Goal: Task Accomplishment & Management: Complete application form

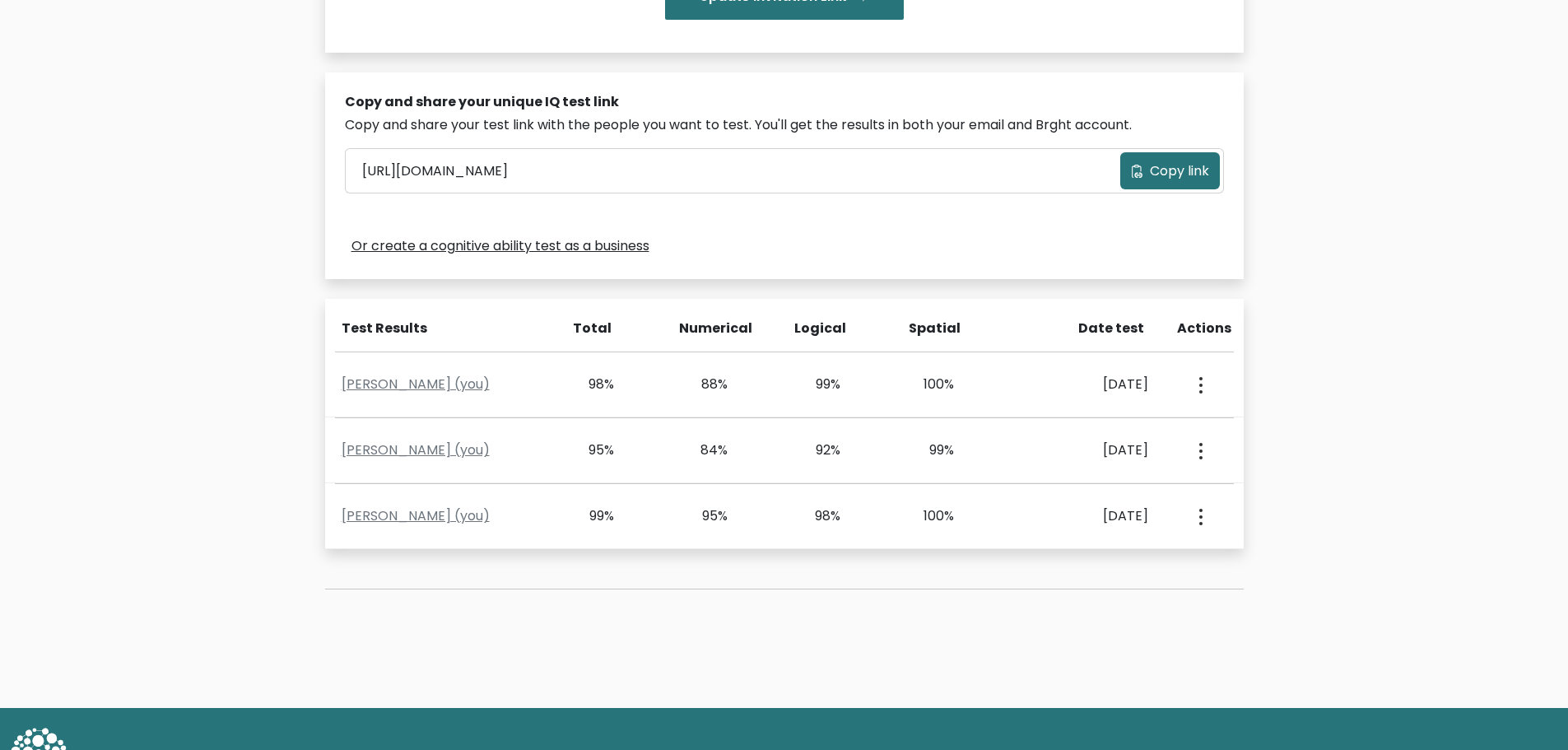
scroll to position [506, 0]
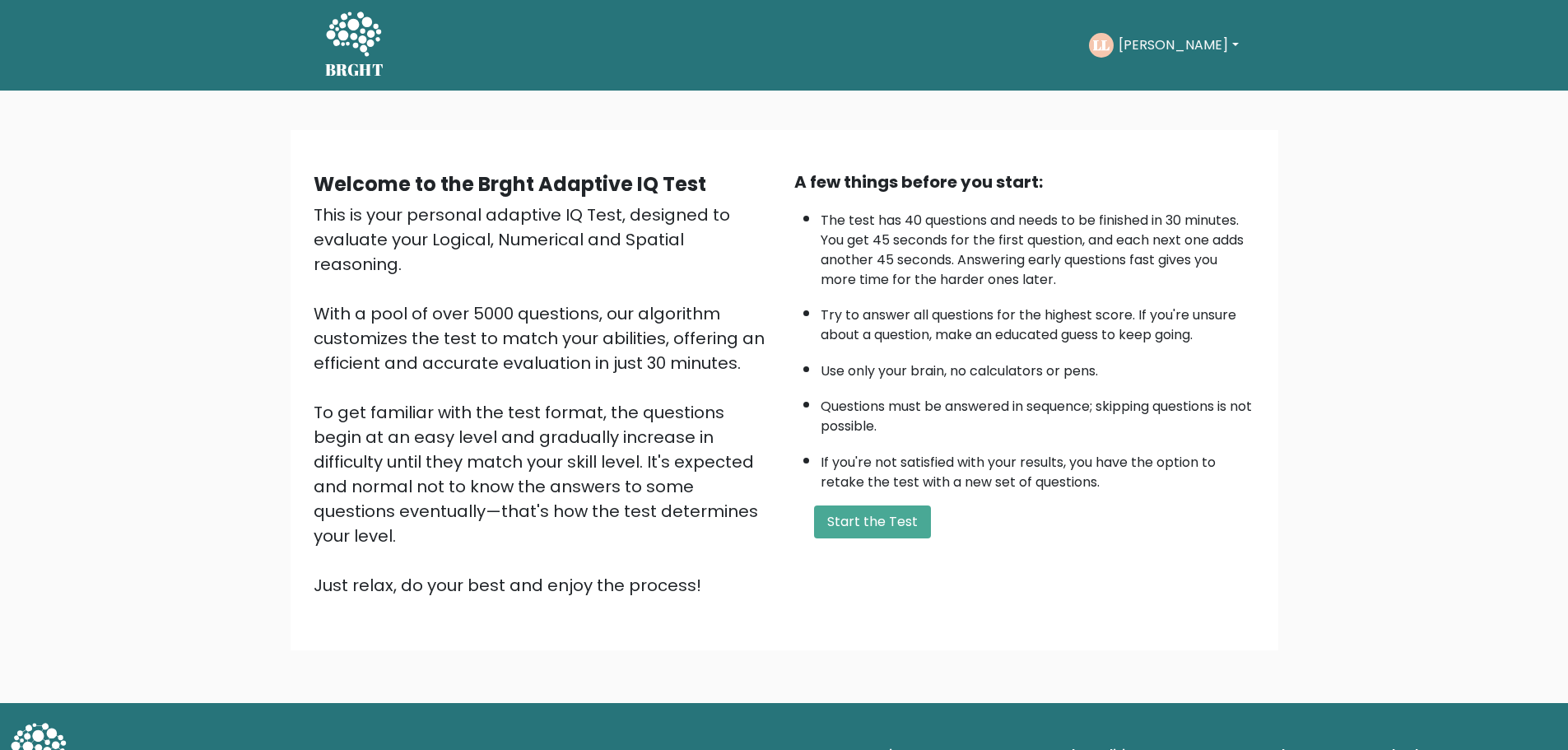
click at [877, 538] on div "A few things before you start: The test has 40 questions and needs to be finish…" at bounding box center [1025, 383] width 480 height 428
click at [877, 526] on button "Start the Test" at bounding box center [872, 522] width 117 height 33
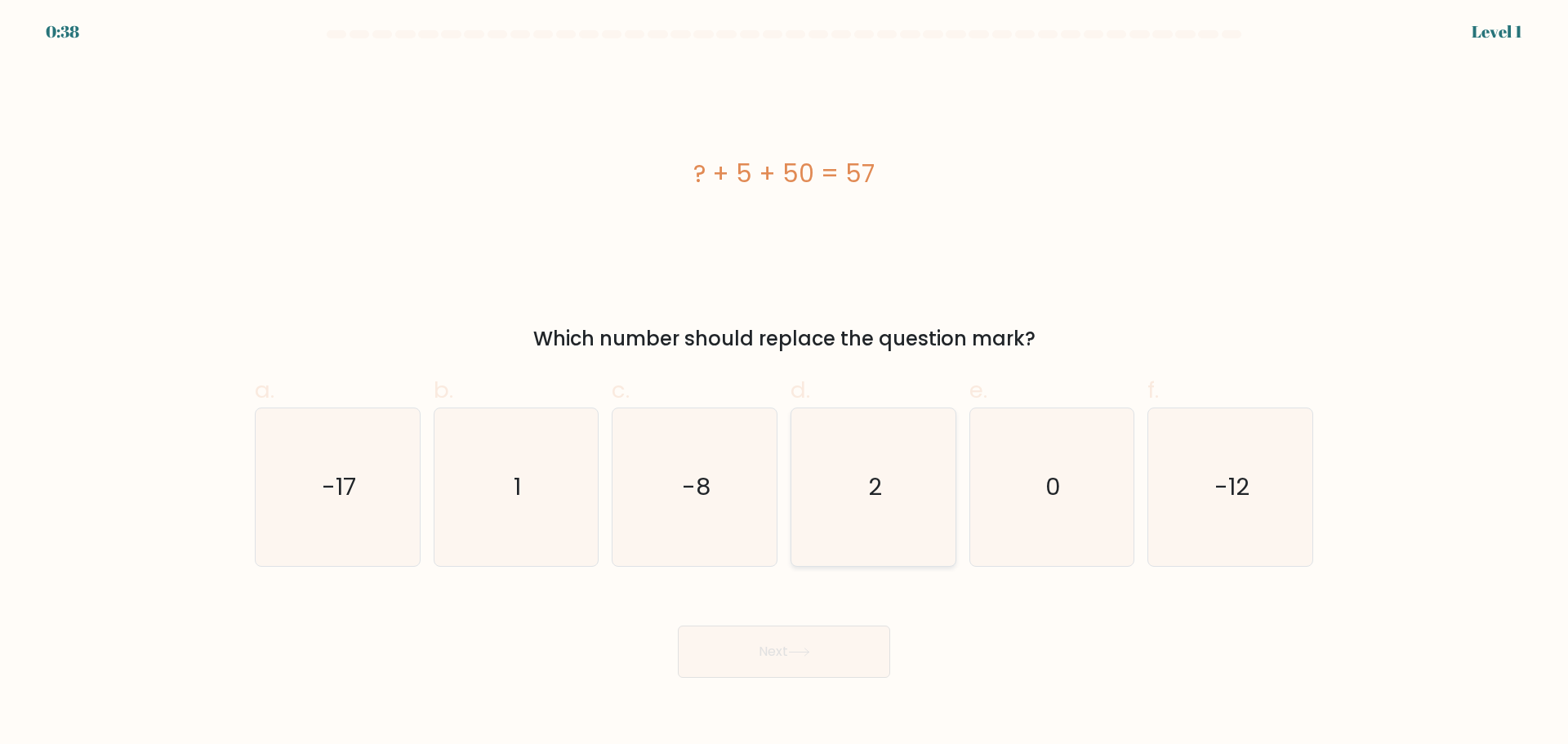
click at [909, 507] on icon "2" at bounding box center [873, 487] width 157 height 157
click at [784, 383] on input "d. 2" at bounding box center [784, 378] width 1 height 10
radio input "true"
click at [849, 653] on button "Next" at bounding box center [784, 651] width 212 height 52
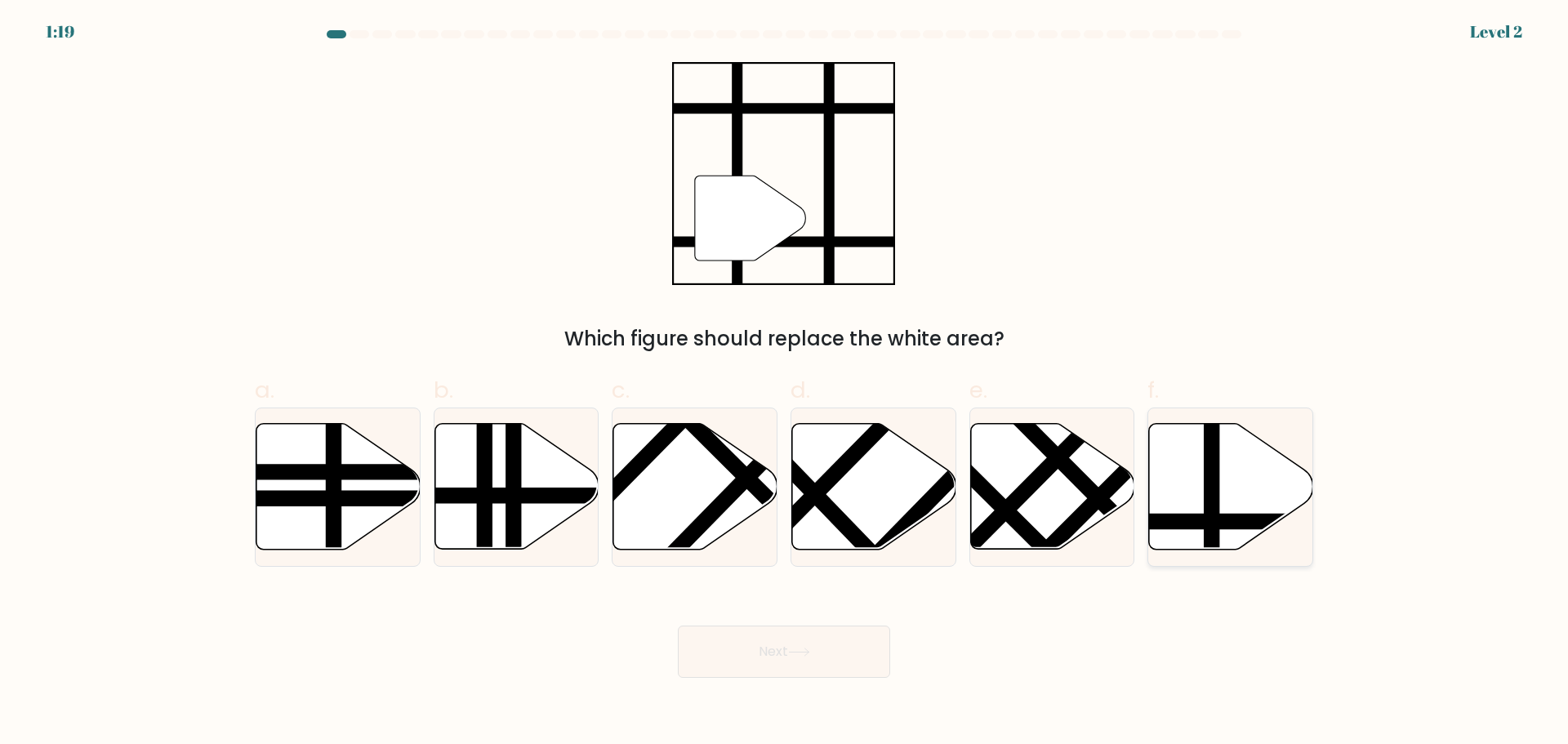
click at [1252, 521] on icon at bounding box center [1280, 521] width 331 height 0
click at [784, 383] on input "f." at bounding box center [784, 378] width 1 height 10
radio input "true"
click at [776, 638] on button "Next" at bounding box center [784, 651] width 212 height 52
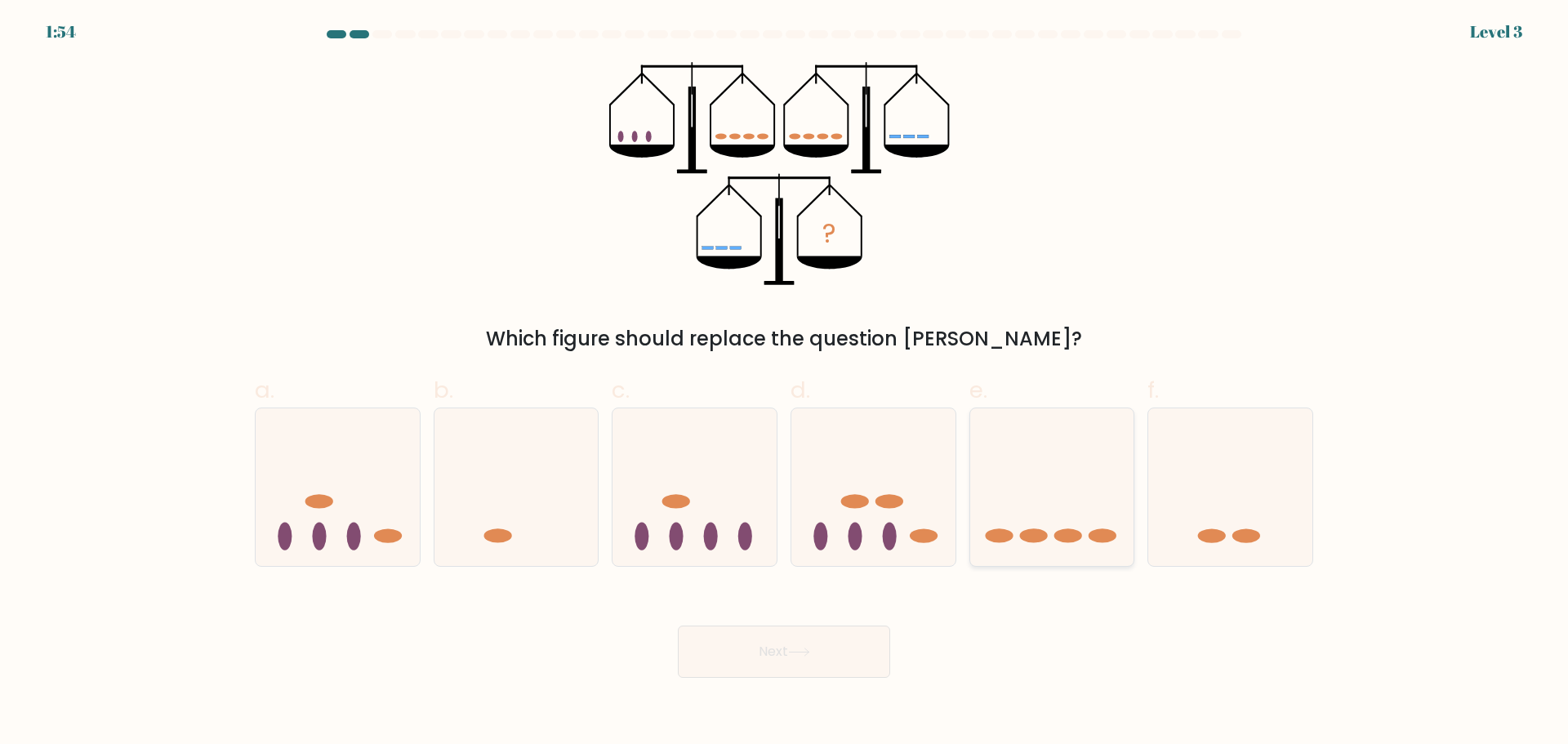
click at [1098, 490] on icon at bounding box center [1052, 486] width 164 height 136
click at [784, 383] on input "e." at bounding box center [784, 378] width 1 height 10
radio input "true"
click at [854, 645] on button "Next" at bounding box center [784, 651] width 212 height 52
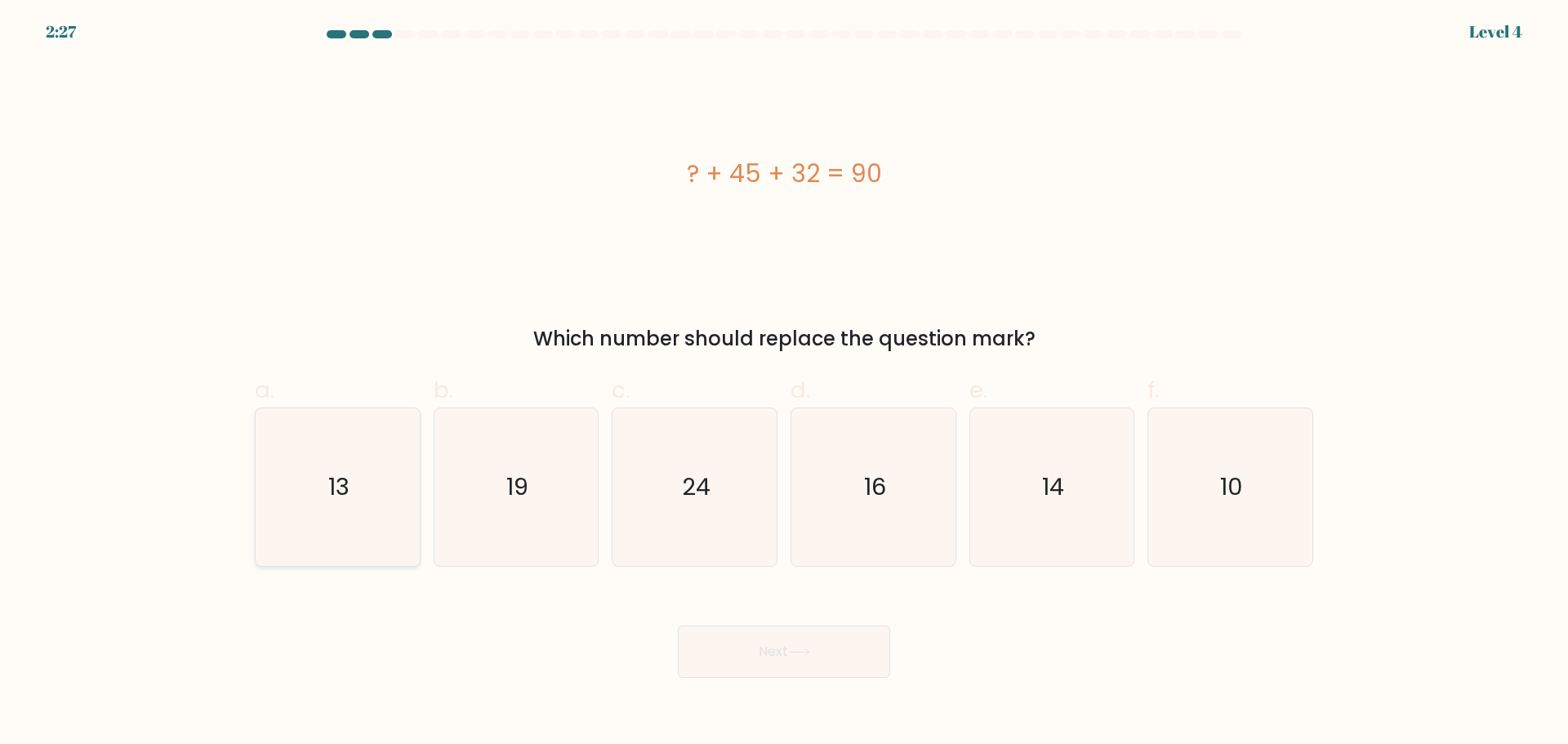
click at [328, 503] on icon "13" at bounding box center [338, 487] width 157 height 157
click at [784, 383] on input "a. 13" at bounding box center [784, 378] width 1 height 10
radio input "true"
click at [778, 648] on button "Next" at bounding box center [784, 651] width 212 height 52
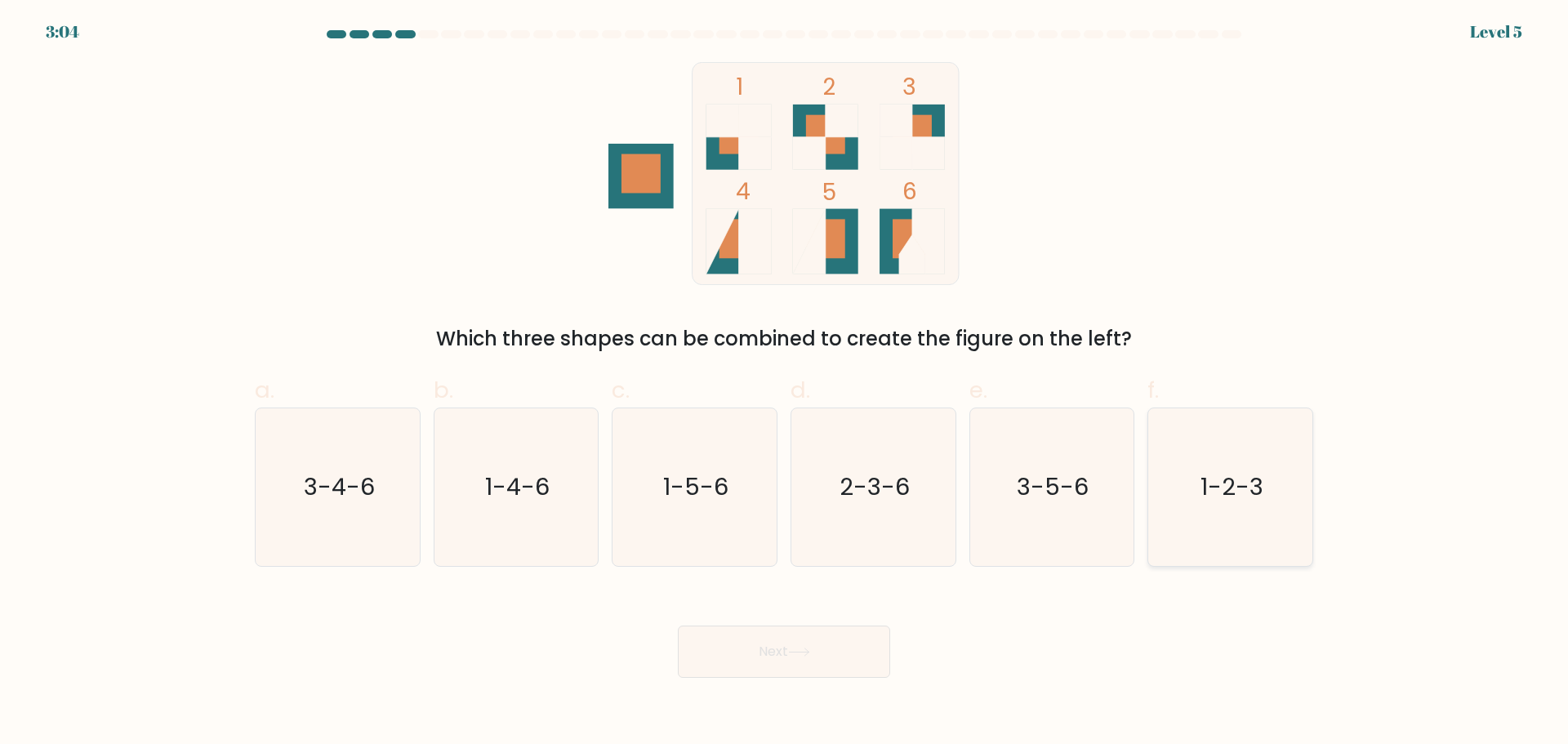
click at [1257, 529] on icon "1-2-3" at bounding box center [1230, 487] width 157 height 157
click at [784, 383] on input "f. 1-2-3" at bounding box center [784, 378] width 1 height 10
radio input "true"
click at [815, 655] on button "Next" at bounding box center [784, 651] width 212 height 52
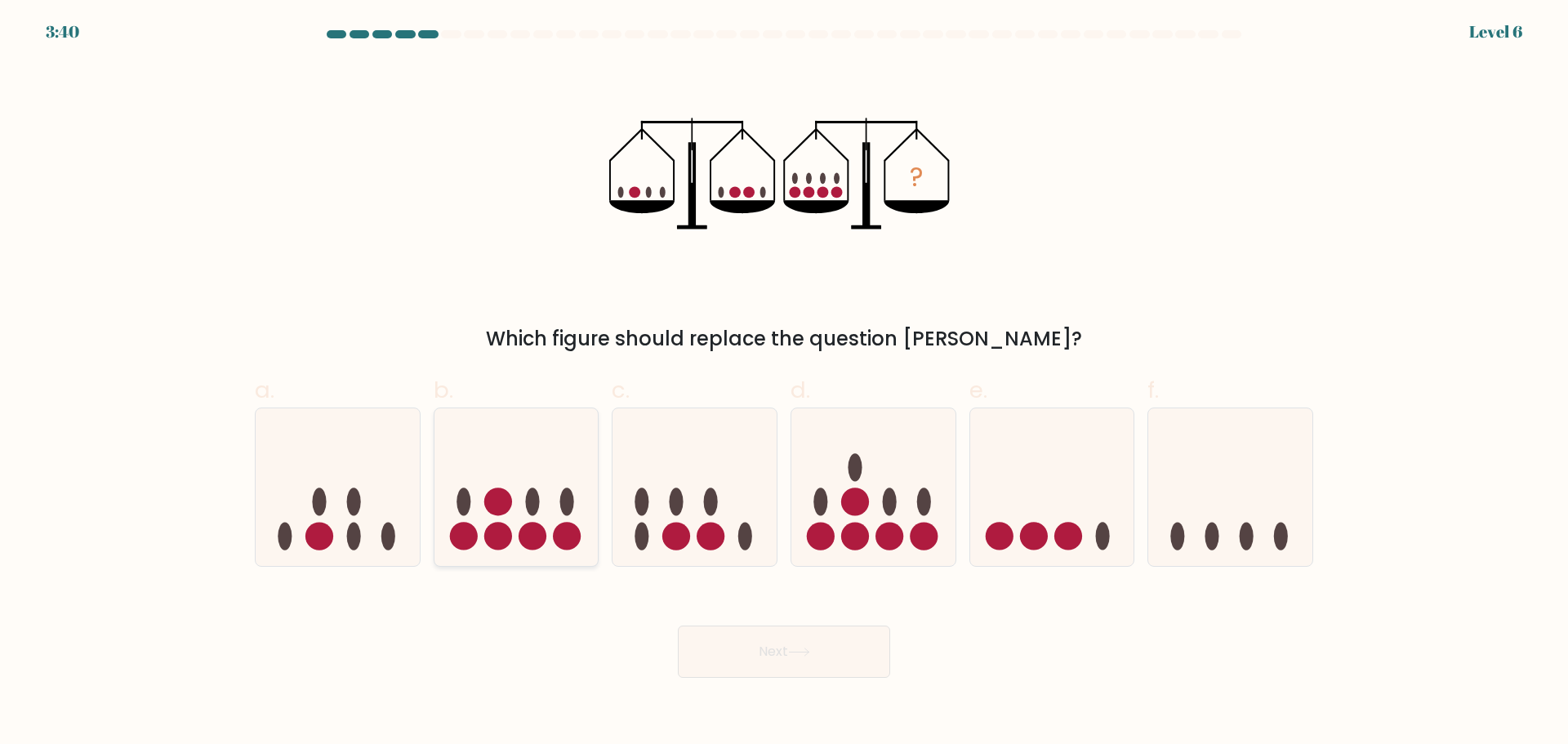
click at [483, 507] on icon at bounding box center [516, 486] width 164 height 136
click at [784, 383] on input "b." at bounding box center [784, 378] width 1 height 10
radio input "true"
click at [810, 655] on icon at bounding box center [799, 652] width 22 height 9
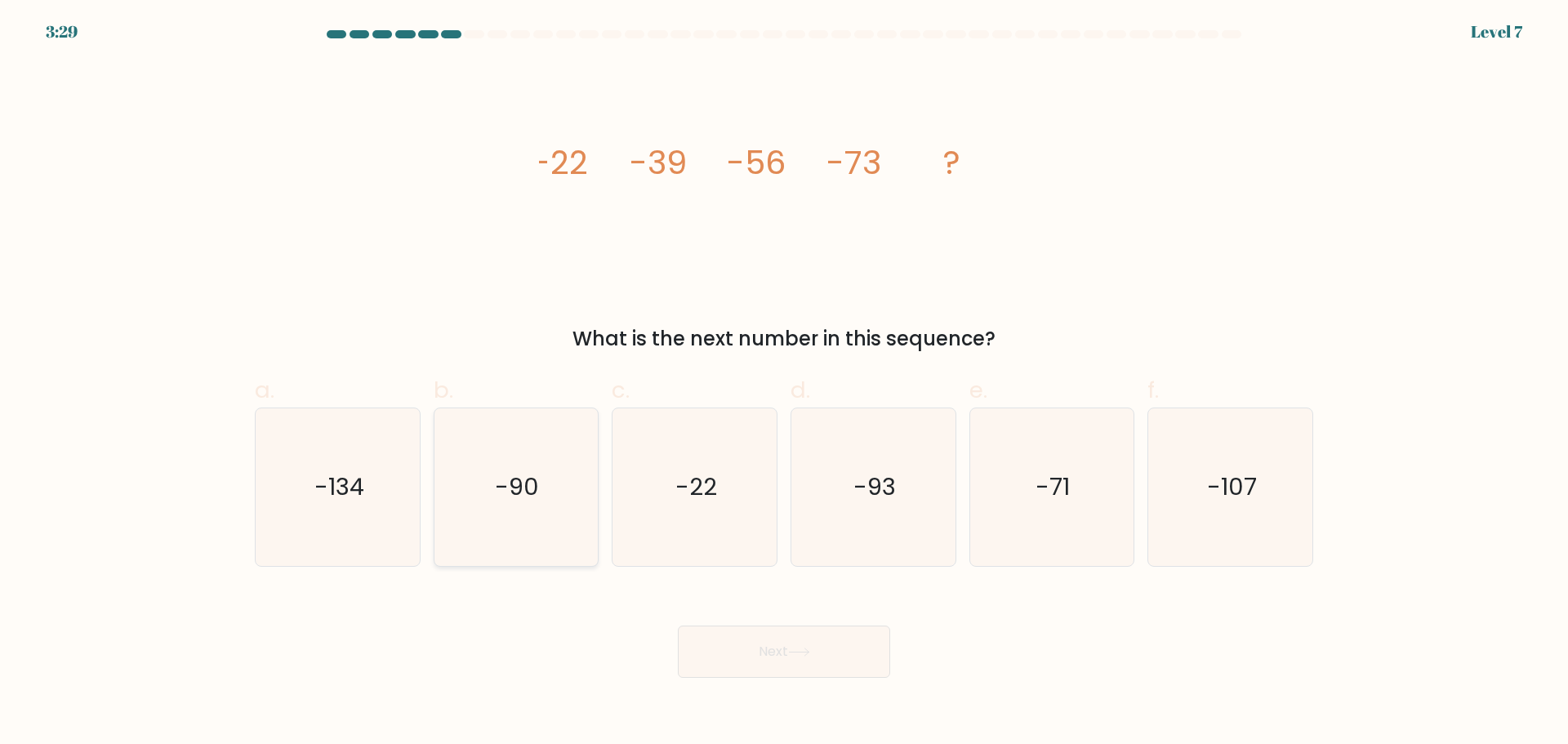
click at [550, 485] on icon "-90" at bounding box center [515, 487] width 157 height 157
click at [784, 383] on input "b. -90" at bounding box center [784, 378] width 1 height 10
radio input "true"
click at [780, 654] on button "Next" at bounding box center [784, 651] width 212 height 52
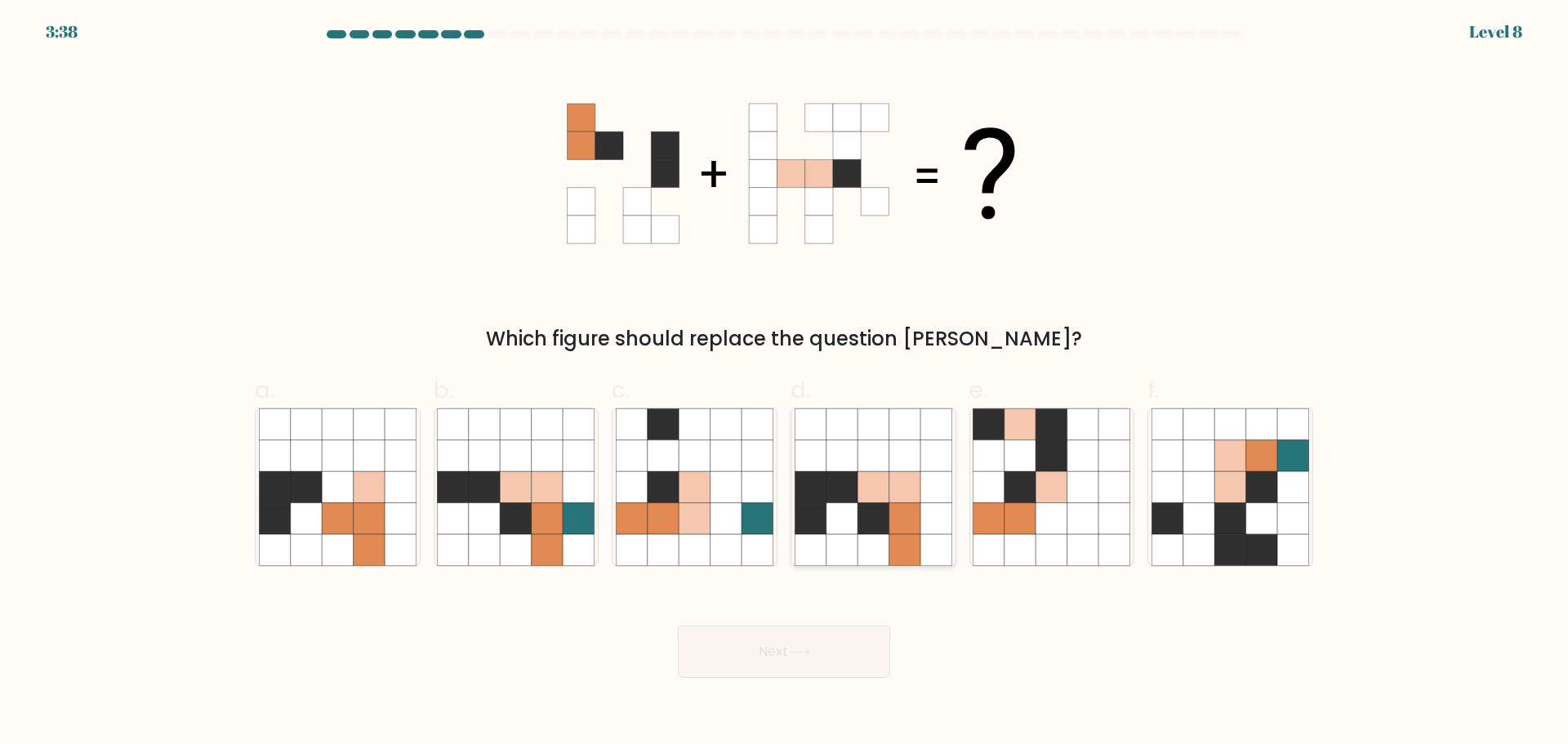
click at [884, 491] on icon at bounding box center [872, 486] width 31 height 31
click at [784, 383] on input "d." at bounding box center [784, 378] width 1 height 10
radio input "true"
click at [828, 659] on button "Next" at bounding box center [784, 651] width 212 height 52
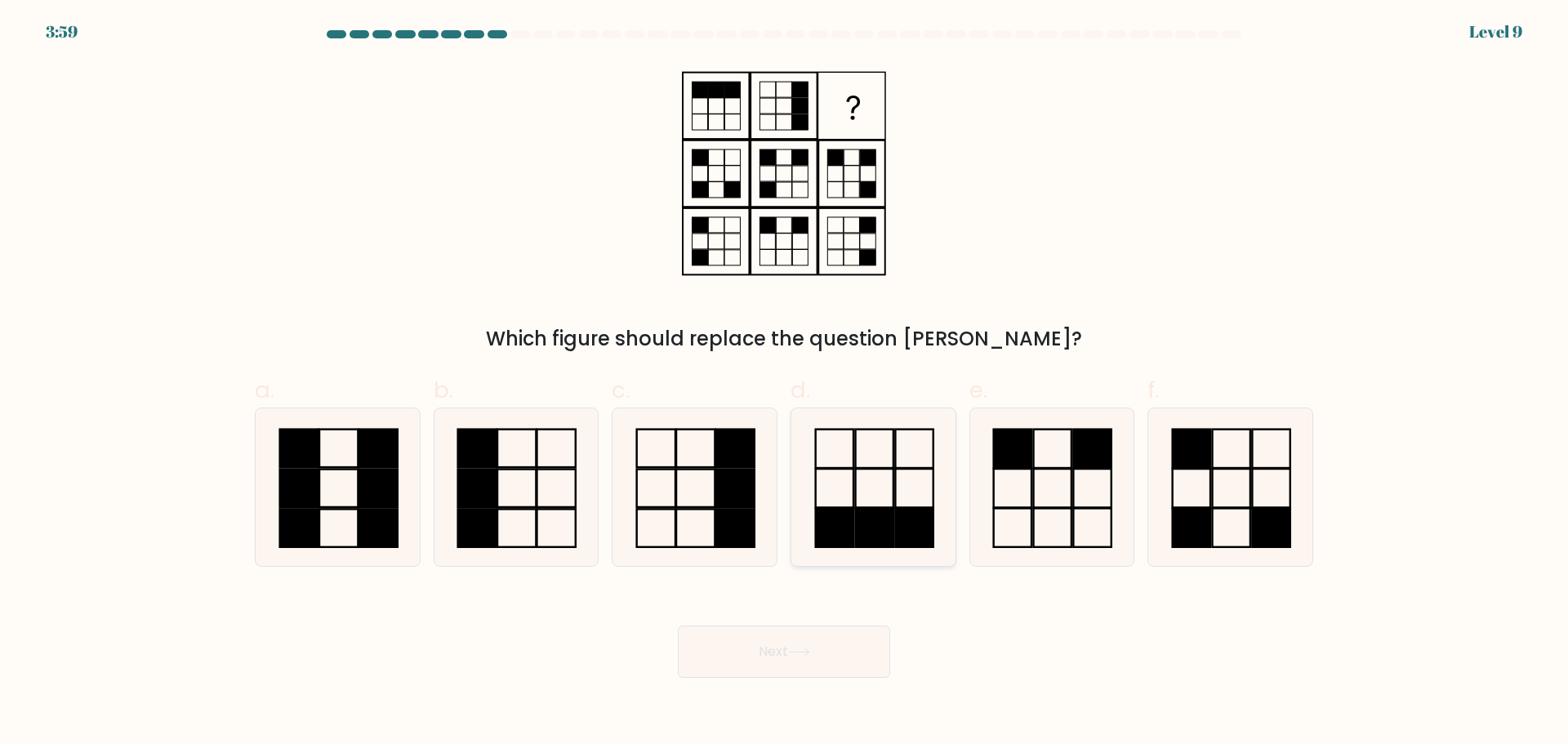
click at [849, 472] on icon at bounding box center [873, 487] width 157 height 157
click at [784, 383] on input "d." at bounding box center [784, 378] width 1 height 10
radio input "true"
click at [827, 659] on button "Next" at bounding box center [784, 651] width 212 height 52
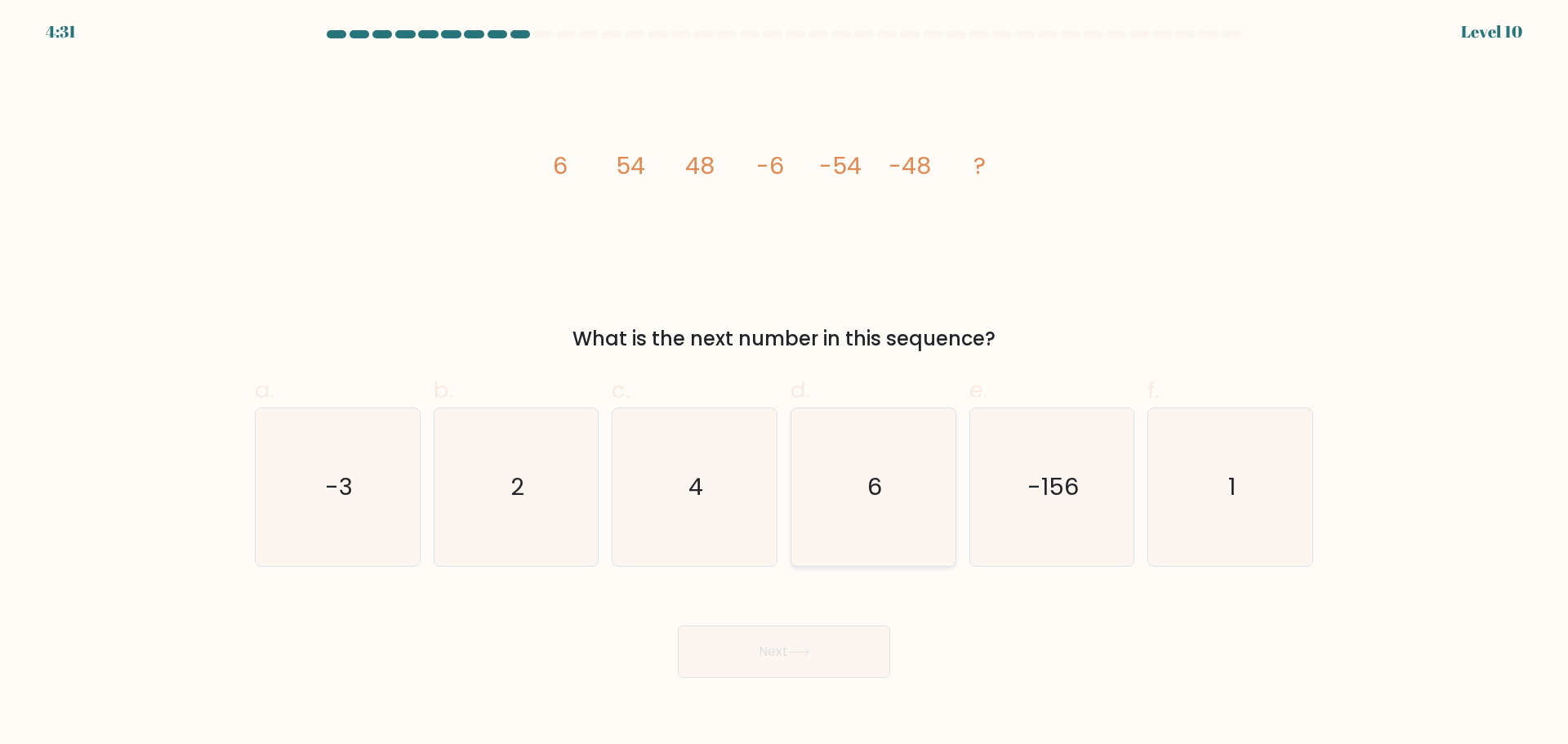
click at [896, 506] on icon "6" at bounding box center [873, 487] width 157 height 157
click at [784, 383] on input "d. 6" at bounding box center [784, 378] width 1 height 10
radio input "true"
click at [828, 654] on button "Next" at bounding box center [784, 651] width 212 height 52
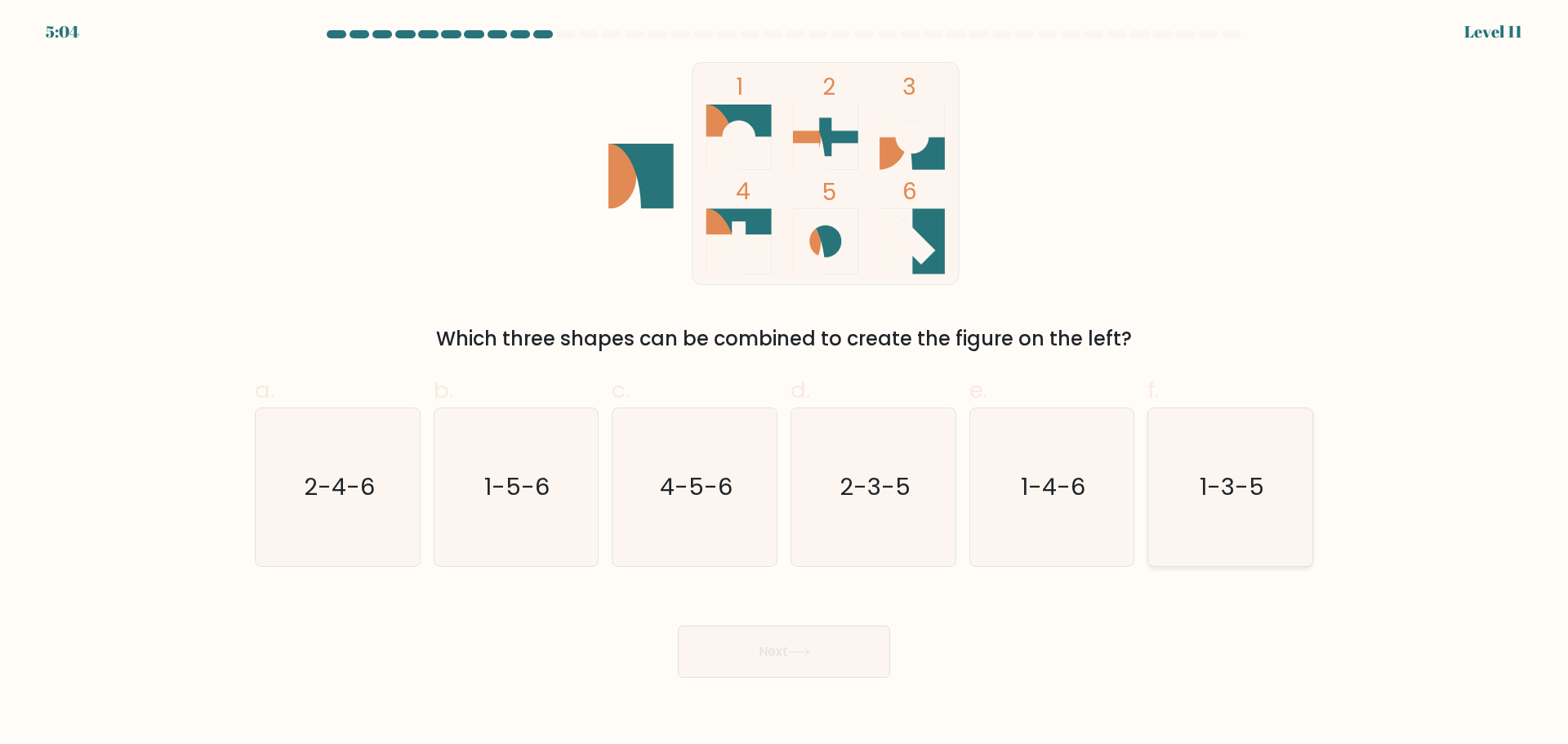
click at [1238, 462] on icon "1-3-5" at bounding box center [1230, 487] width 157 height 157
click at [784, 383] on input "f. 1-3-5" at bounding box center [784, 378] width 1 height 10
radio input "true"
click at [768, 657] on button "Next" at bounding box center [784, 651] width 212 height 52
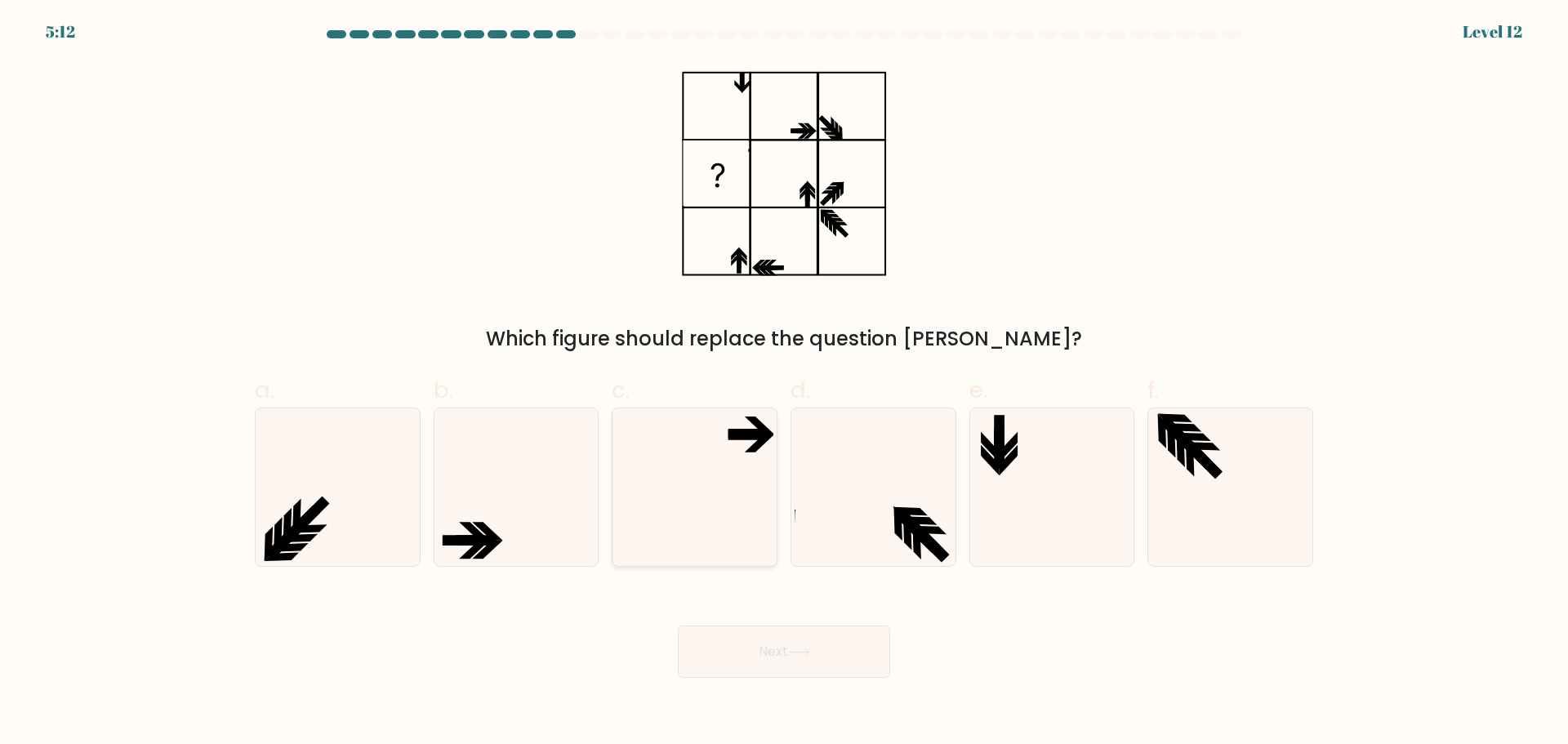
click at [680, 484] on icon at bounding box center [695, 487] width 157 height 157
click at [784, 383] on input "c." at bounding box center [784, 378] width 1 height 10
radio input "true"
click at [747, 668] on button "Next" at bounding box center [784, 651] width 212 height 52
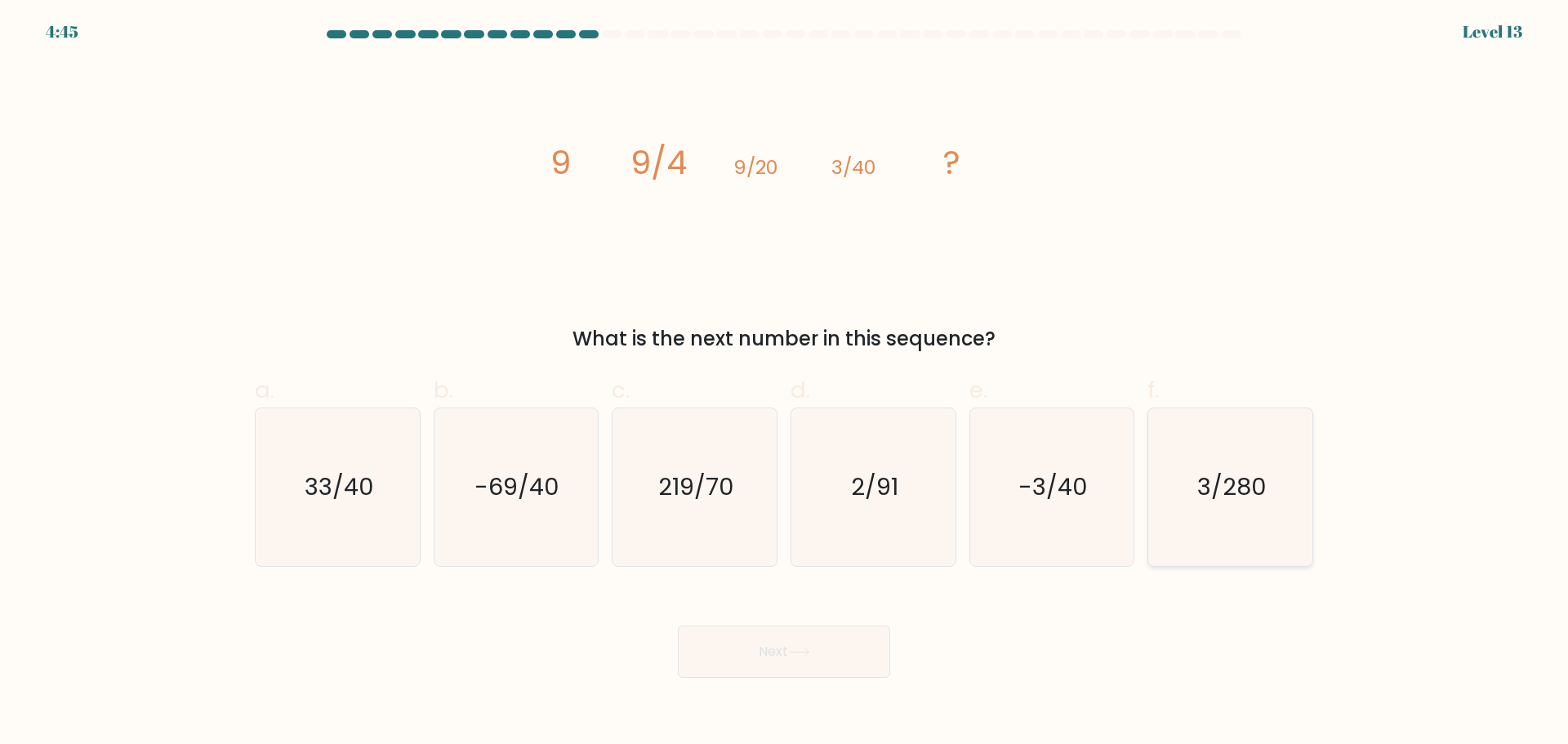
click at [1239, 532] on icon "3/280" at bounding box center [1230, 487] width 157 height 157
click at [784, 383] on input "f. 3/280" at bounding box center [784, 378] width 1 height 10
radio input "true"
click at [829, 647] on button "Next" at bounding box center [784, 651] width 212 height 52
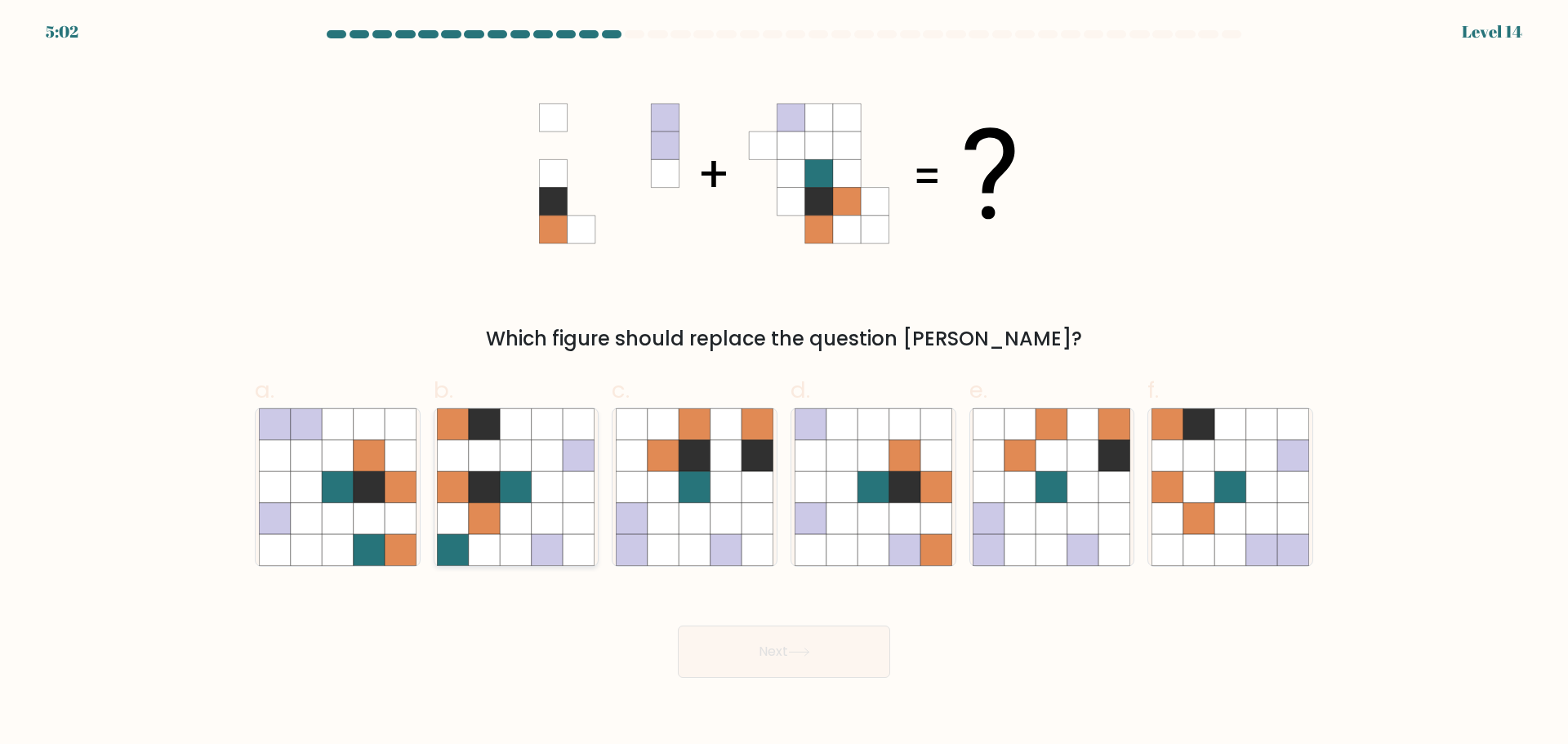
click at [482, 458] on icon at bounding box center [484, 454] width 31 height 31
click at [784, 383] on input "b." at bounding box center [784, 378] width 1 height 10
radio input "true"
click at [768, 655] on button "Next" at bounding box center [784, 651] width 212 height 52
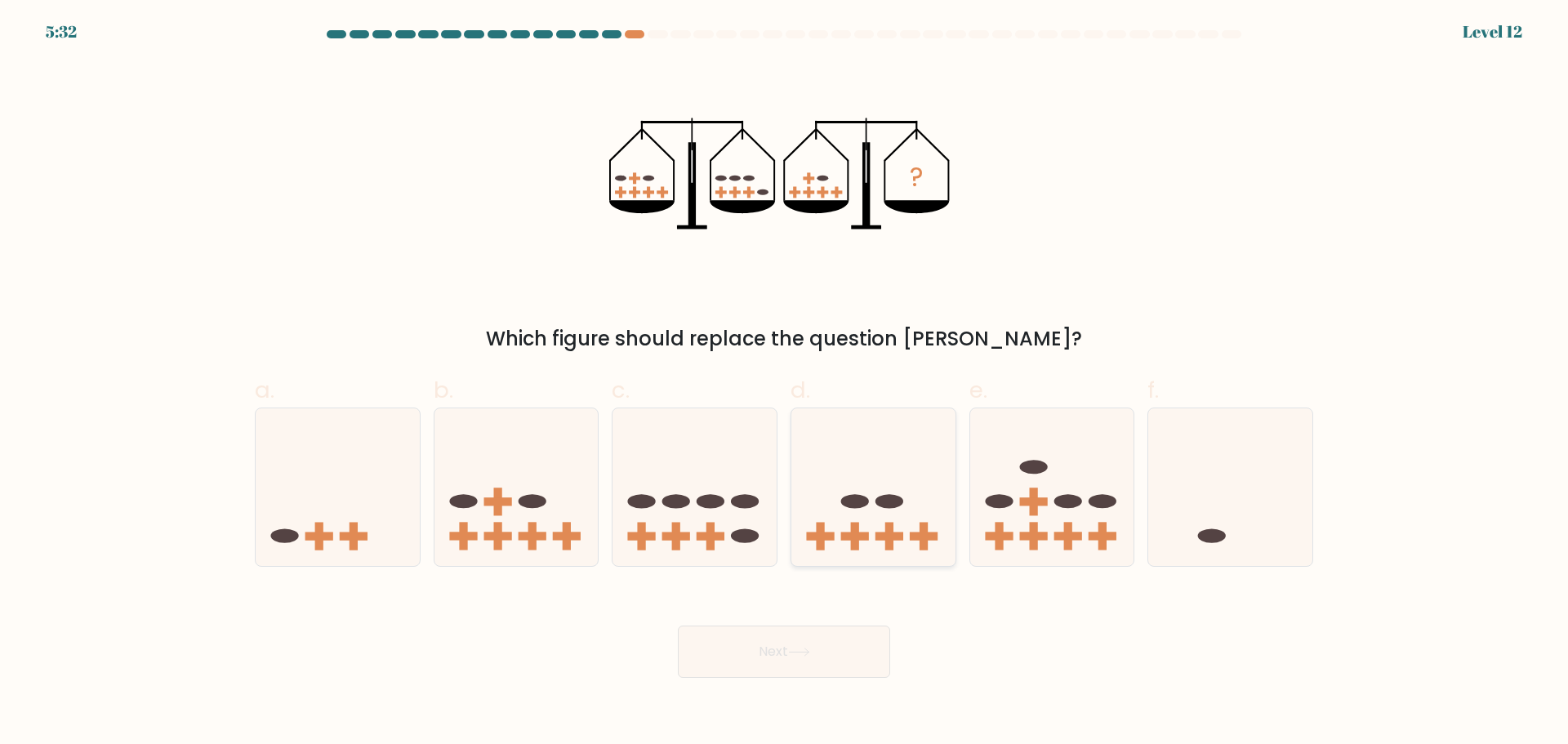
click at [874, 530] on icon at bounding box center [873, 486] width 164 height 136
click at [784, 383] on input "d." at bounding box center [784, 378] width 1 height 10
radio input "true"
click at [782, 659] on button "Next" at bounding box center [784, 651] width 212 height 52
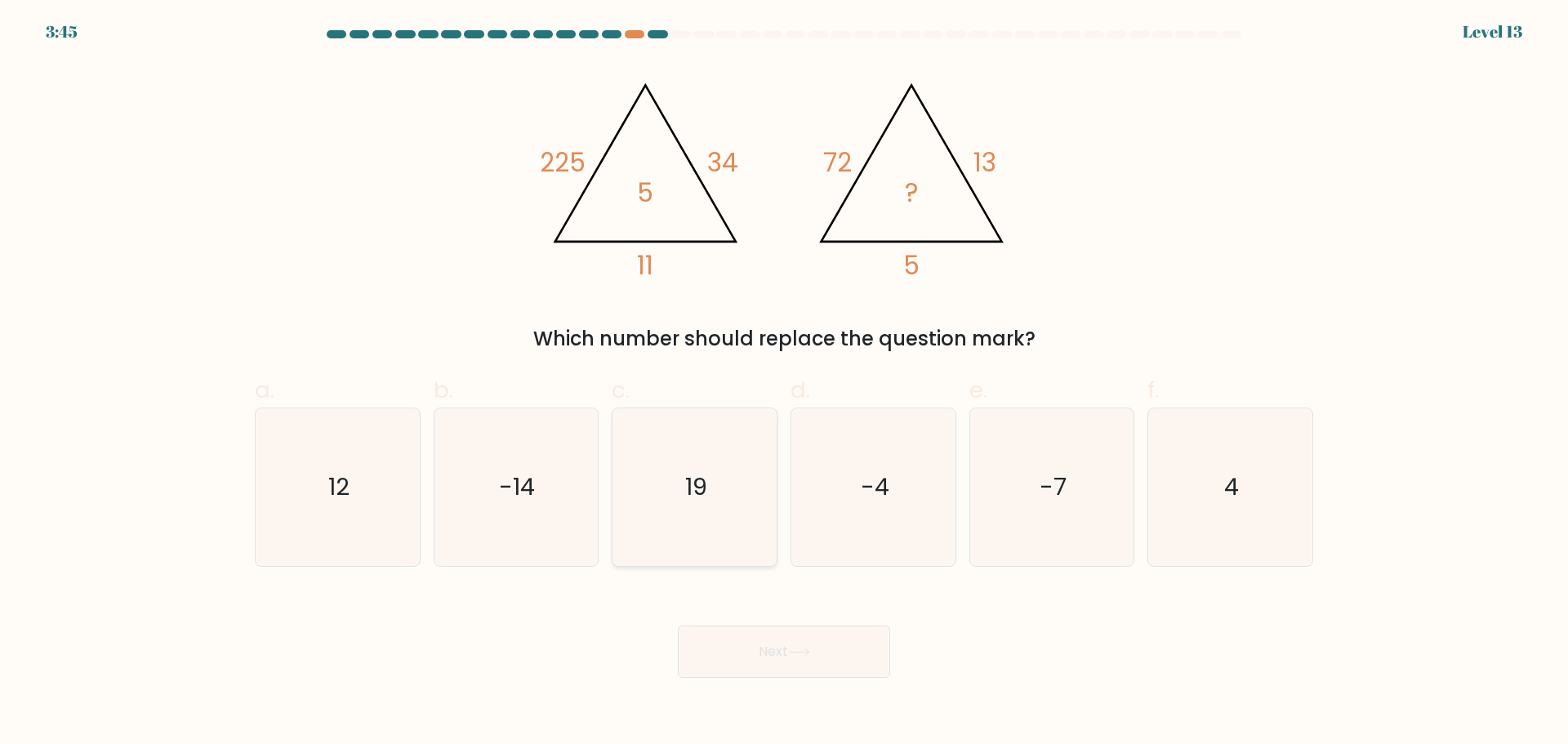
click at [677, 454] on icon "19" at bounding box center [695, 487] width 157 height 157
click at [784, 383] on input "c. 19" at bounding box center [784, 378] width 1 height 10
radio input "true"
click at [810, 649] on icon at bounding box center [799, 652] width 22 height 9
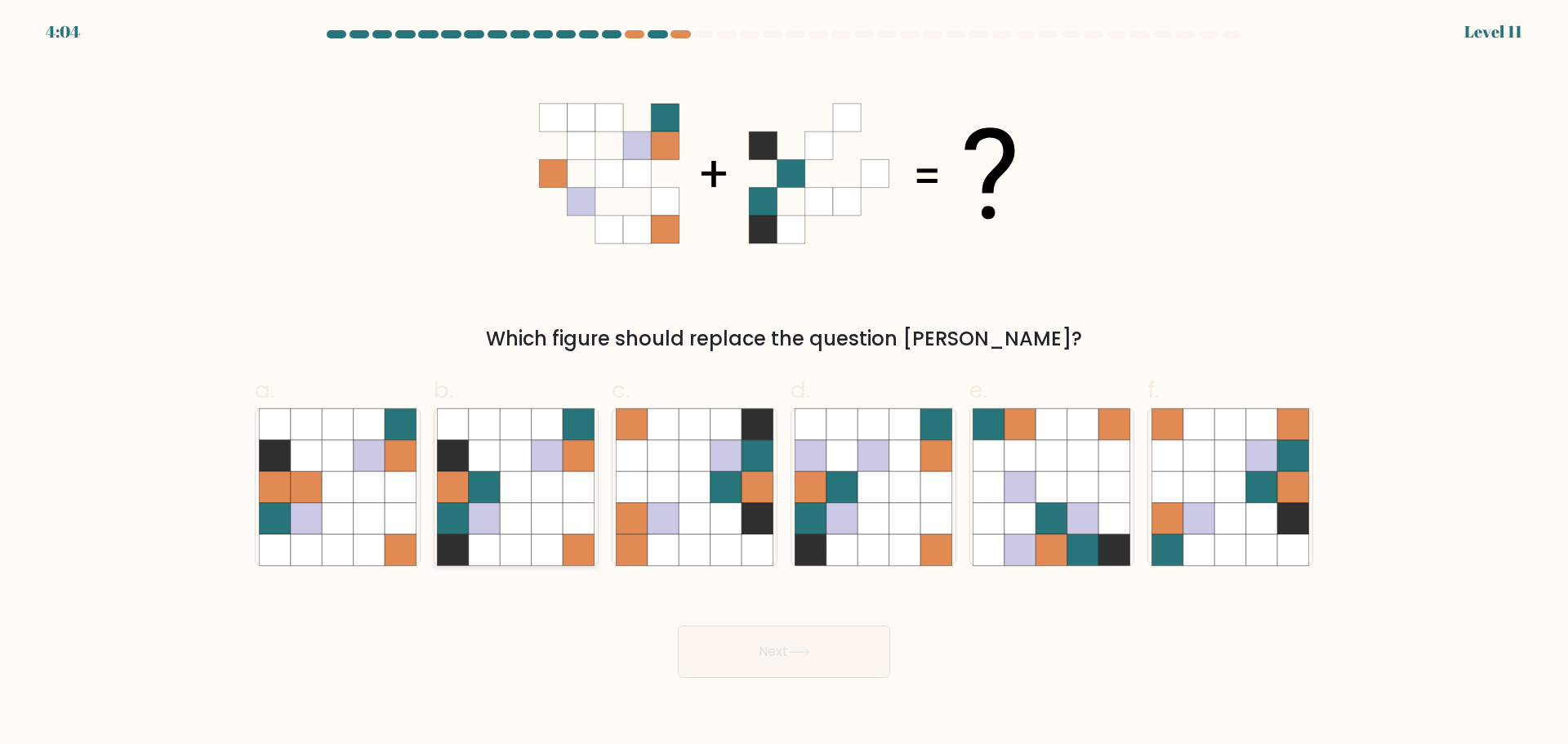
click at [513, 507] on icon at bounding box center [516, 518] width 31 height 31
click at [784, 383] on input "b." at bounding box center [784, 378] width 1 height 10
radio input "true"
click at [816, 648] on button "Next" at bounding box center [784, 651] width 212 height 52
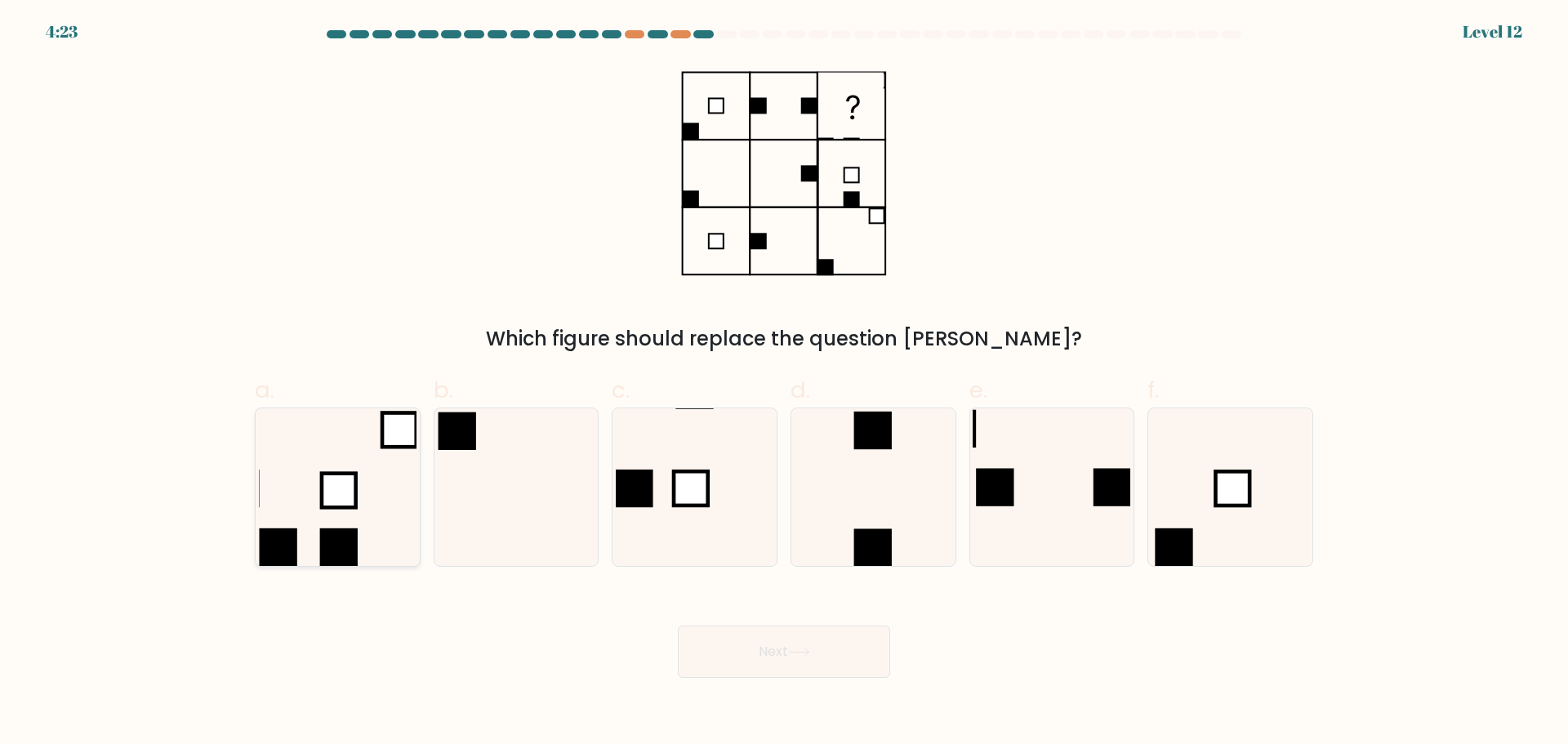
click at [326, 482] on rect at bounding box center [339, 489] width 34 height 34
click at [784, 383] on input "a." at bounding box center [784, 378] width 1 height 10
radio input "true"
click at [847, 663] on button "Next" at bounding box center [784, 651] width 212 height 52
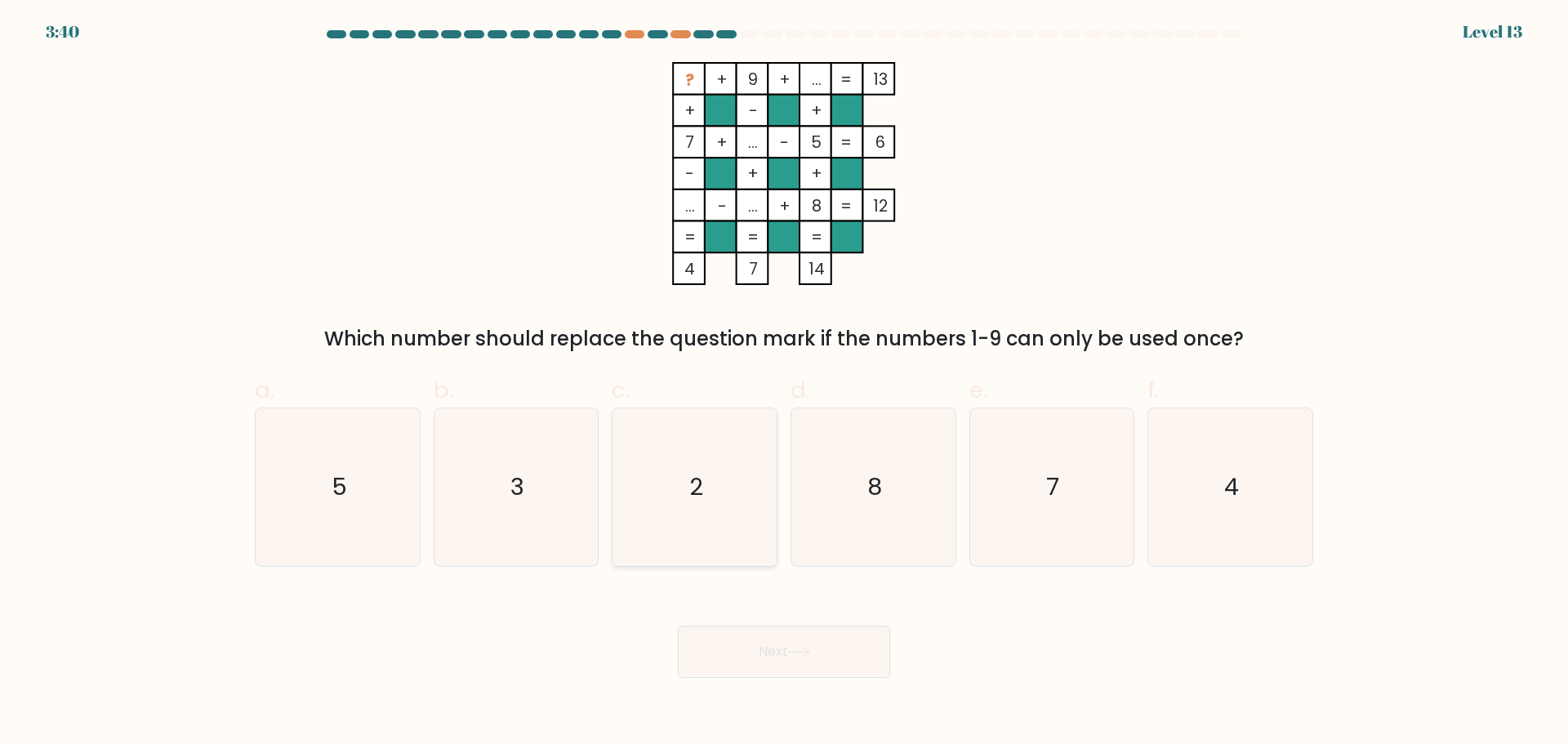
click at [709, 502] on icon "2" at bounding box center [695, 487] width 157 height 157
click at [784, 383] on input "c. 2" at bounding box center [784, 378] width 1 height 10
radio input "true"
click at [1056, 114] on div "? + 9 + ... 13 + - + 7 + ... - 5 6 - + + ... - ... + 8 = 12 = = = = 4 7 14 = Wh…" at bounding box center [784, 208] width 1078 height 291
click at [513, 484] on text "3" at bounding box center [517, 486] width 14 height 32
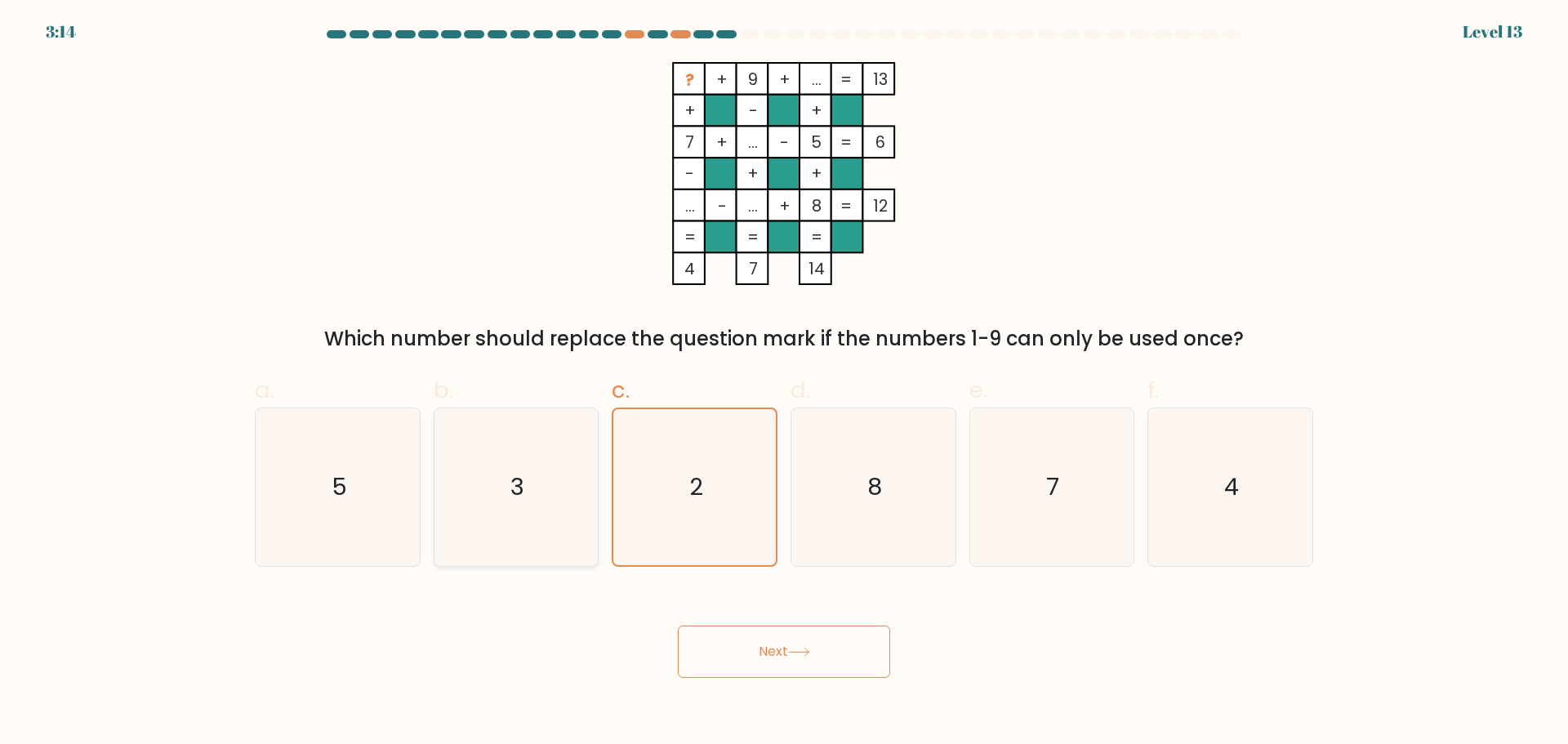
click at [784, 383] on input "b. 3" at bounding box center [784, 378] width 1 height 10
radio input "true"
click at [349, 465] on icon "5" at bounding box center [338, 487] width 157 height 157
click at [784, 383] on input "a. 5" at bounding box center [784, 378] width 1 height 10
radio input "true"
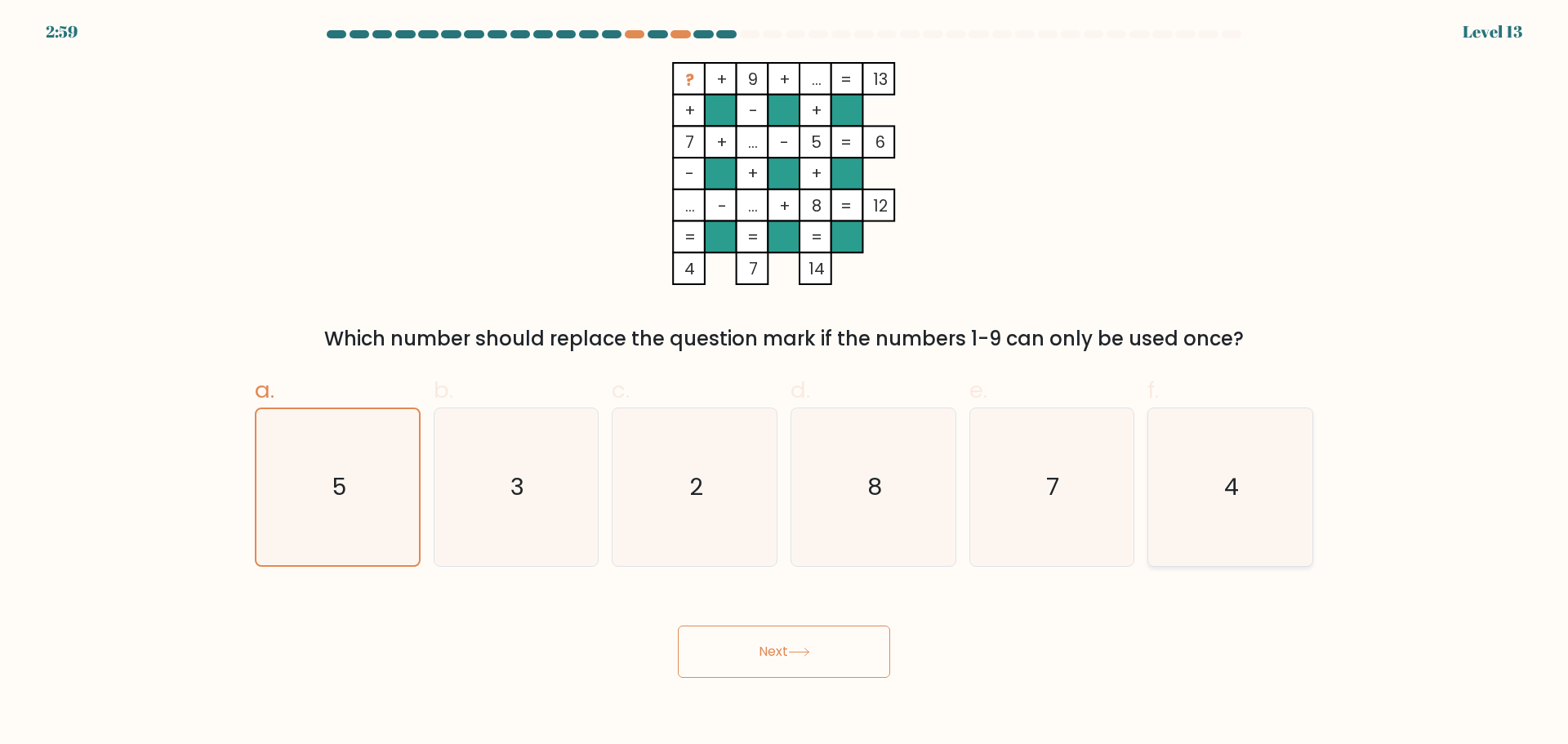
click at [1225, 460] on icon "4" at bounding box center [1230, 487] width 157 height 157
click at [784, 383] on input "f. 4" at bounding box center [784, 378] width 1 height 10
radio input "true"
click at [702, 457] on icon "2" at bounding box center [695, 487] width 157 height 157
click at [784, 383] on input "c. 2" at bounding box center [784, 378] width 1 height 10
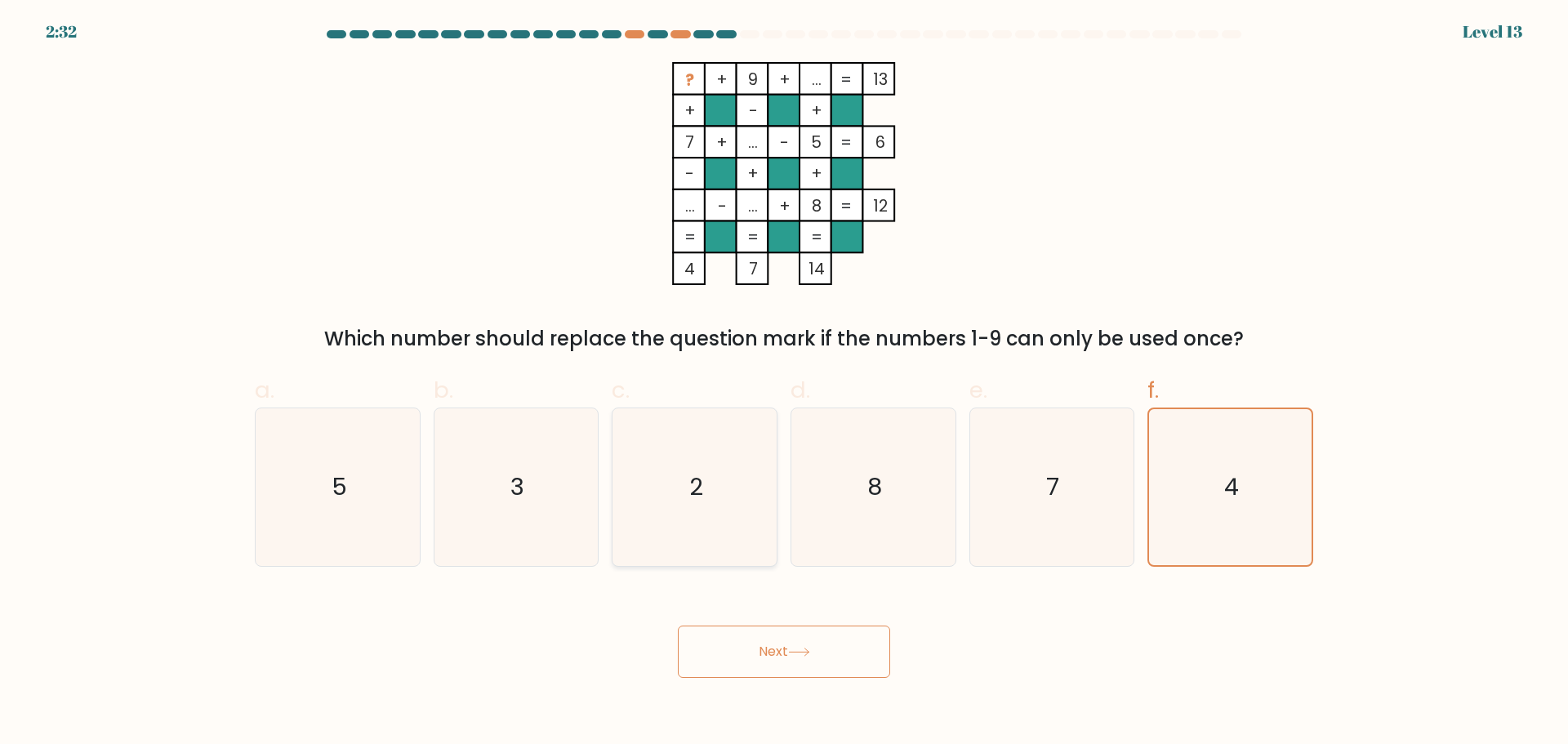
radio input "true"
click at [795, 644] on button "Next" at bounding box center [784, 651] width 212 height 52
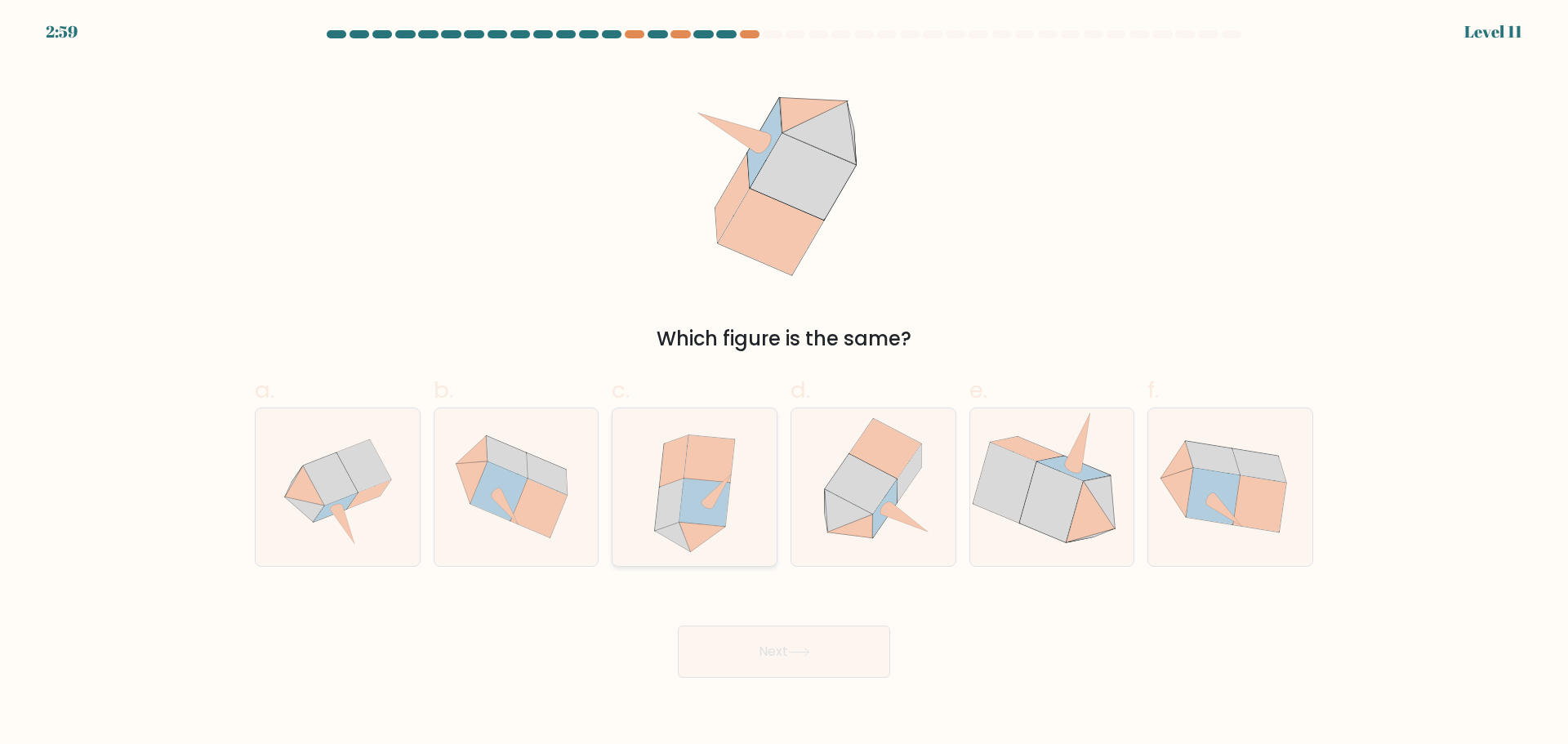
click at [697, 483] on icon at bounding box center [703, 501] width 50 height 47
click at [784, 383] on input "c." at bounding box center [784, 378] width 1 height 10
radio input "true"
click at [821, 671] on button "Next" at bounding box center [784, 651] width 212 height 52
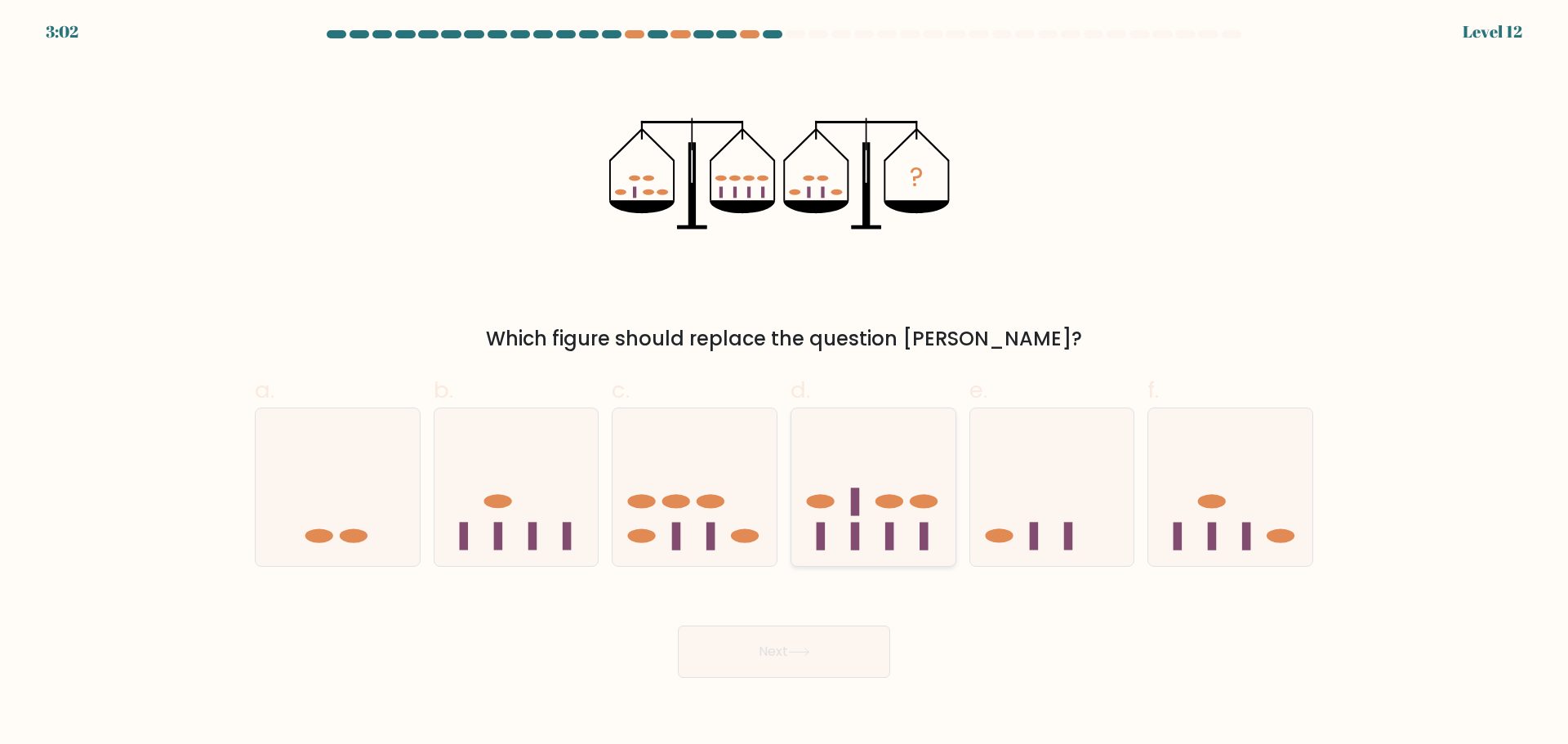
click at [911, 498] on icon at bounding box center [873, 486] width 164 height 136
click at [784, 383] on input "d." at bounding box center [784, 378] width 1 height 10
radio input "true"
click at [838, 665] on button "Next" at bounding box center [784, 651] width 212 height 52
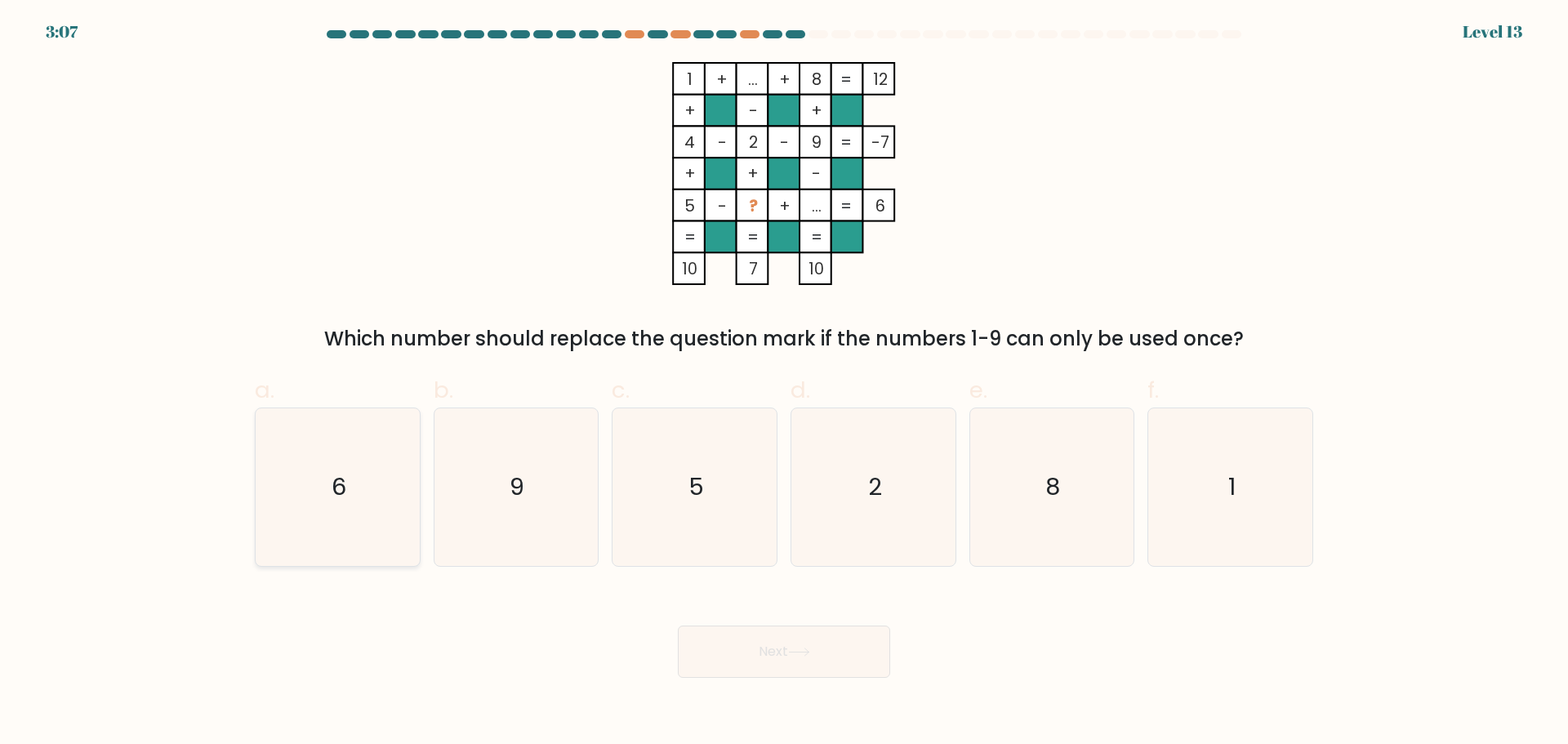
click at [349, 483] on icon "6" at bounding box center [338, 487] width 157 height 157
click at [784, 383] on input "a. 6" at bounding box center [784, 378] width 1 height 10
radio input "true"
click at [739, 659] on button "Next" at bounding box center [784, 651] width 212 height 52
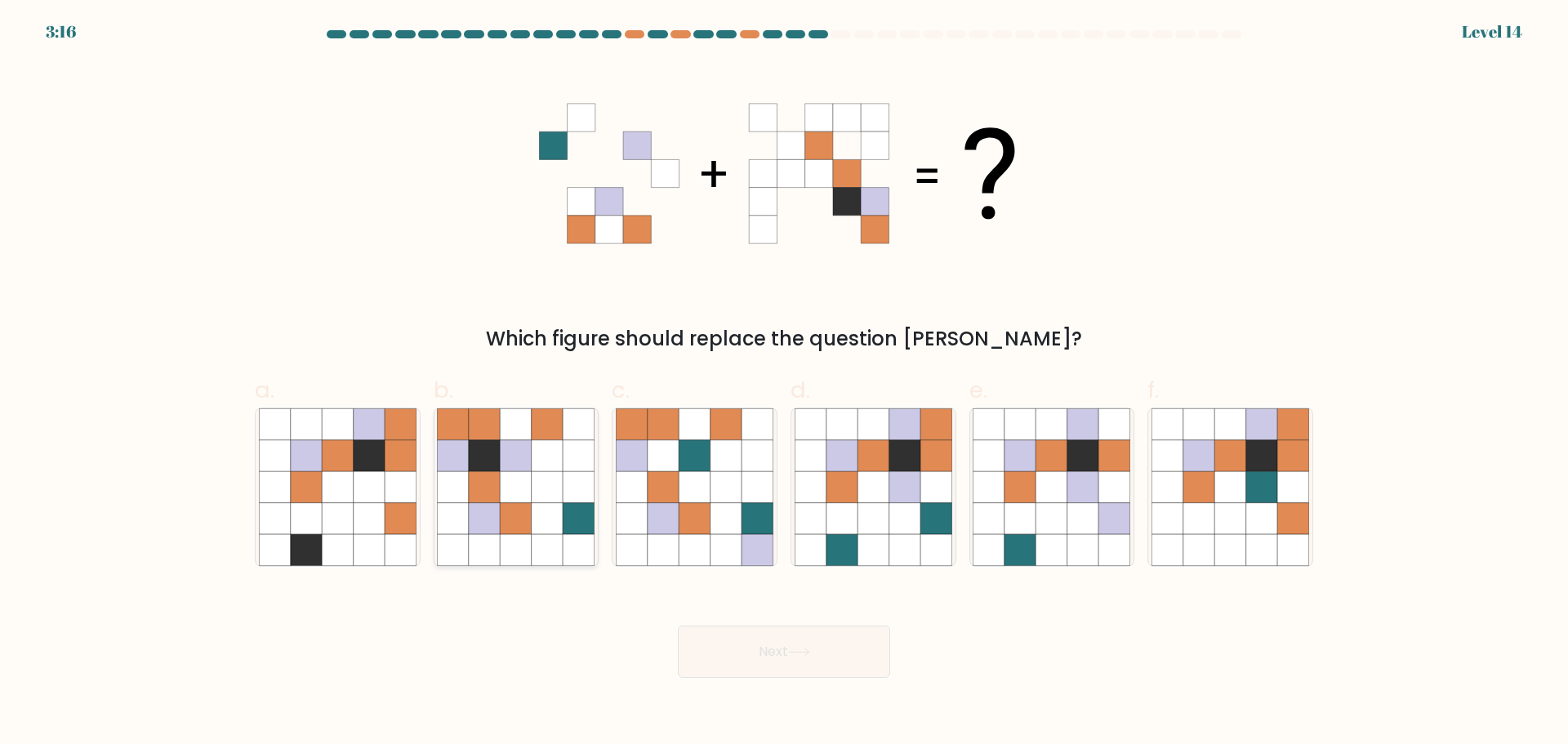
click at [480, 513] on icon at bounding box center [484, 518] width 31 height 31
click at [784, 383] on input "b." at bounding box center [784, 378] width 1 height 10
radio input "true"
click at [810, 647] on icon at bounding box center [799, 652] width 22 height 9
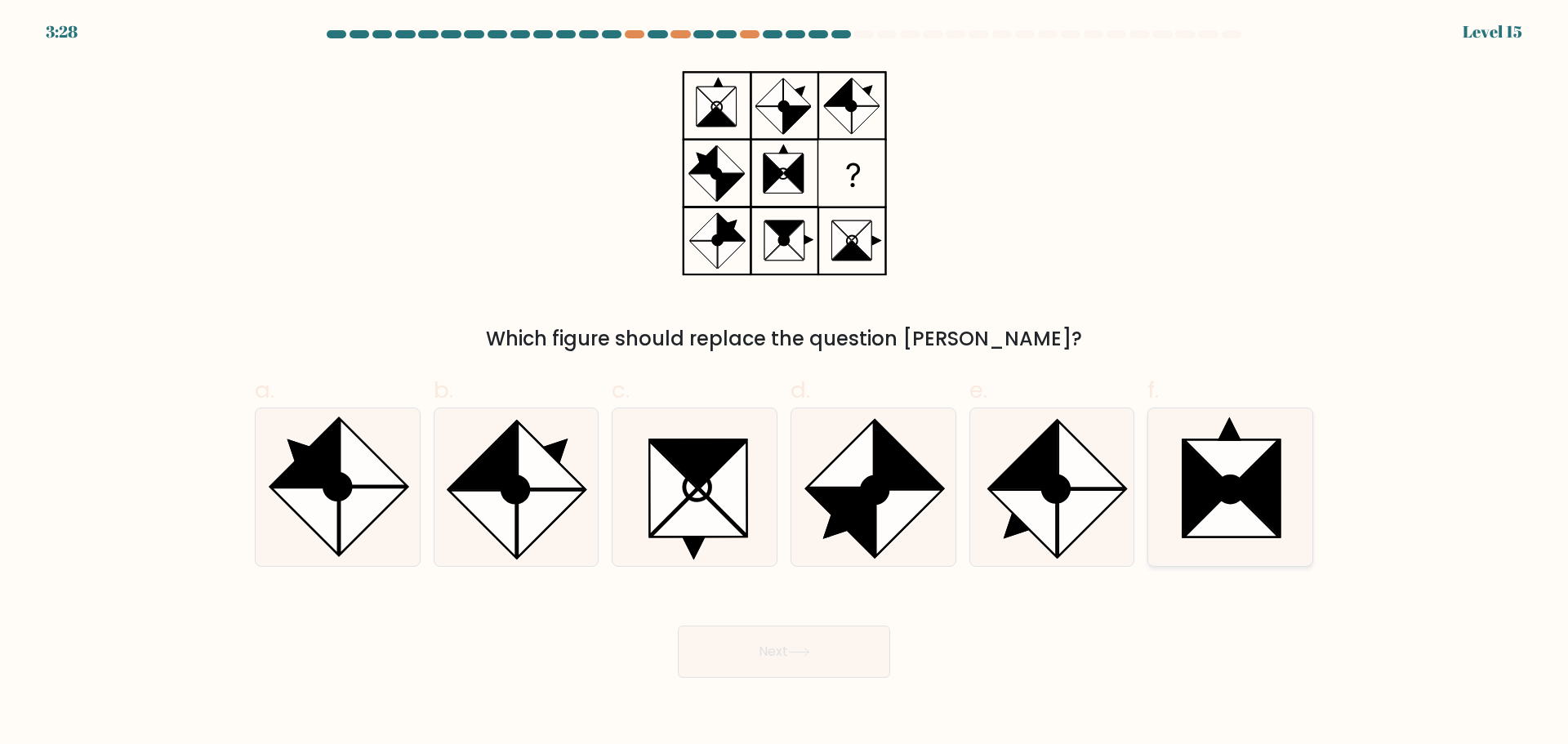
click at [1236, 433] on icon at bounding box center [1230, 428] width 24 height 24
click at [784, 383] on input "f." at bounding box center [784, 378] width 1 height 10
radio input "true"
click at [793, 639] on button "Next" at bounding box center [784, 651] width 212 height 52
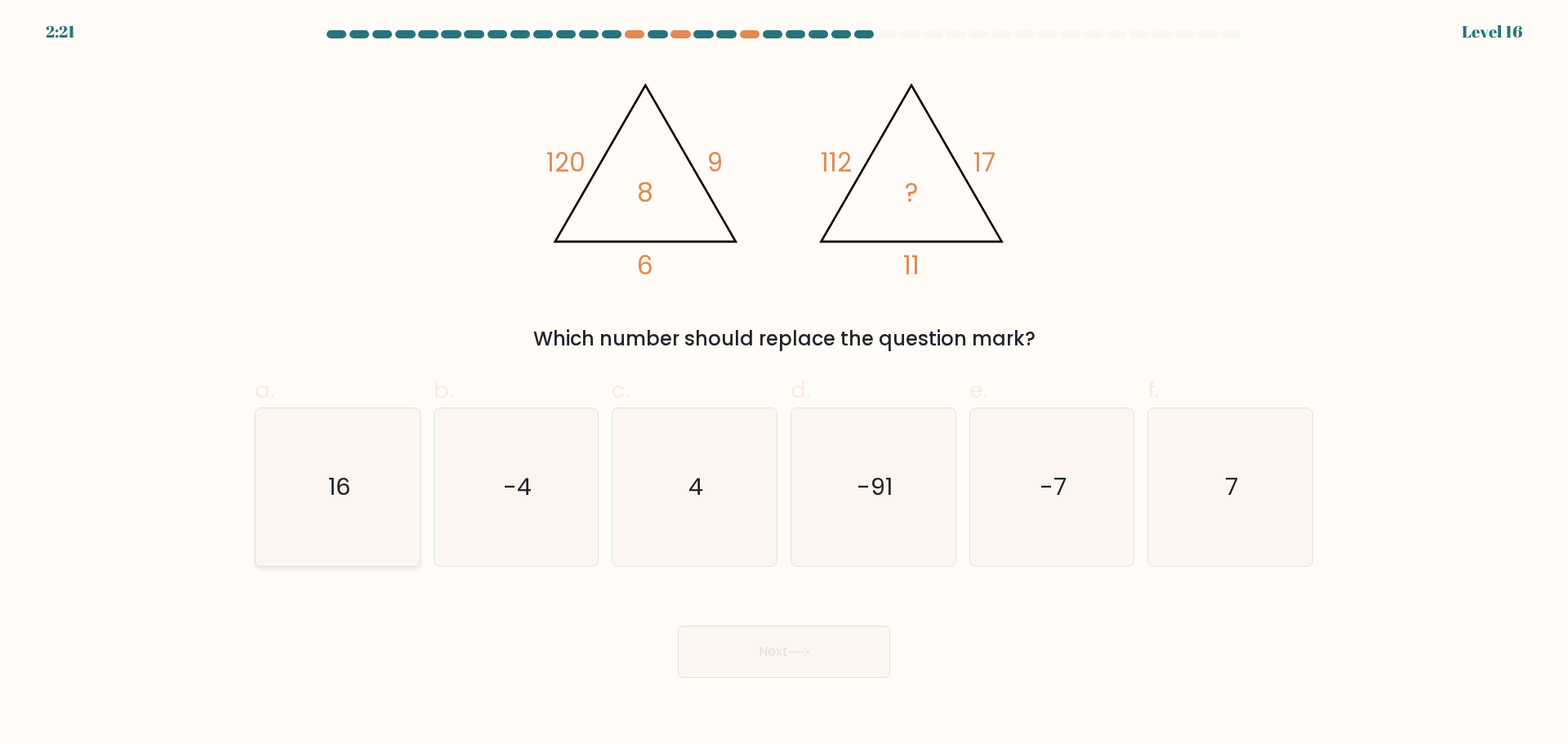
click at [307, 495] on icon "16" at bounding box center [338, 487] width 157 height 157
click at [784, 383] on input "a. 16" at bounding box center [784, 378] width 1 height 10
radio input "true"
click at [743, 633] on button "Next" at bounding box center [784, 651] width 212 height 52
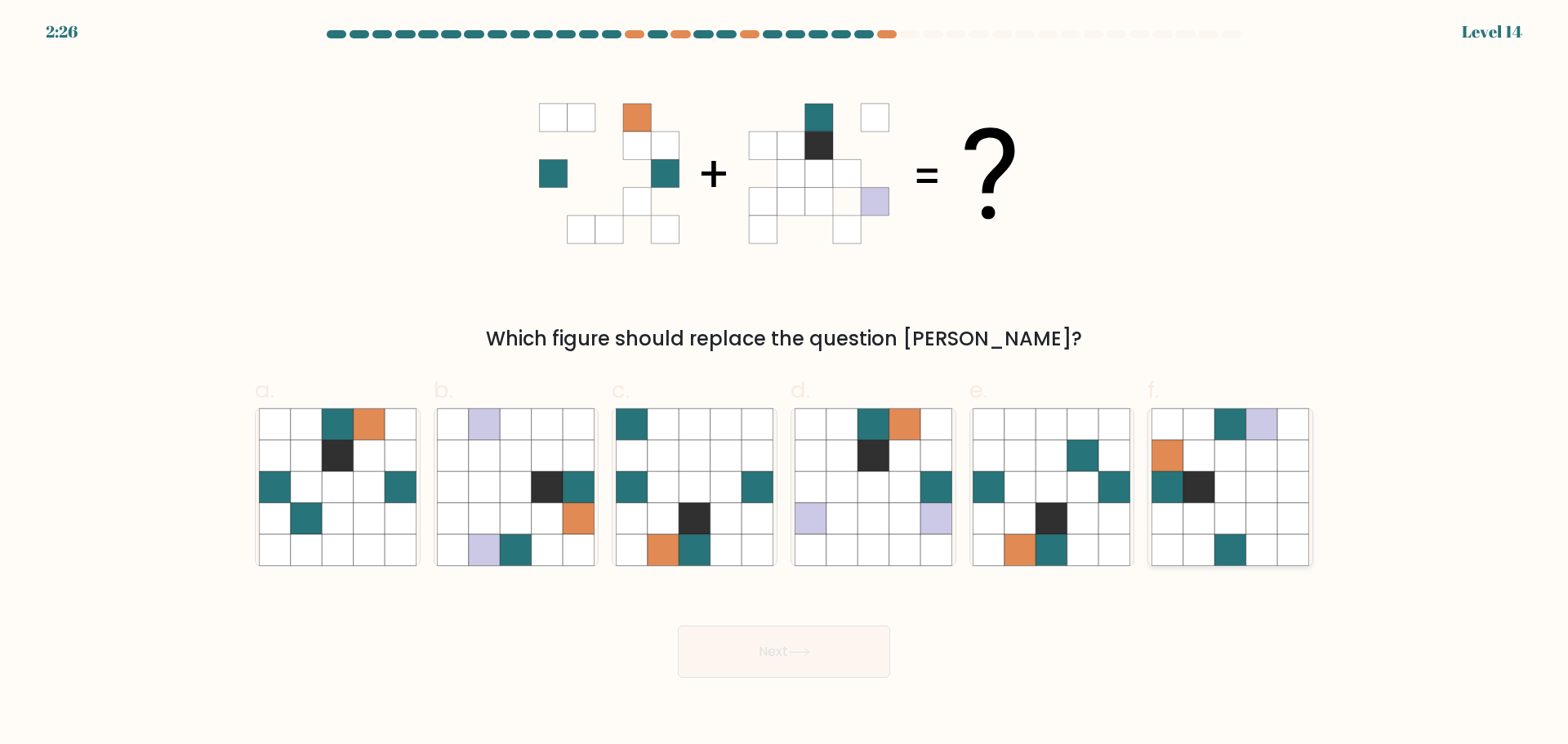
click at [1280, 458] on icon at bounding box center [1293, 454] width 31 height 31
click at [784, 383] on input "f." at bounding box center [784, 378] width 1 height 10
radio input "true"
click at [829, 650] on button "Next" at bounding box center [784, 651] width 212 height 52
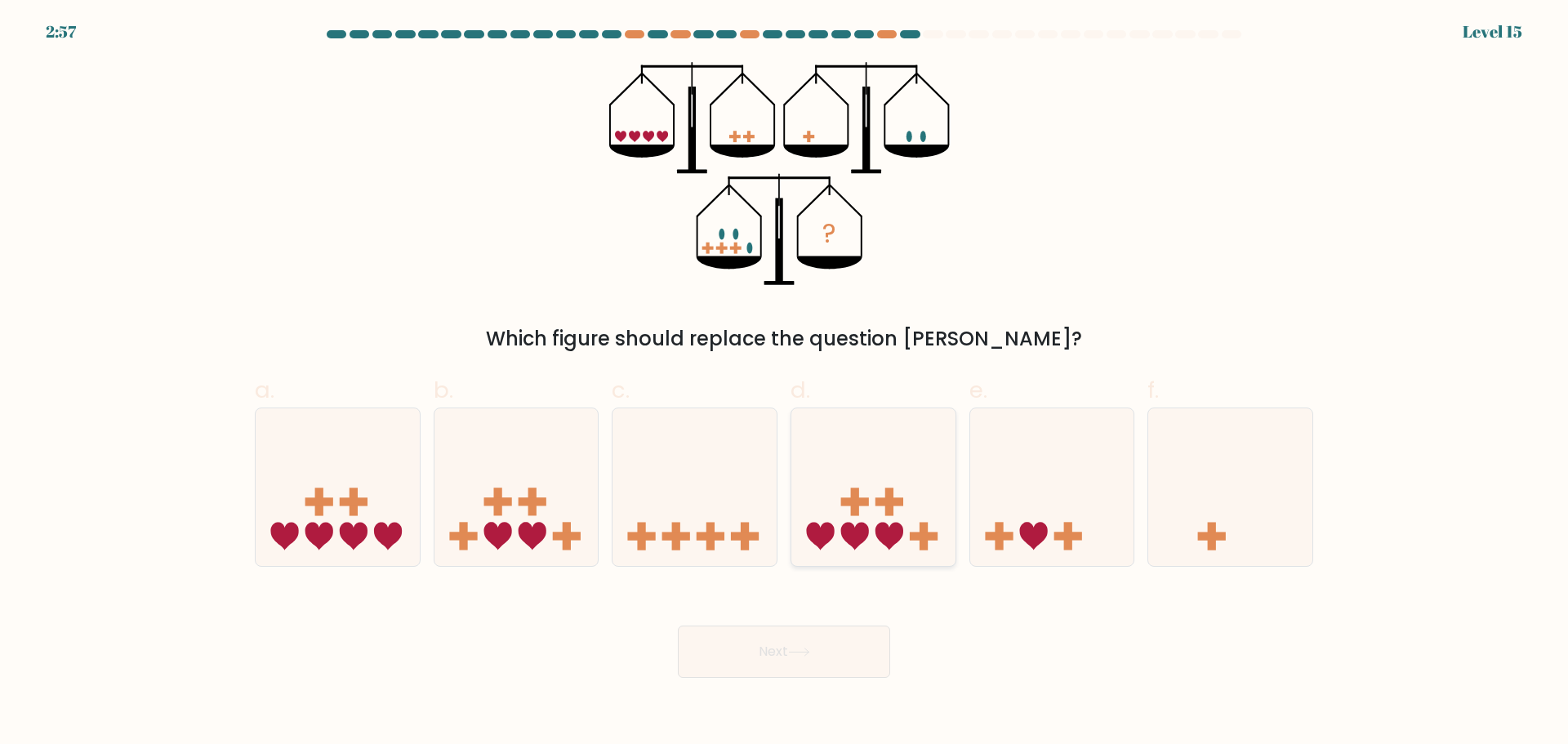
click at [879, 541] on icon at bounding box center [890, 536] width 27 height 27
click at [784, 383] on input "d." at bounding box center [784, 378] width 1 height 10
radio input "true"
click at [837, 672] on button "Next" at bounding box center [784, 651] width 212 height 52
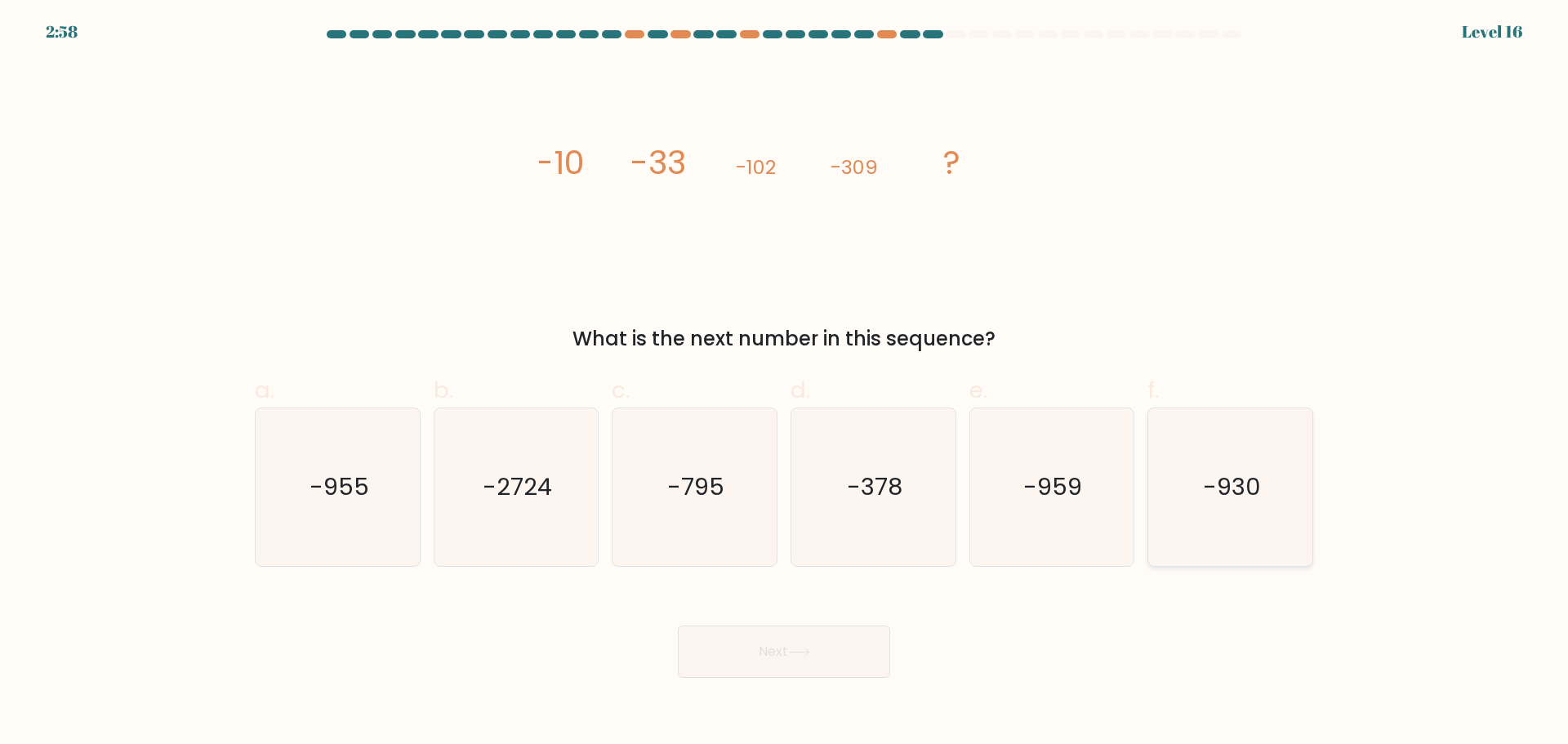
click at [1277, 489] on icon "-930" at bounding box center [1230, 487] width 157 height 157
click at [784, 383] on input "f. -930" at bounding box center [784, 378] width 1 height 10
radio input "true"
click at [806, 659] on button "Next" at bounding box center [784, 651] width 212 height 52
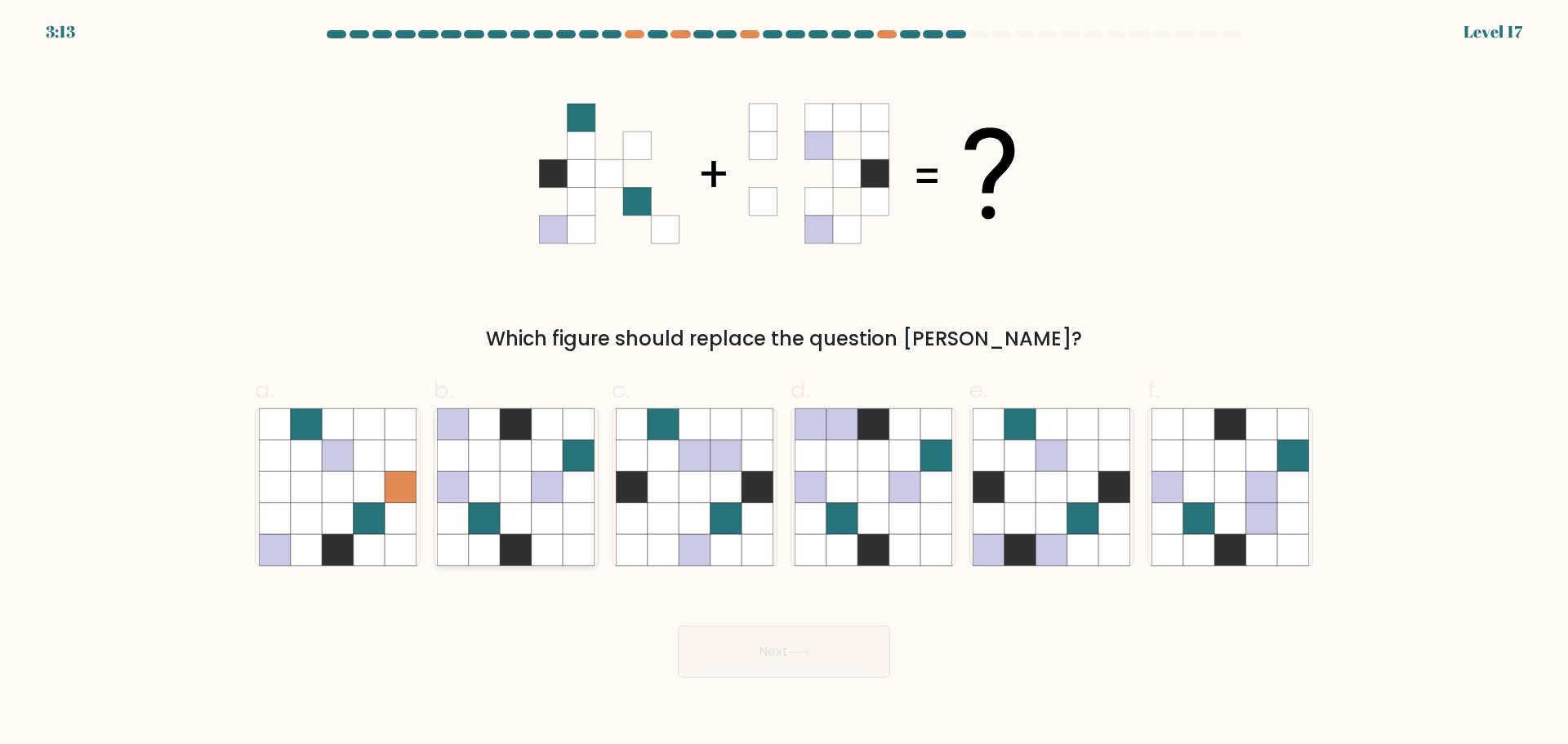
click at [542, 483] on icon at bounding box center [547, 486] width 31 height 31
click at [784, 383] on input "b." at bounding box center [784, 378] width 1 height 10
radio input "true"
click at [767, 647] on button "Next" at bounding box center [784, 651] width 212 height 52
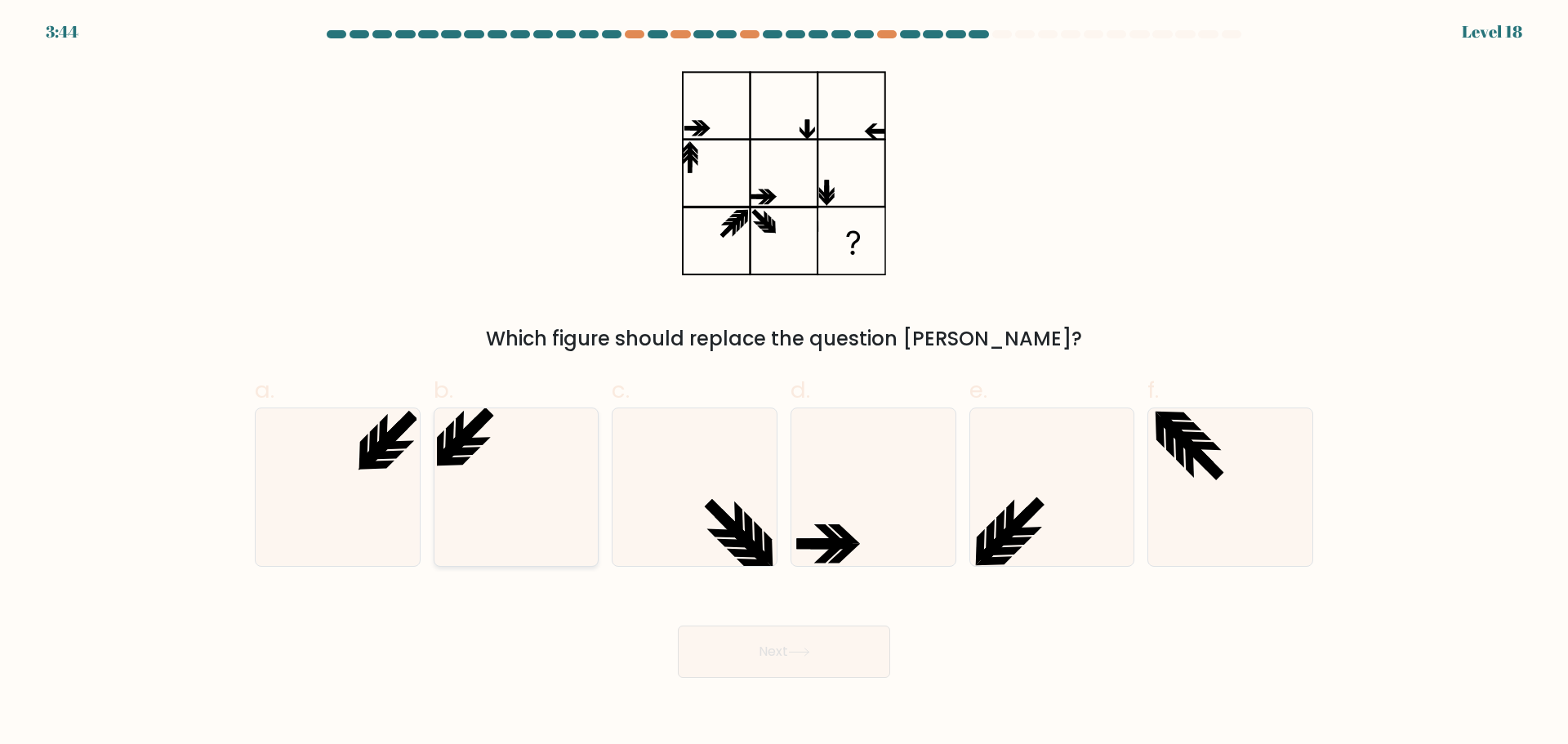
click at [590, 501] on icon at bounding box center [515, 487] width 157 height 157
click at [784, 383] on input "b." at bounding box center [784, 378] width 1 height 10
radio input "true"
click at [772, 654] on button "Next" at bounding box center [784, 651] width 212 height 52
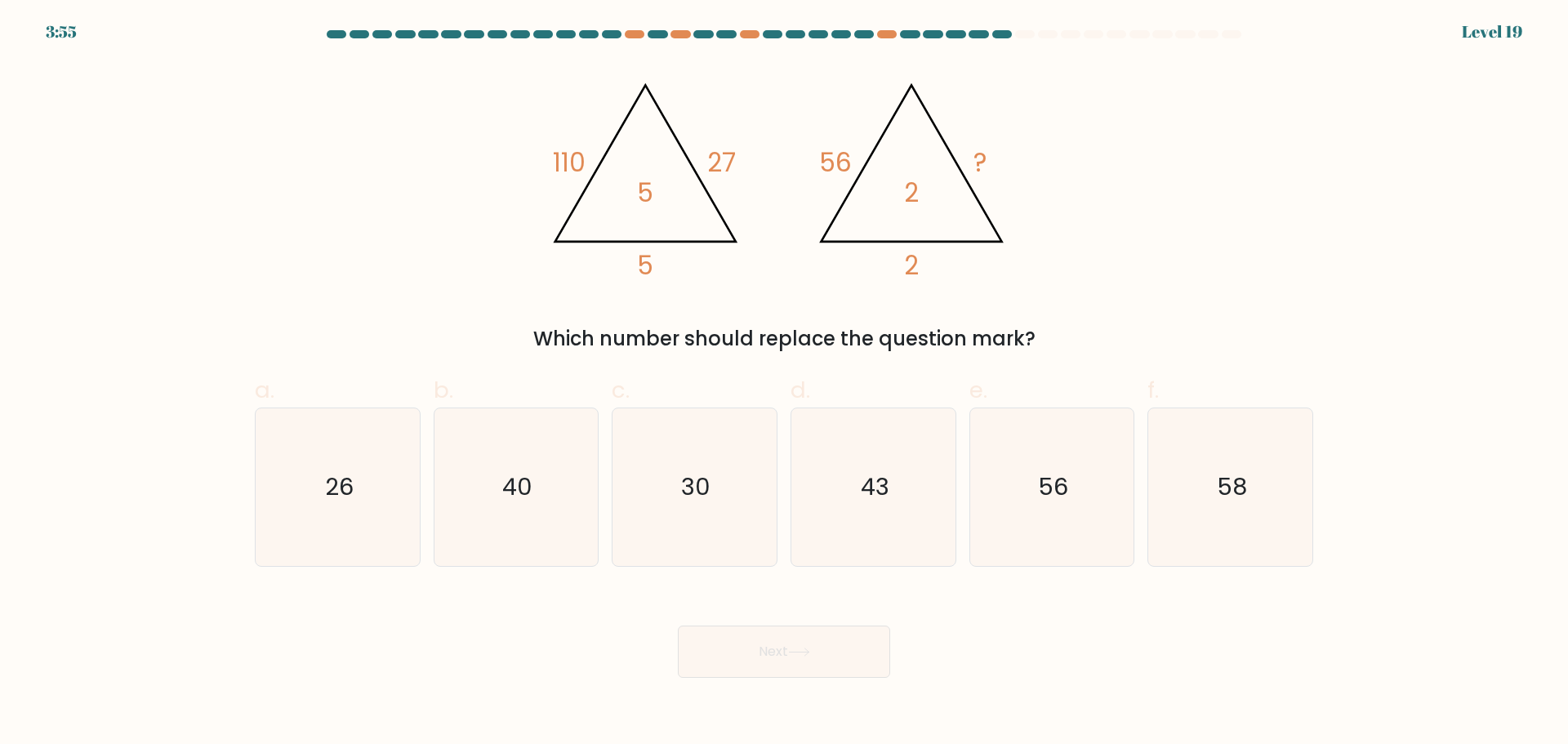
click at [836, 102] on icon "@import url('https://fonts.googleapis.com/css?family=Abril+Fatface:400,100,100i…" at bounding box center [784, 173] width 490 height 223
click at [726, 466] on icon "30" at bounding box center [695, 487] width 157 height 157
click at [784, 383] on input "c. 30" at bounding box center [784, 378] width 1 height 10
radio input "true"
click at [792, 653] on button "Next" at bounding box center [784, 651] width 212 height 52
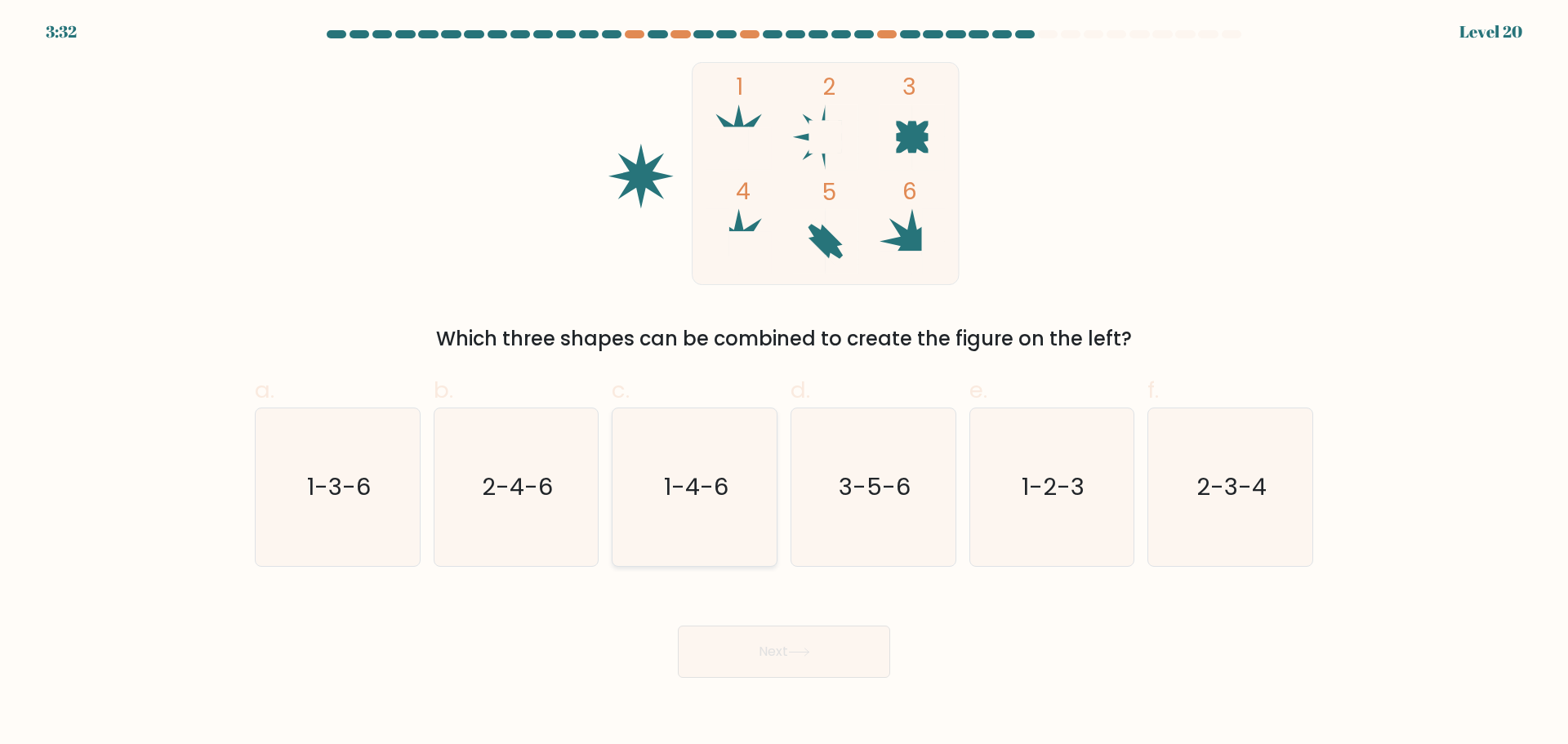
click at [678, 496] on text "1-4-6" at bounding box center [696, 486] width 64 height 32
click at [784, 383] on input "c. 1-4-6" at bounding box center [784, 378] width 1 height 10
radio input "true"
click at [766, 647] on button "Next" at bounding box center [784, 651] width 212 height 52
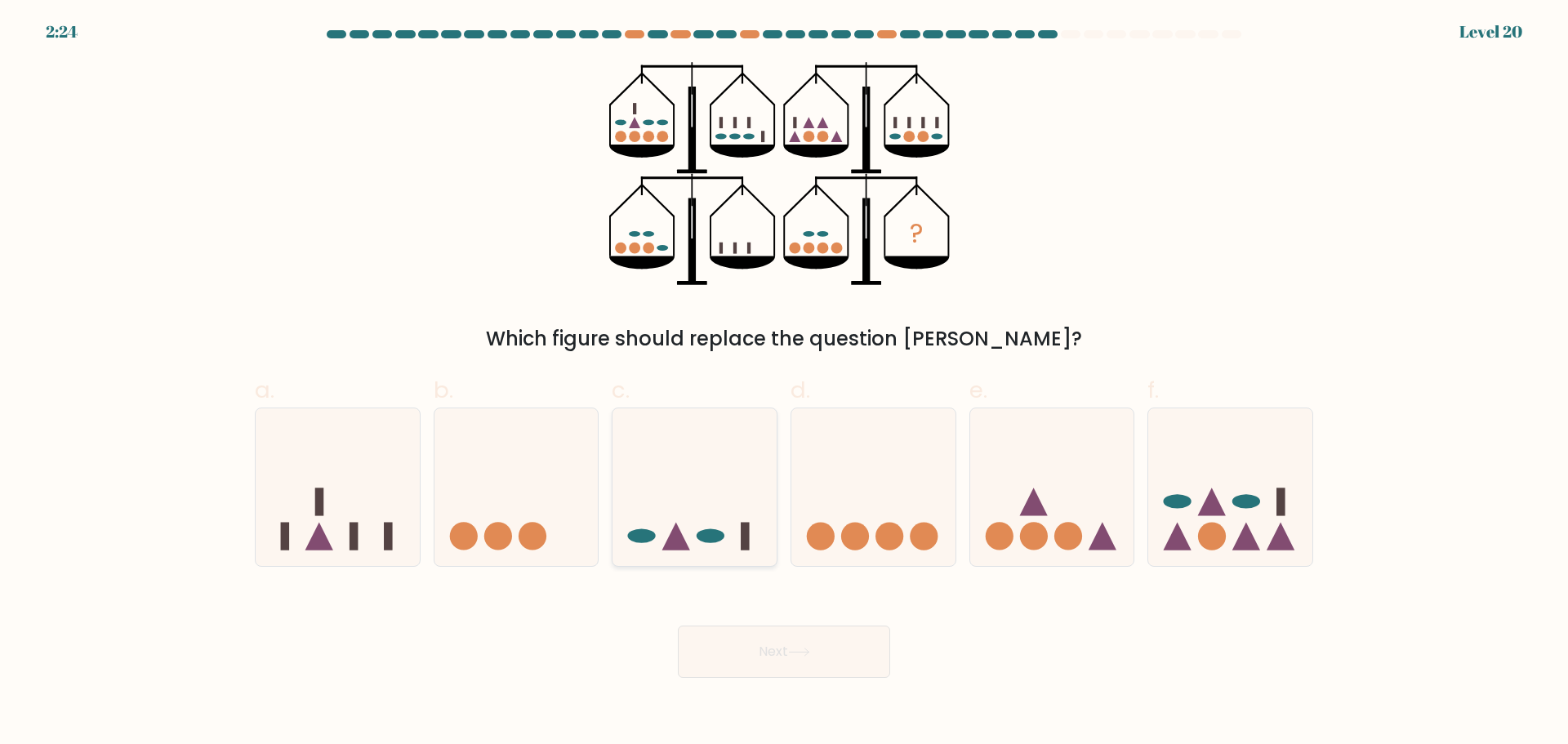
click at [707, 478] on icon at bounding box center [695, 486] width 164 height 136
click at [784, 383] on input "c." at bounding box center [784, 378] width 1 height 10
radio input "true"
click at [811, 659] on button "Next" at bounding box center [784, 651] width 212 height 52
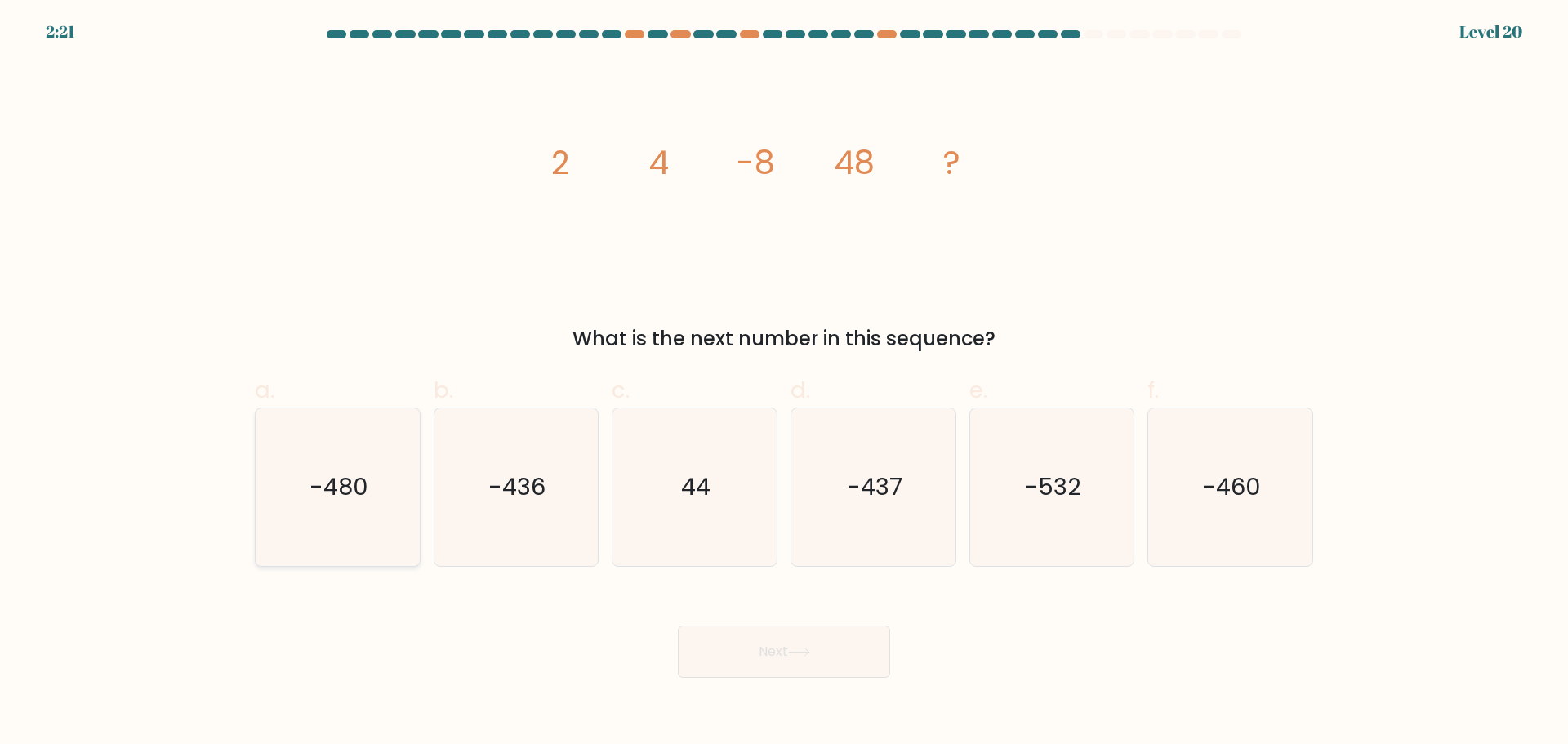
click at [394, 491] on icon "-480" at bounding box center [338, 487] width 157 height 157
click at [784, 383] on input "a. -480" at bounding box center [784, 378] width 1 height 10
radio input "true"
click at [827, 643] on button "Next" at bounding box center [784, 651] width 212 height 52
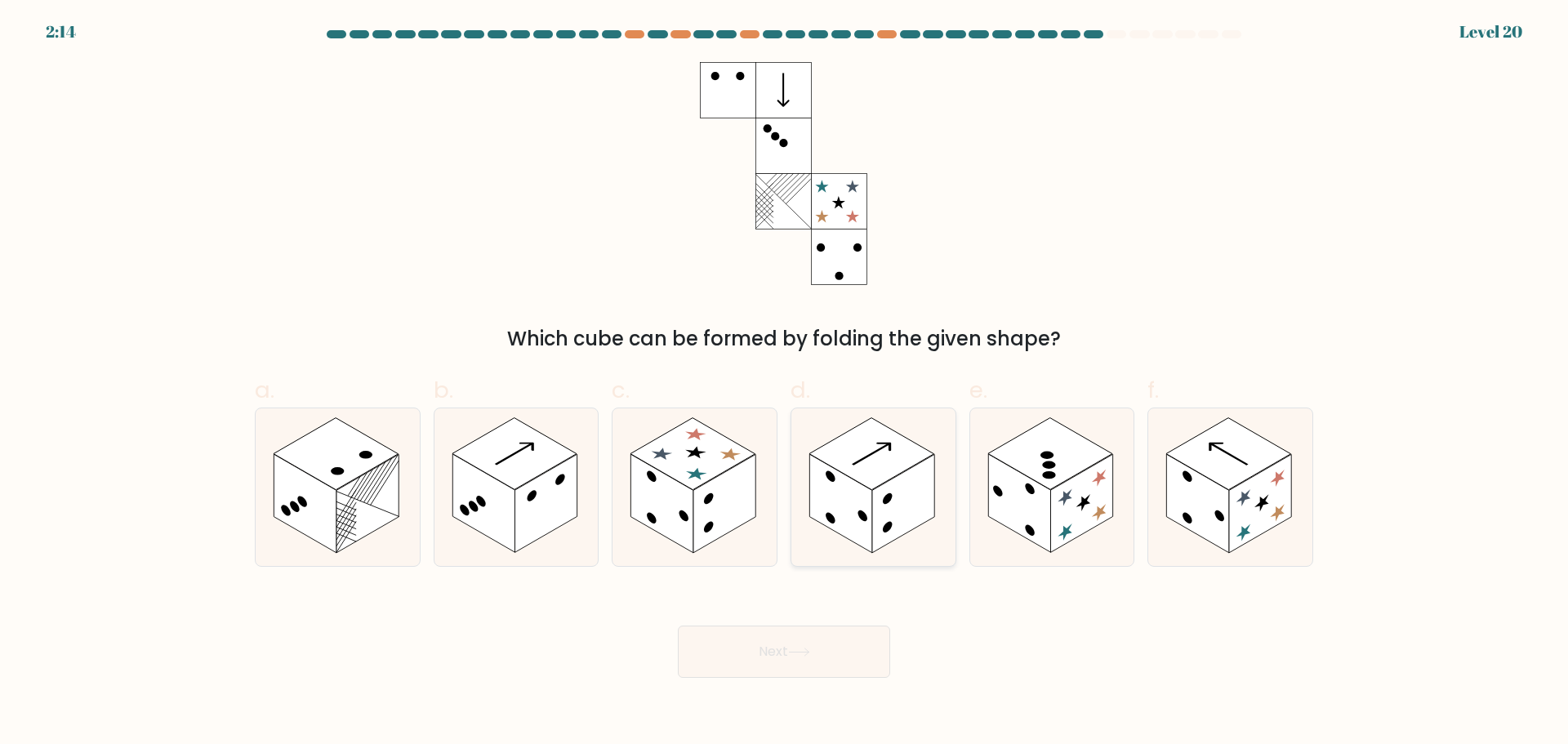
click at [897, 476] on rect at bounding box center [903, 503] width 62 height 99
click at [784, 383] on input "d." at bounding box center [784, 378] width 1 height 10
radio input "true"
click at [839, 665] on button "Next" at bounding box center [784, 651] width 212 height 52
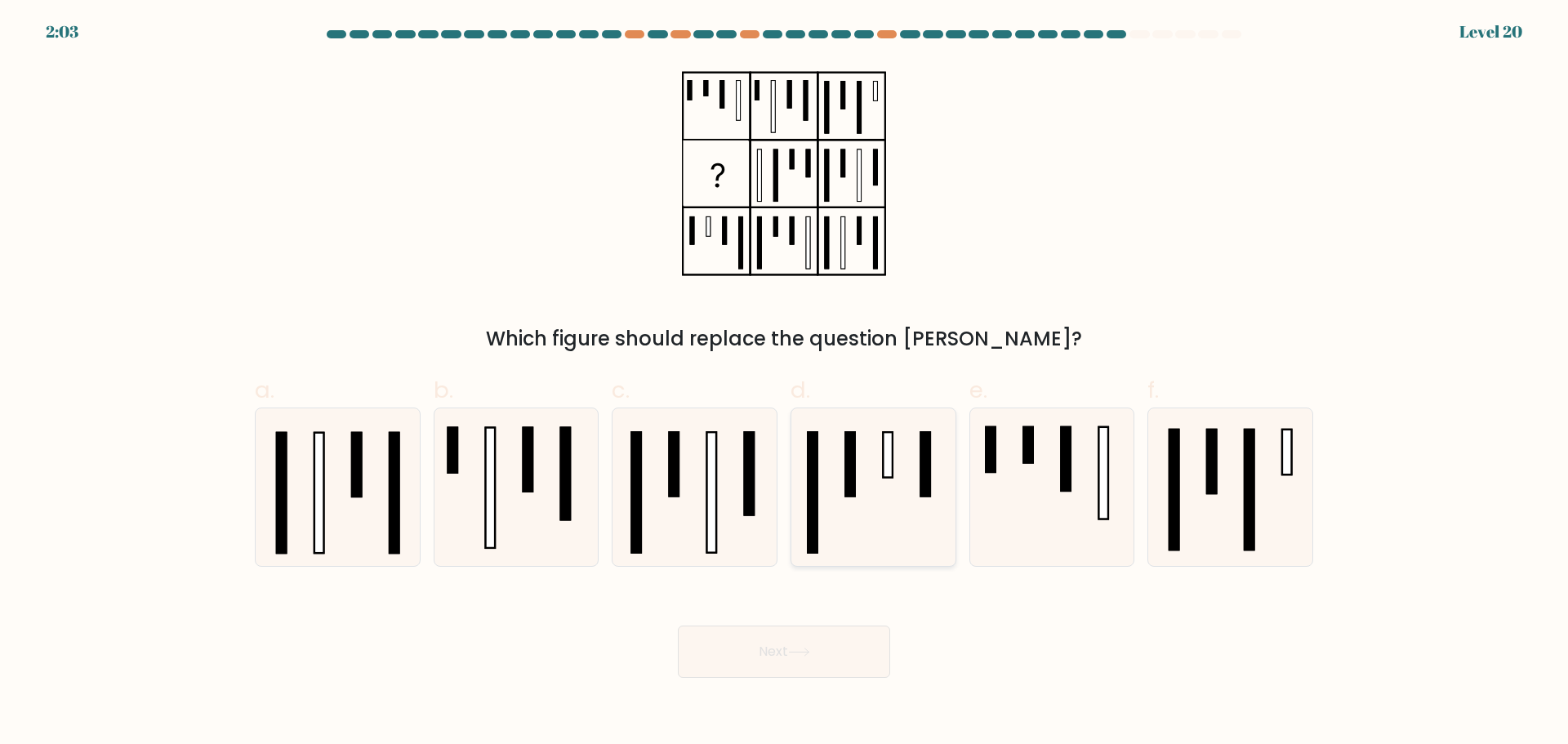
click at [901, 499] on icon at bounding box center [873, 487] width 157 height 157
click at [784, 383] on input "d." at bounding box center [784, 378] width 1 height 10
radio input "true"
click at [843, 662] on button "Next" at bounding box center [784, 651] width 212 height 52
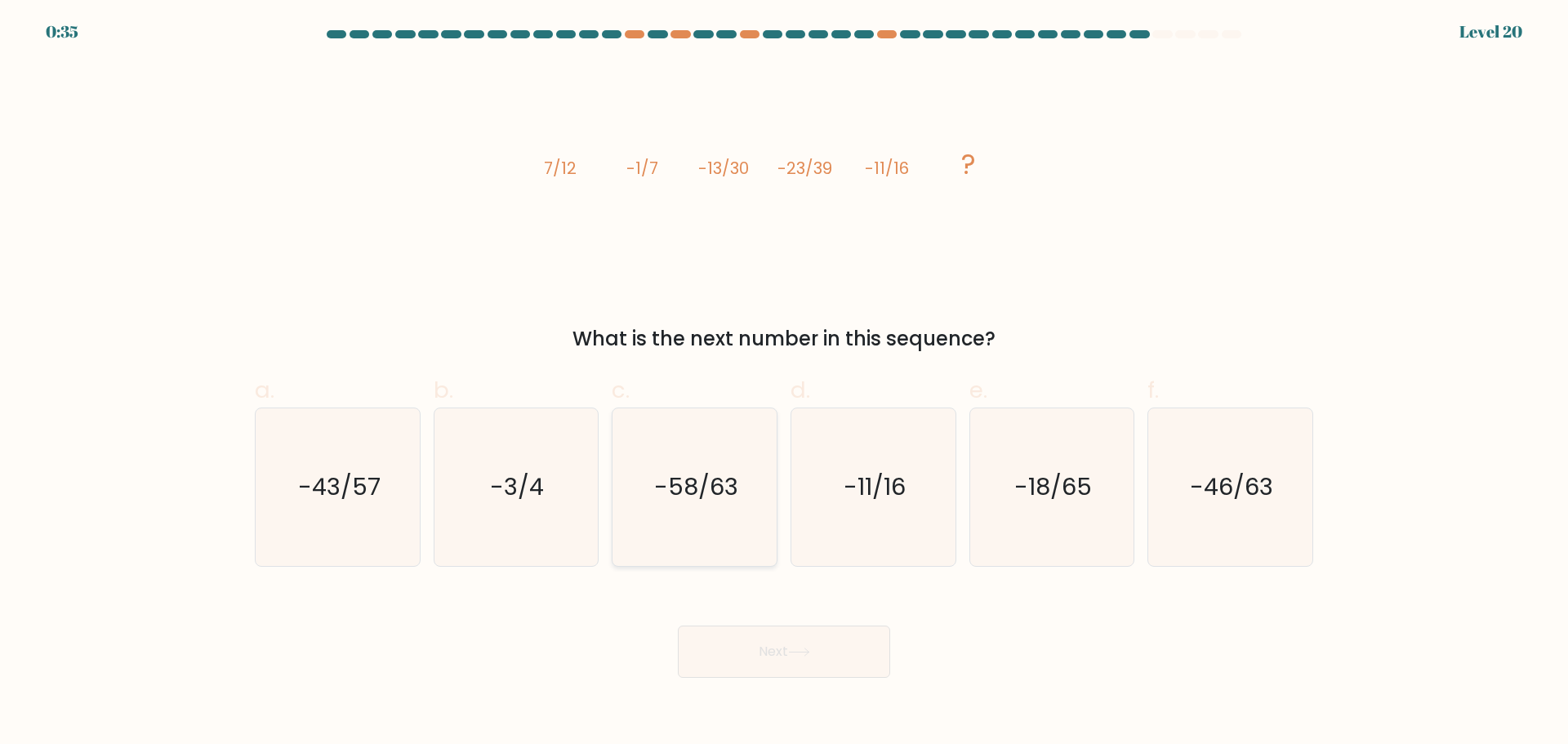
click at [715, 539] on icon "-58/63" at bounding box center [695, 487] width 157 height 157
click at [784, 383] on input "c. -58/63" at bounding box center [784, 378] width 1 height 10
radio input "true"
click at [774, 656] on button "Next" at bounding box center [784, 651] width 212 height 52
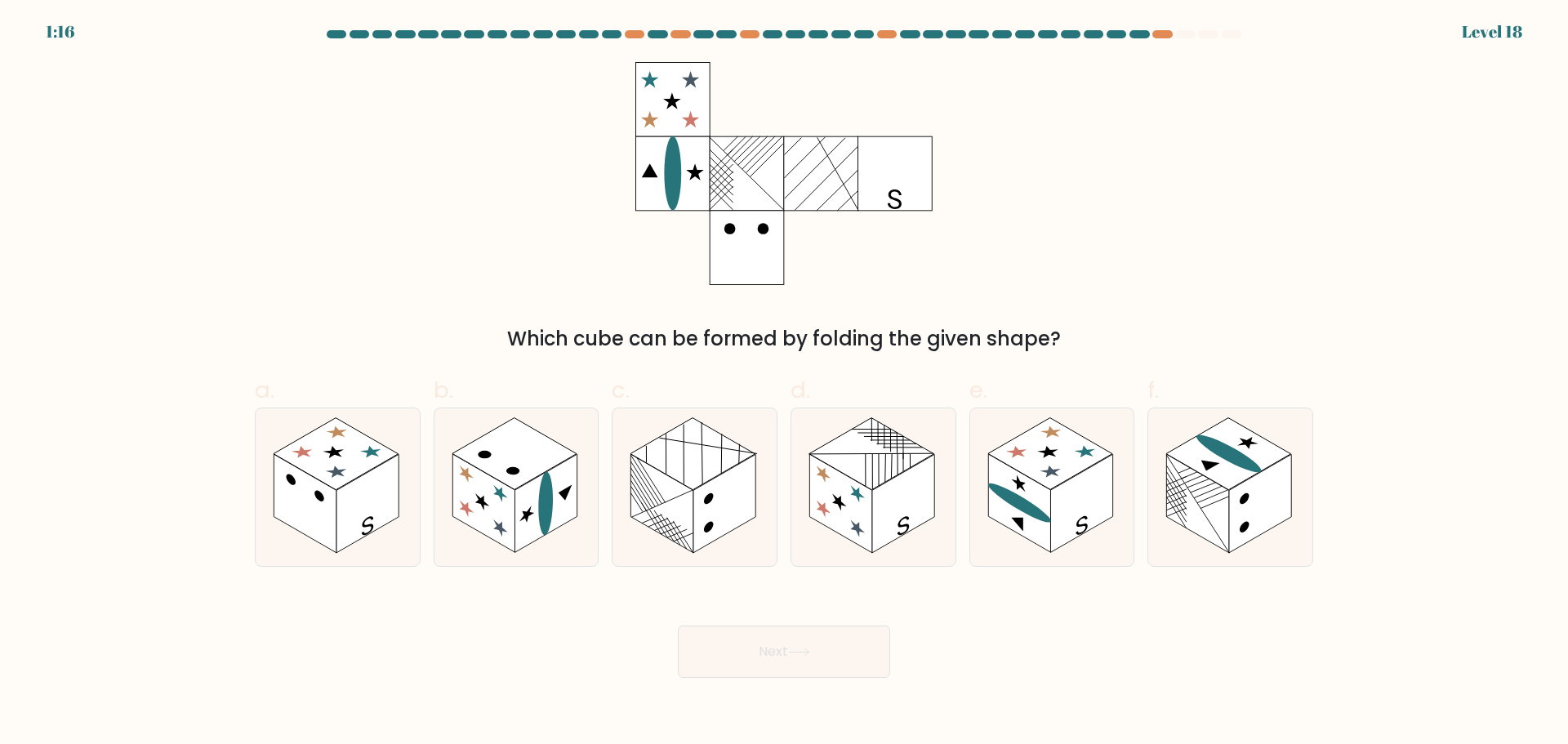
click at [1210, 220] on div "Which cube can be formed by folding the given shape?" at bounding box center [784, 208] width 1078 height 291
click at [696, 516] on rect at bounding box center [724, 503] width 62 height 99
click at [784, 383] on input "c." at bounding box center [784, 378] width 1 height 10
radio input "true"
click at [813, 667] on button "Next" at bounding box center [784, 651] width 212 height 52
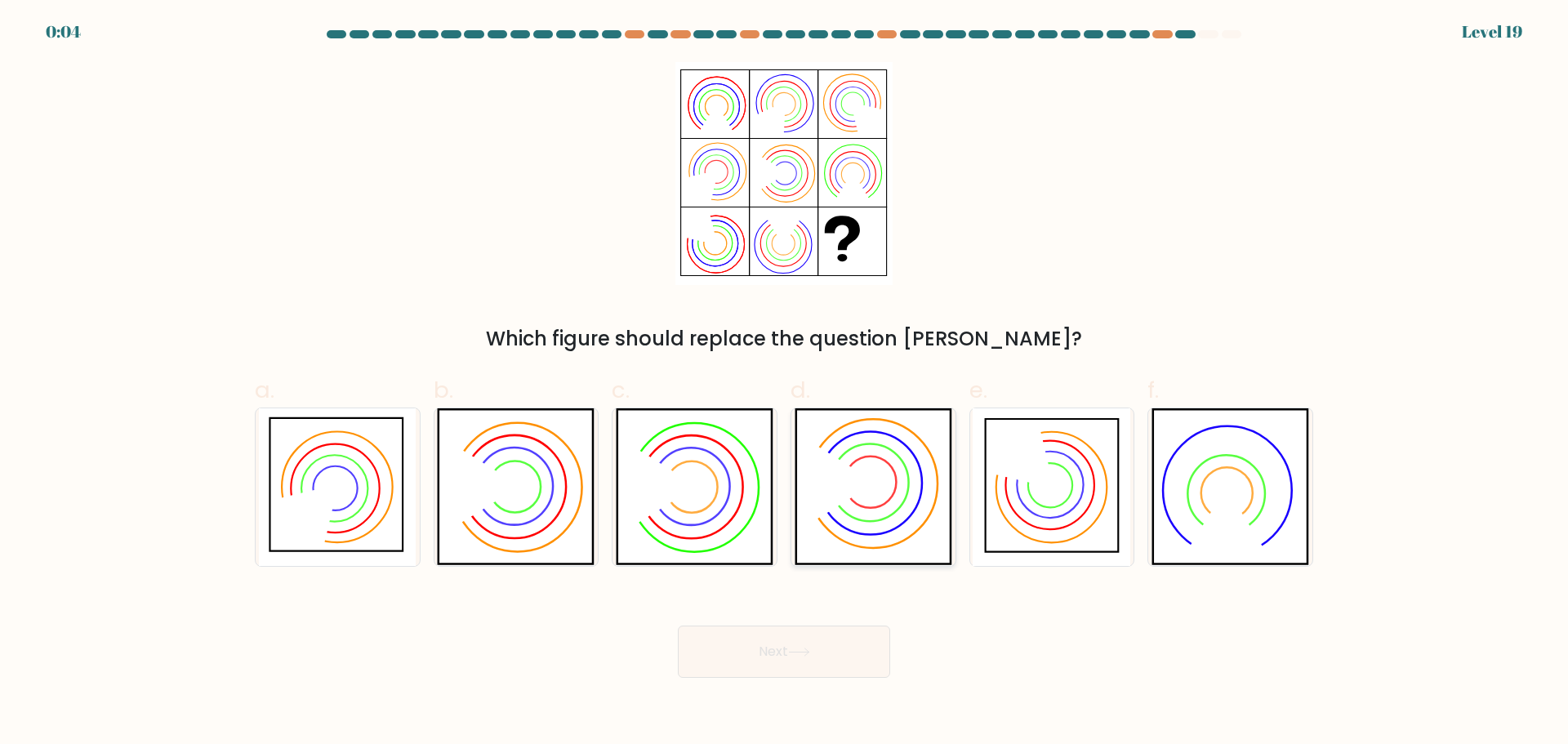
click at [874, 505] on icon at bounding box center [873, 487] width 157 height 157
click at [784, 383] on input "d." at bounding box center [784, 378] width 1 height 10
radio input "true"
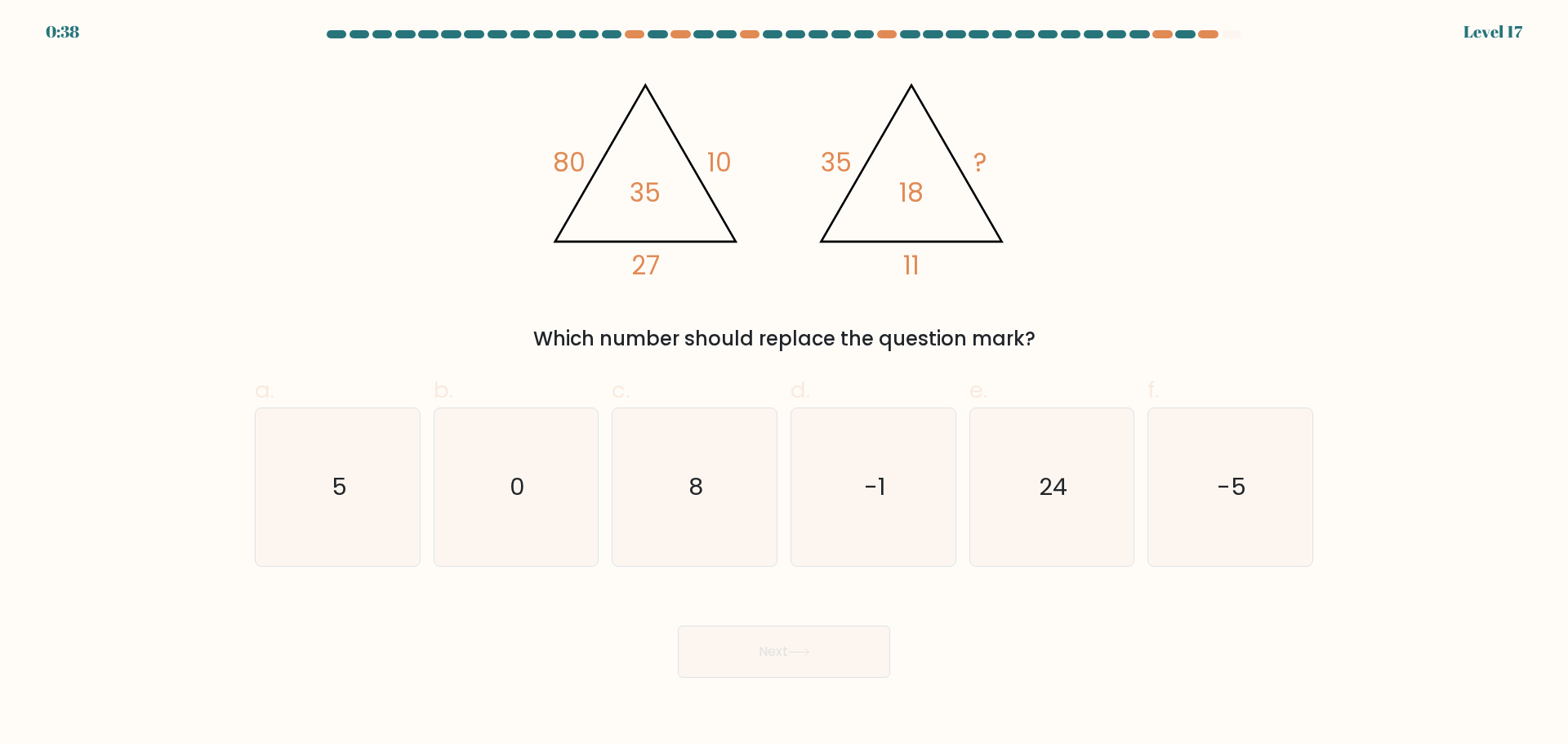
click at [1066, 193] on div "@import url('[URL][DOMAIN_NAME]); 80 10 27 35 @import url('[URL][DOMAIN_NAME]);…" at bounding box center [784, 208] width 1078 height 291
click at [872, 454] on icon "-1" at bounding box center [873, 487] width 157 height 157
click at [784, 383] on input "d. -1" at bounding box center [784, 378] width 1 height 10
radio input "true"
click at [1043, 493] on text "24" at bounding box center [1053, 486] width 28 height 32
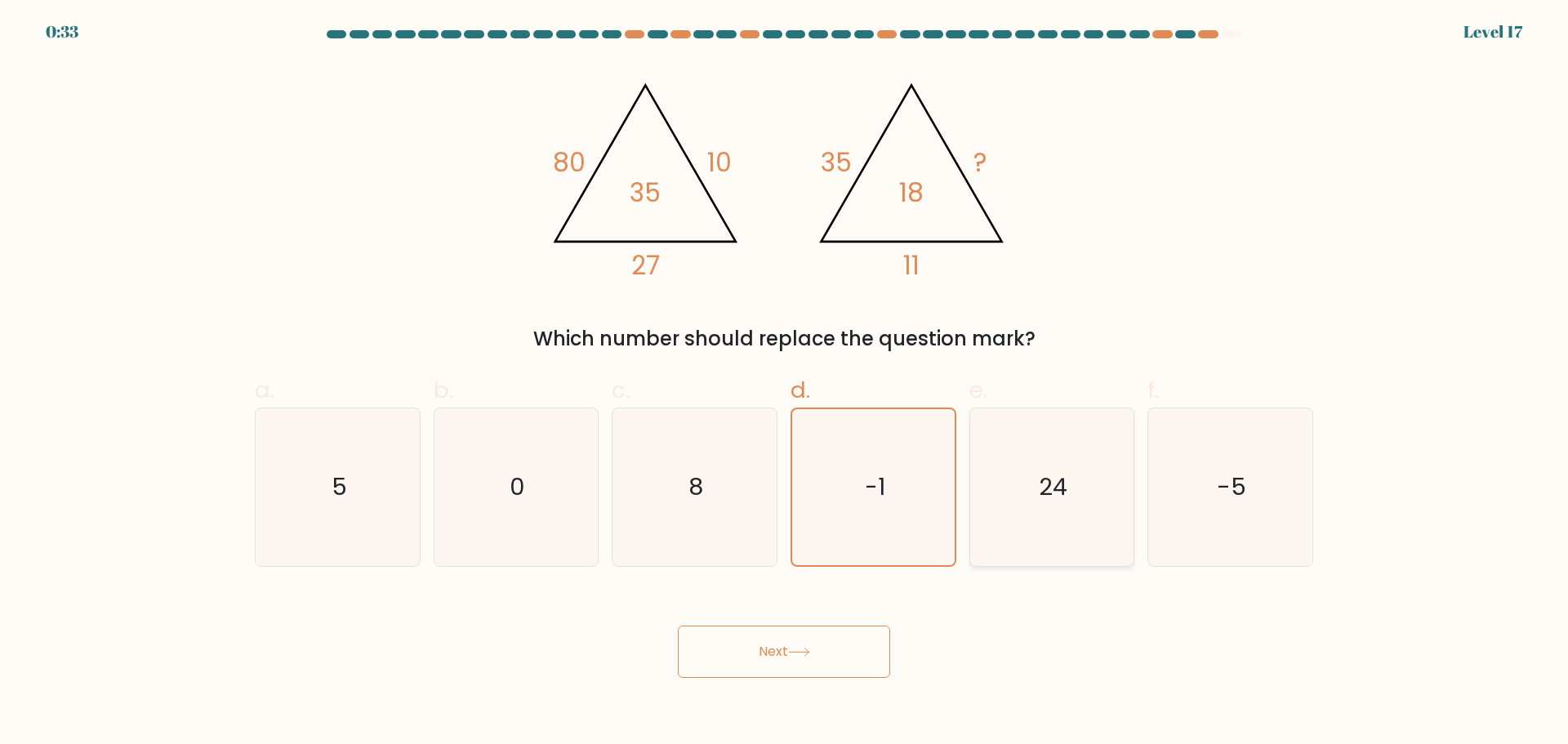
click at [784, 383] on input "e. 24" at bounding box center [784, 378] width 1 height 10
radio input "true"
click at [837, 656] on button "Next" at bounding box center [784, 651] width 212 height 52
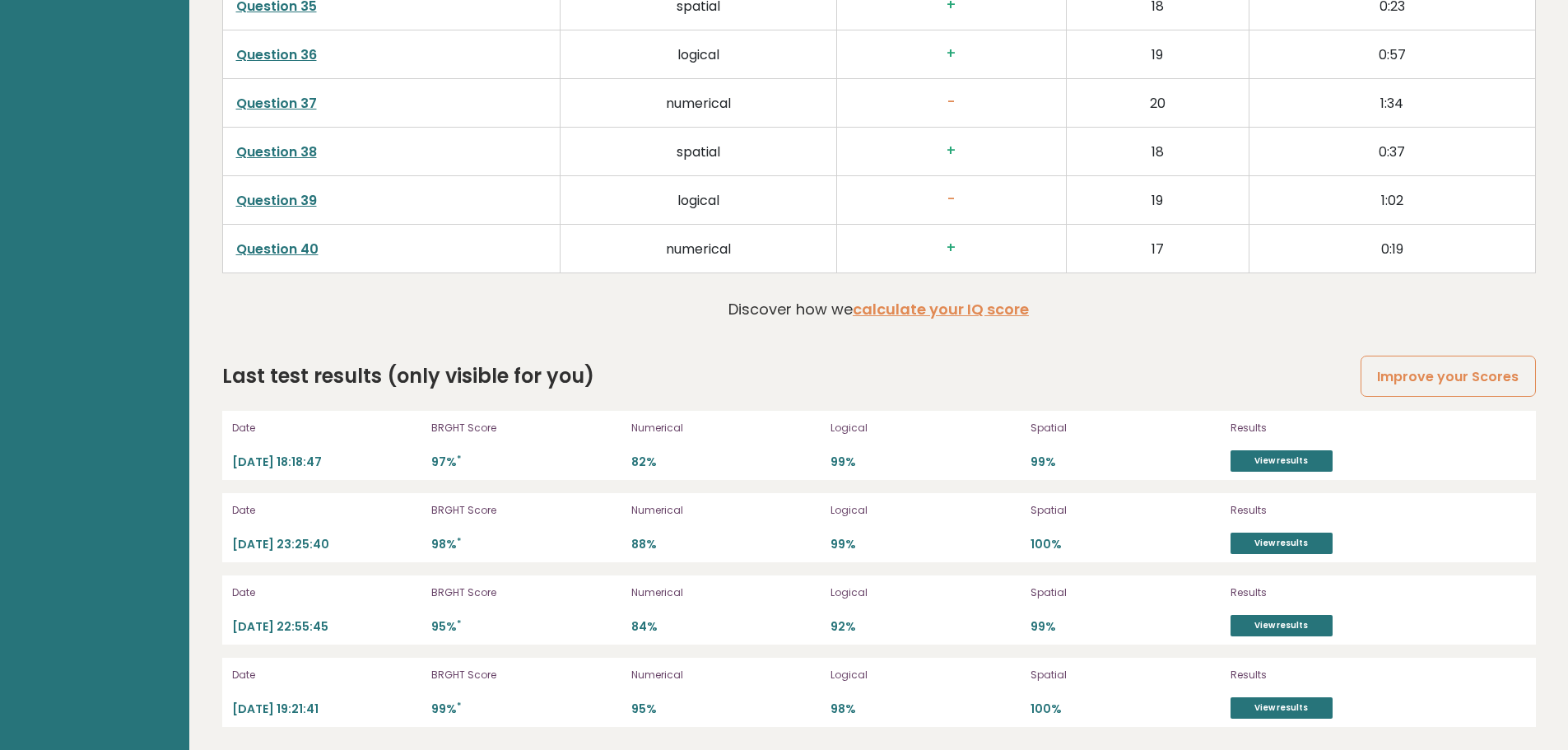
scroll to position [4453, 0]
click at [1284, 452] on link "View results" at bounding box center [1281, 459] width 102 height 22
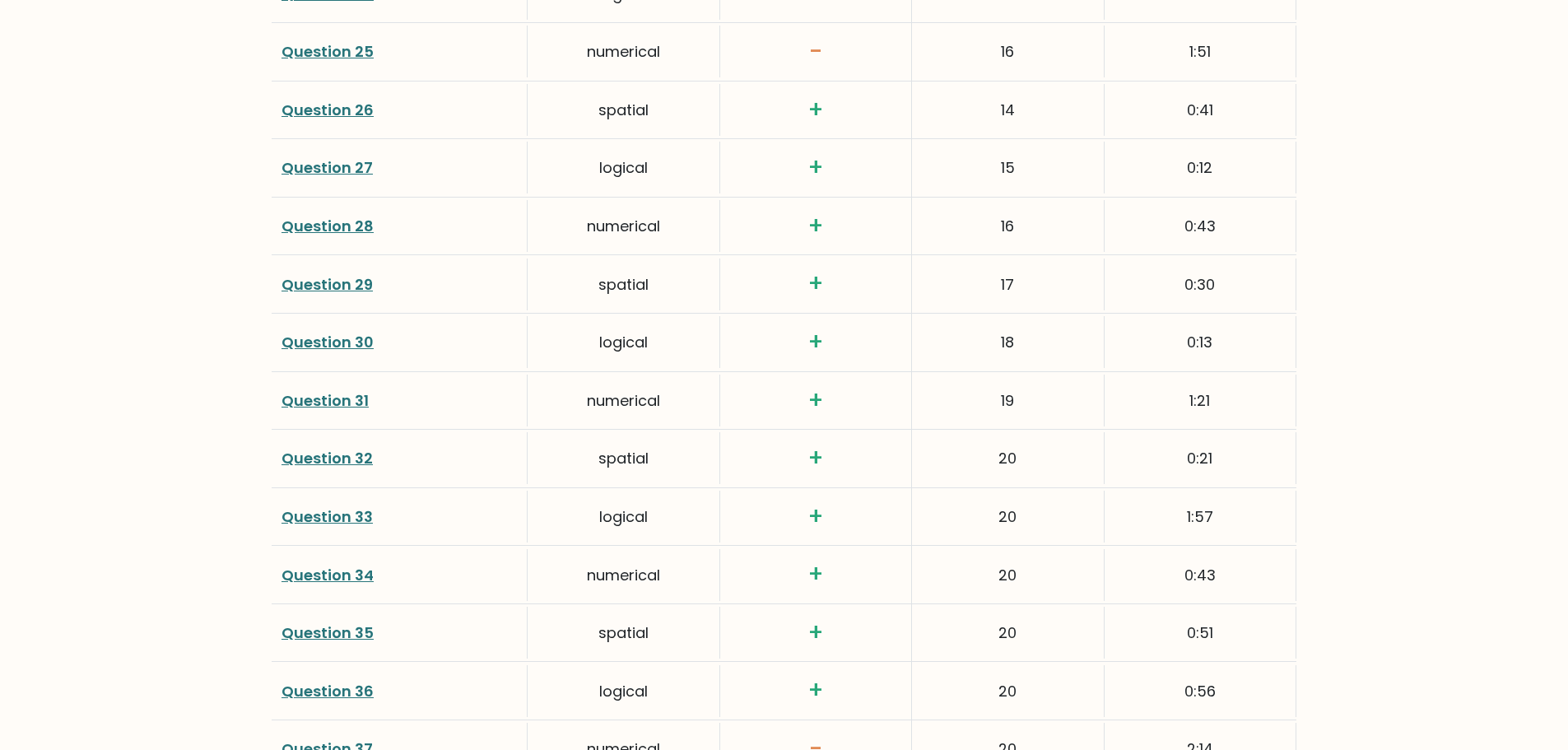
scroll to position [3785, 0]
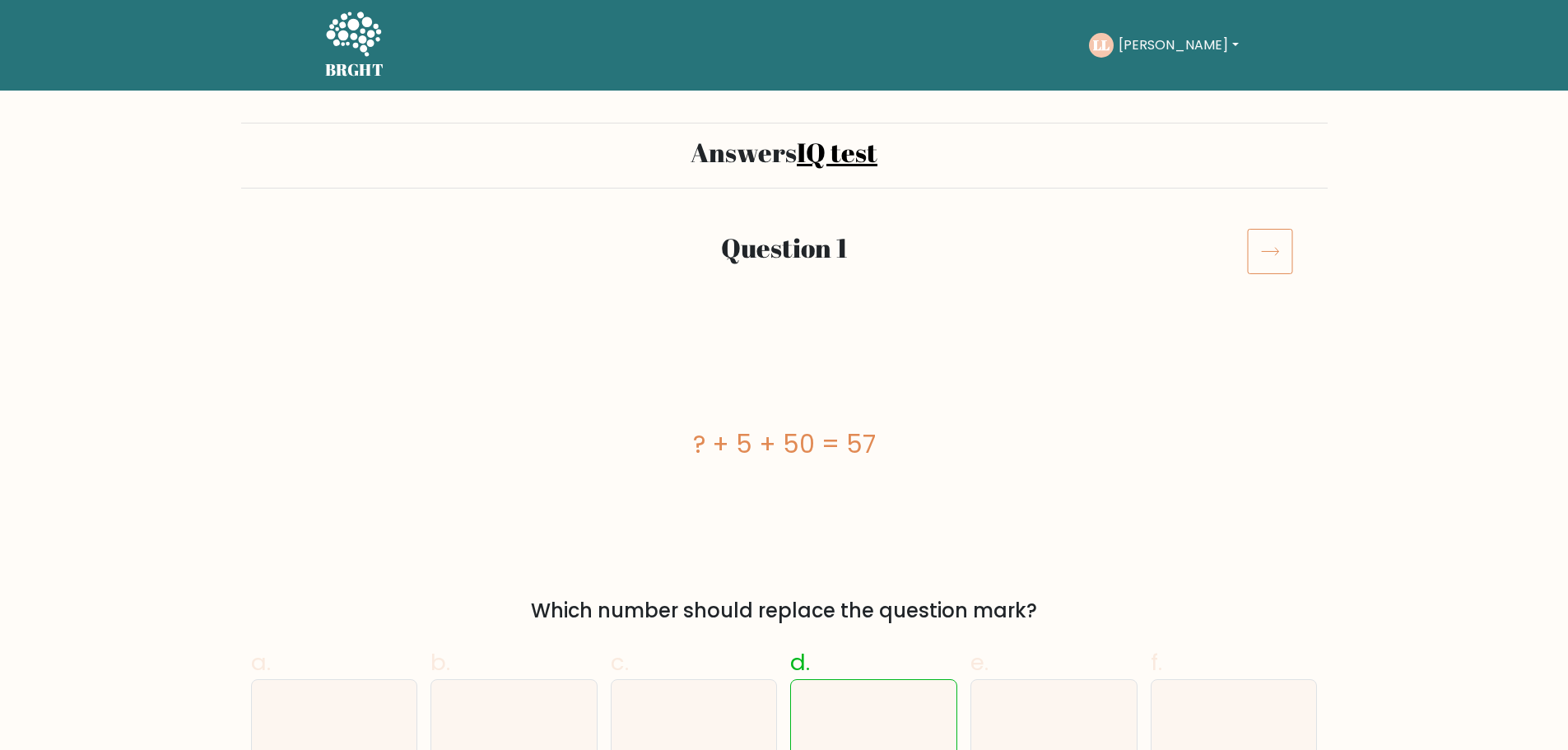
drag, startPoint x: 894, startPoint y: 569, endPoint x: 902, endPoint y: 347, distance: 222.1
click at [1279, 261] on icon at bounding box center [1270, 251] width 46 height 46
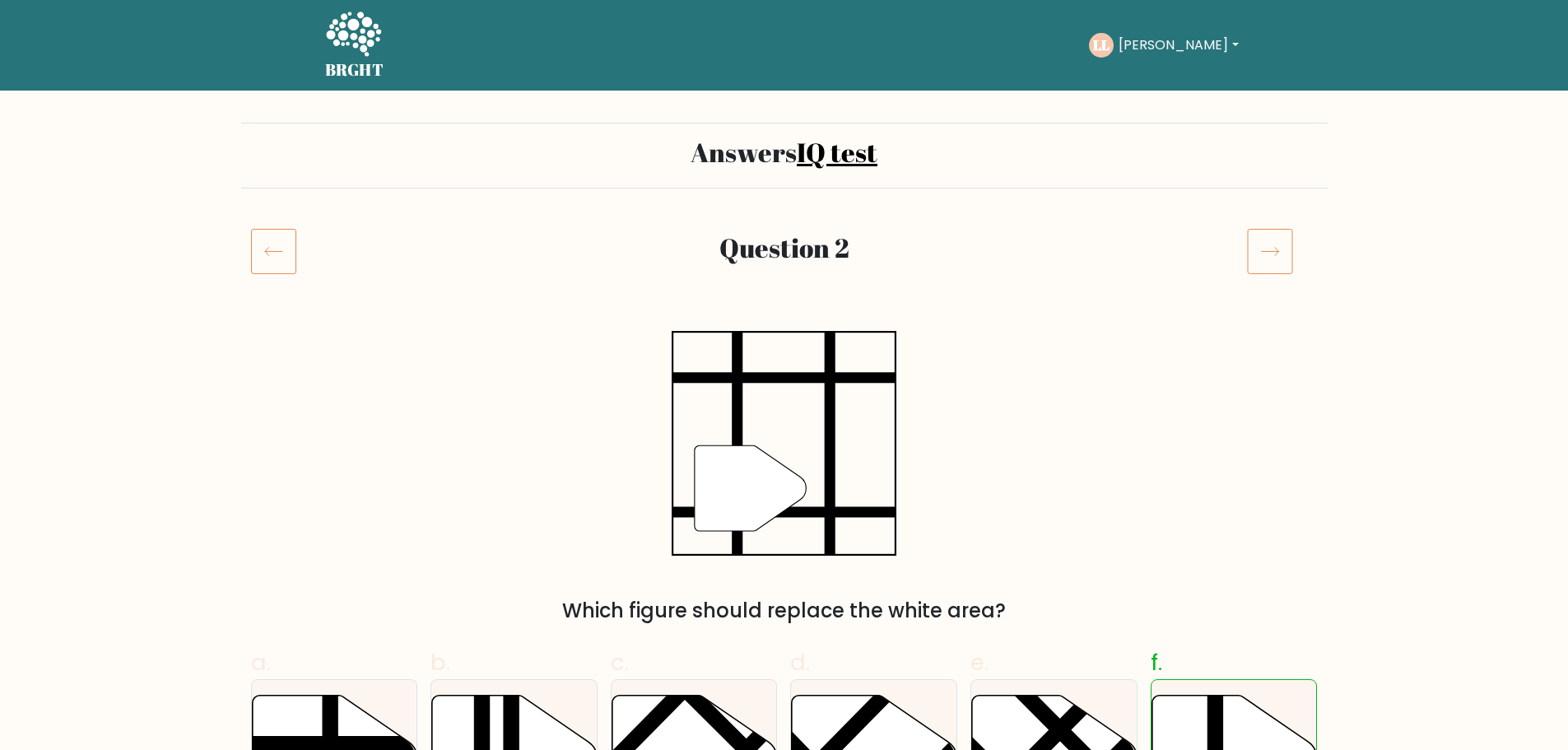
drag, startPoint x: 0, startPoint y: 0, endPoint x: 1279, endPoint y: 261, distance: 1305.4
click at [1279, 261] on icon at bounding box center [1270, 251] width 46 height 46
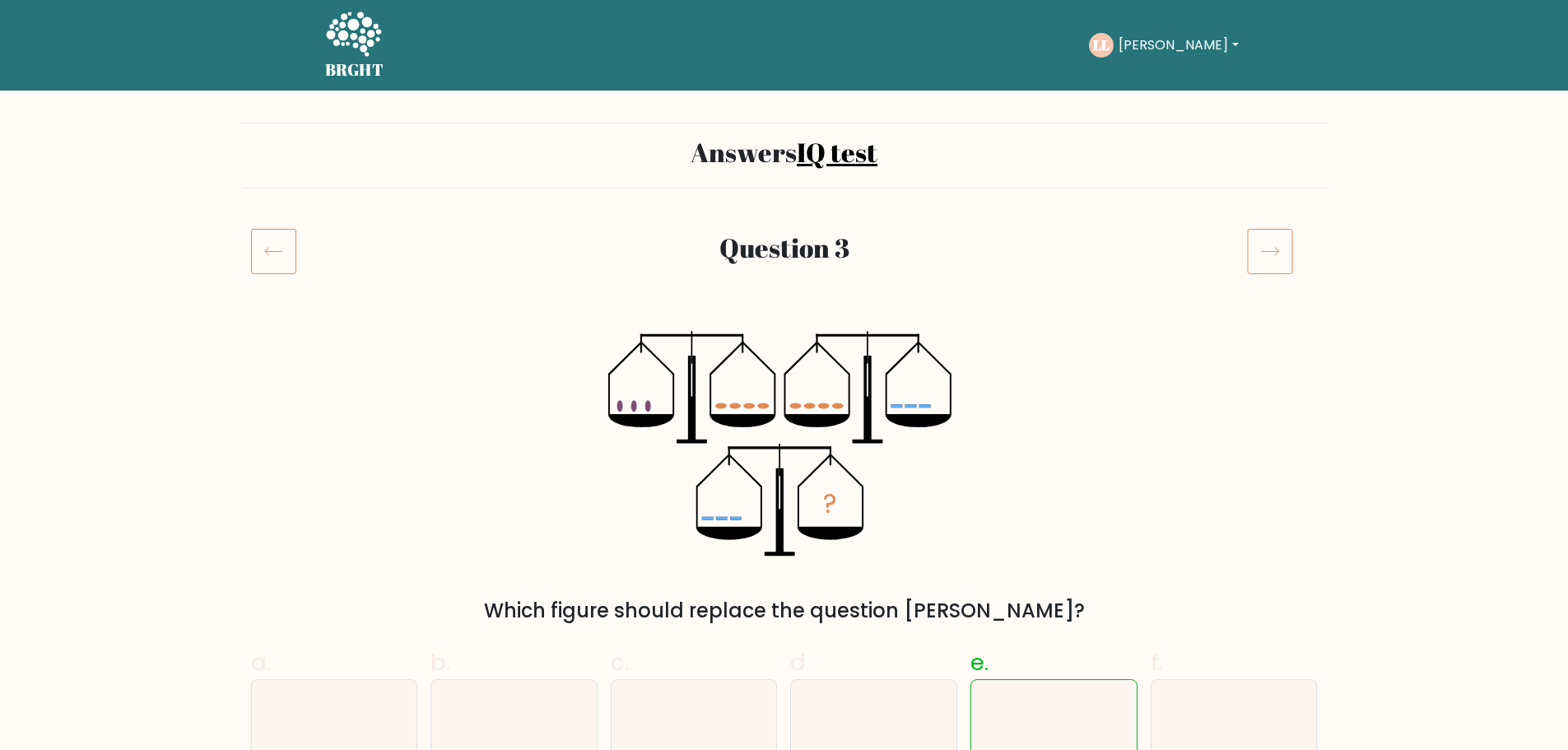
click at [1279, 261] on icon at bounding box center [1270, 251] width 46 height 46
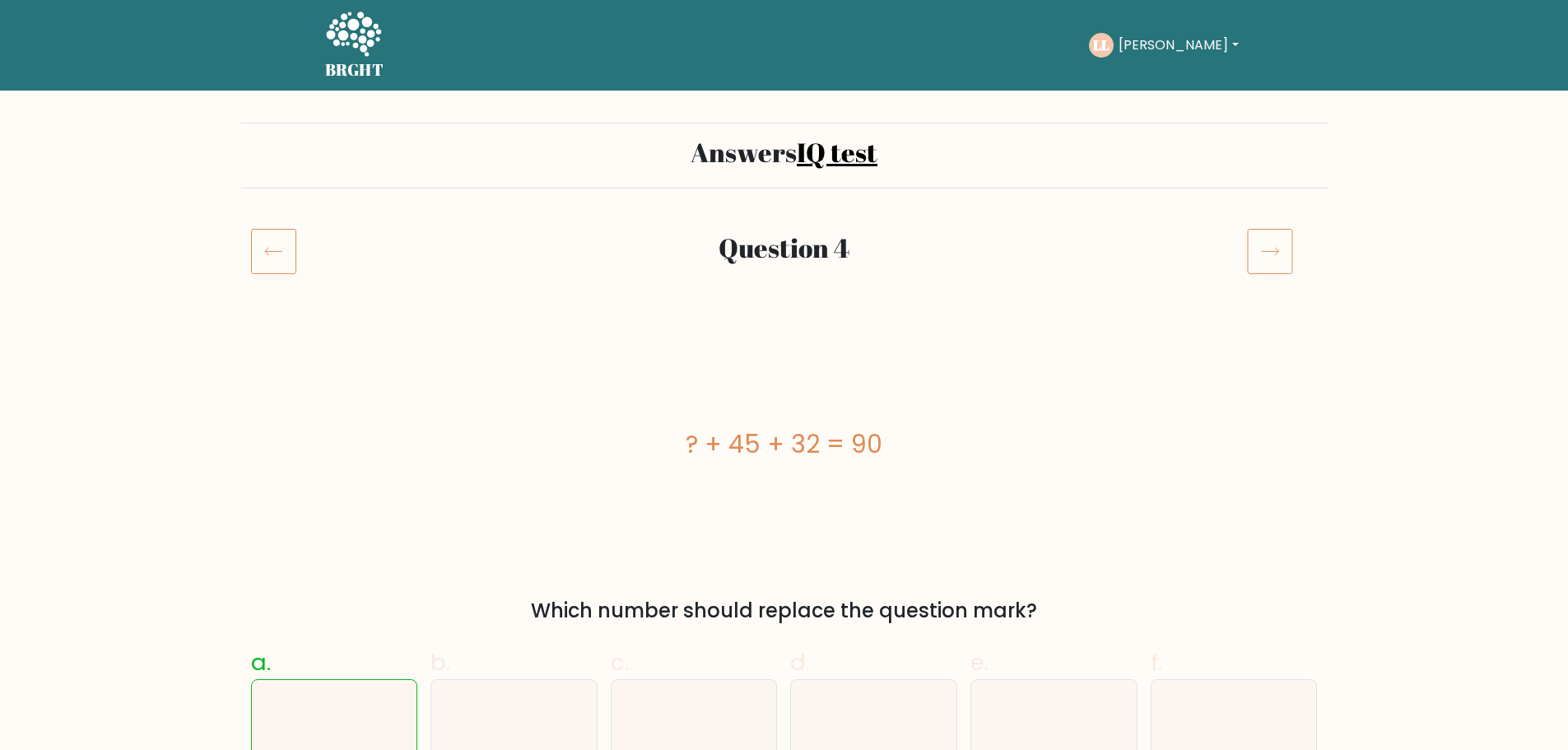
click at [1279, 261] on icon at bounding box center [1270, 251] width 46 height 46
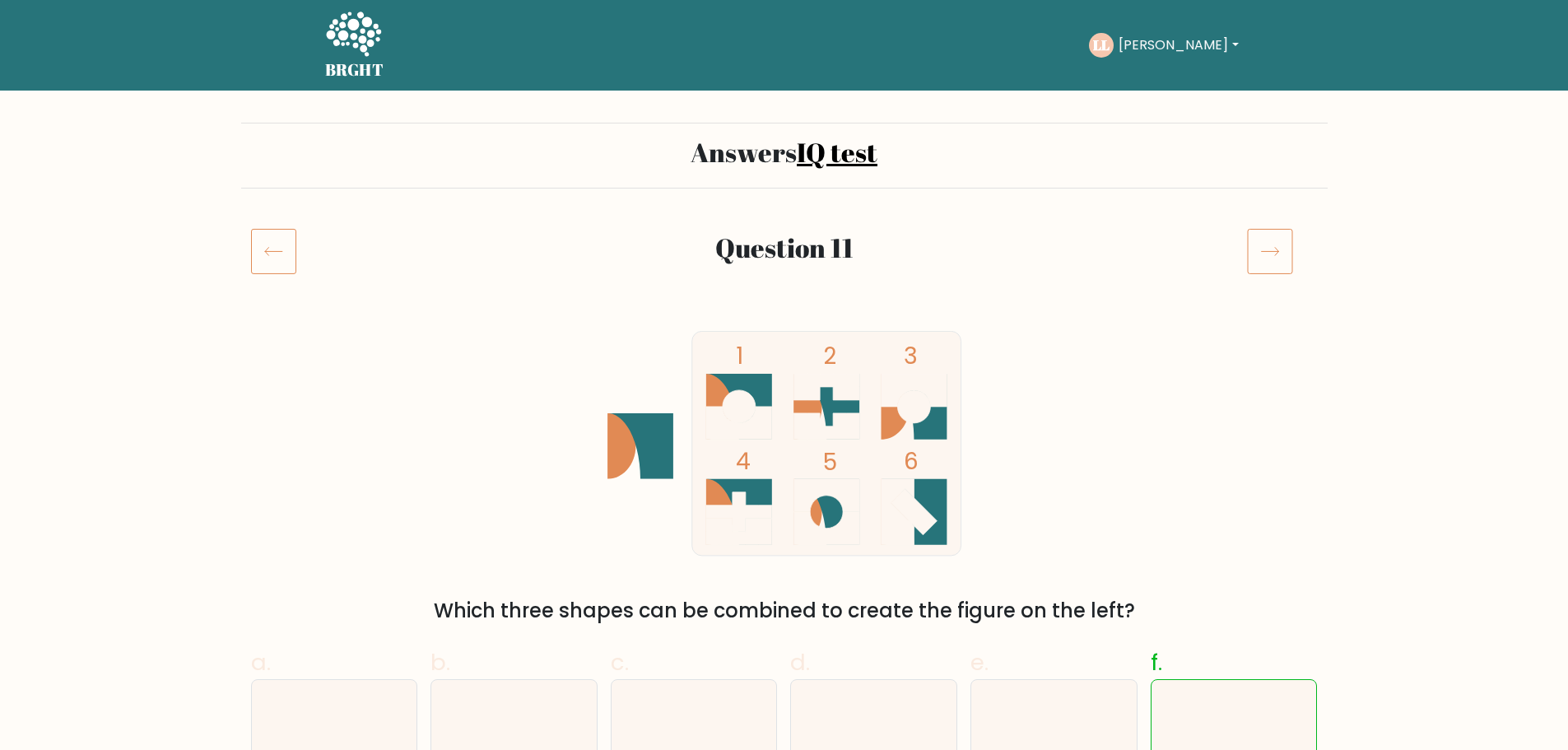
click at [1279, 261] on icon at bounding box center [1270, 251] width 46 height 46
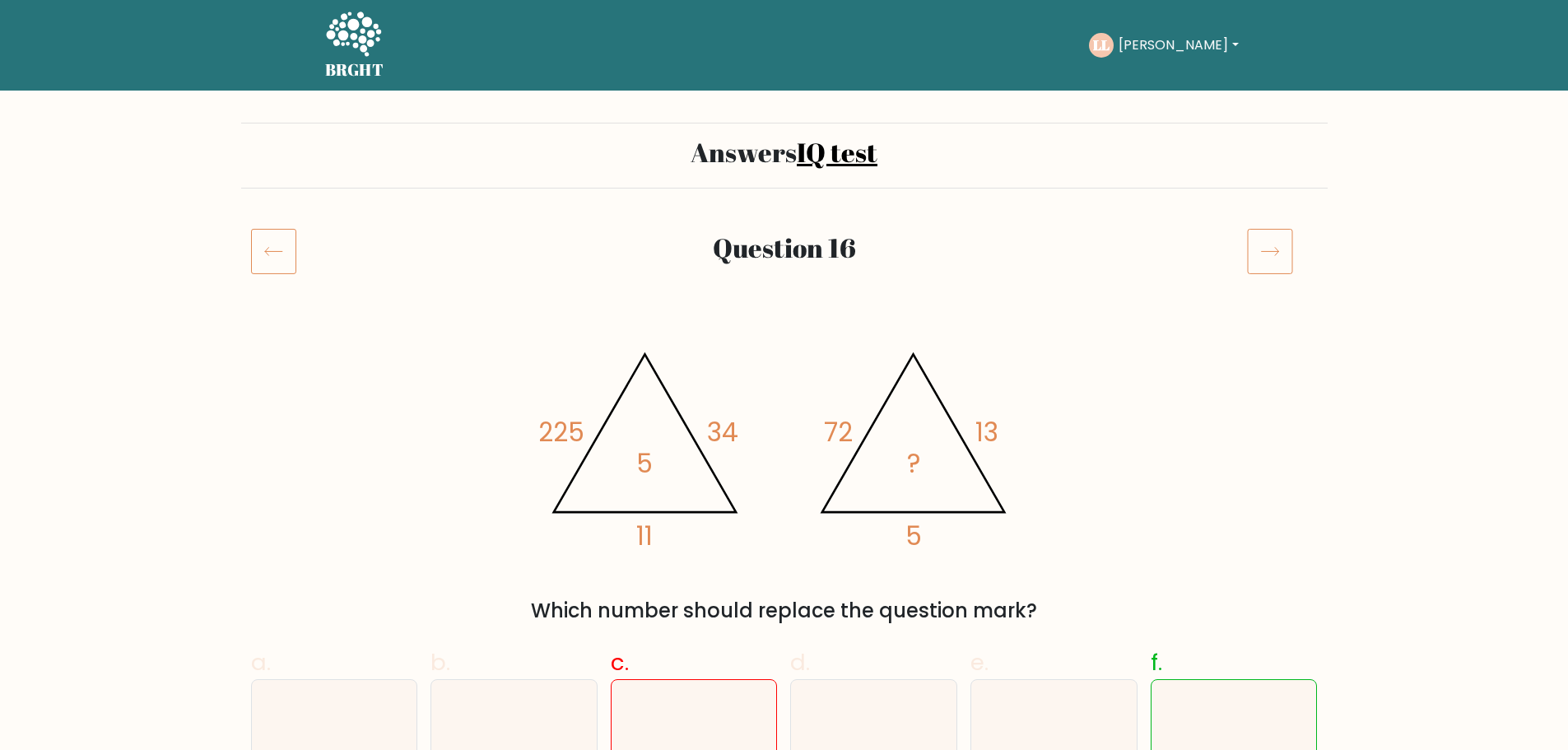
click at [1279, 261] on icon at bounding box center [1270, 251] width 46 height 46
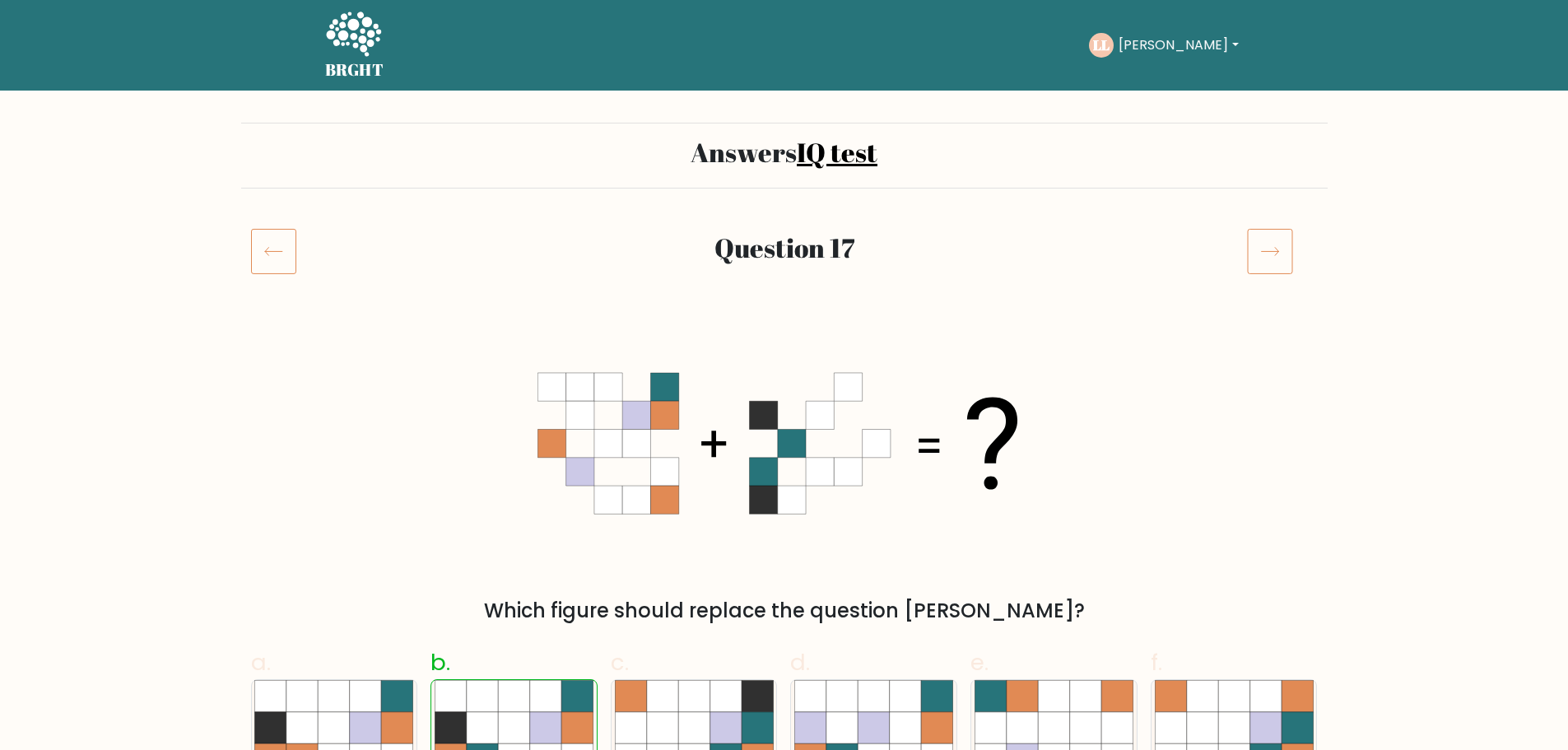
click at [1279, 261] on icon at bounding box center [1270, 251] width 46 height 46
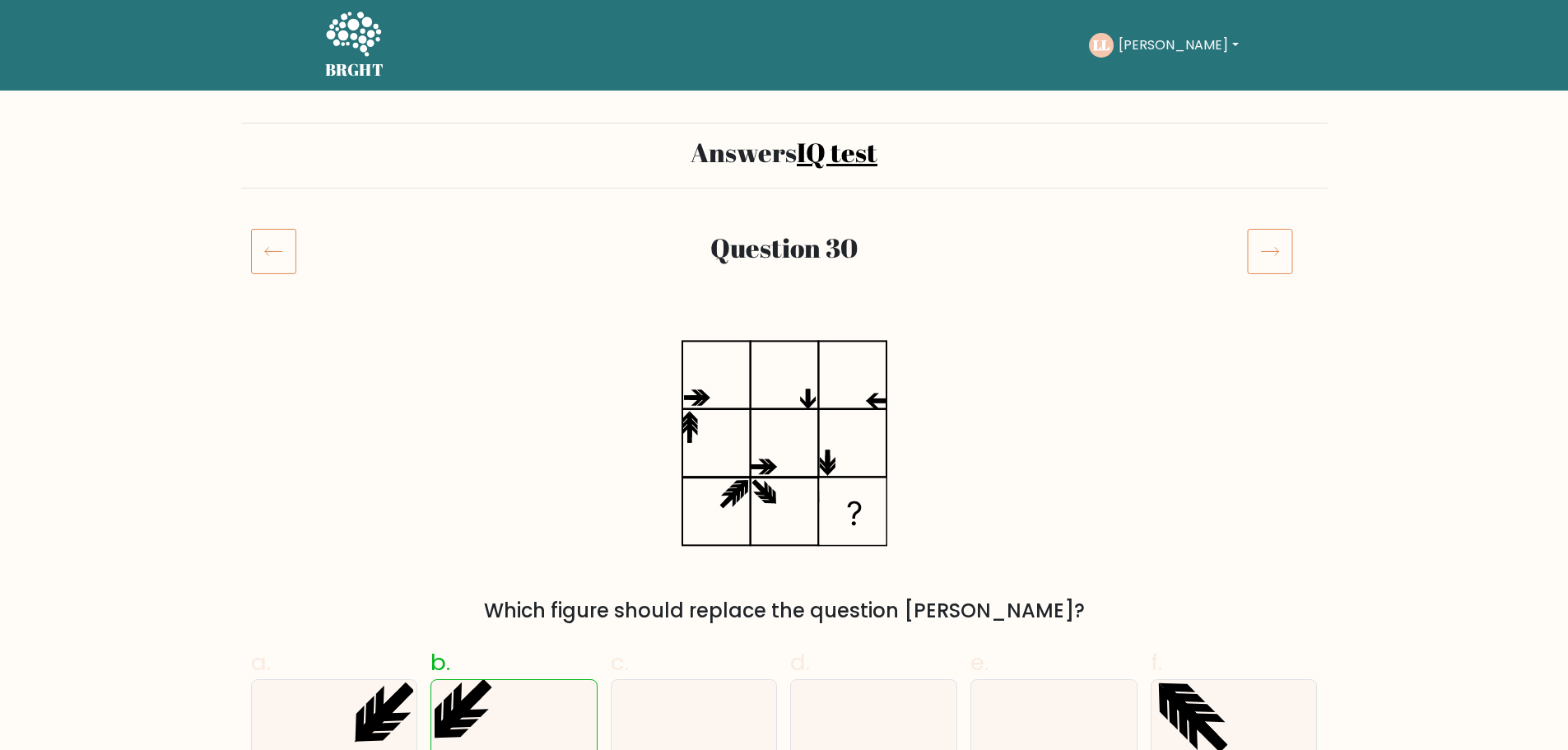
click at [1280, 260] on icon at bounding box center [1270, 251] width 46 height 46
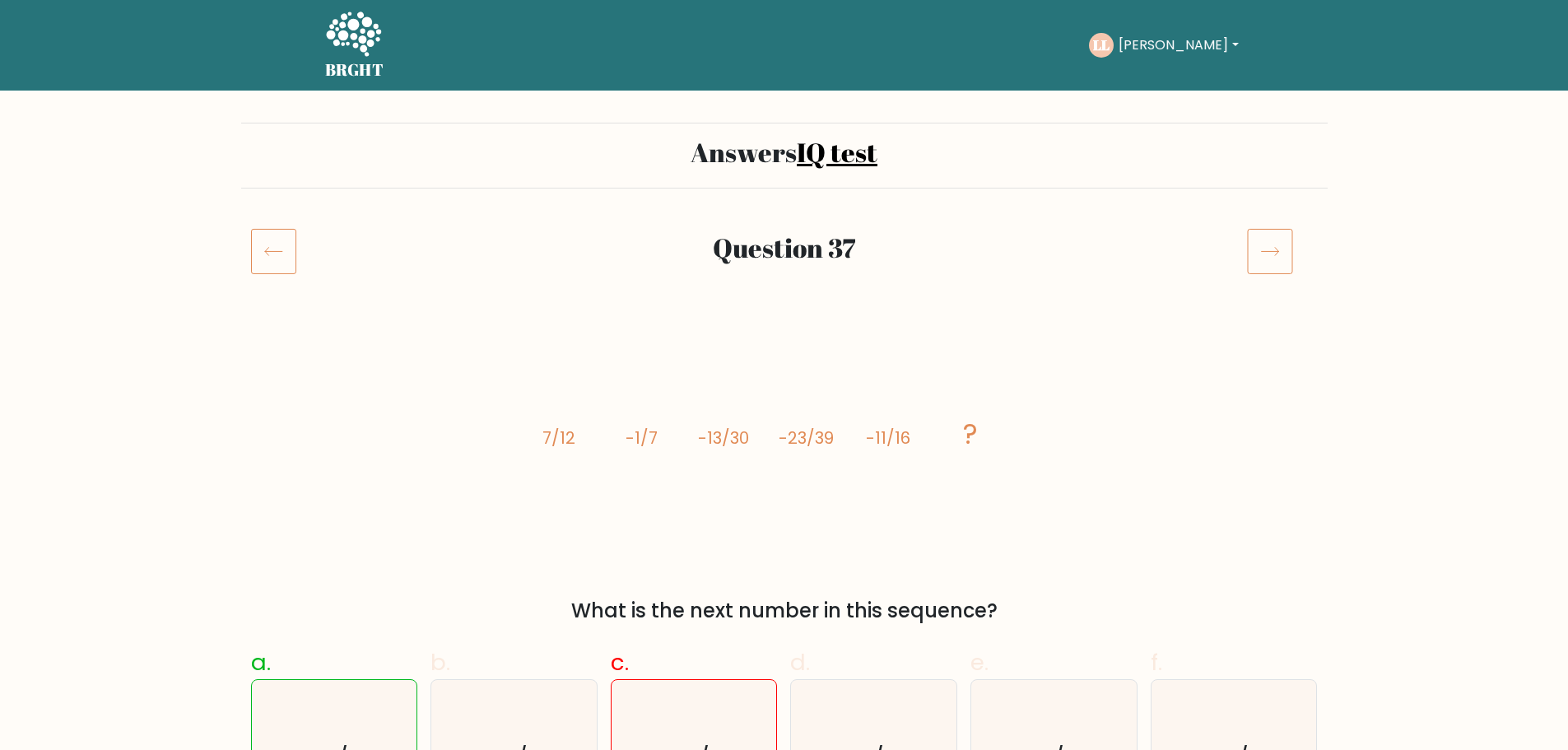
click at [1280, 260] on icon at bounding box center [1270, 251] width 46 height 46
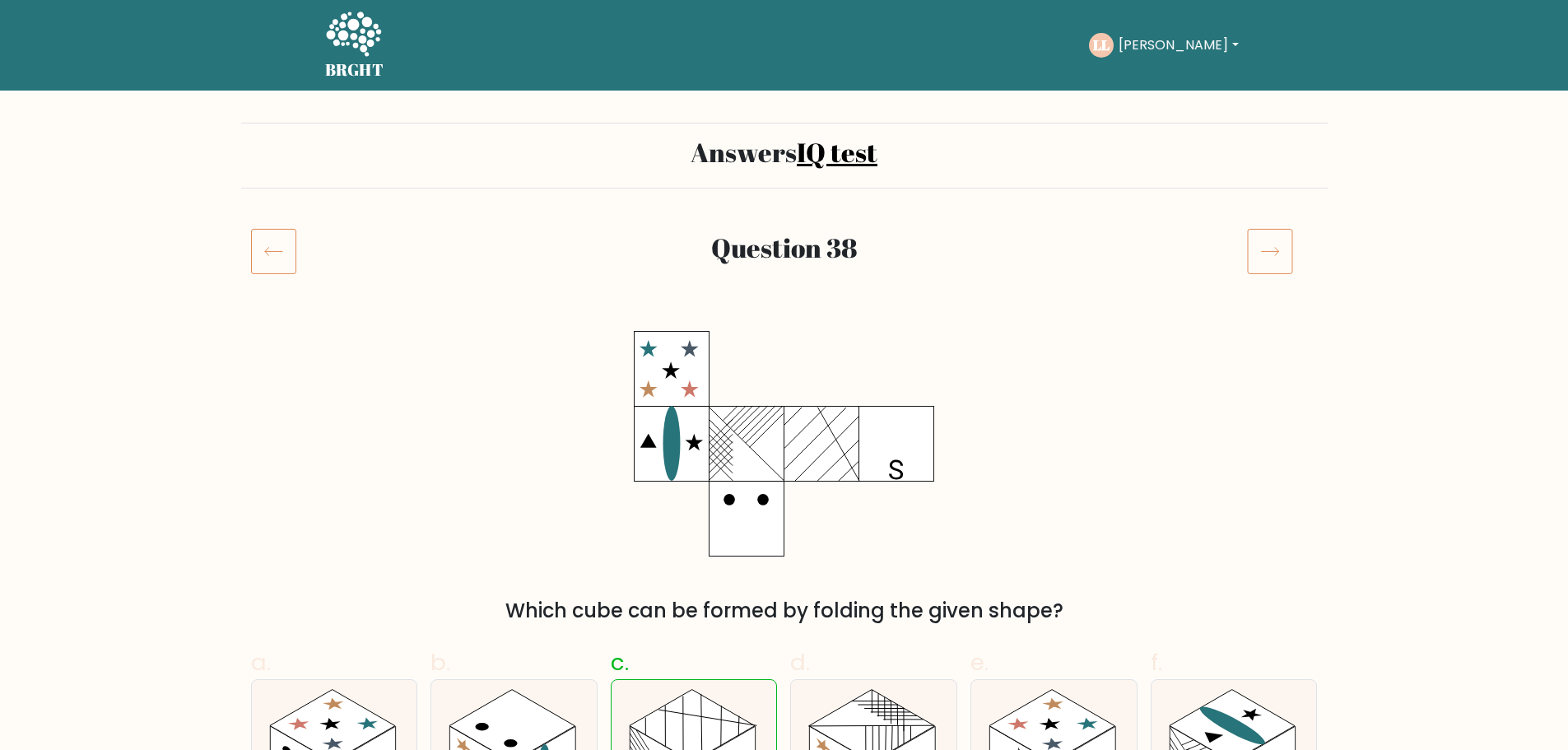
click at [1280, 260] on icon at bounding box center [1270, 251] width 46 height 46
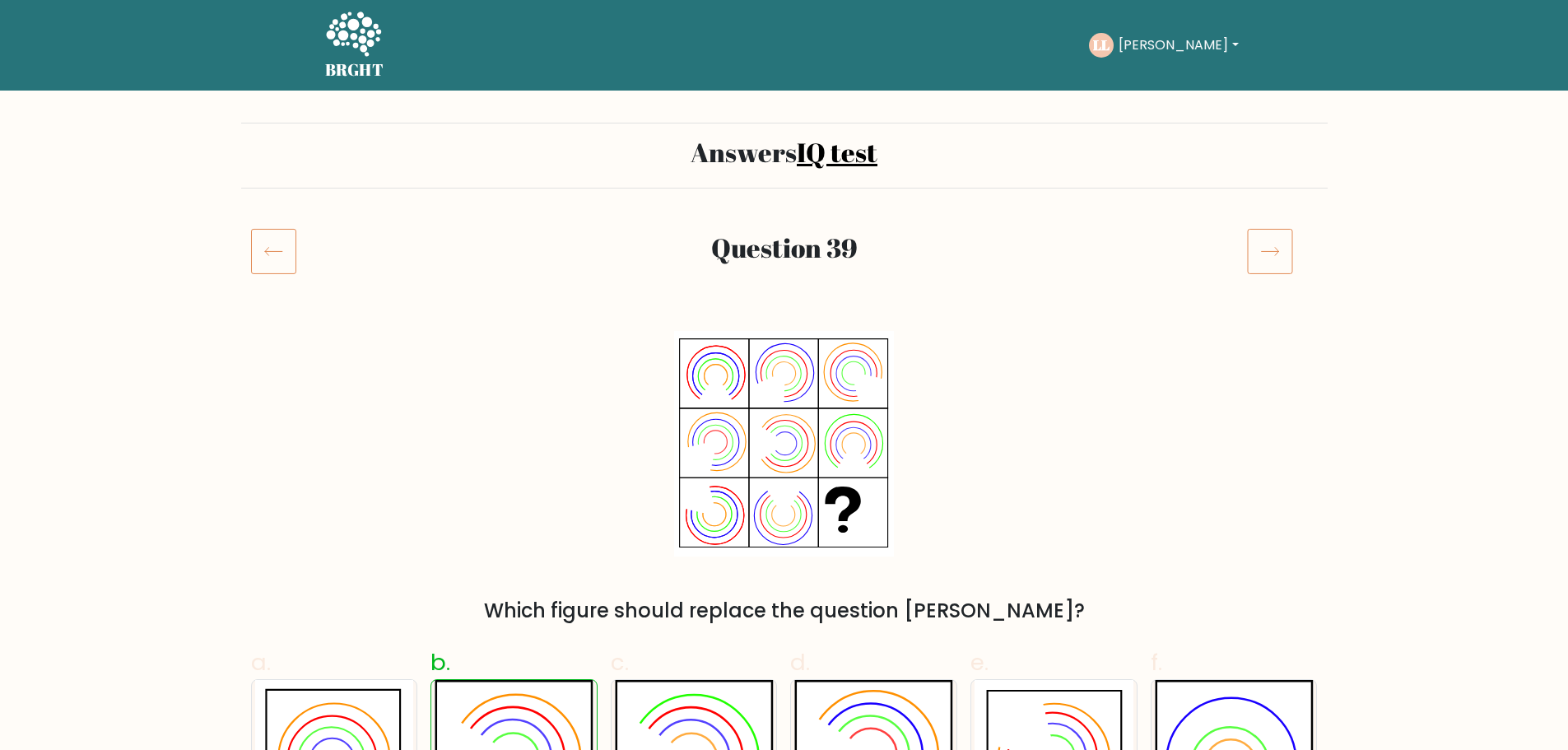
click at [1280, 260] on icon at bounding box center [1270, 251] width 46 height 46
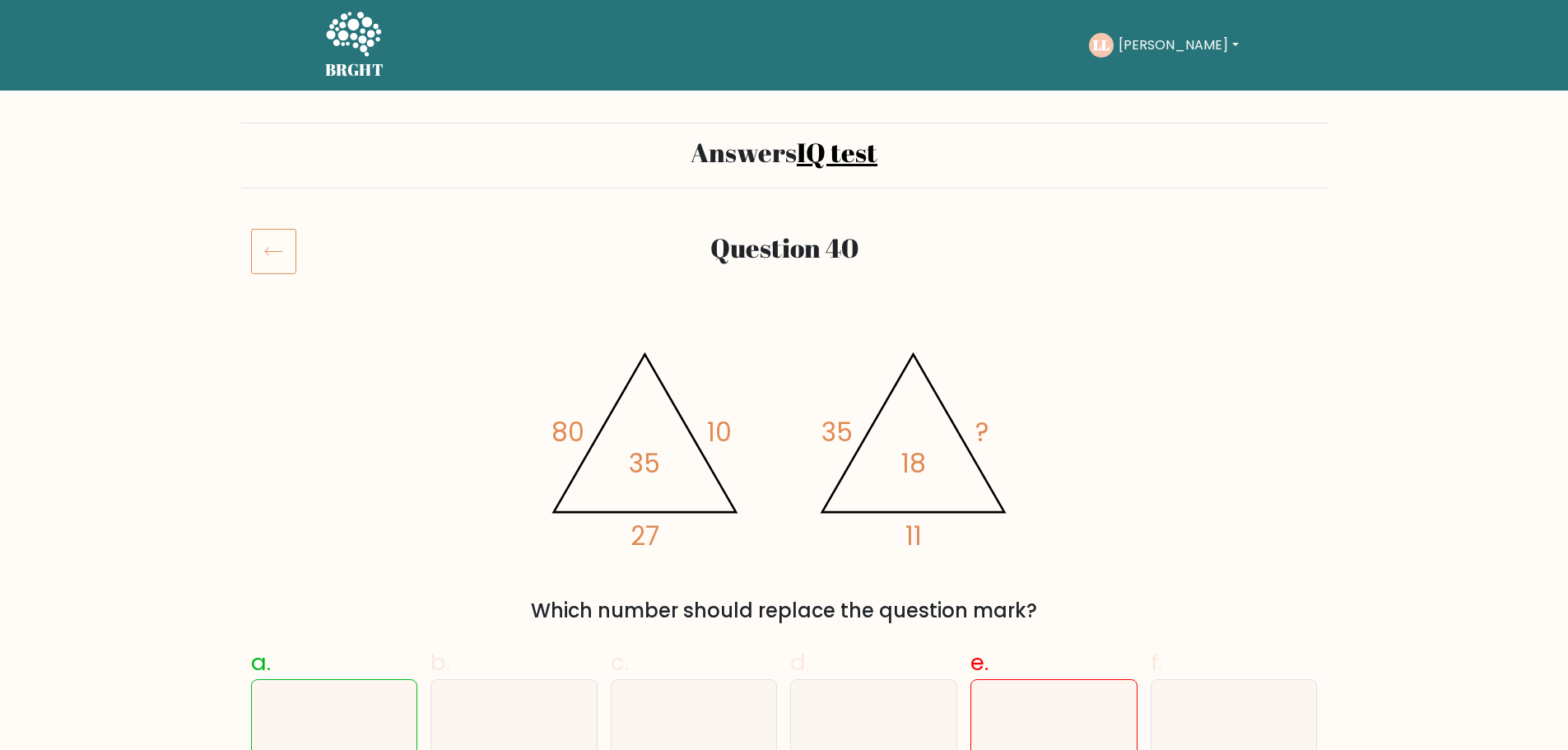
click at [288, 239] on icon at bounding box center [273, 251] width 46 height 46
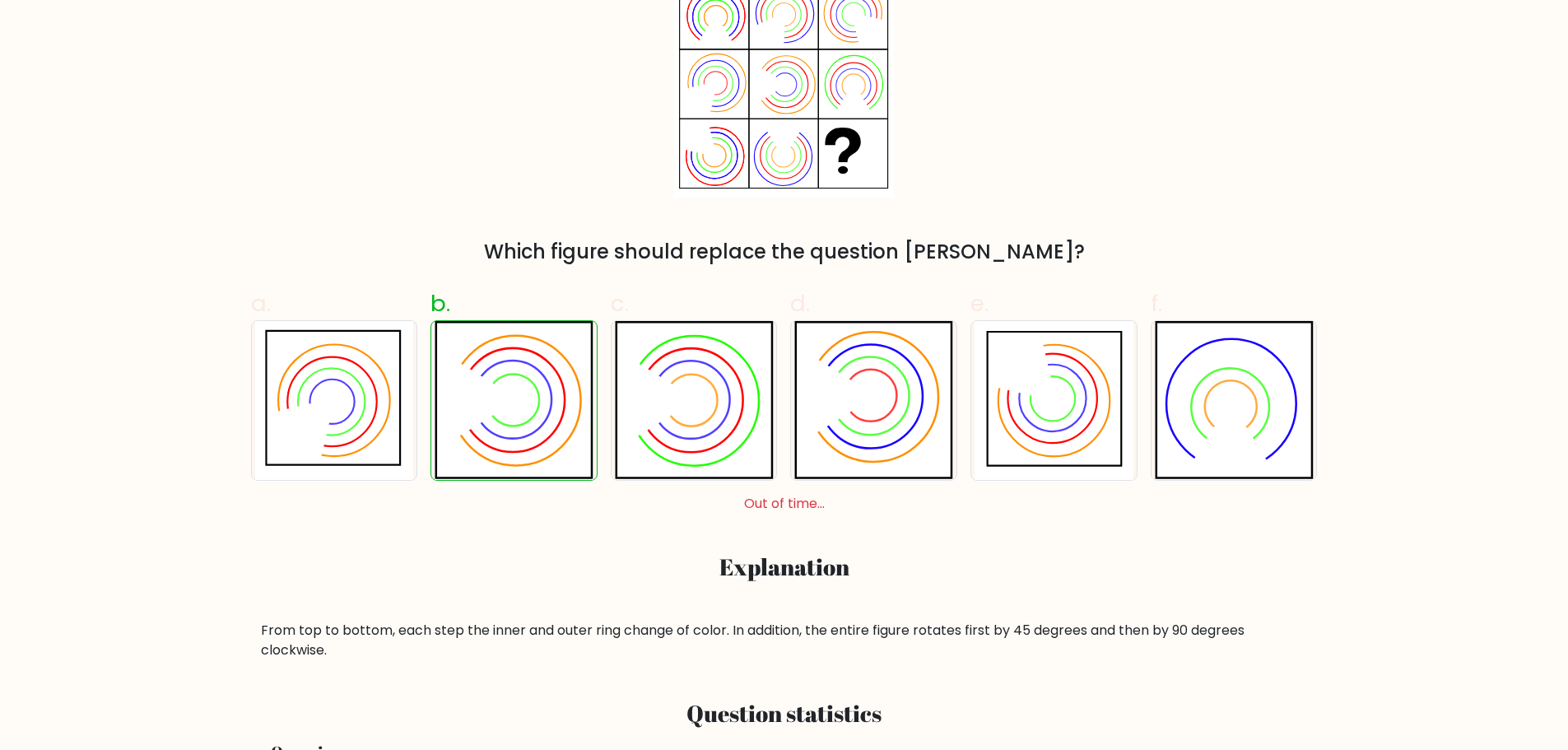
scroll to position [329, 0]
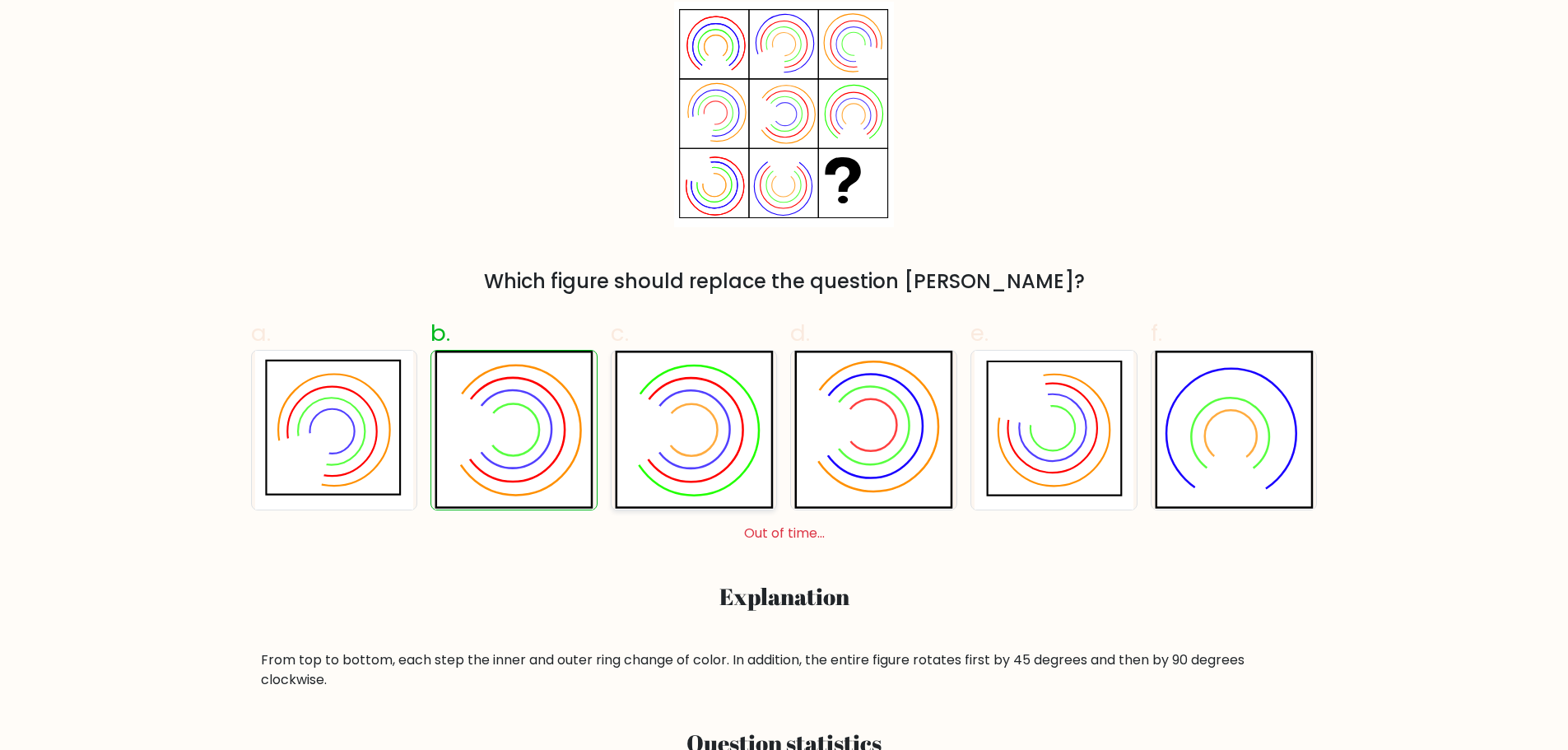
click at [706, 431] on icon at bounding box center [694, 430] width 158 height 158
click at [784, 57] on input "c." at bounding box center [784, 52] width 1 height 10
radio input "true"
click at [707, 430] on icon at bounding box center [694, 430] width 158 height 158
click at [784, 57] on input "c." at bounding box center [784, 52] width 1 height 10
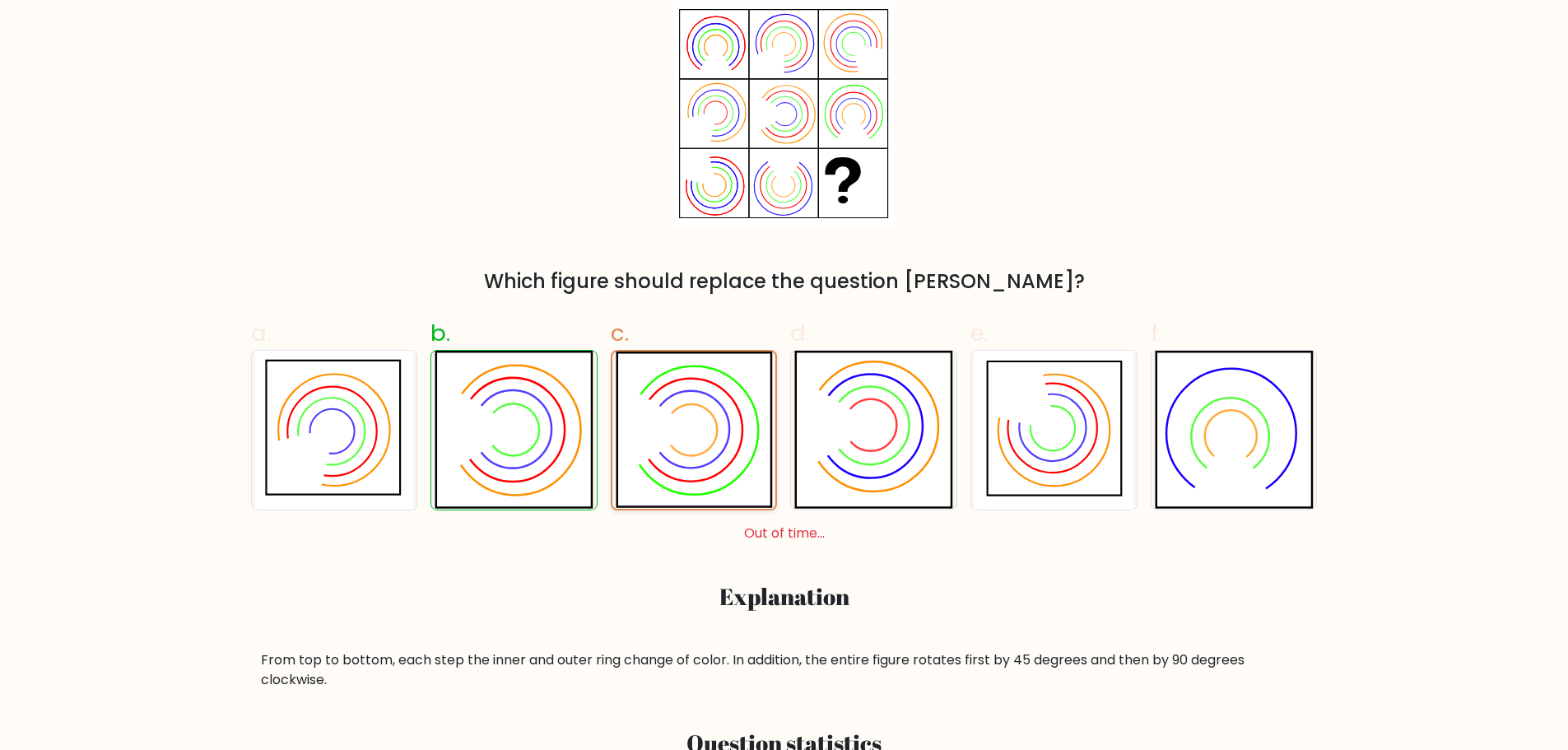
click at [707, 430] on icon at bounding box center [694, 430] width 158 height 158
click at [784, 57] on input "c." at bounding box center [784, 52] width 1 height 10
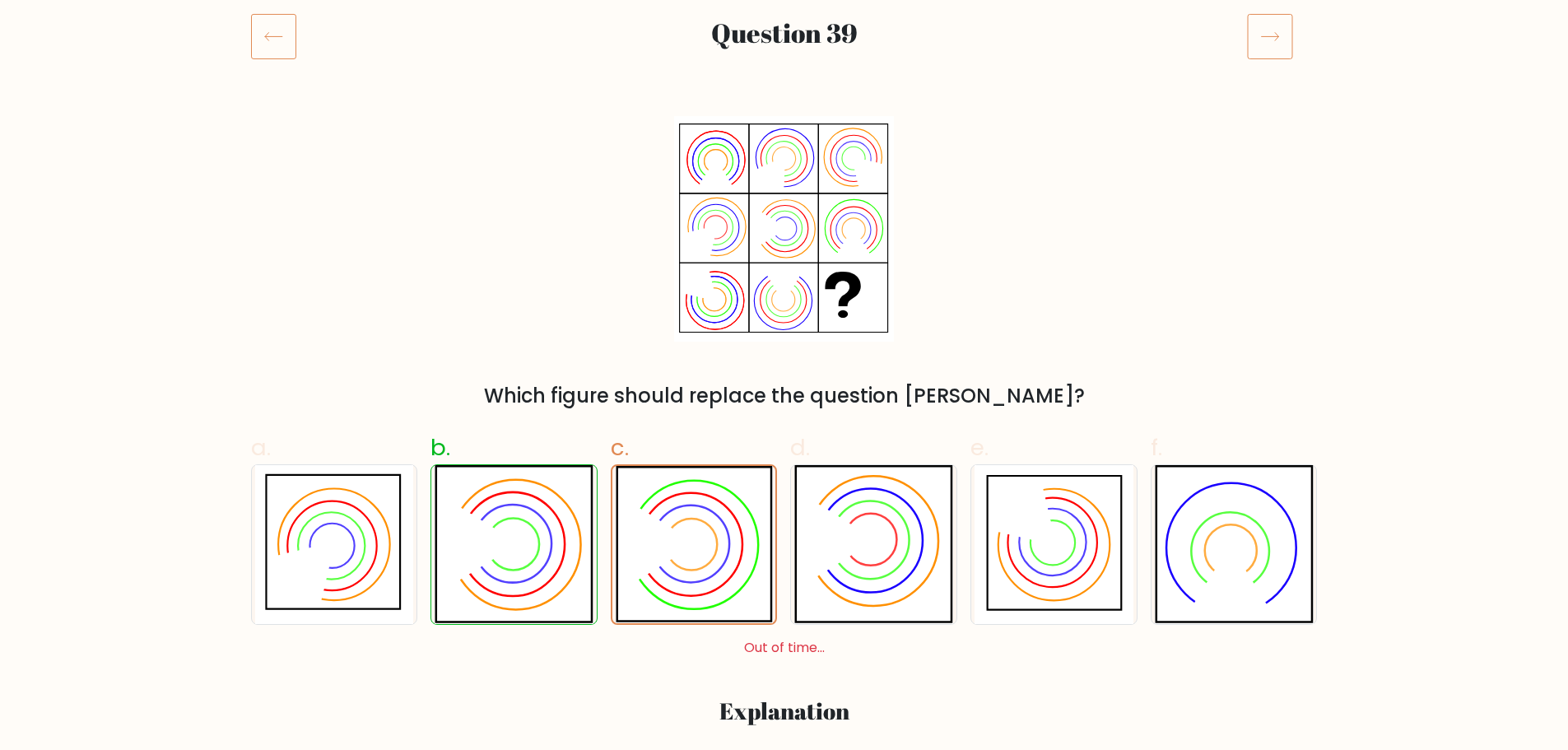
scroll to position [0, 0]
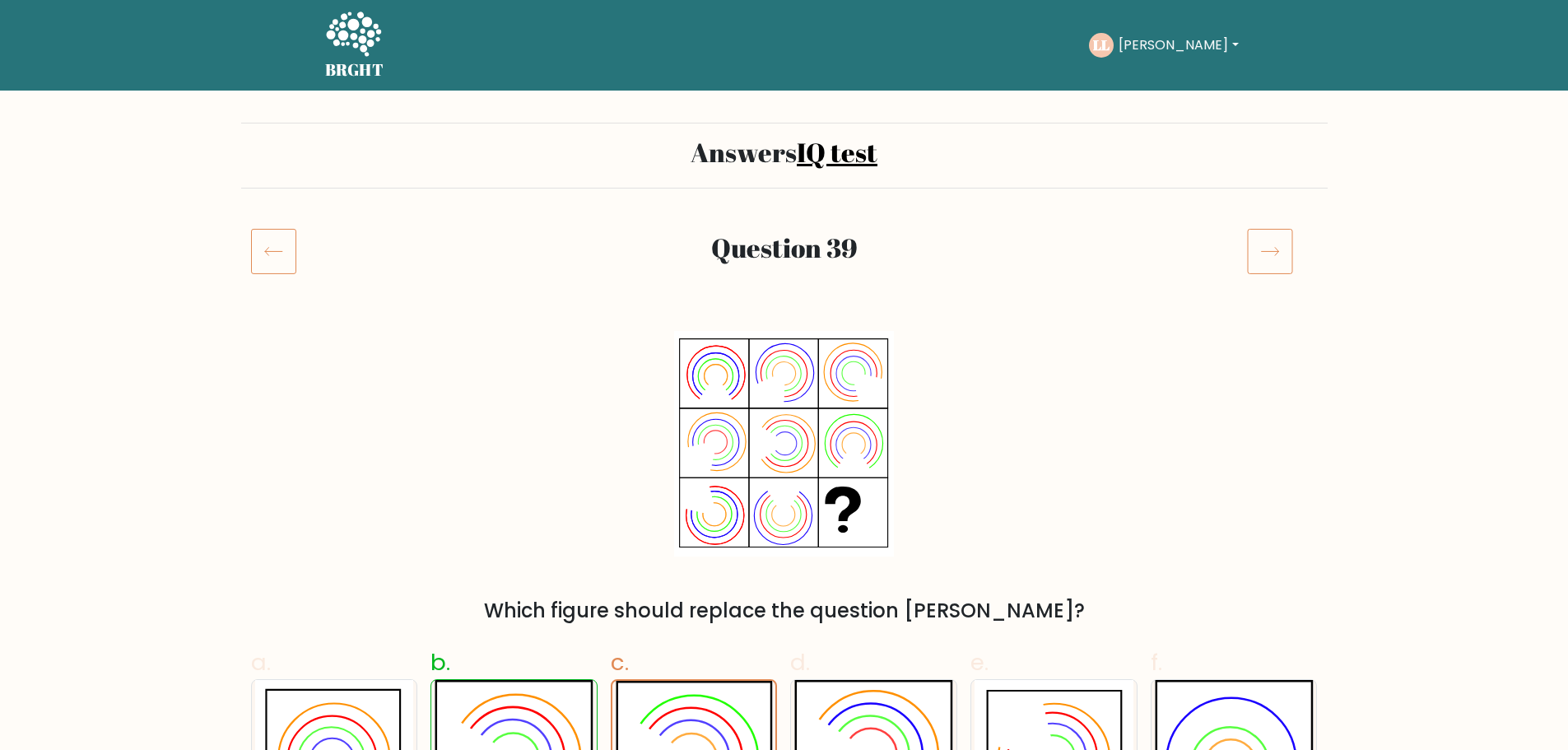
click at [1274, 247] on icon at bounding box center [1270, 251] width 46 height 46
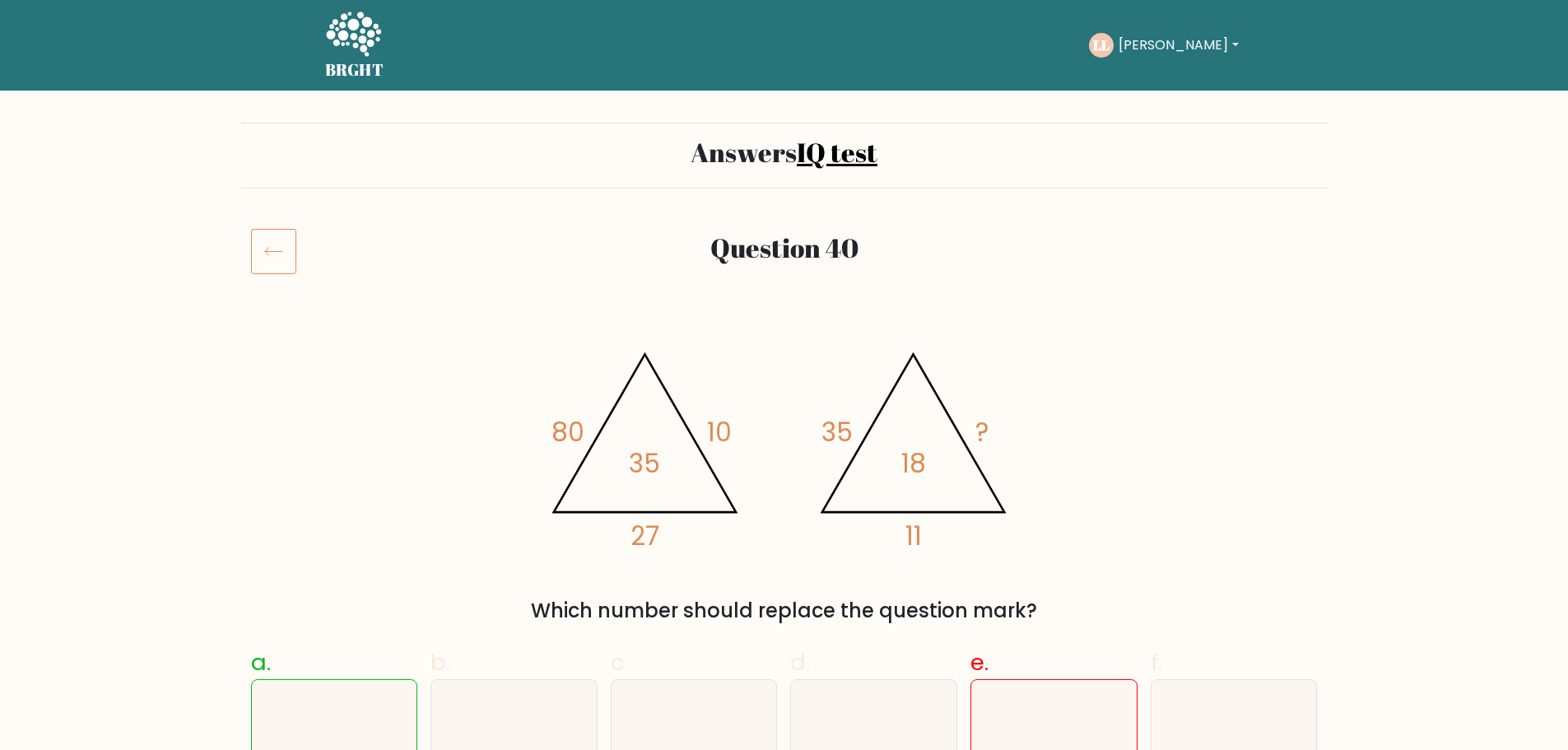
drag, startPoint x: 1107, startPoint y: 563, endPoint x: 1038, endPoint y: 338, distance: 235.3
click at [262, 247] on icon at bounding box center [273, 251] width 46 height 46
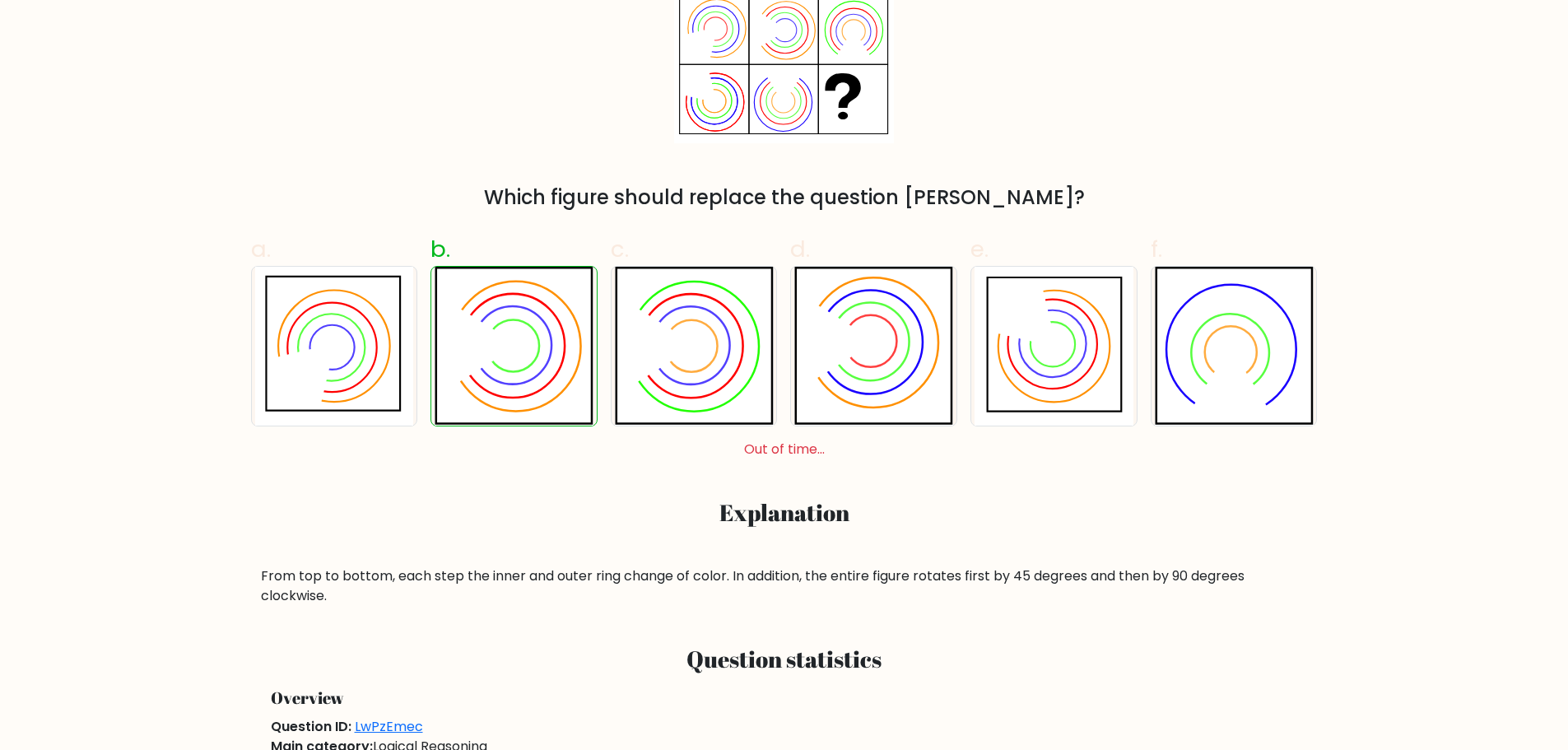
scroll to position [164, 0]
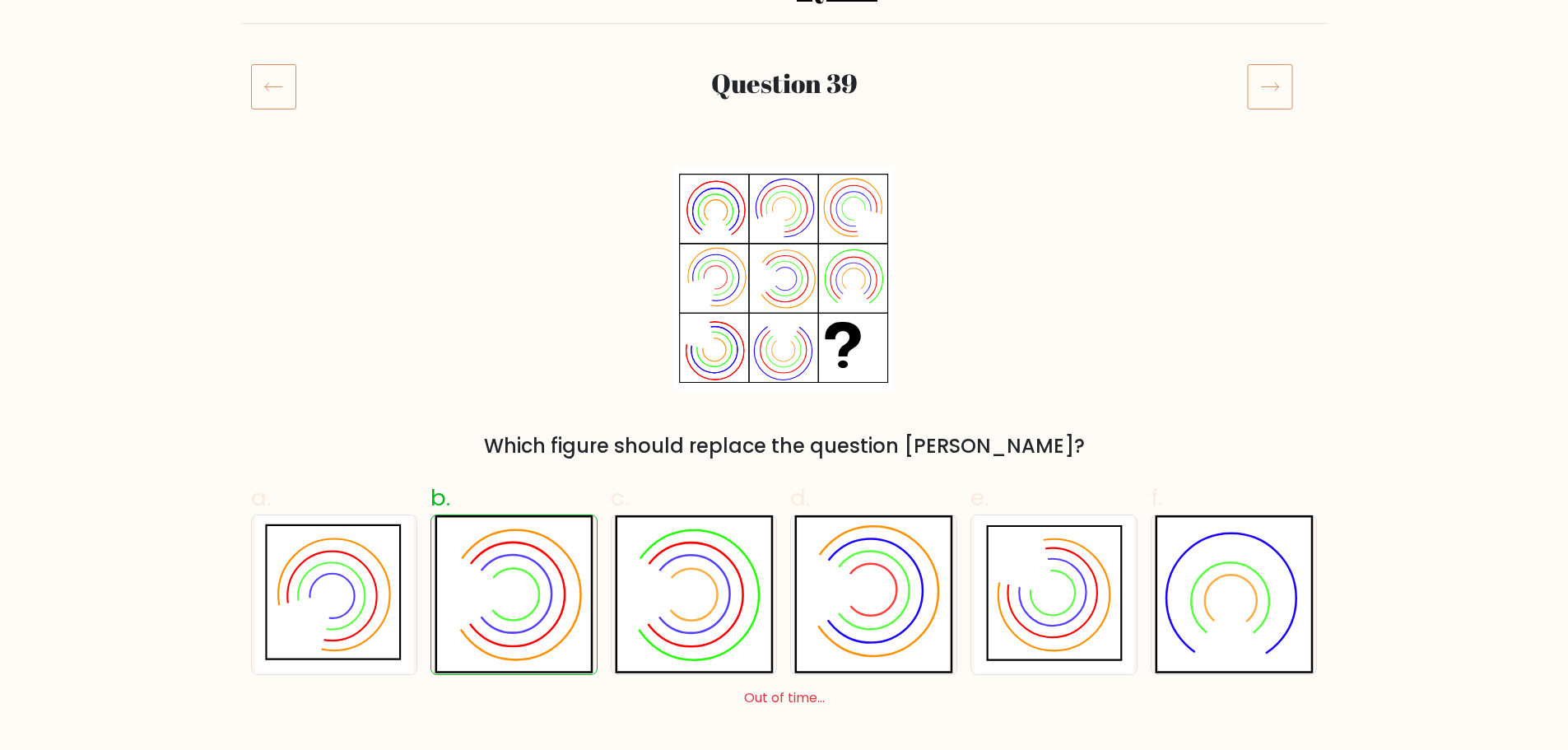
click at [288, 93] on icon at bounding box center [273, 87] width 46 height 46
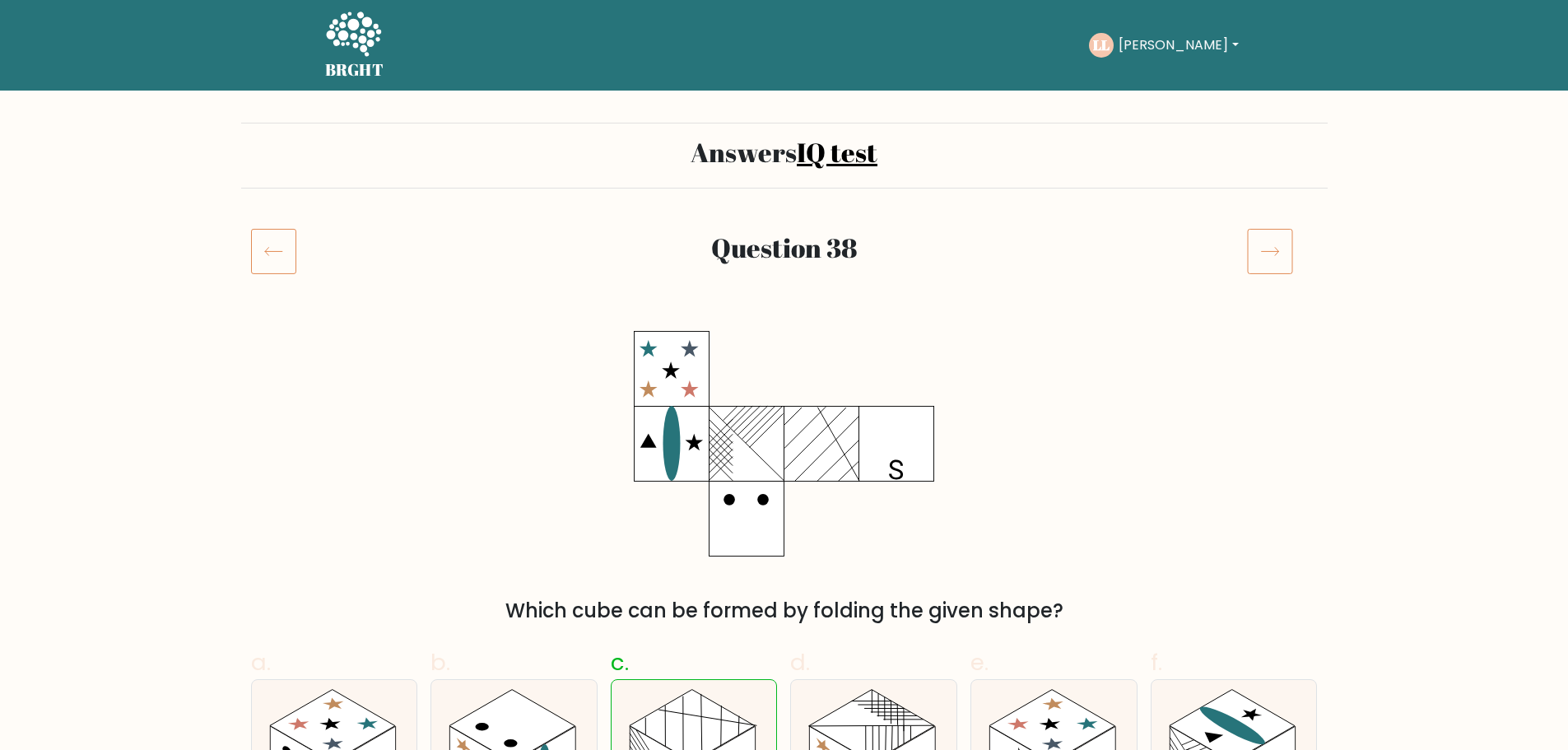
click at [282, 253] on icon at bounding box center [273, 251] width 46 height 46
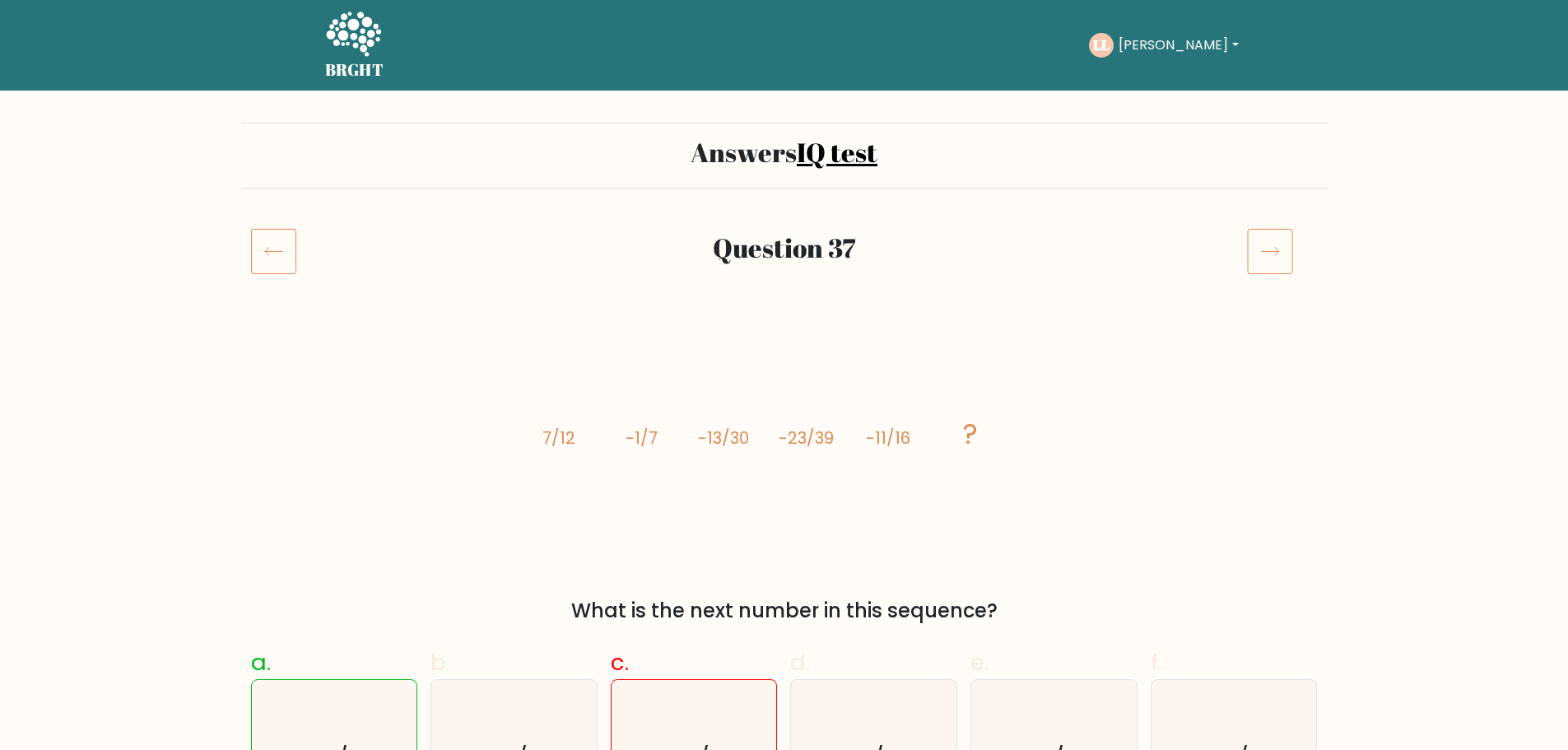
click at [280, 254] on icon at bounding box center [273, 251] width 46 height 46
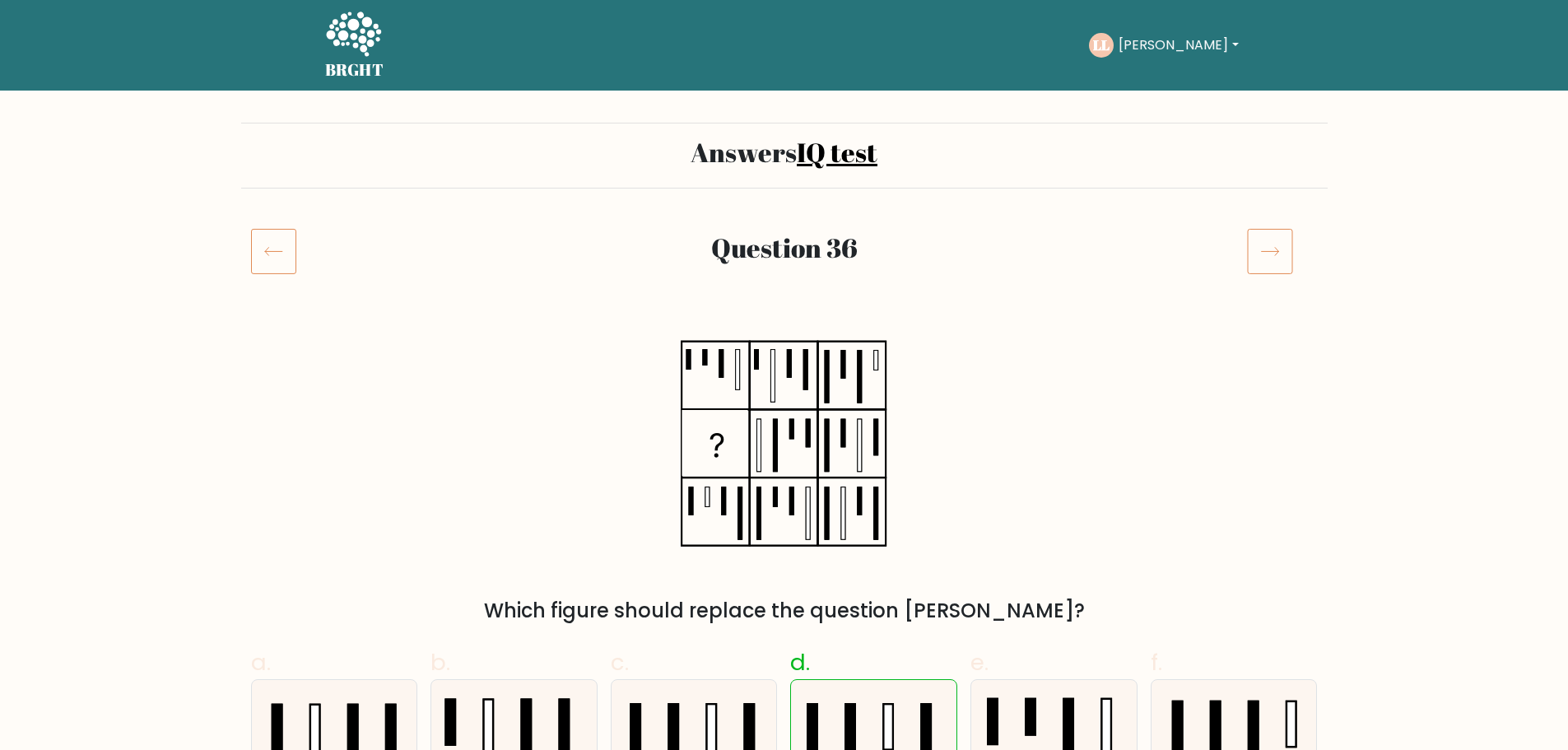
click at [1269, 265] on icon at bounding box center [1270, 251] width 46 height 46
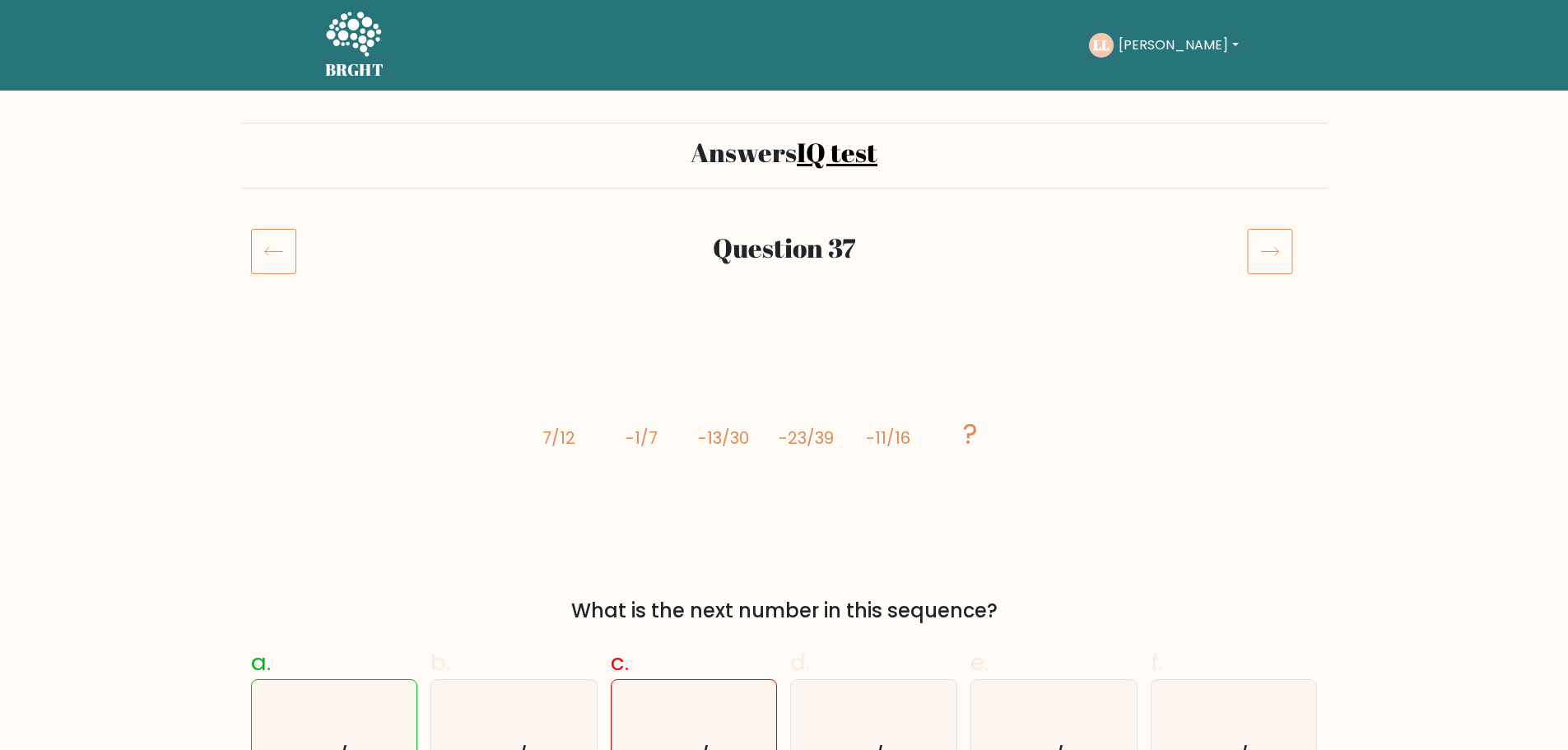
click at [255, 265] on icon at bounding box center [273, 251] width 46 height 46
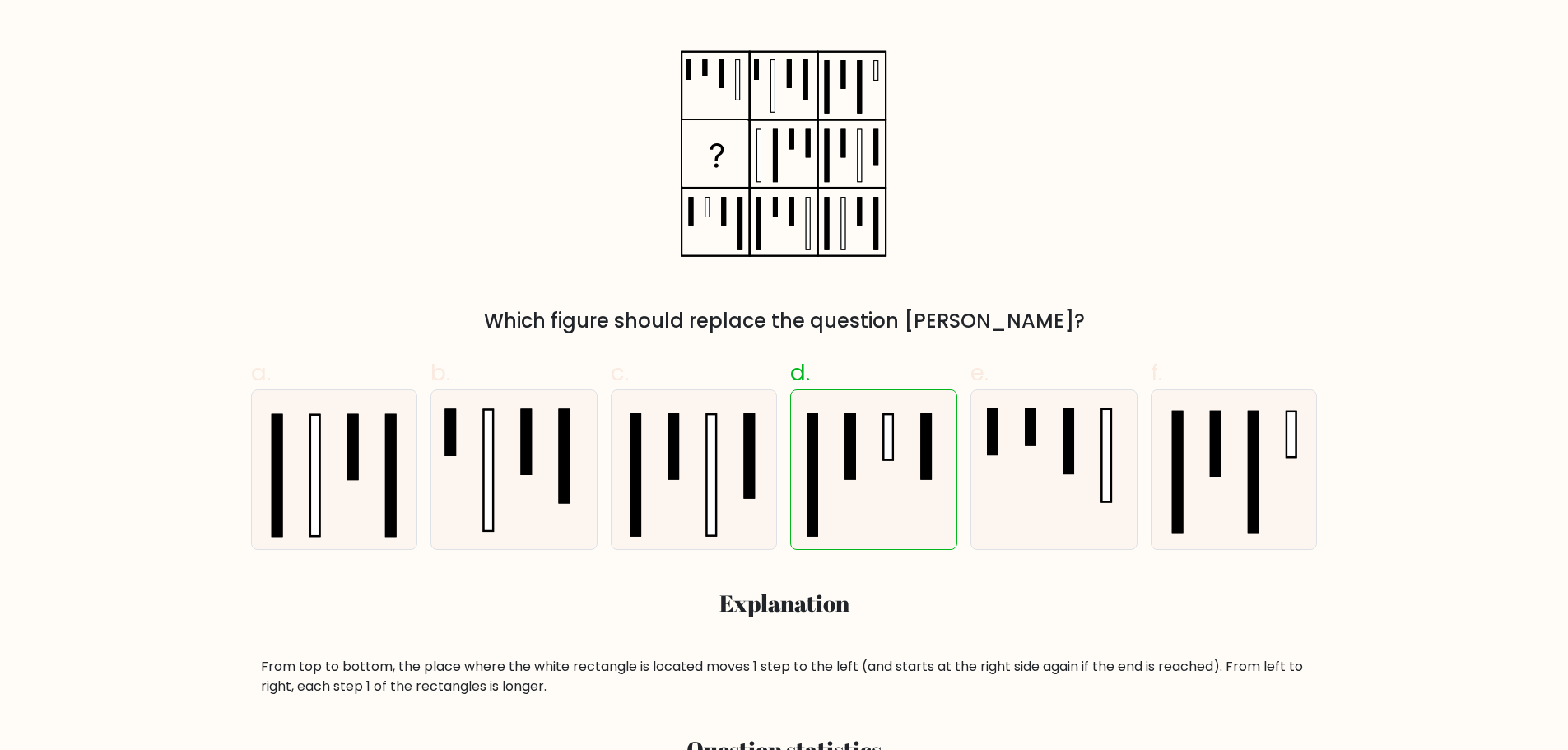
scroll to position [247, 0]
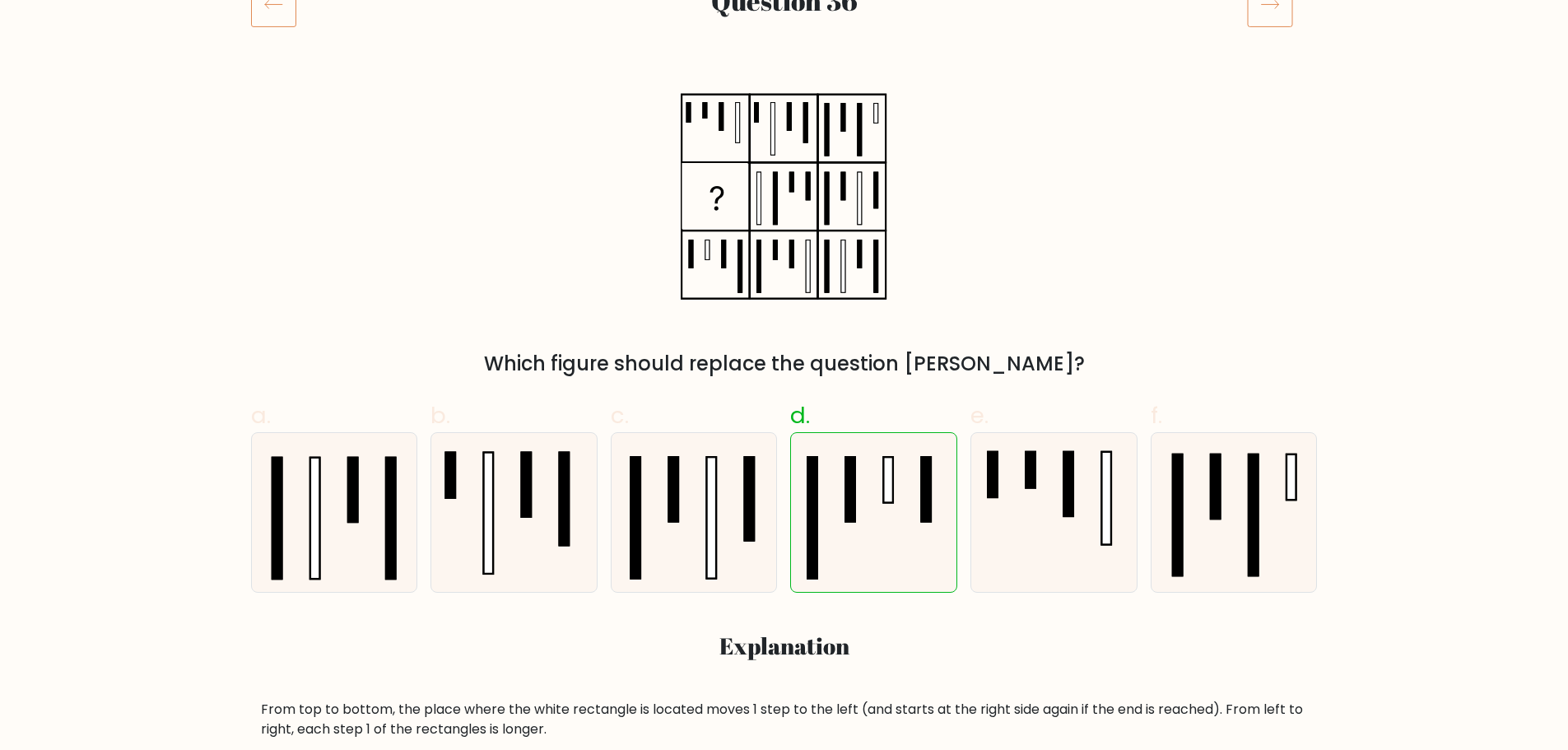
click at [280, 10] on icon at bounding box center [273, 4] width 46 height 46
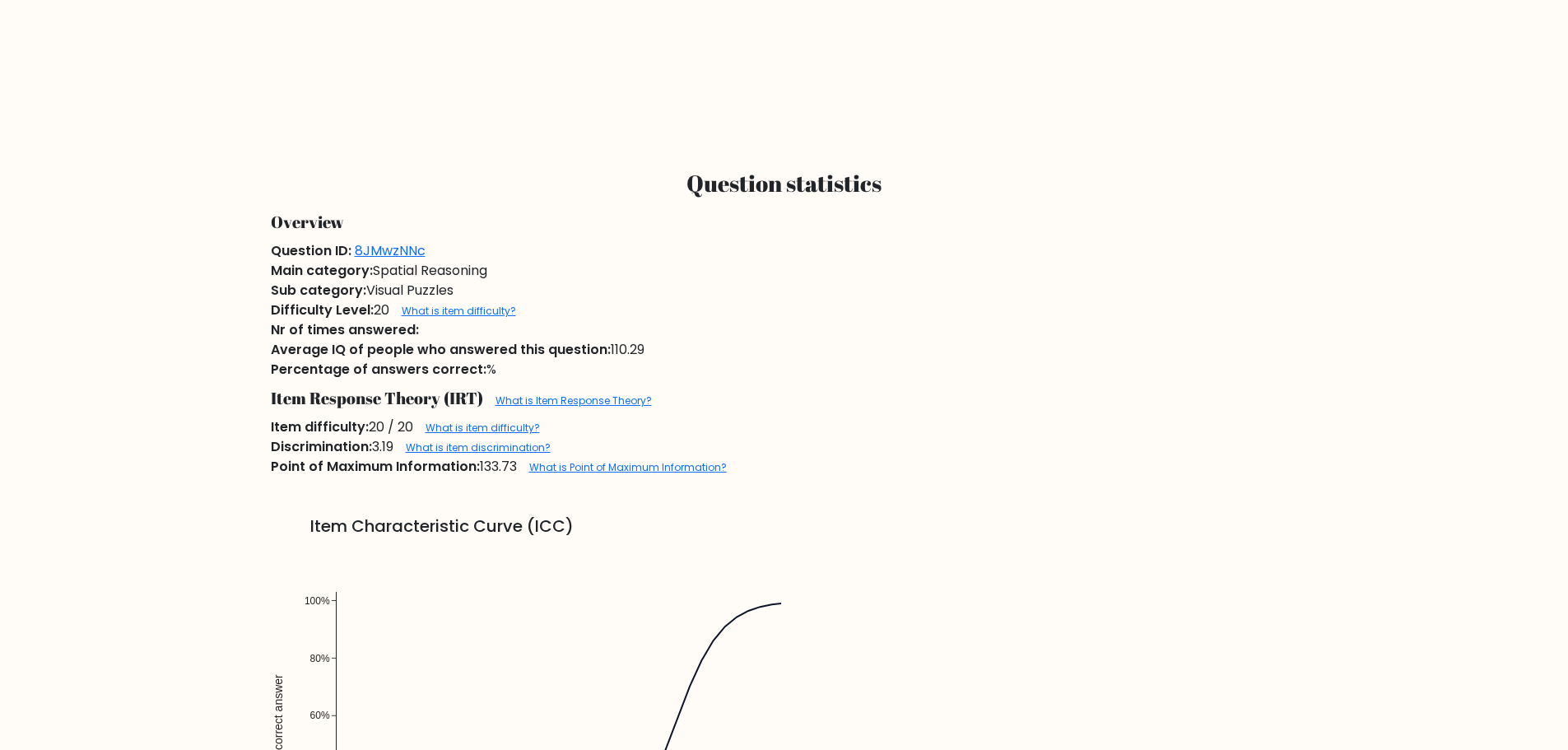
scroll to position [1152, 0]
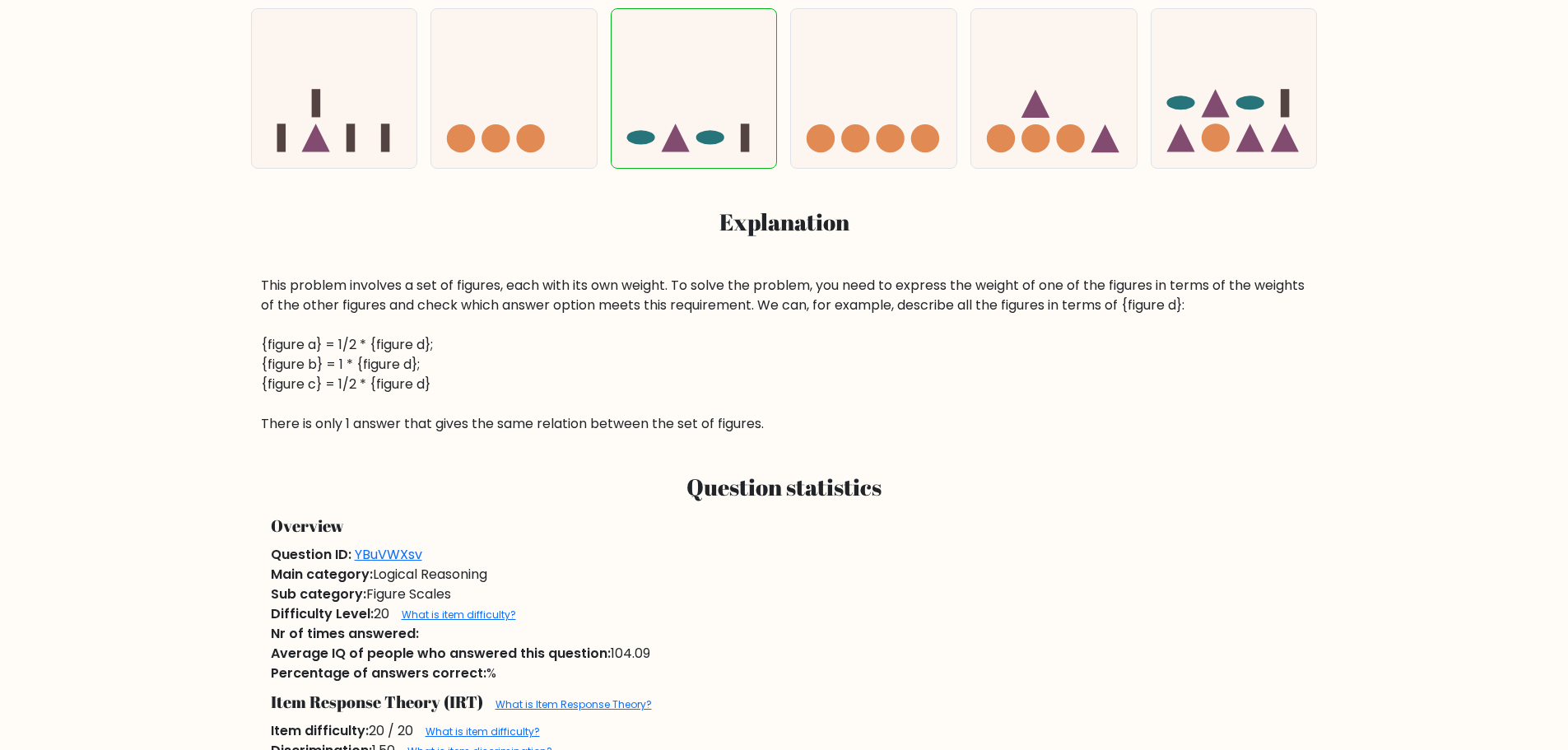
scroll to position [905, 0]
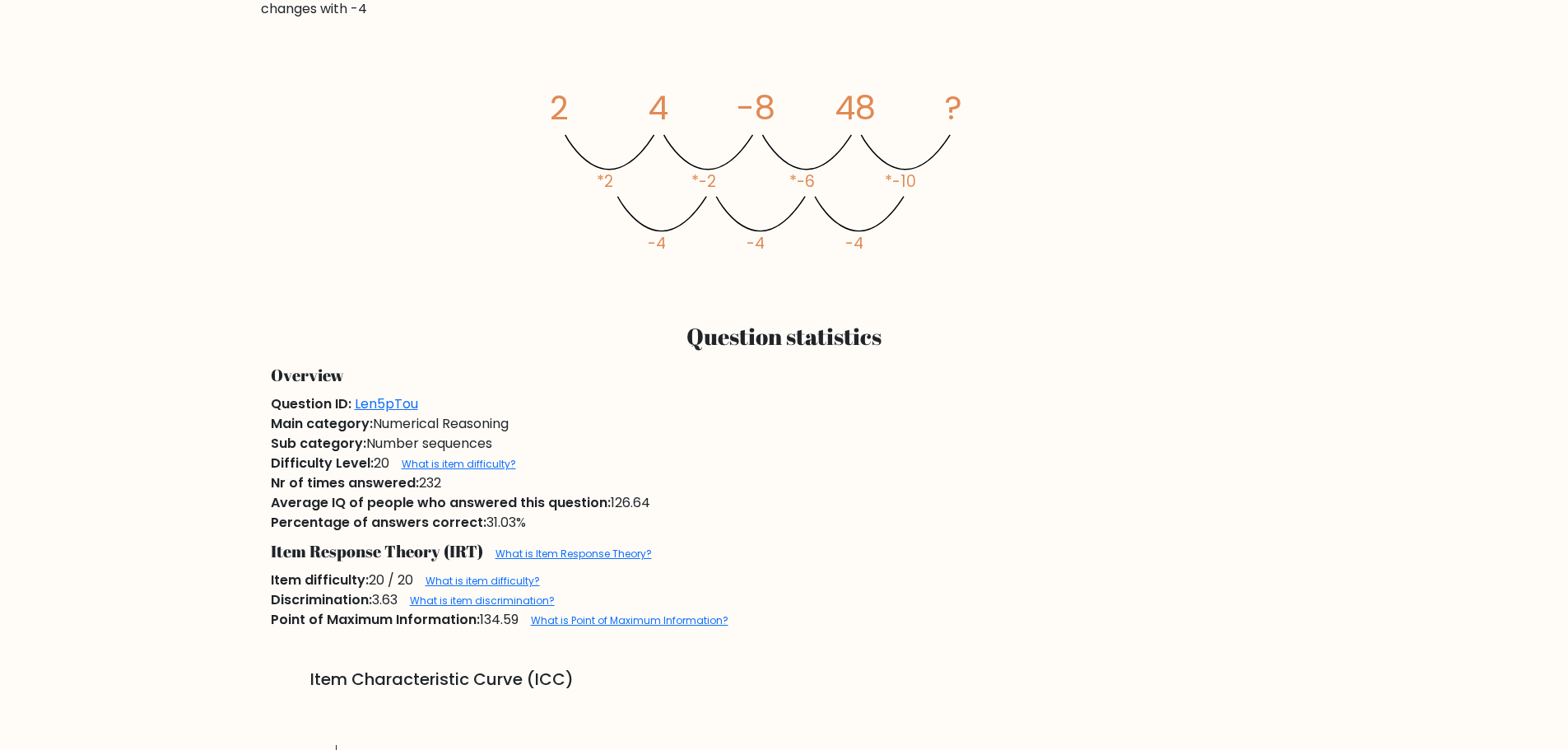
scroll to position [988, 0]
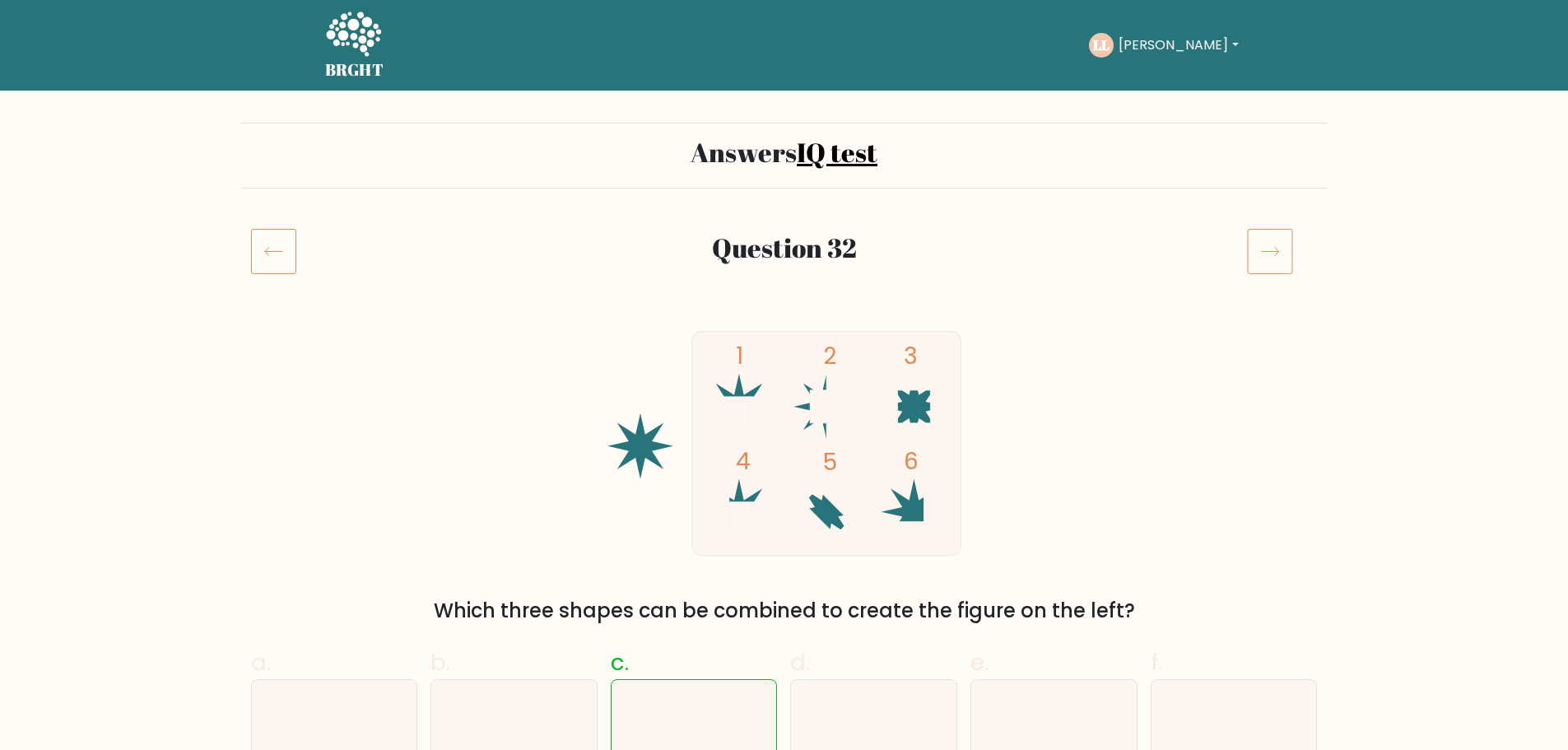
scroll to position [1152, 0]
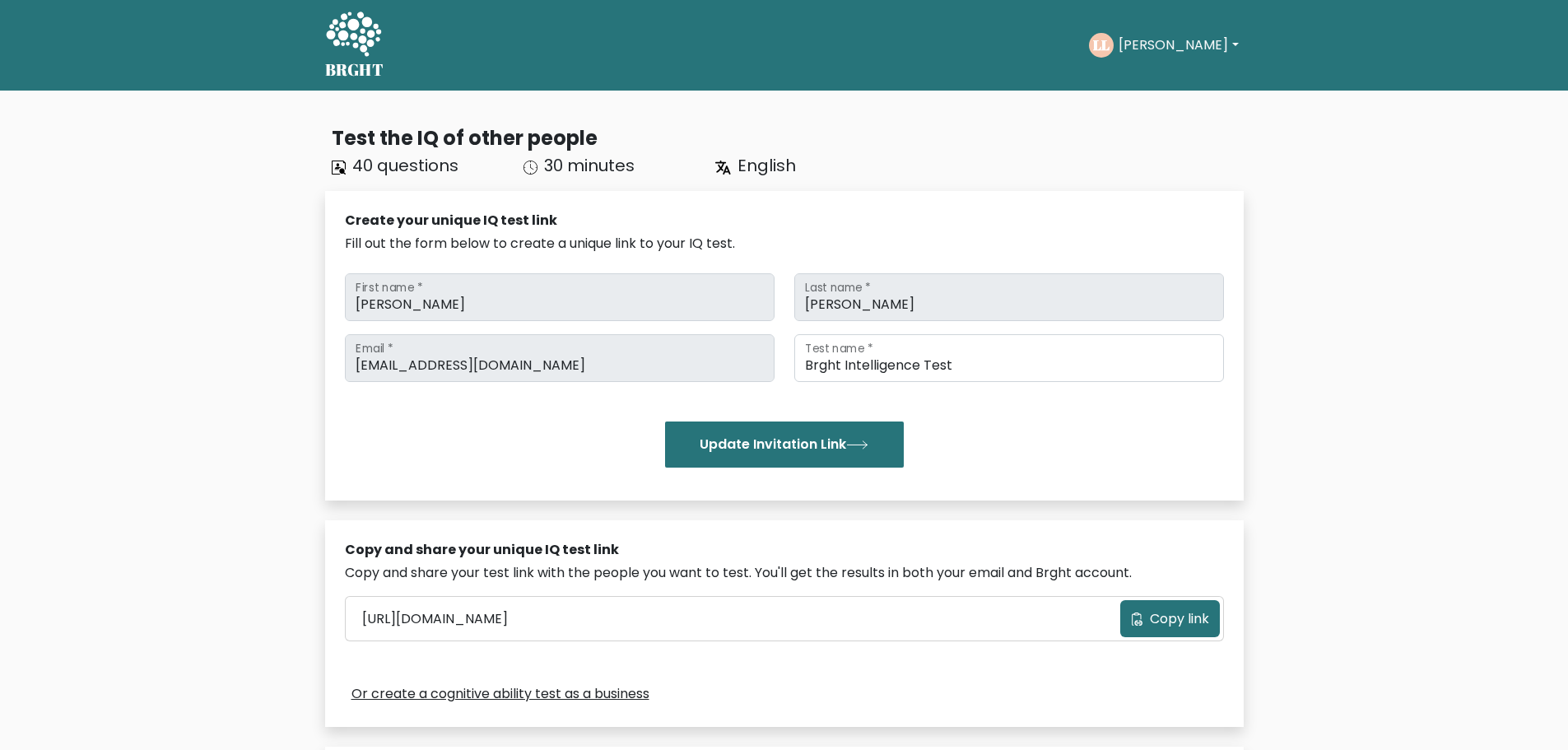
scroll to position [506, 0]
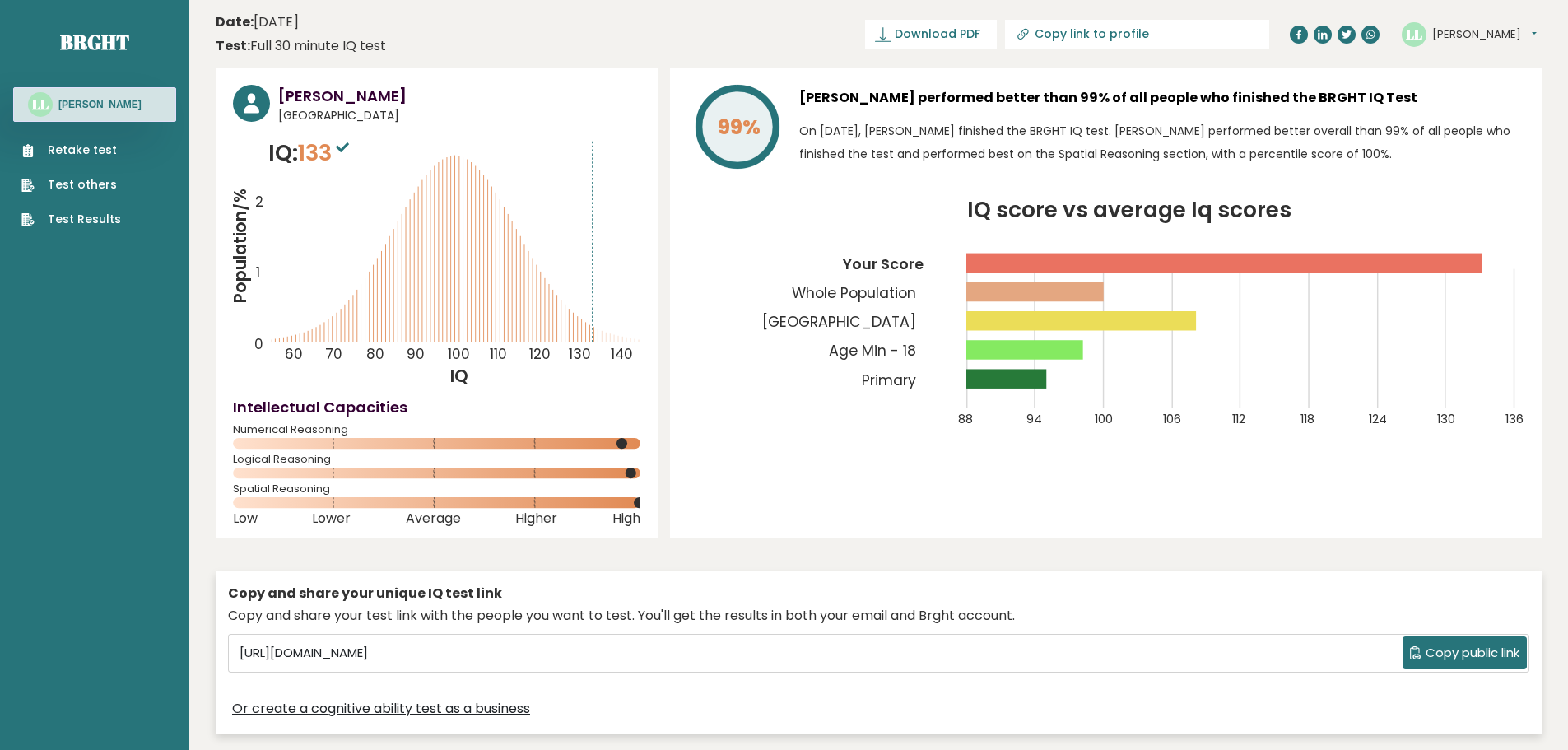
click at [84, 148] on link "Retake test" at bounding box center [71, 150] width 100 height 17
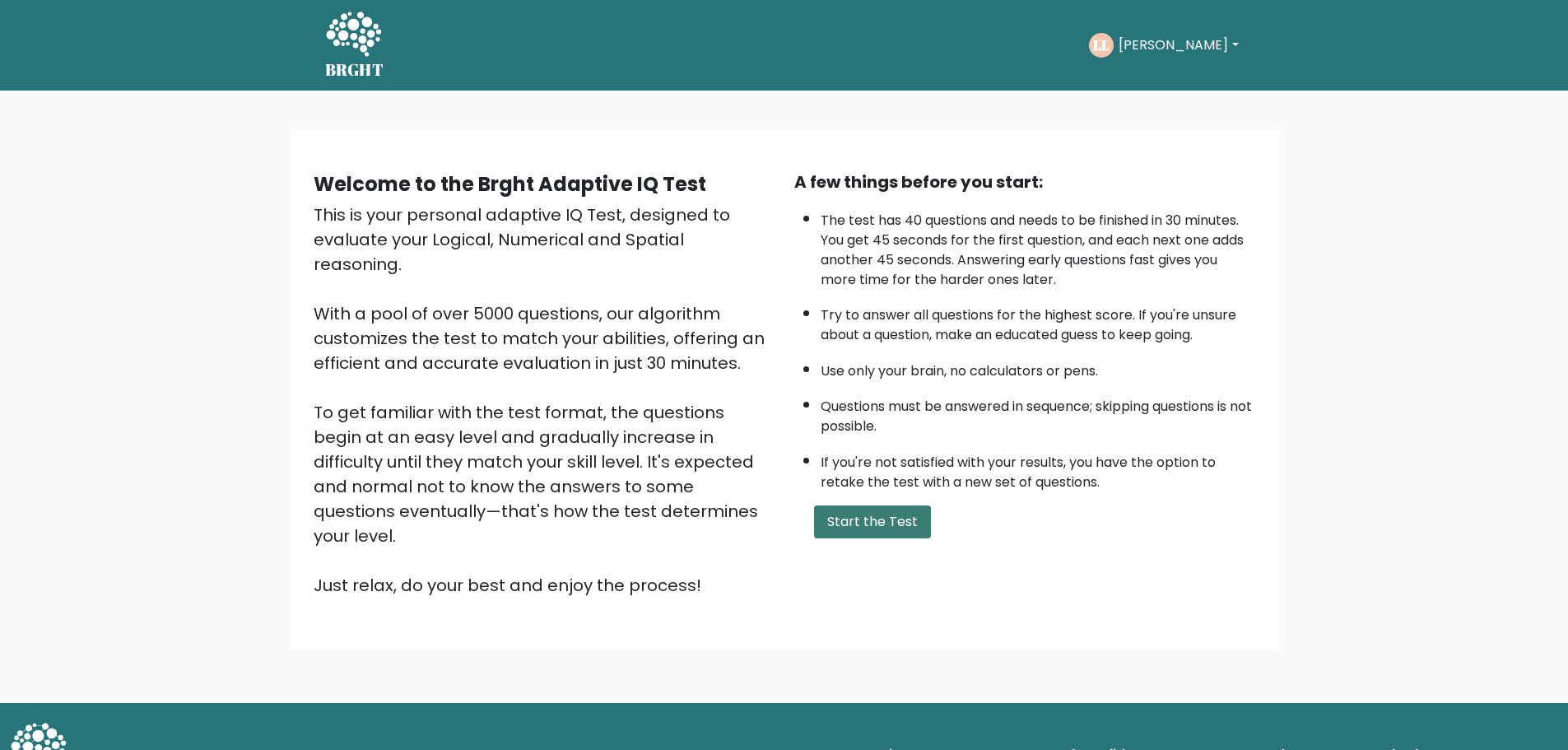
click at [885, 519] on button "Start the Test" at bounding box center [872, 522] width 117 height 33
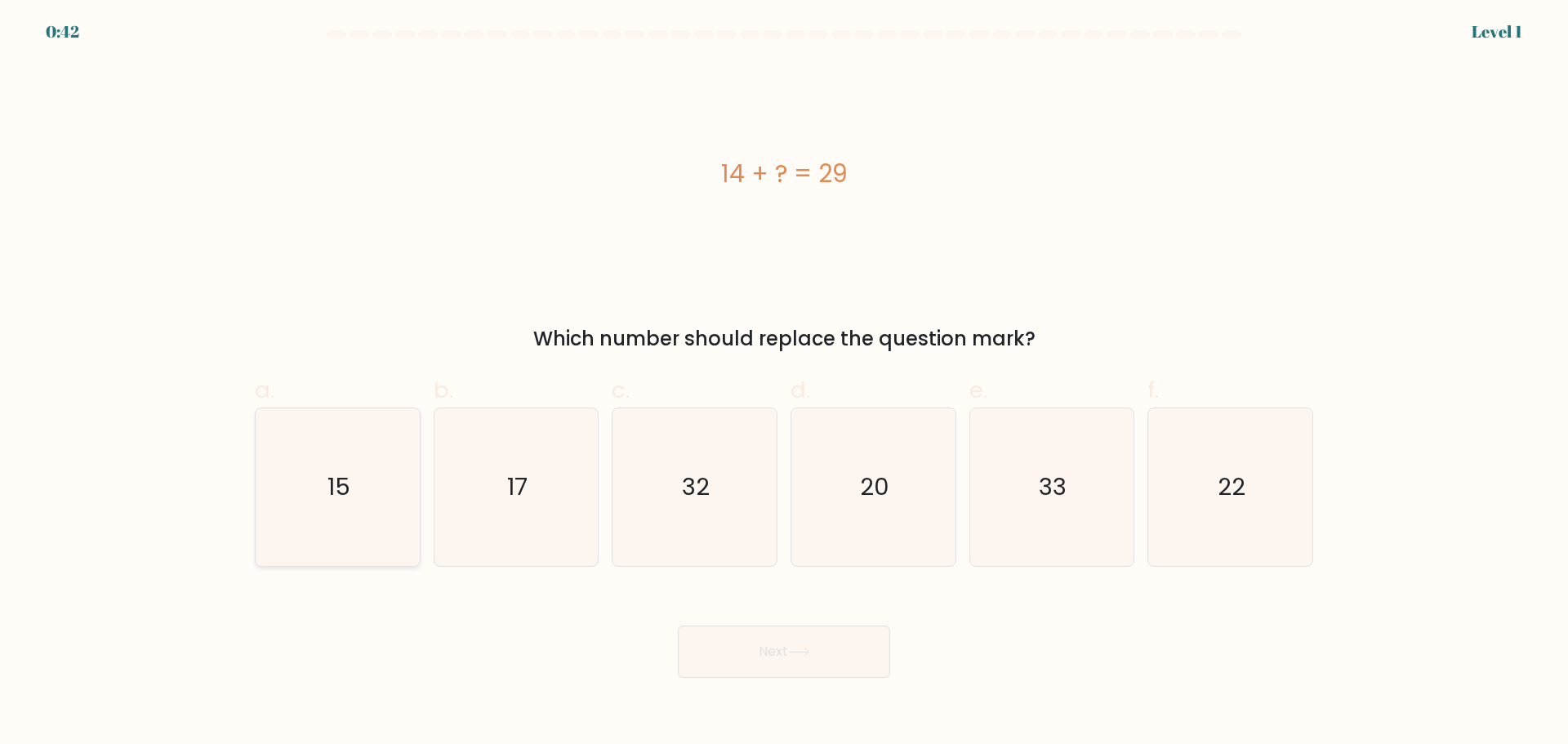
click at [379, 490] on icon "15" at bounding box center [338, 487] width 157 height 157
click at [784, 383] on input "a. 15" at bounding box center [784, 378] width 1 height 10
radio input "true"
click at [800, 653] on icon at bounding box center [799, 652] width 22 height 9
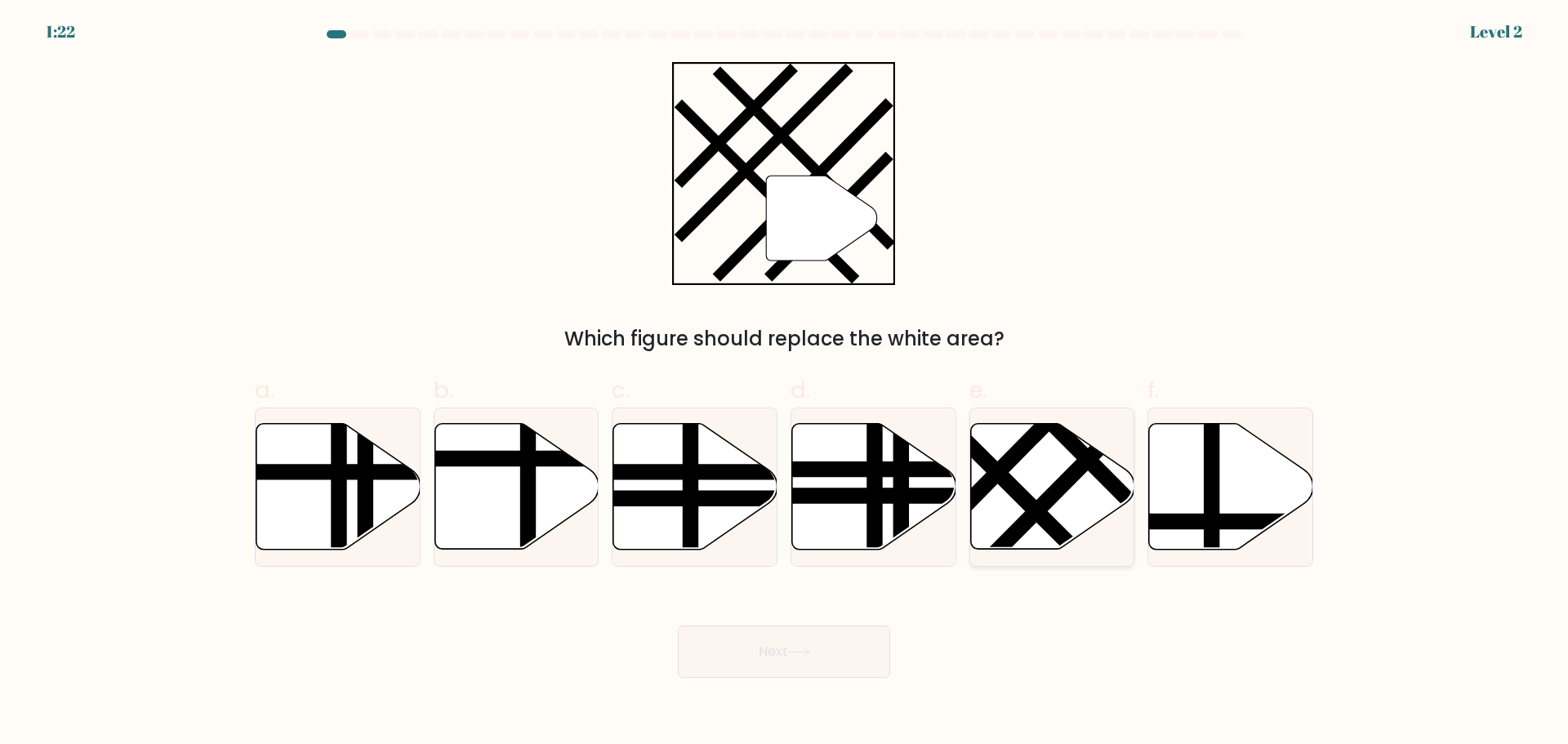
drag, startPoint x: 1092, startPoint y: 494, endPoint x: 1082, endPoint y: 496, distance: 10.2
click at [1087, 495] on icon at bounding box center [1052, 485] width 164 height 126
click at [784, 383] on input "e." at bounding box center [784, 378] width 1 height 10
radio input "true"
click at [838, 651] on button "Next" at bounding box center [784, 651] width 212 height 52
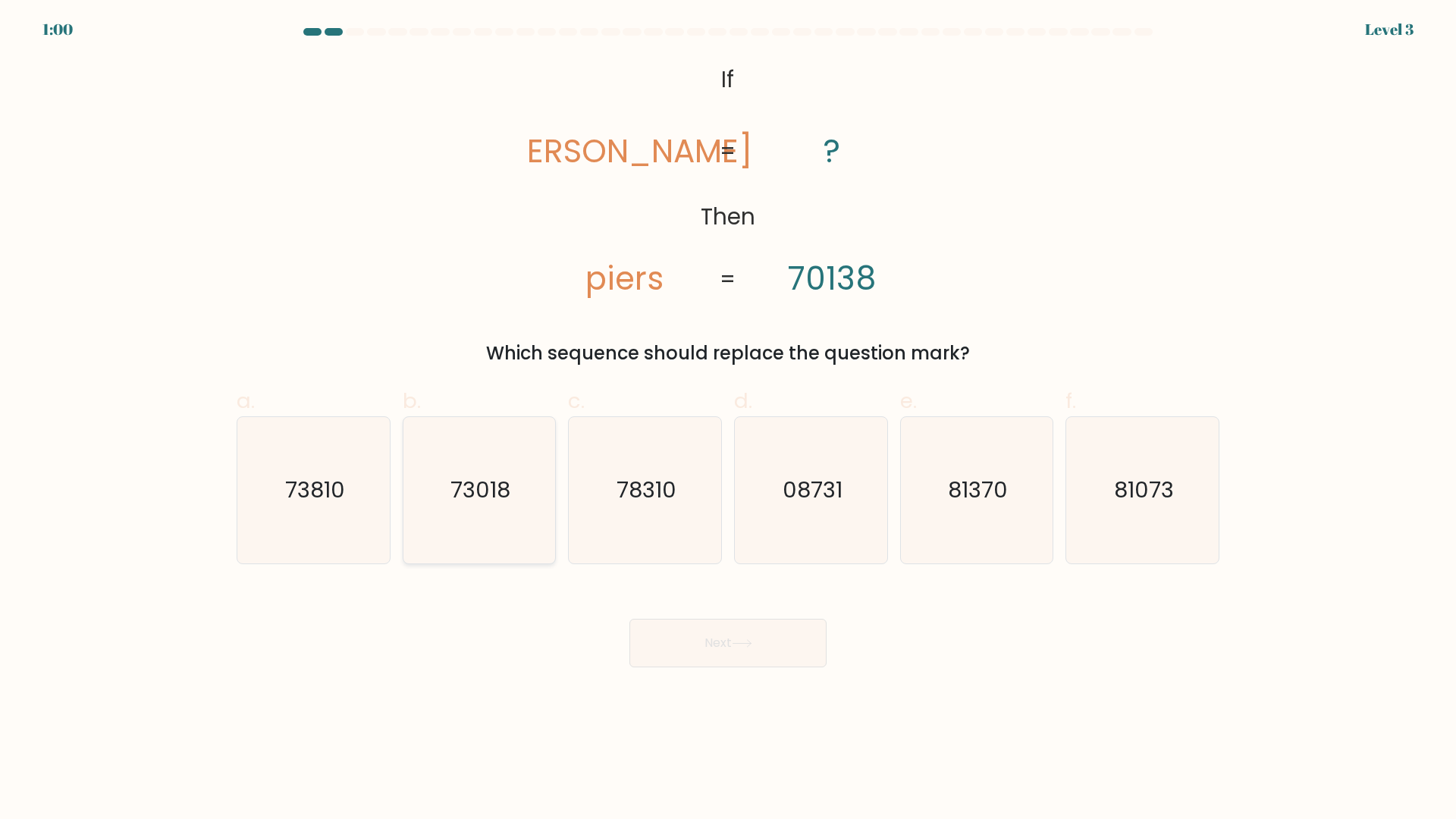
click at [509, 514] on icon "73018" at bounding box center [478, 490] width 146 height 146
click at [728, 419] on input "b. 73018" at bounding box center [728, 414] width 1 height 10
radio input "true"
click at [719, 638] on button "Next" at bounding box center [728, 643] width 197 height 48
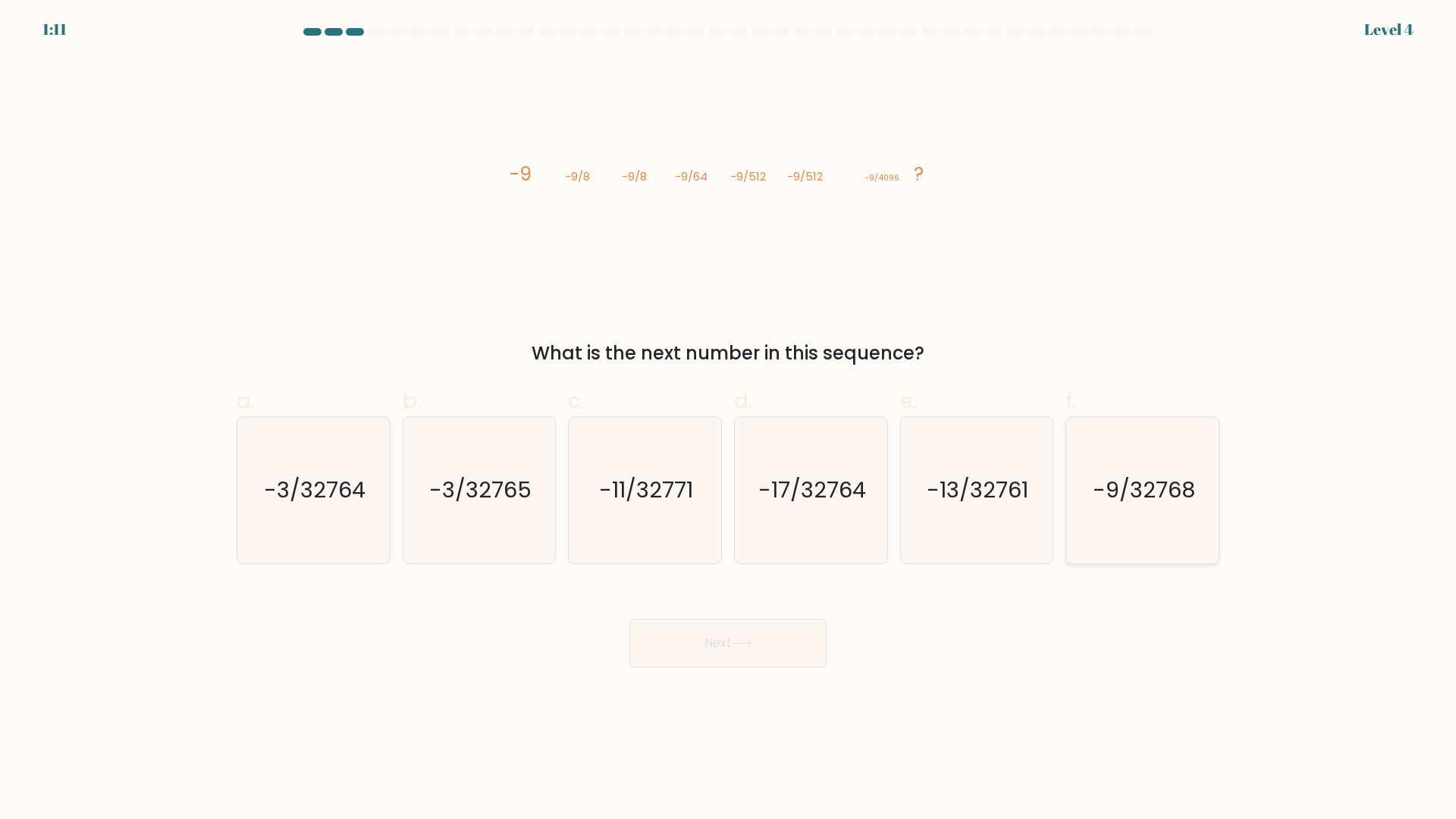
click at [1166, 533] on icon "-9/32768" at bounding box center [1143, 490] width 146 height 146
click at [728, 419] on input "f. -9/32768" at bounding box center [728, 414] width 1 height 10
radio input "true"
click at [747, 648] on icon at bounding box center [742, 644] width 21 height 9
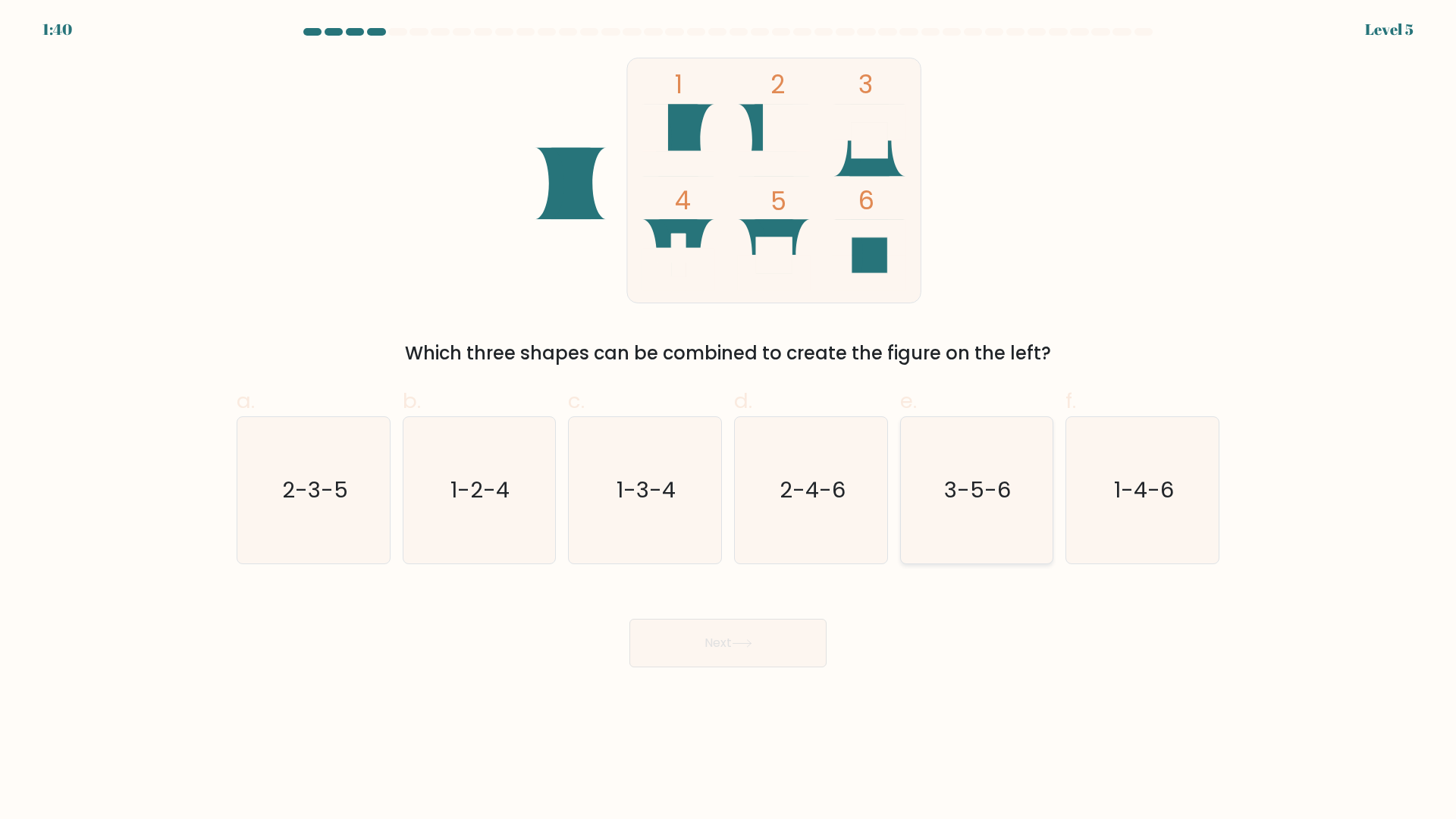
click at [989, 526] on icon "3-5-6" at bounding box center [976, 490] width 146 height 146
click at [728, 419] on input "e. 3-5-6" at bounding box center [728, 414] width 1 height 10
radio input "true"
click at [755, 648] on button "Next" at bounding box center [728, 643] width 197 height 48
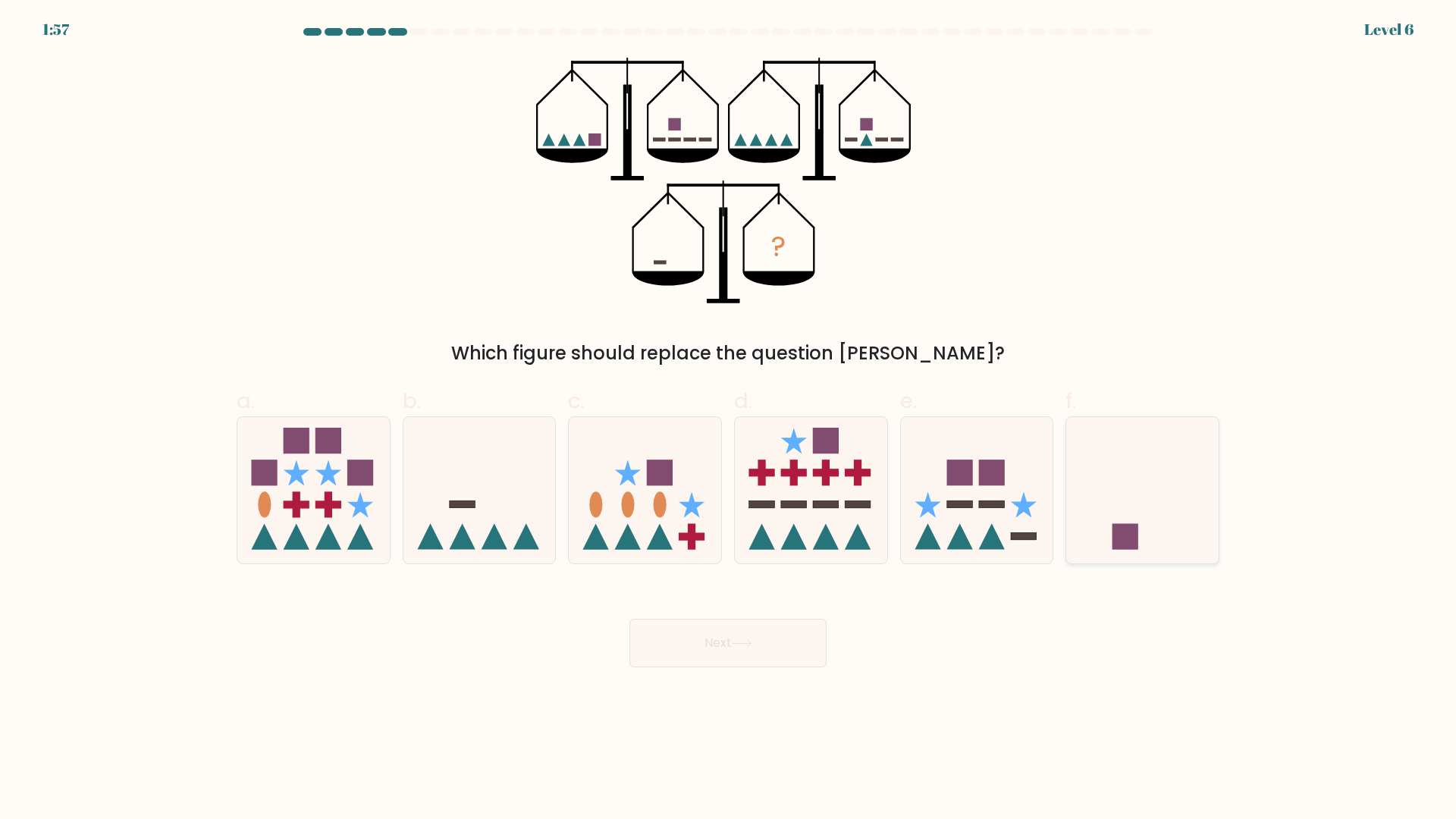
click at [1186, 529] on icon at bounding box center [1143, 490] width 152 height 126
click at [728, 419] on input "f." at bounding box center [728, 414] width 1 height 10
radio input "true"
click at [752, 633] on button "Next" at bounding box center [728, 643] width 197 height 48
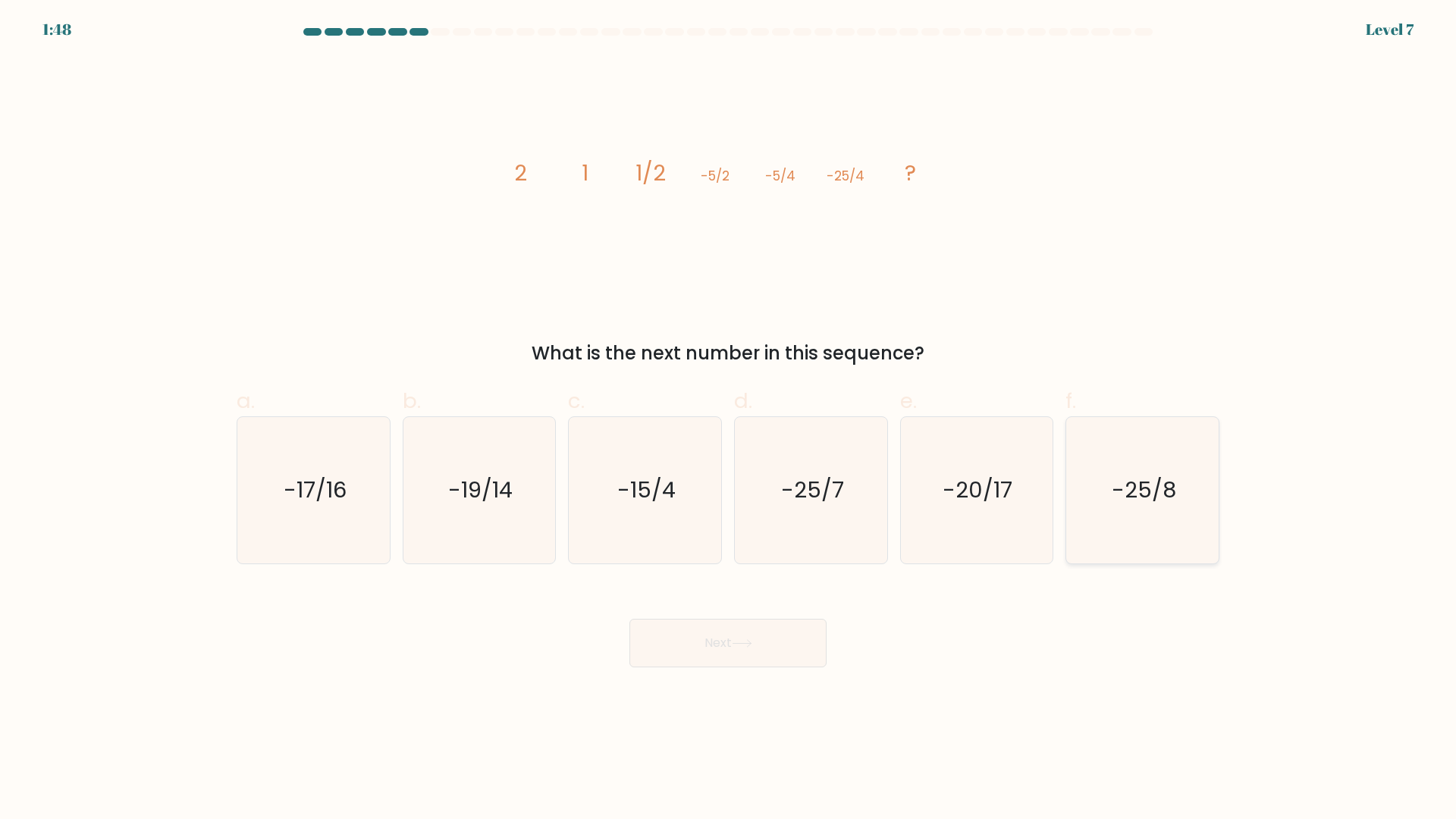
click at [1131, 518] on icon "-25/8" at bounding box center [1143, 490] width 146 height 146
click at [728, 419] on input "f. -25/8" at bounding box center [728, 414] width 1 height 10
radio input "true"
click at [701, 630] on button "Next" at bounding box center [728, 643] width 197 height 48
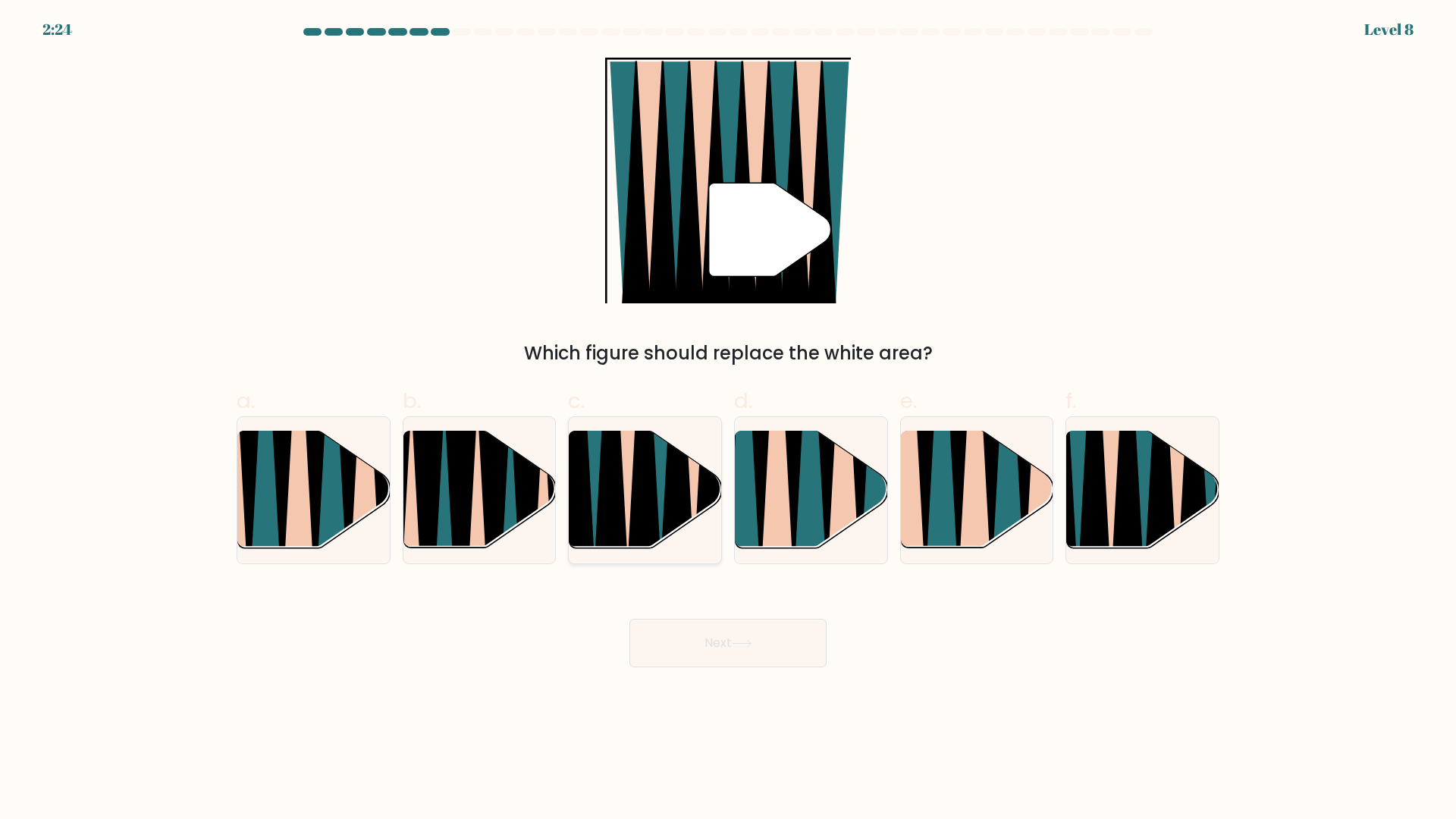
click at [650, 496] on icon at bounding box center [643, 433] width 34 height 305
click at [728, 419] on input "c." at bounding box center [728, 414] width 1 height 10
radio input "true"
click at [759, 648] on button "Next" at bounding box center [728, 643] width 197 height 48
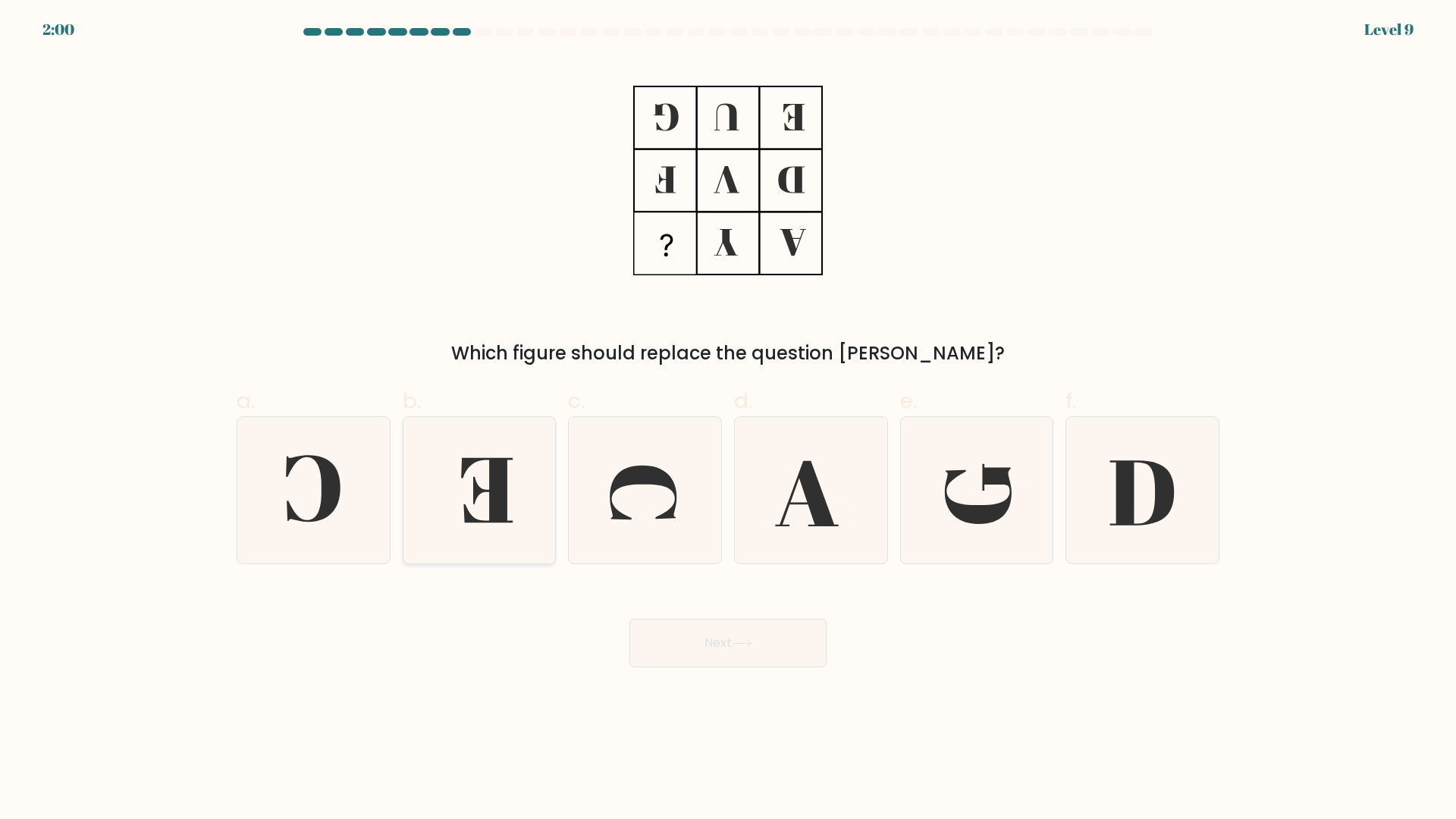
click at [478, 493] on icon at bounding box center [487, 490] width 52 height 65
click at [728, 419] on input "b." at bounding box center [728, 414] width 1 height 10
radio input "true"
click at [784, 644] on button "Next" at bounding box center [728, 643] width 197 height 48
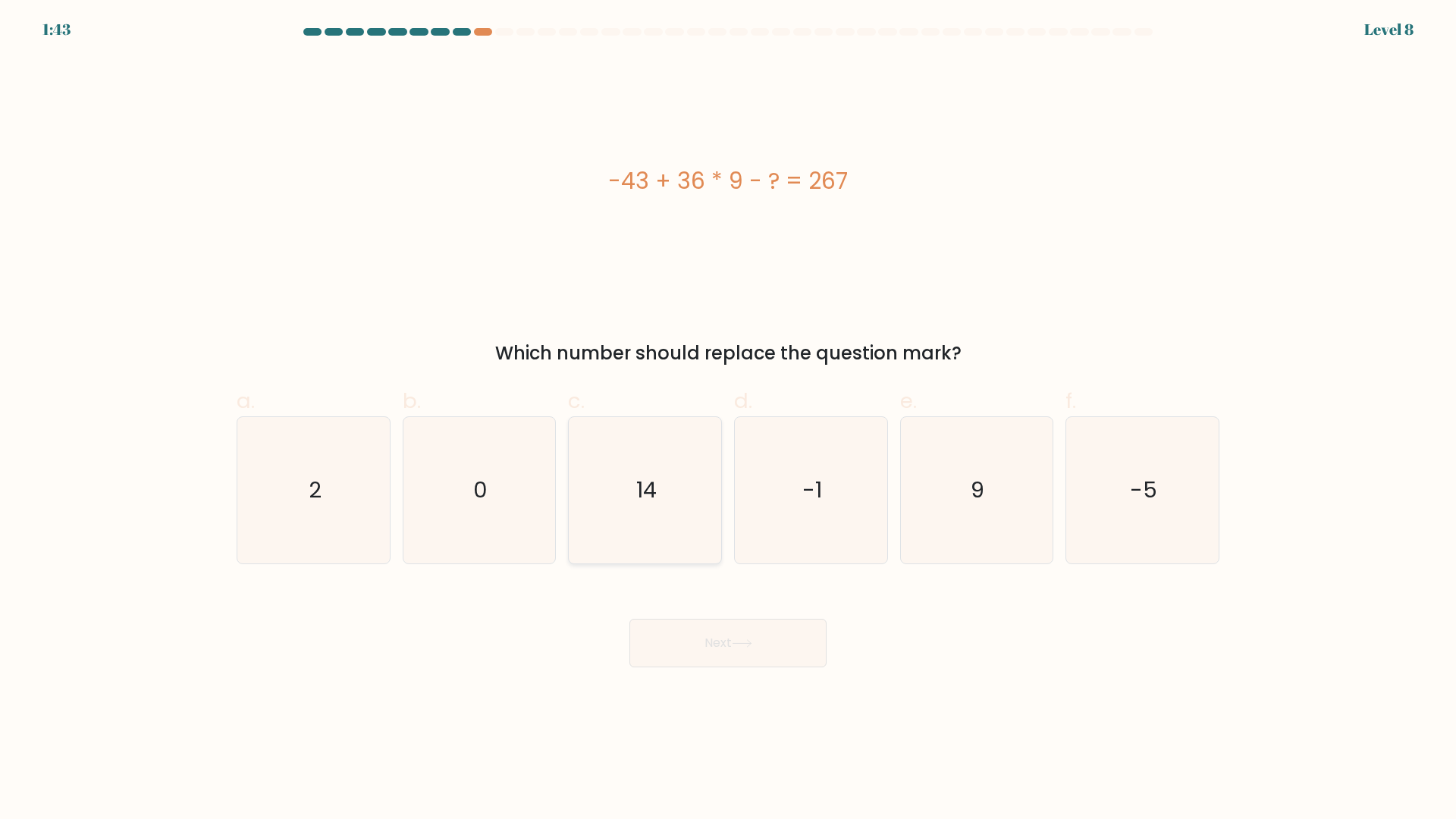
click at [656, 521] on icon "14" at bounding box center [645, 490] width 146 height 146
click at [728, 419] on input "c. 14" at bounding box center [728, 414] width 1 height 10
radio input "true"
click at [716, 648] on button "Next" at bounding box center [728, 643] width 197 height 48
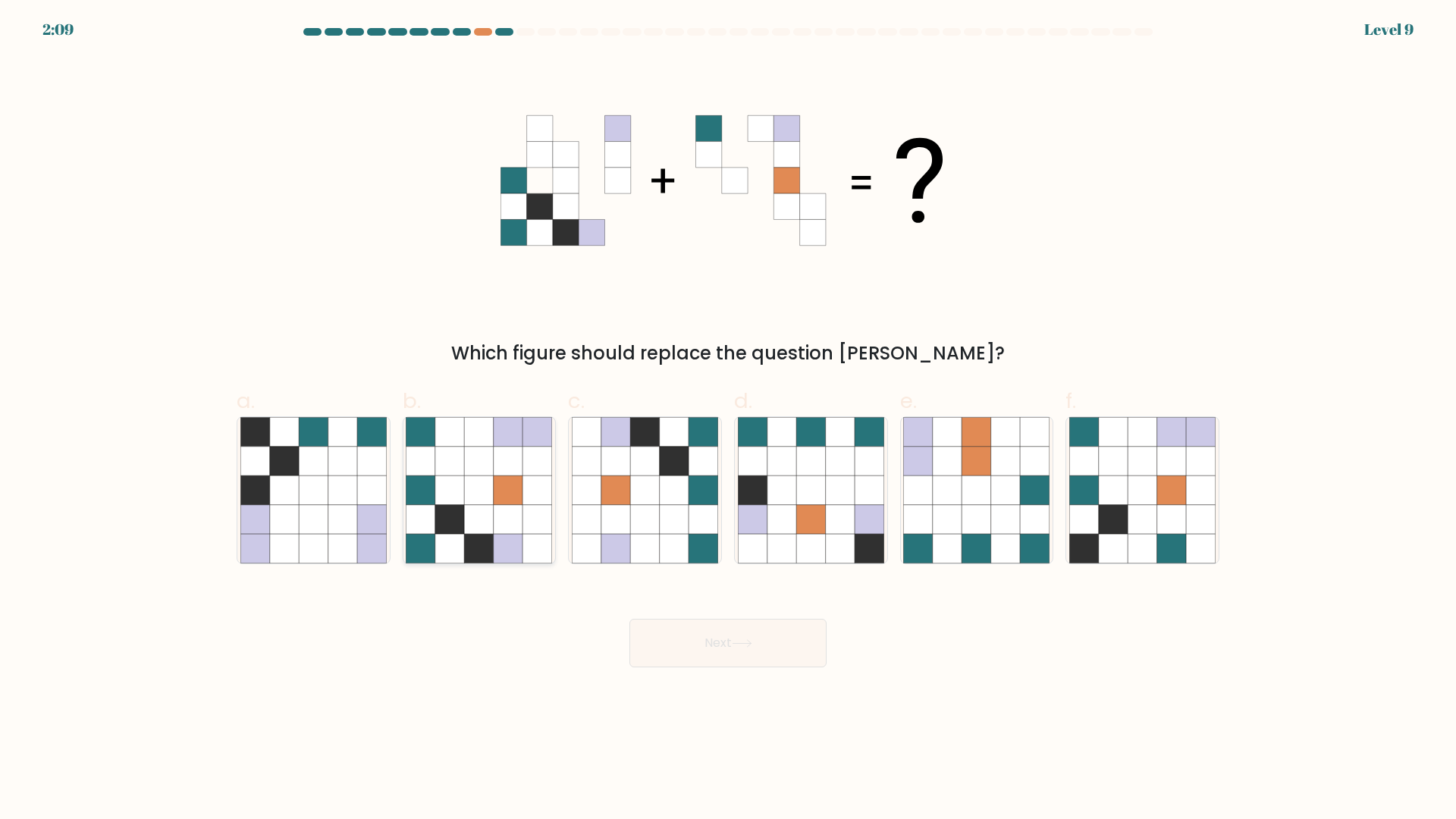
click at [505, 517] on icon at bounding box center [508, 519] width 29 height 29
click at [728, 419] on input "b." at bounding box center [728, 414] width 1 height 10
radio input "true"
click at [717, 654] on button "Next" at bounding box center [728, 643] width 197 height 48
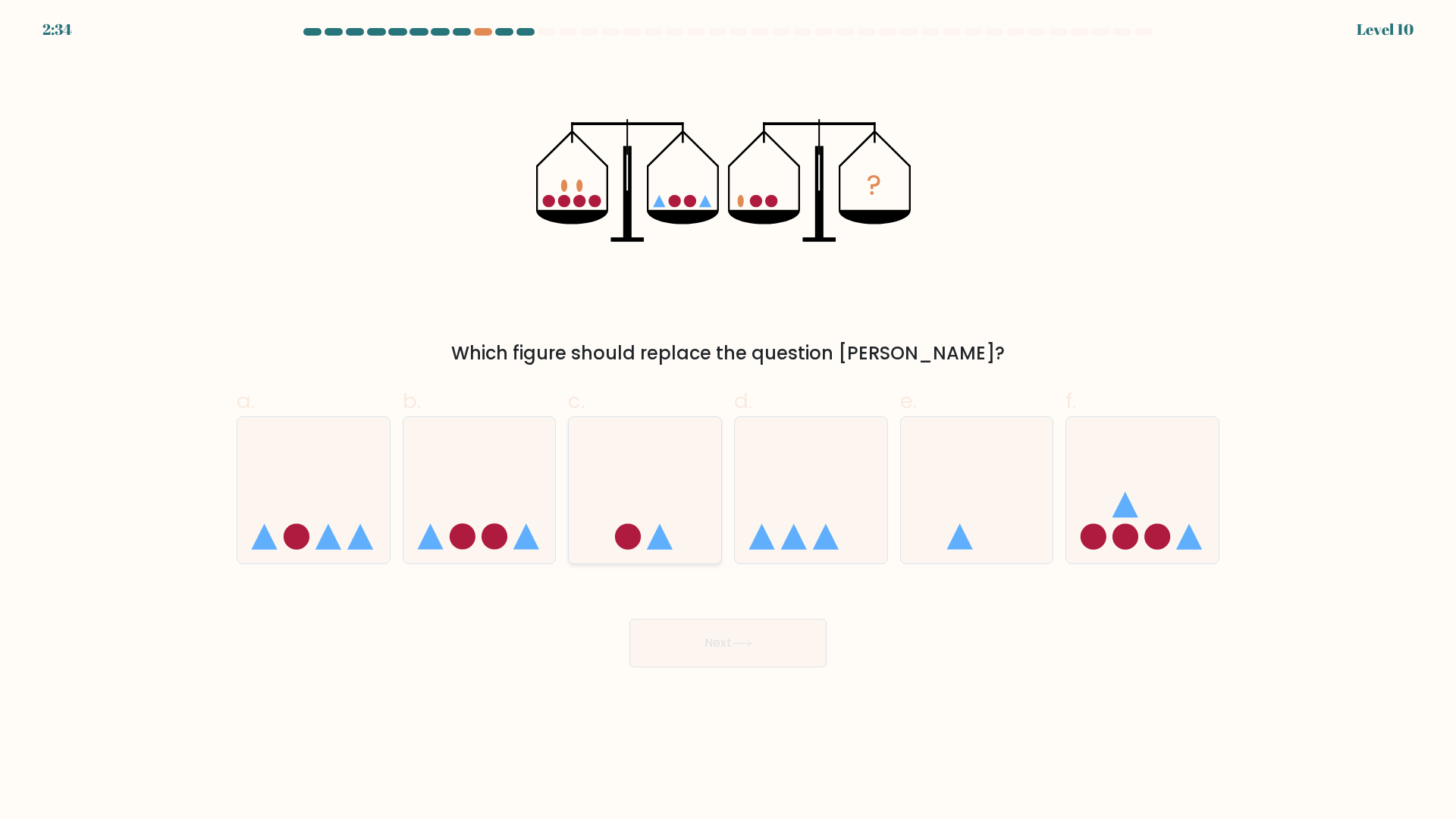
click at [675, 480] on icon at bounding box center [645, 490] width 152 height 126
click at [728, 419] on input "c." at bounding box center [728, 414] width 1 height 10
radio input "true"
click at [755, 667] on button "Next" at bounding box center [728, 643] width 197 height 48
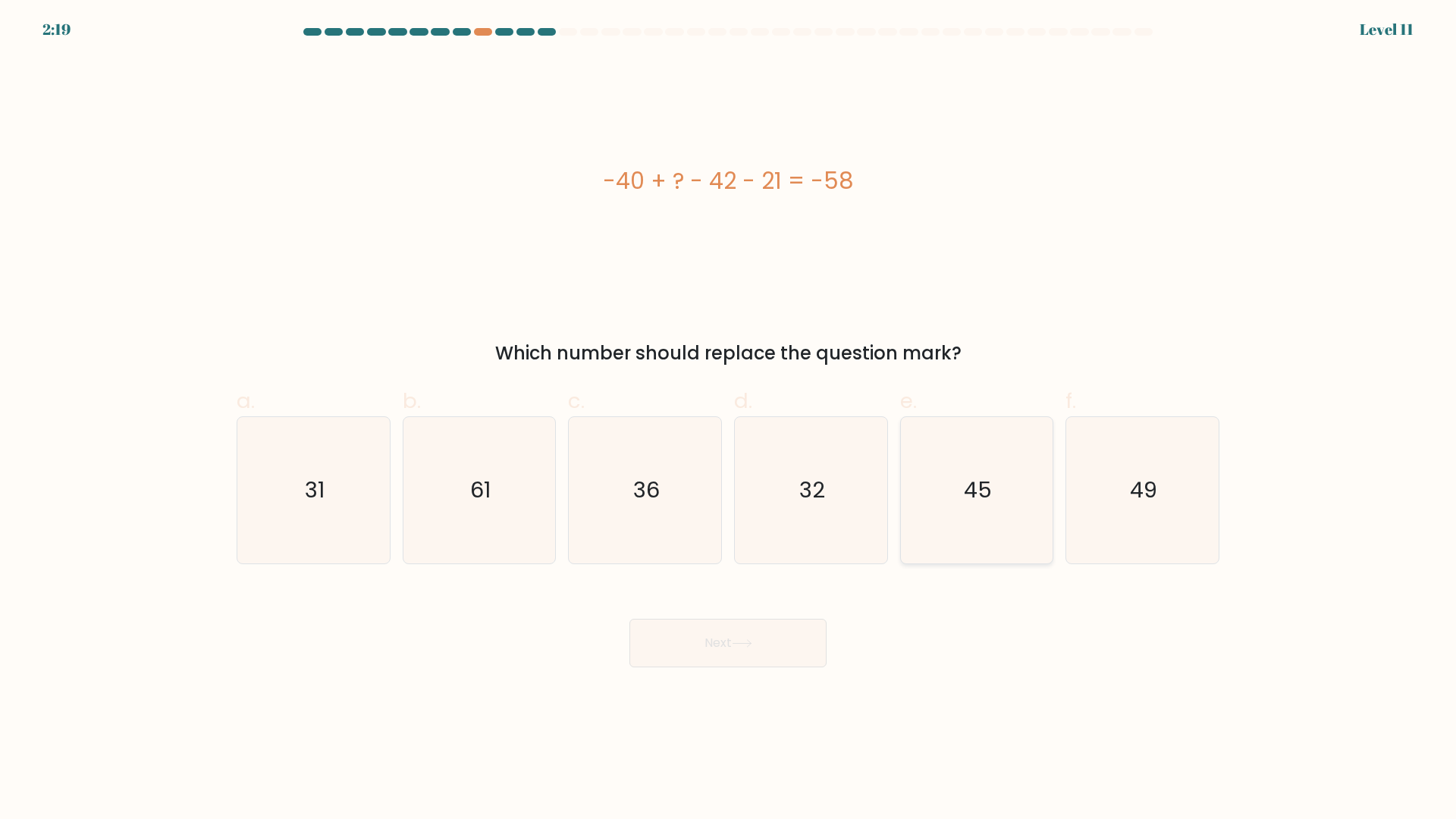
click at [967, 498] on text "45" at bounding box center [978, 490] width 28 height 30
click at [728, 419] on input "e. 45" at bounding box center [728, 414] width 1 height 10
radio input "true"
click at [745, 642] on icon at bounding box center [742, 644] width 21 height 9
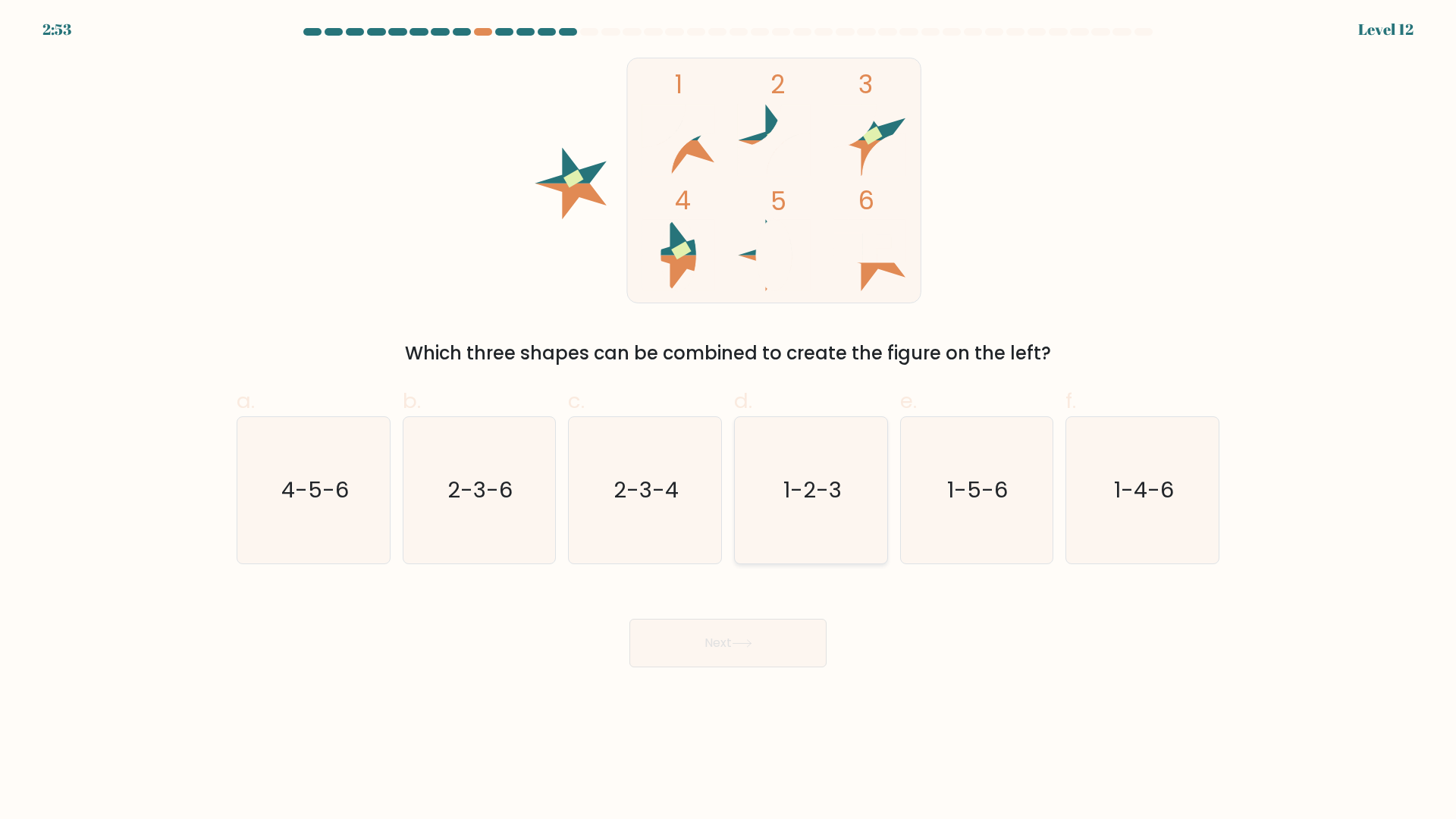
click at [810, 522] on icon "1-2-3" at bounding box center [811, 490] width 146 height 146
click at [728, 419] on input "d. 1-2-3" at bounding box center [728, 414] width 1 height 10
radio input "true"
click at [750, 667] on button "Next" at bounding box center [728, 643] width 197 height 48
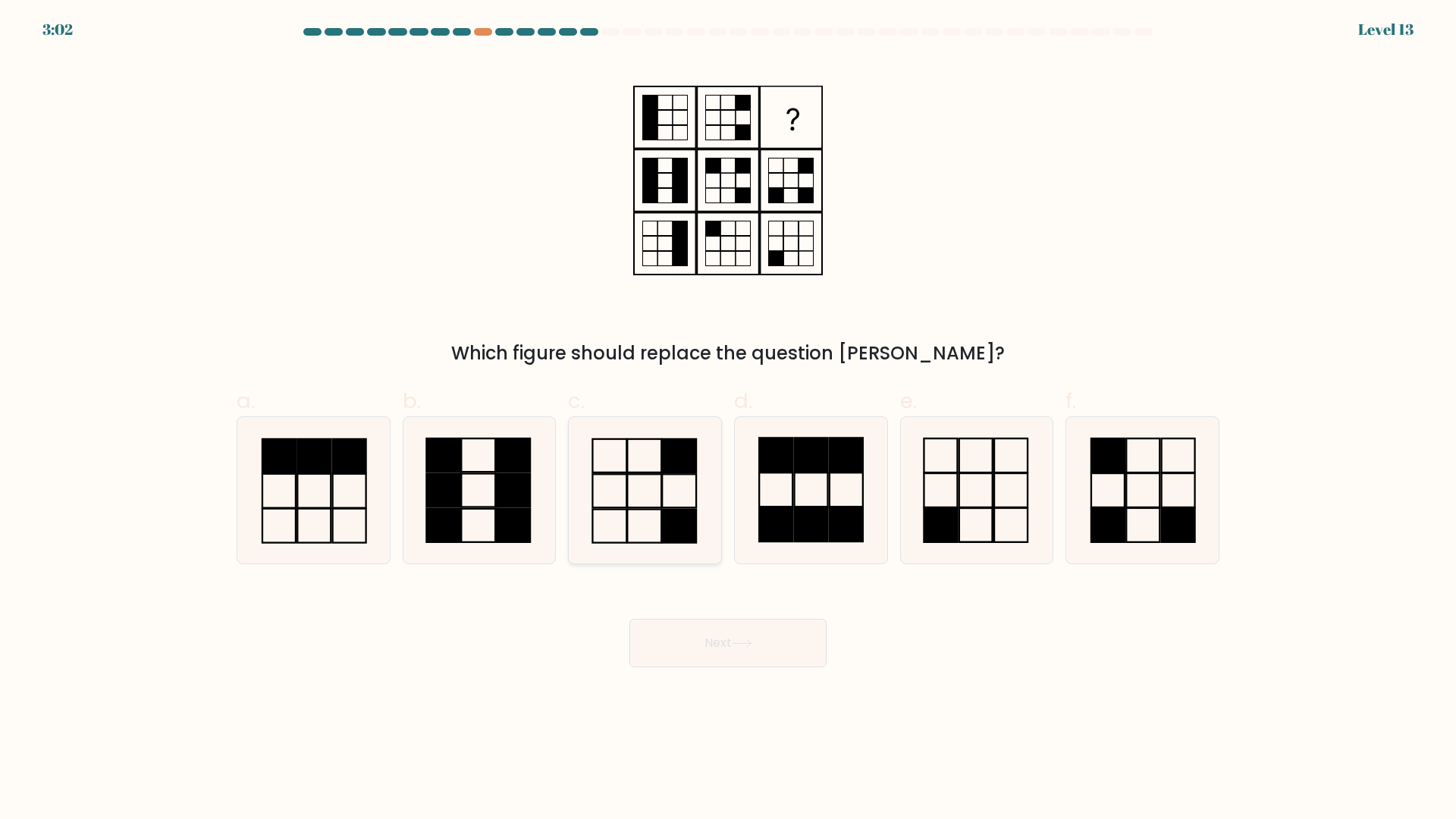
click at [676, 499] on icon at bounding box center [645, 490] width 146 height 146
click at [728, 419] on input "c." at bounding box center [728, 414] width 1 height 10
radio input "true"
click at [748, 645] on icon at bounding box center [742, 644] width 21 height 9
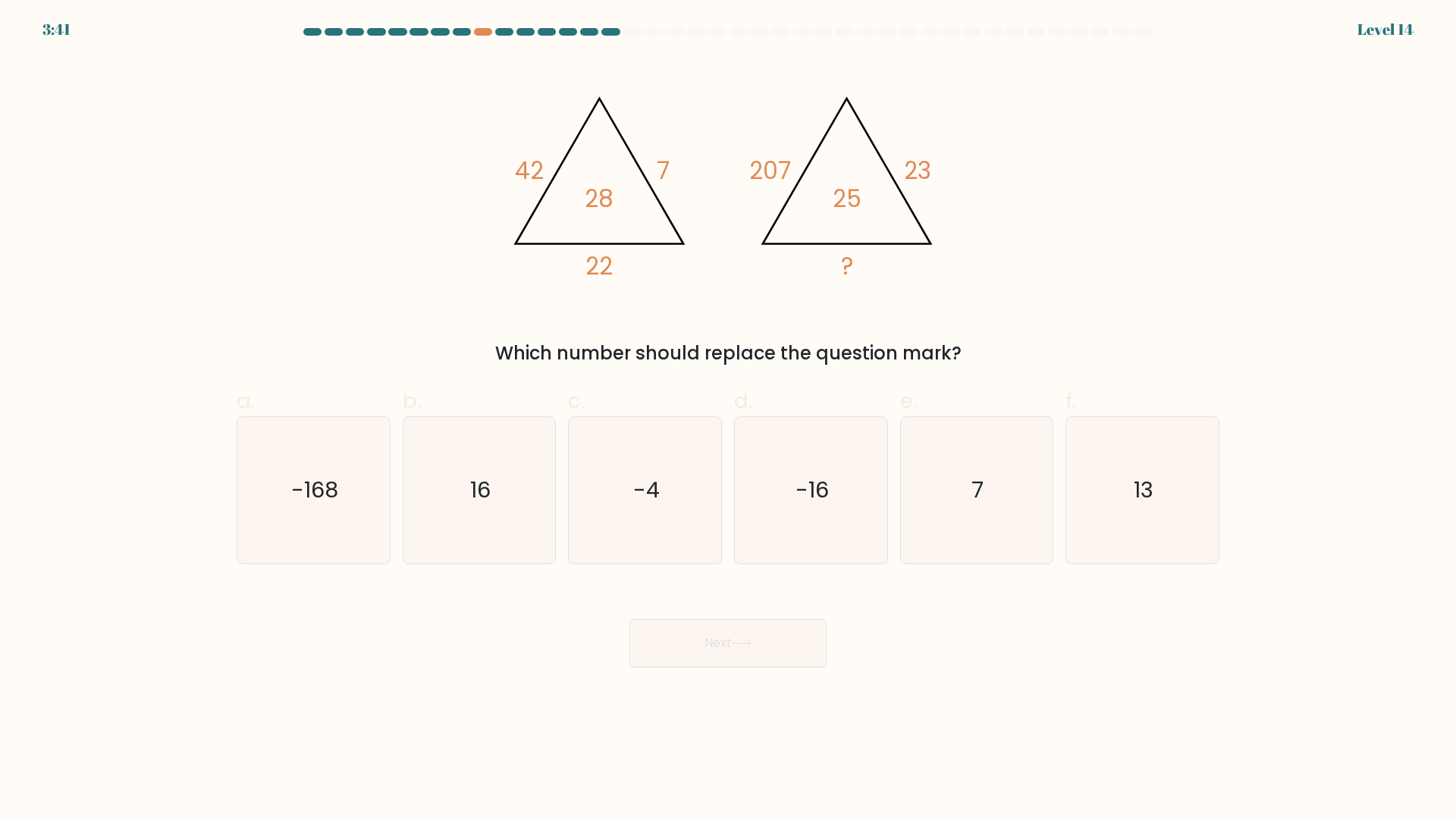
click at [536, 172] on tspan "42" at bounding box center [529, 171] width 29 height 33
click at [476, 524] on icon "16" at bounding box center [478, 490] width 146 height 146
click at [728, 419] on input "b. 16" at bounding box center [728, 414] width 1 height 10
radio input "true"
click at [705, 637] on button "Next" at bounding box center [728, 643] width 197 height 48
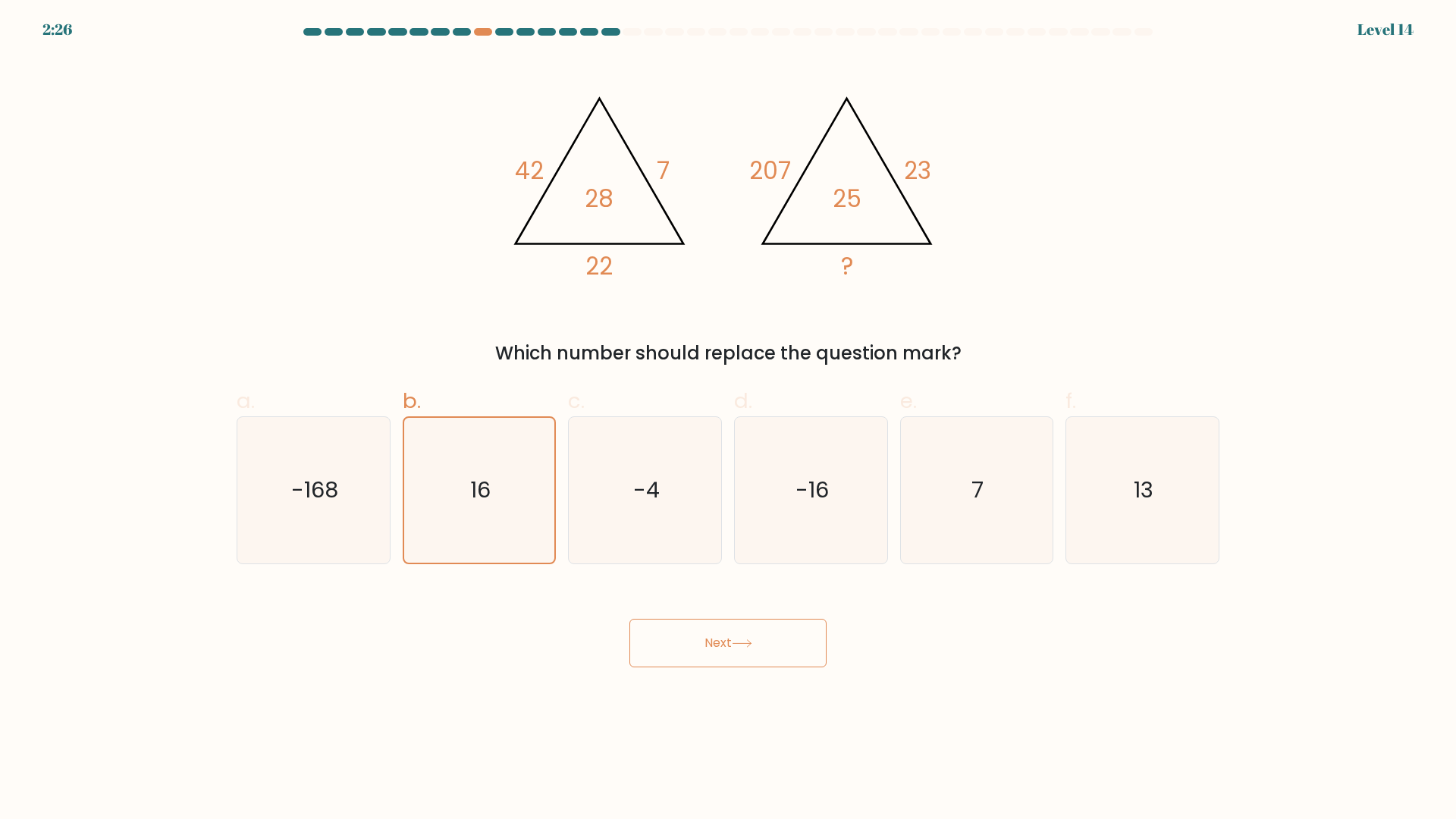
click at [1055, 690] on body "2:26 Level 14" at bounding box center [728, 410] width 1456 height 819
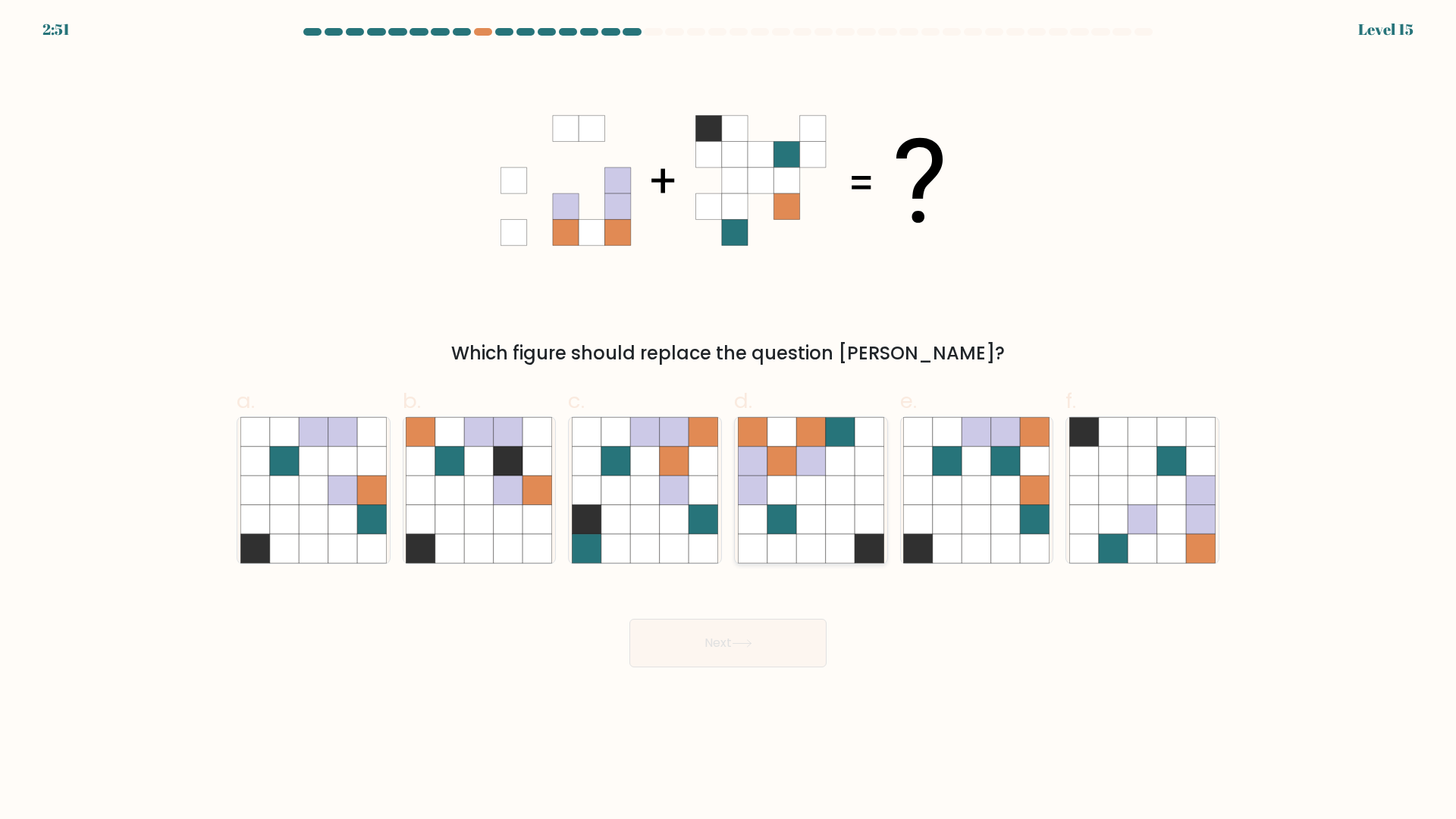
click at [795, 495] on icon at bounding box center [782, 490] width 29 height 29
click at [728, 419] on input "d." at bounding box center [728, 414] width 1 height 10
radio input "true"
click at [769, 642] on button "Next" at bounding box center [728, 643] width 197 height 48
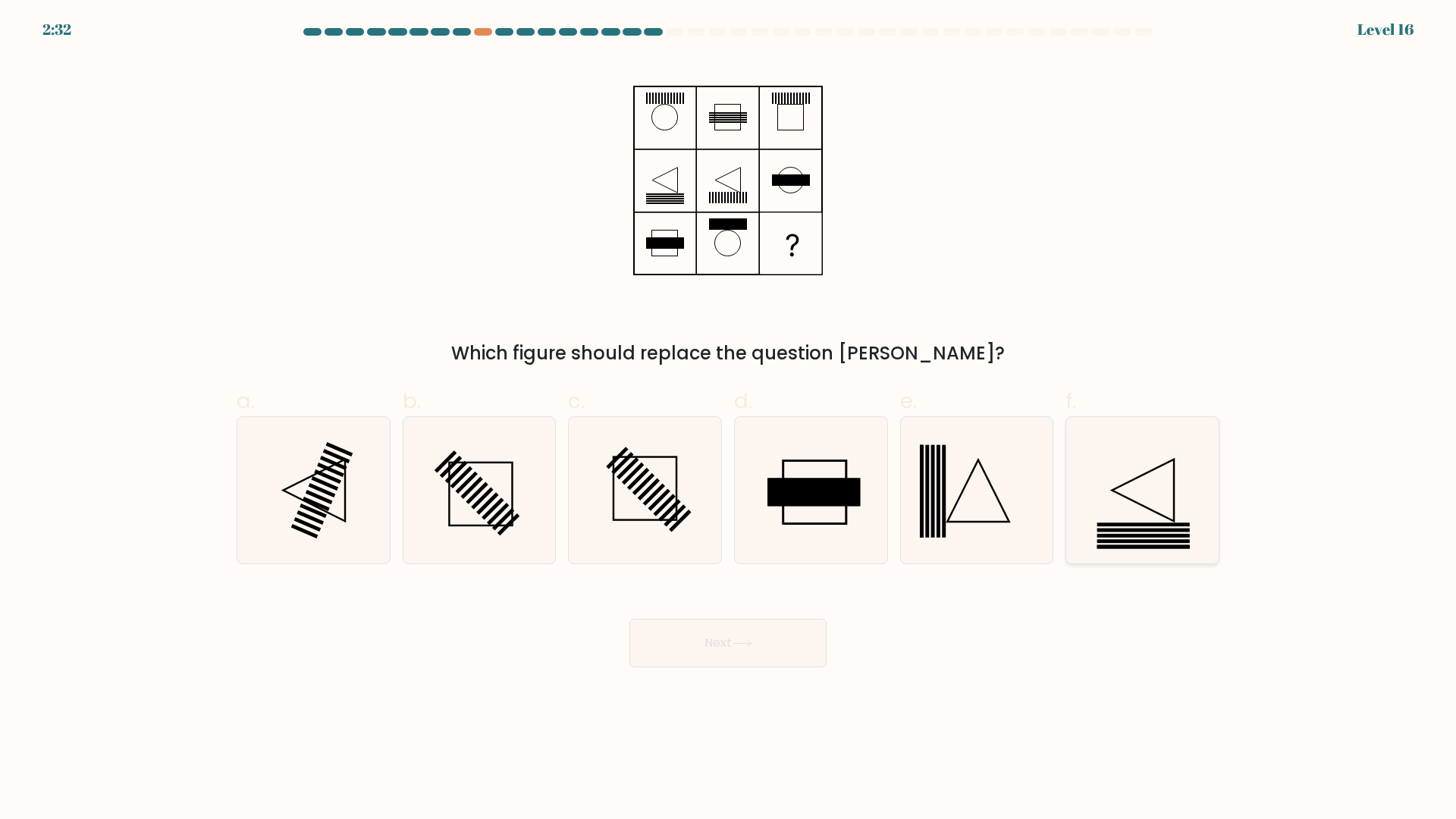
click at [1169, 503] on icon at bounding box center [1143, 490] width 146 height 146
click at [728, 419] on input "f." at bounding box center [728, 414] width 1 height 10
radio input "true"
click at [770, 648] on button "Next" at bounding box center [728, 643] width 197 height 48
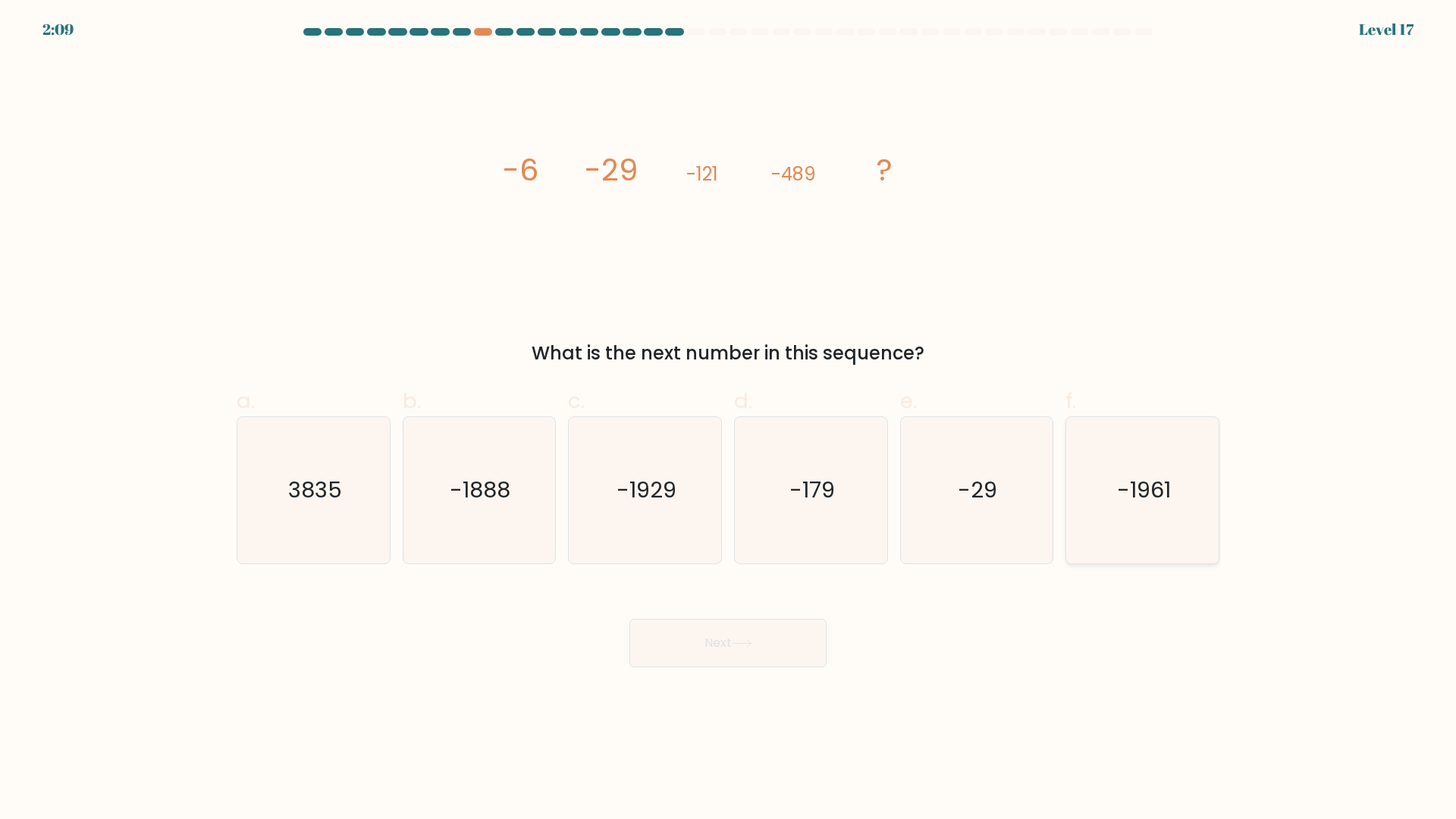
click at [1110, 526] on icon "-1961" at bounding box center [1143, 490] width 146 height 146
click at [728, 419] on input "f. -1961" at bounding box center [728, 414] width 1 height 10
radio input "true"
click at [759, 650] on button "Next" at bounding box center [728, 643] width 197 height 48
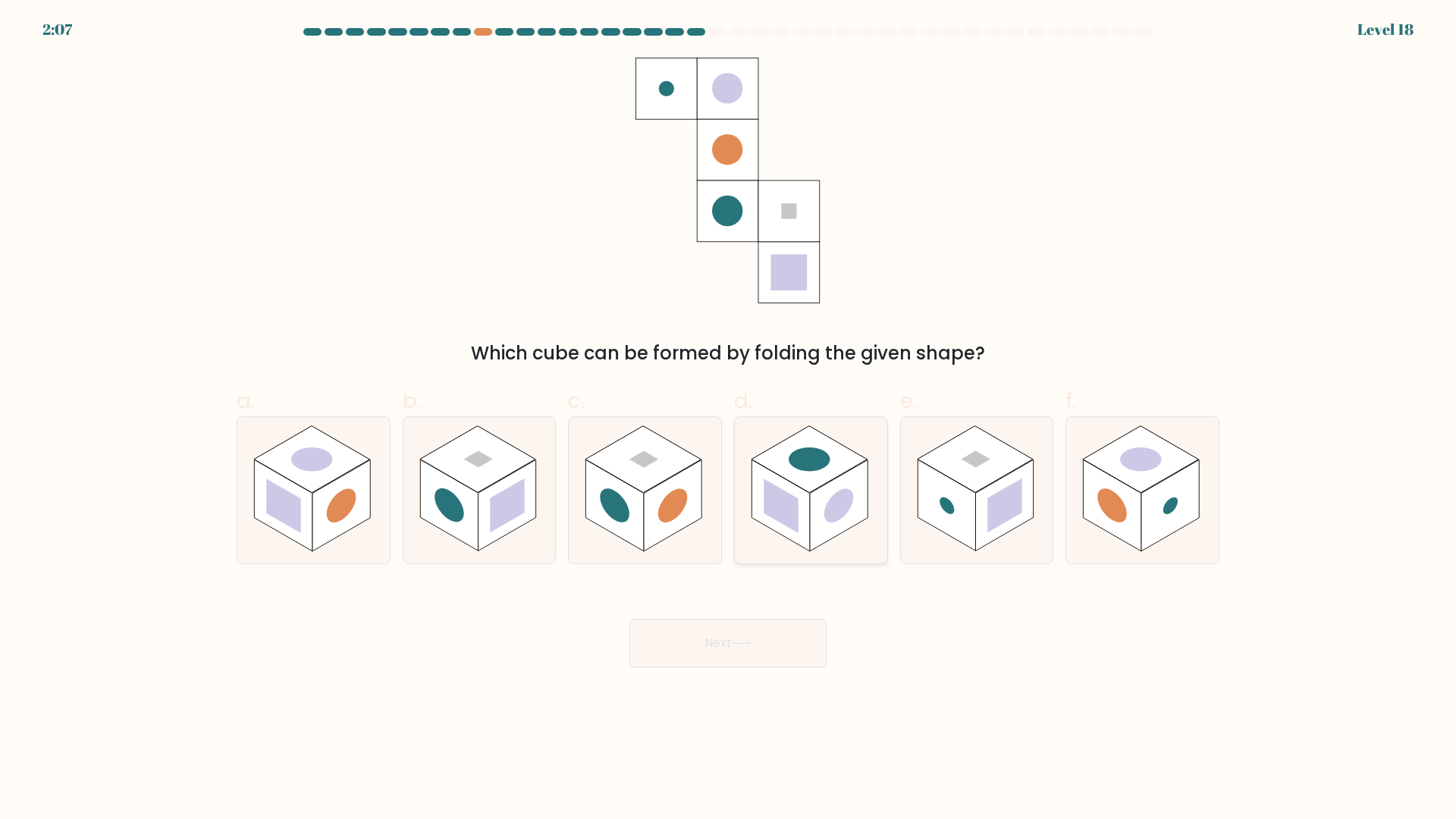
click at [812, 479] on rect at bounding box center [809, 459] width 116 height 67
click at [728, 419] on input "d." at bounding box center [728, 414] width 1 height 10
radio input "true"
click at [651, 508] on rect at bounding box center [672, 506] width 58 height 92
click at [728, 419] on input "c." at bounding box center [728, 414] width 1 height 10
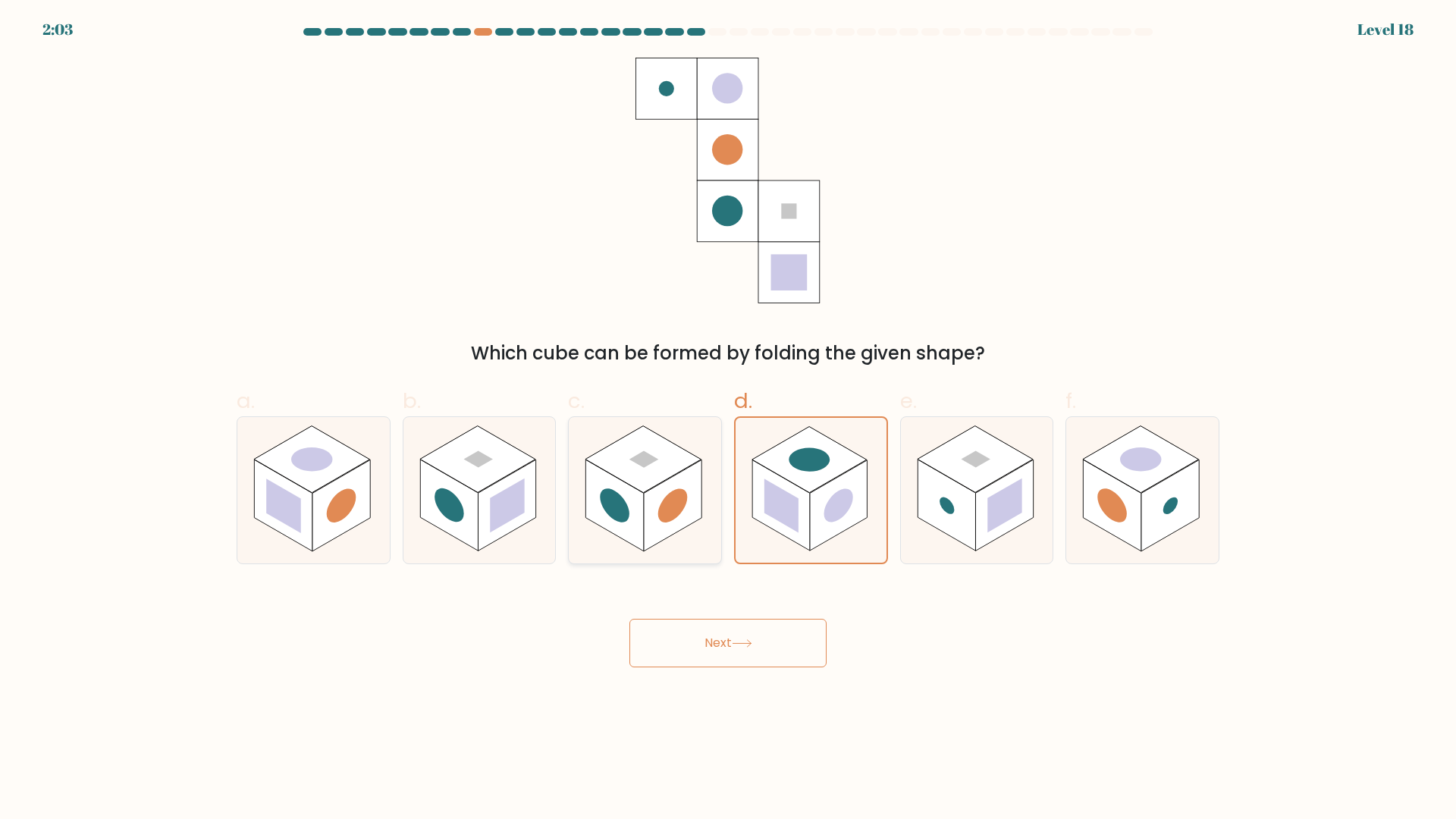
radio input "true"
click at [732, 647] on button "Next" at bounding box center [728, 643] width 197 height 48
click at [934, 598] on div "Next" at bounding box center [728, 625] width 1001 height 85
click at [772, 641] on button "Next" at bounding box center [728, 643] width 197 height 48
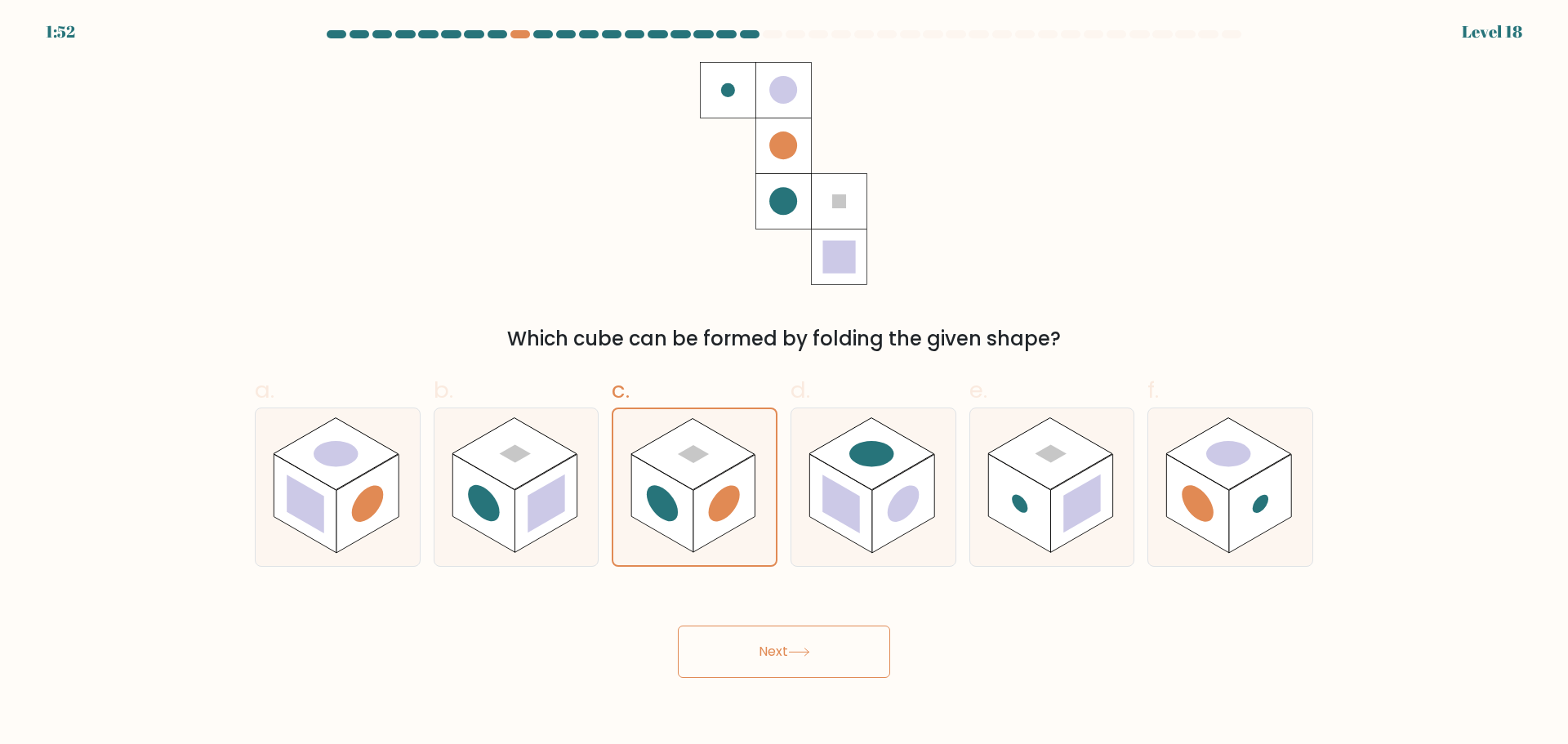
click at [926, 653] on div "Next" at bounding box center [784, 631] width 1078 height 91
click at [904, 504] on circle at bounding box center [903, 503] width 32 height 50
click at [784, 383] on input "d." at bounding box center [784, 378] width 1 height 10
radio input "true"
click at [765, 460] on icon at bounding box center [695, 487] width 164 height 157
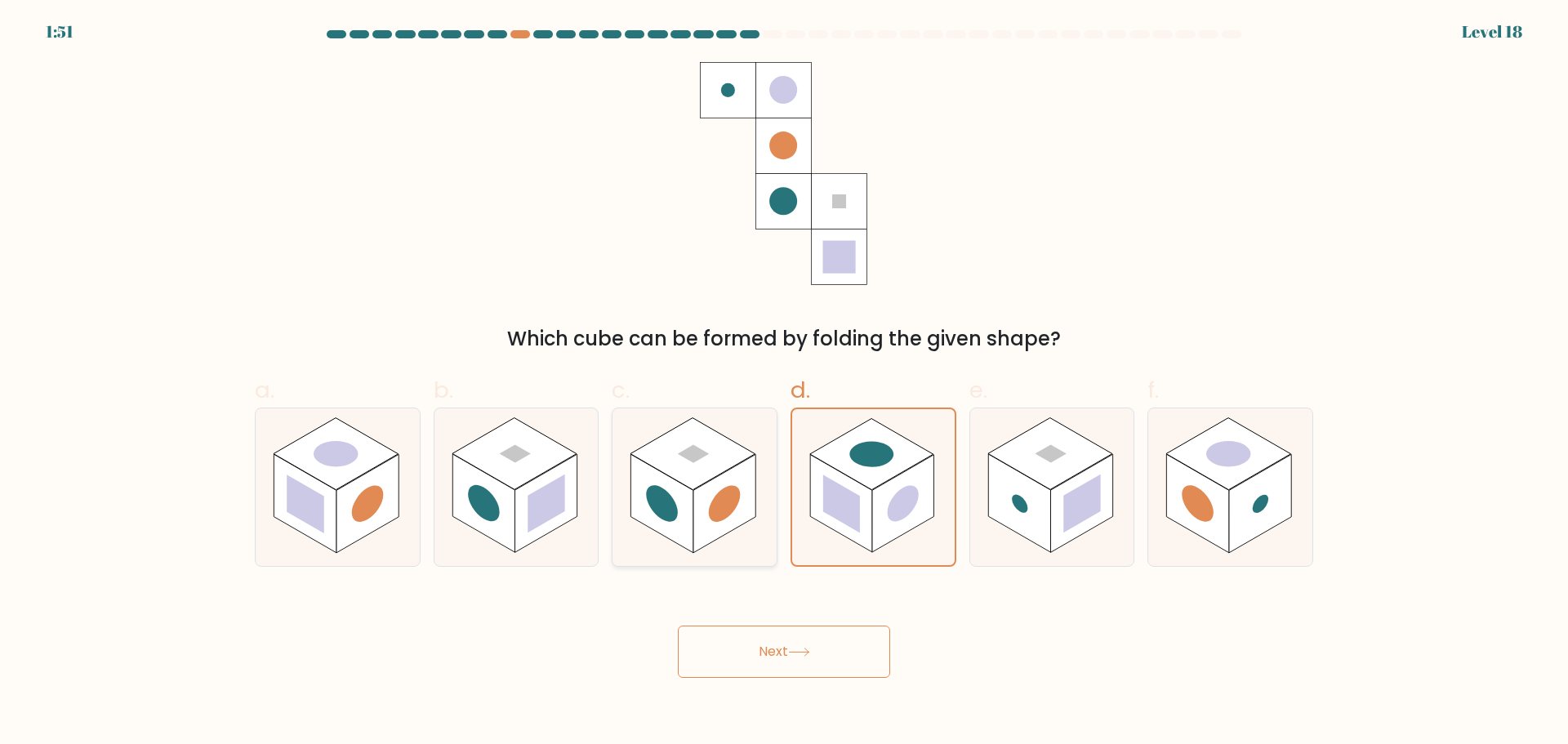
click at [784, 383] on input "c." at bounding box center [784, 378] width 1 height 10
radio input "true"
click at [785, 657] on button "Next" at bounding box center [784, 651] width 212 height 52
click at [696, 470] on rect at bounding box center [693, 453] width 125 height 72
click at [784, 383] on input "c." at bounding box center [784, 378] width 1 height 10
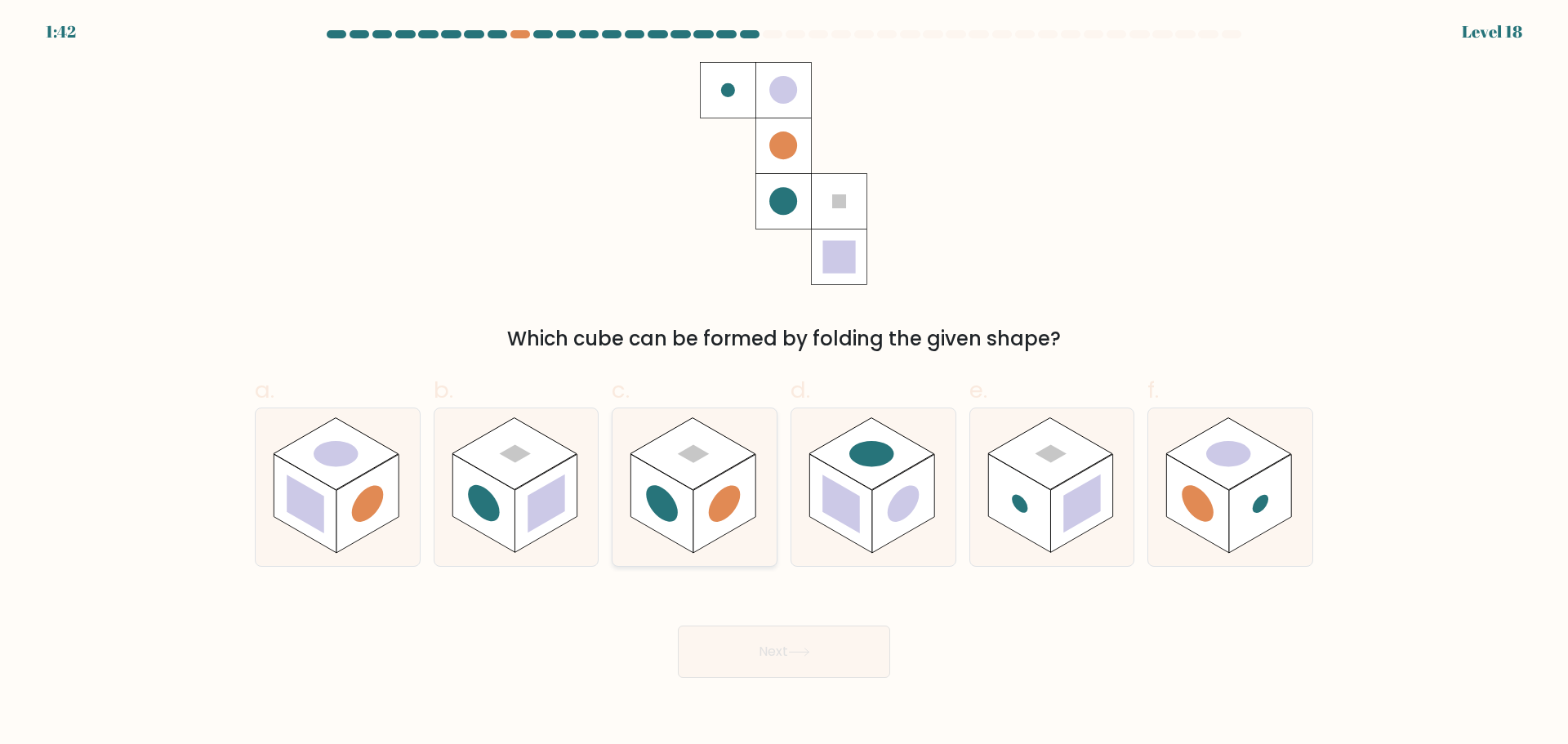
radio input "true"
click at [791, 659] on button "Next" at bounding box center [784, 651] width 212 height 52
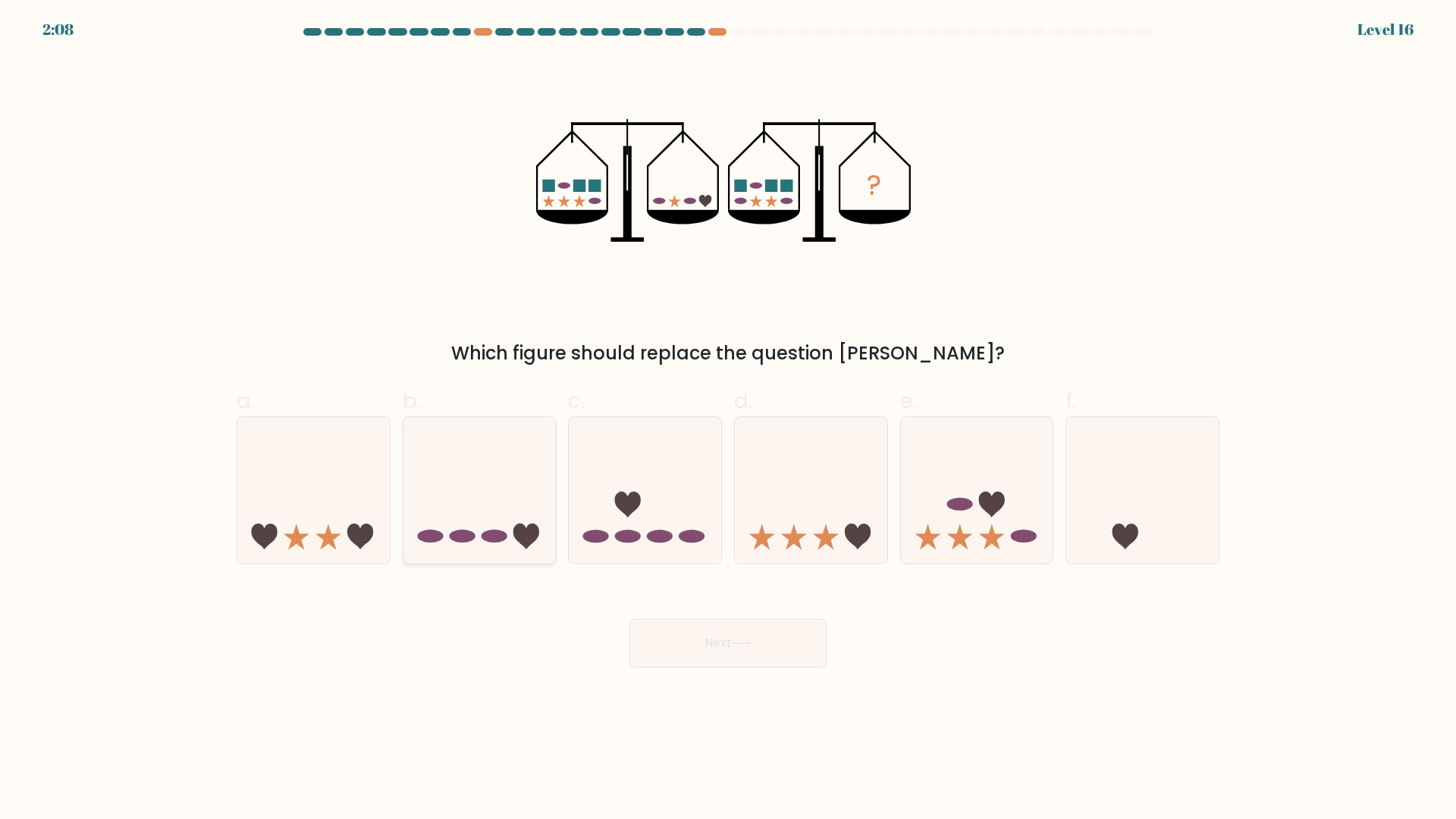
click at [480, 484] on icon at bounding box center [479, 490] width 152 height 126
click at [728, 419] on input "b." at bounding box center [728, 414] width 1 height 10
radio input "true"
click at [743, 656] on button "Next" at bounding box center [728, 643] width 197 height 48
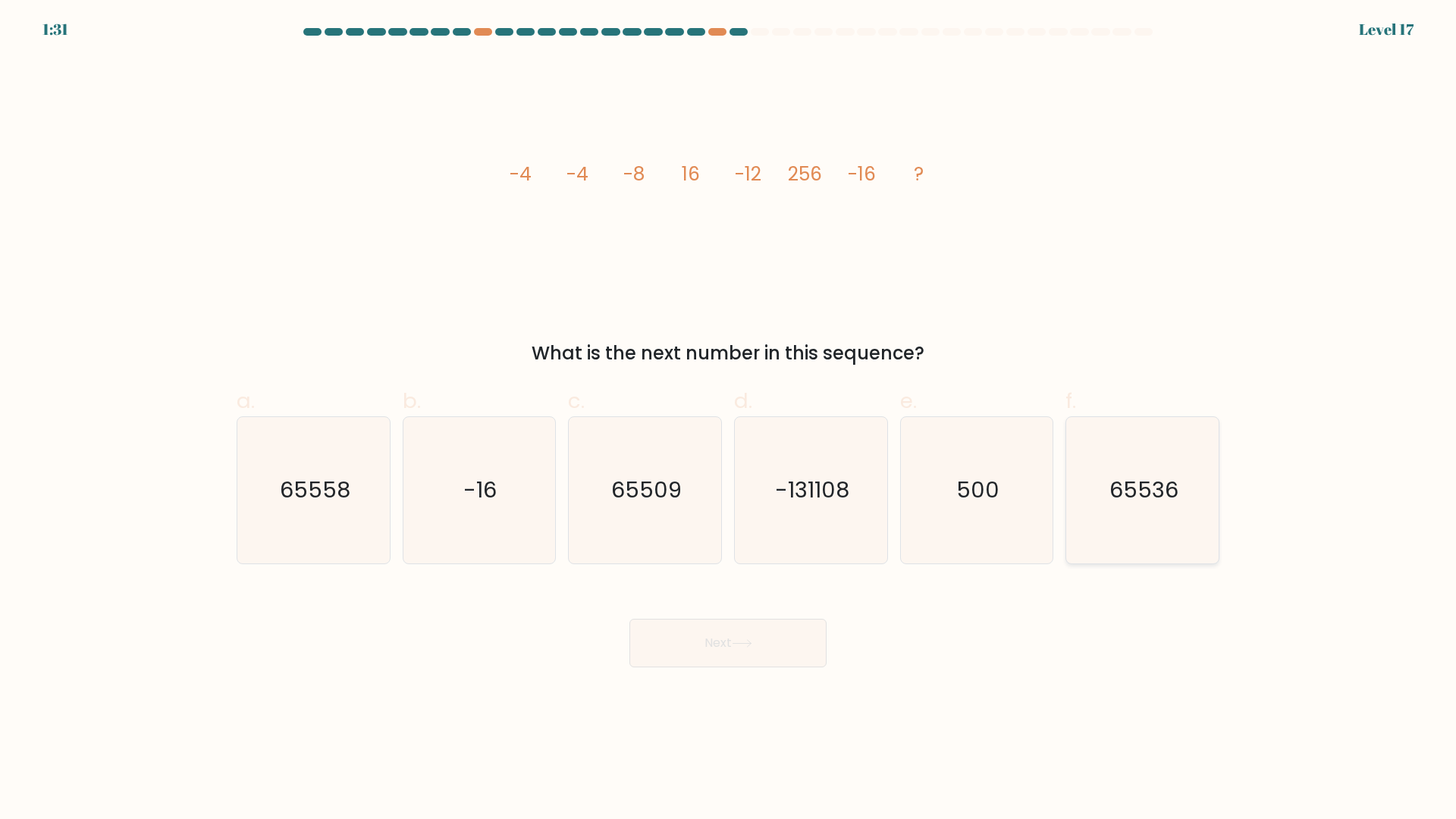
click at [1139, 522] on icon "65536" at bounding box center [1143, 490] width 146 height 146
click at [728, 419] on input "f. 65536" at bounding box center [728, 414] width 1 height 10
radio input "true"
click at [734, 649] on button "Next" at bounding box center [728, 643] width 197 height 48
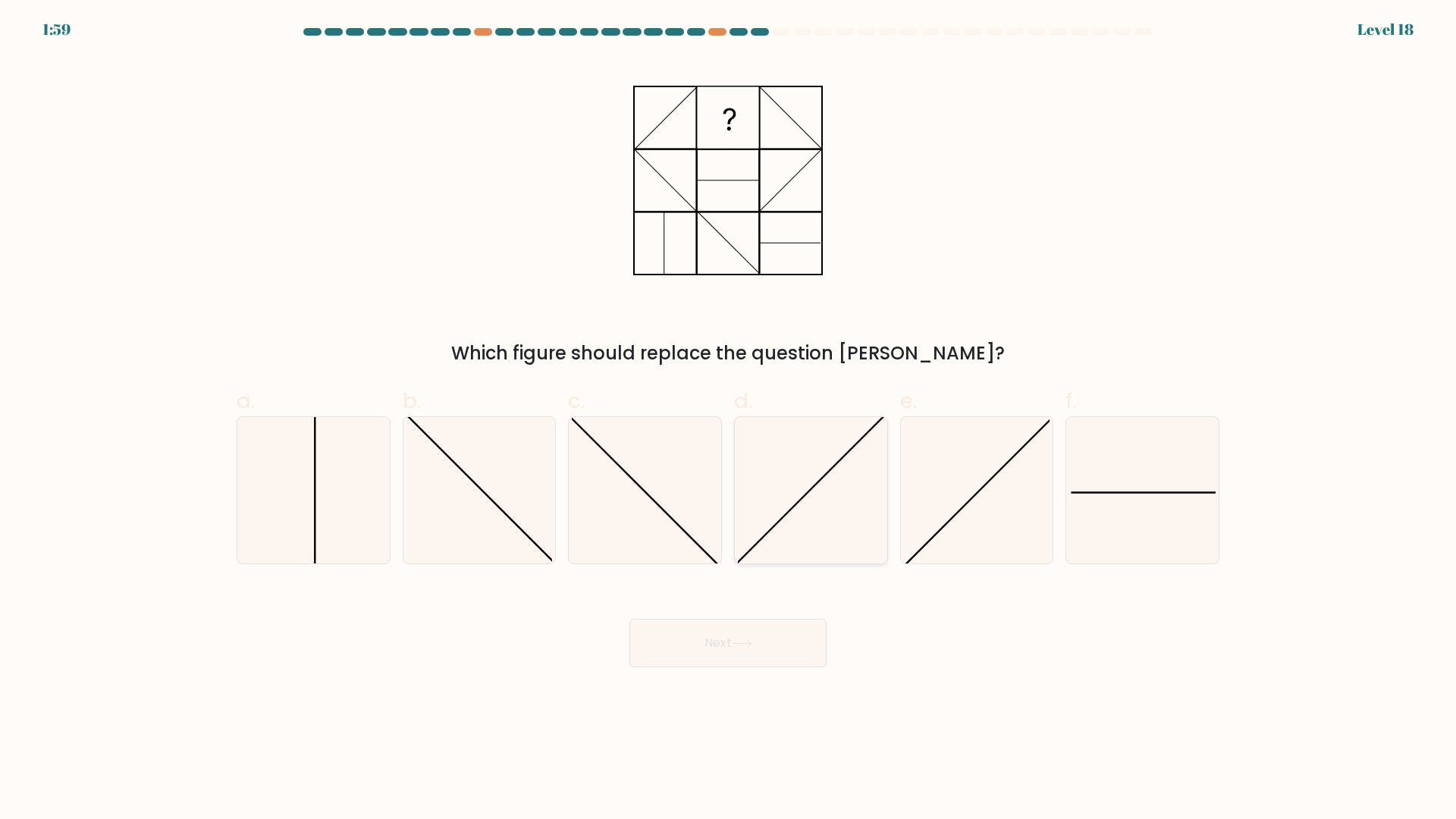
click at [851, 490] on icon at bounding box center [811, 490] width 146 height 146
click at [728, 419] on input "d." at bounding box center [728, 414] width 1 height 10
radio input "true"
click at [745, 642] on icon at bounding box center [742, 644] width 21 height 9
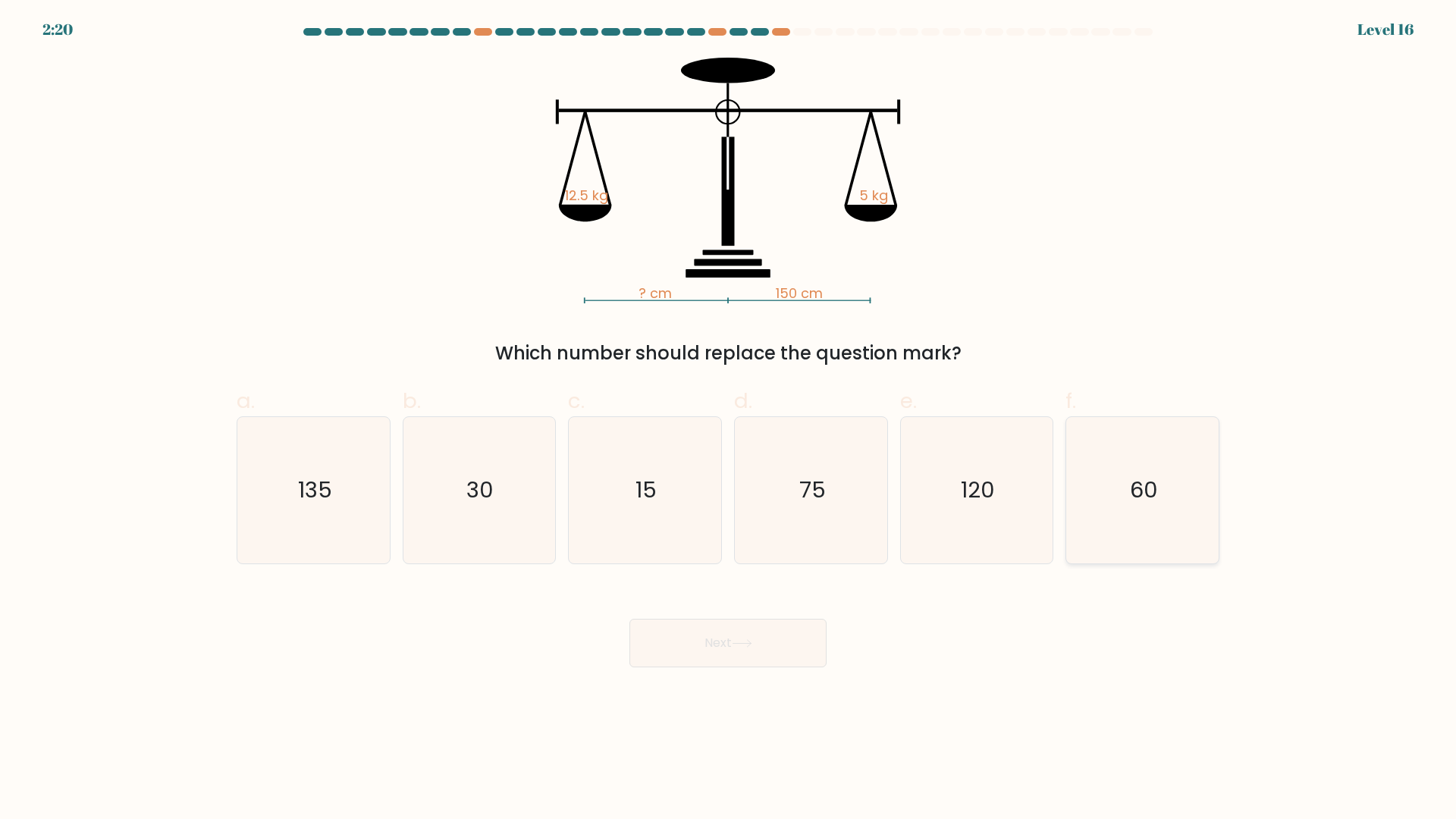
click at [1149, 496] on text "60" at bounding box center [1143, 490] width 28 height 30
click at [728, 419] on input "f. 60" at bounding box center [728, 414] width 1 height 10
radio input "true"
click at [725, 653] on button "Next" at bounding box center [728, 643] width 197 height 48
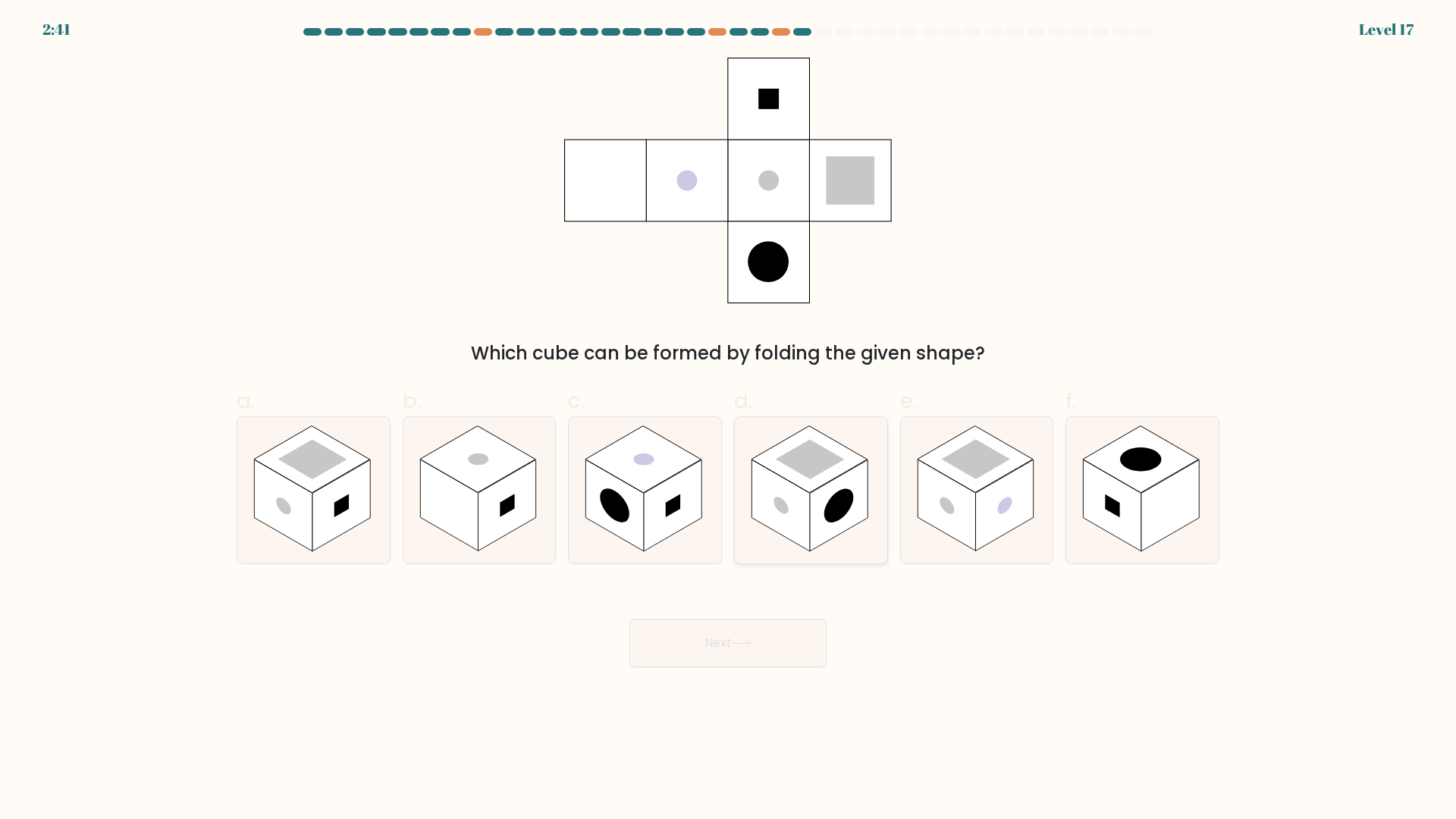
click at [828, 485] on rect at bounding box center [839, 506] width 58 height 92
click at [728, 419] on input "d." at bounding box center [728, 414] width 1 height 10
radio input "true"
click at [749, 656] on button "Next" at bounding box center [728, 643] width 197 height 48
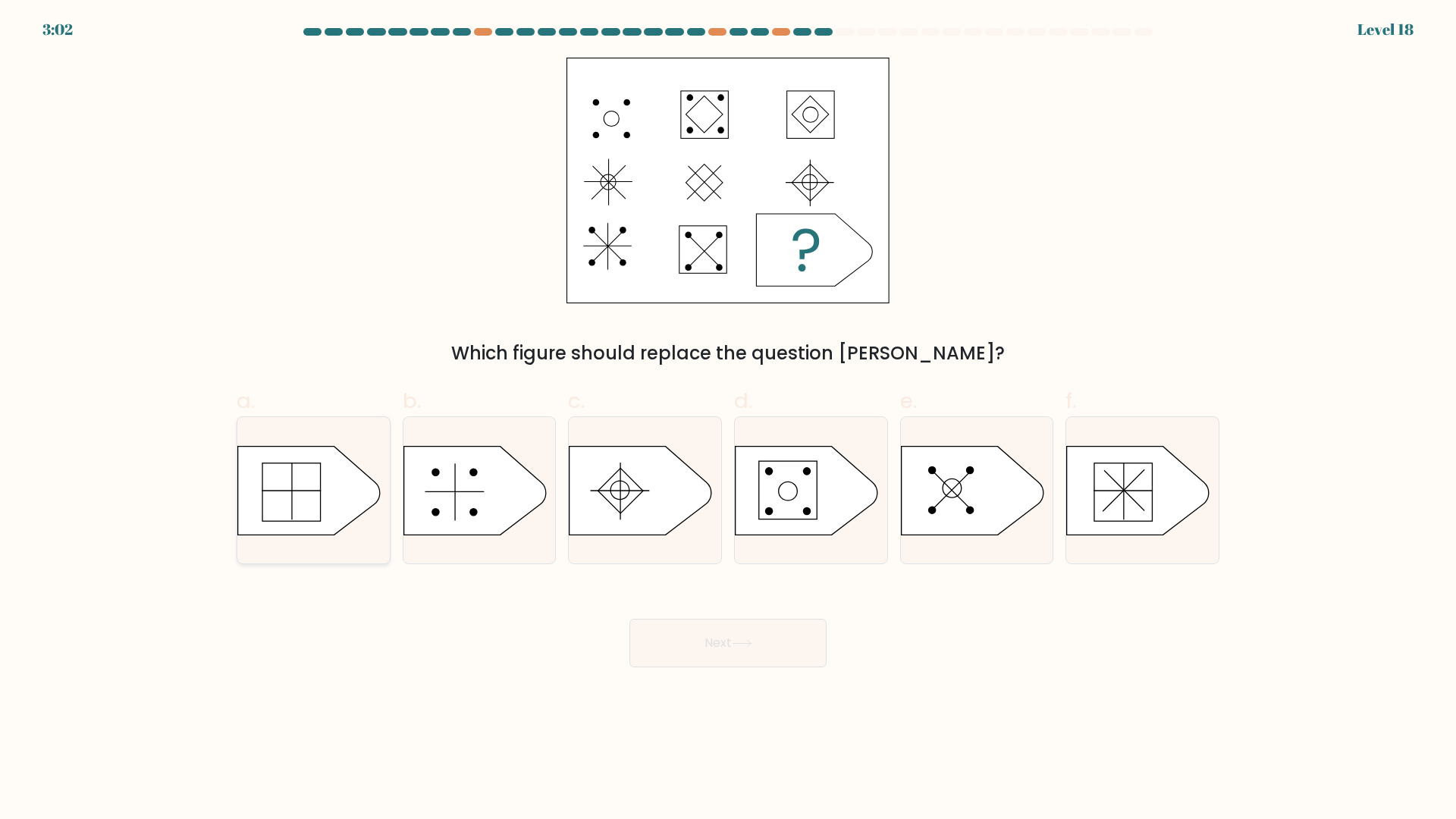
click at [328, 495] on icon at bounding box center [309, 490] width 143 height 89
click at [728, 419] on input "a." at bounding box center [728, 414] width 1 height 10
radio input "true"
click at [744, 648] on icon at bounding box center [742, 644] width 21 height 9
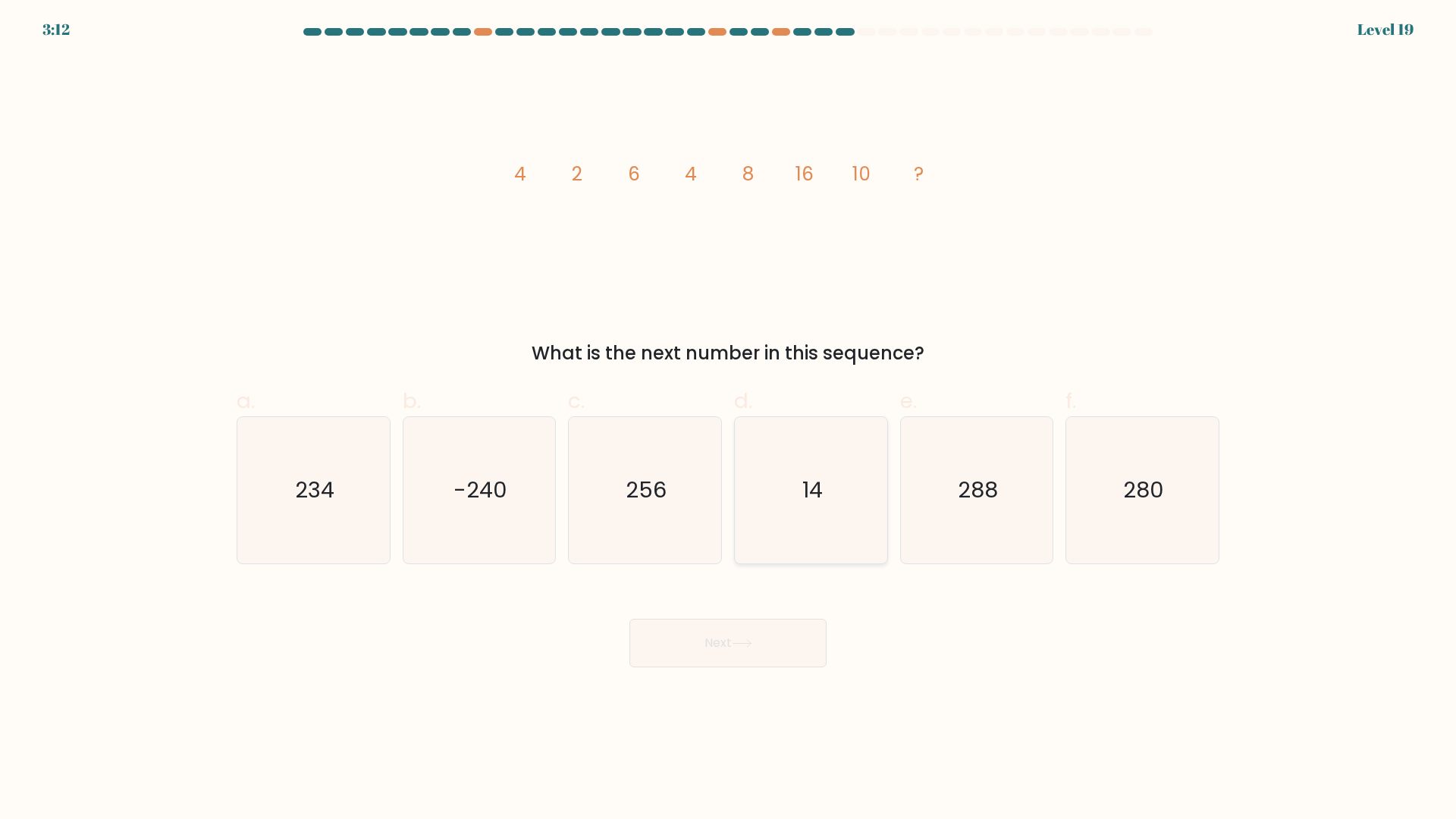
click at [804, 481] on text "14" at bounding box center [813, 490] width 21 height 30
click at [728, 419] on input "d. 14" at bounding box center [728, 414] width 1 height 10
radio input "true"
click at [747, 653] on button "Next" at bounding box center [728, 643] width 197 height 48
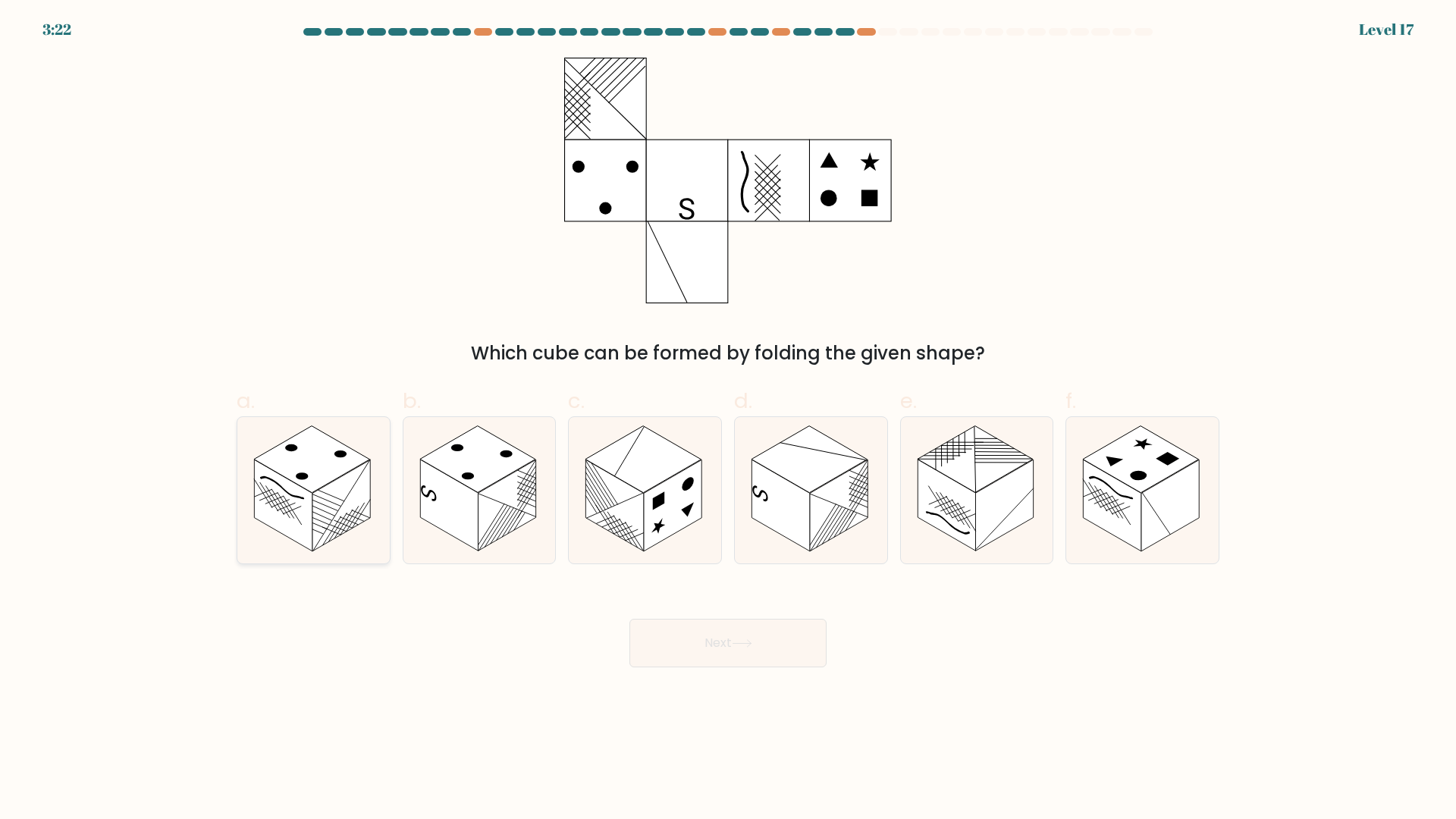
click at [370, 466] on rect at bounding box center [341, 506] width 58 height 92
click at [728, 419] on input "a." at bounding box center [728, 414] width 1 height 10
radio input "true"
click at [482, 475] on rect at bounding box center [478, 459] width 116 height 67
click at [728, 419] on input "b." at bounding box center [728, 414] width 1 height 10
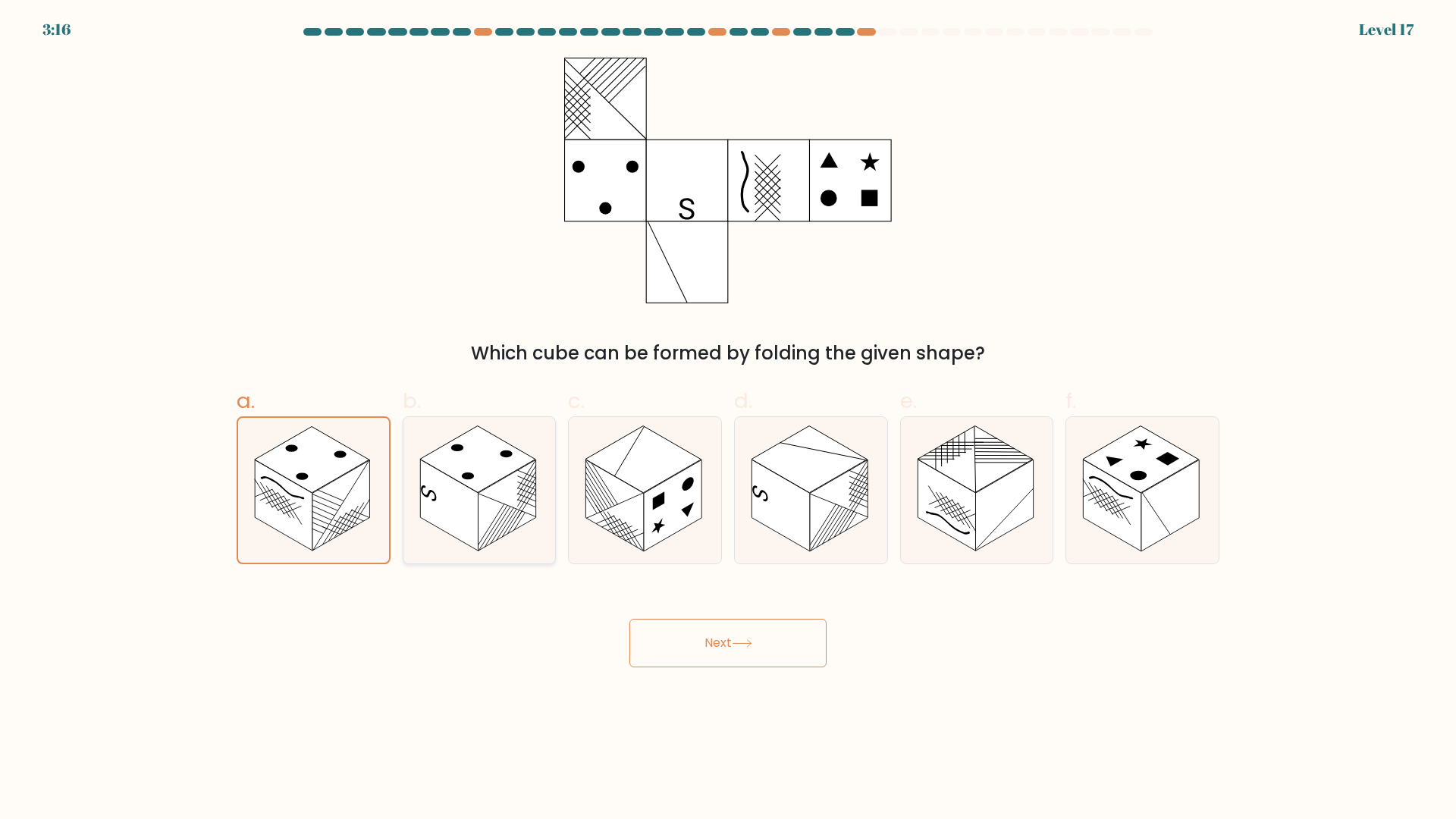
radio input "true"
click at [716, 642] on button "Next" at bounding box center [728, 643] width 197 height 48
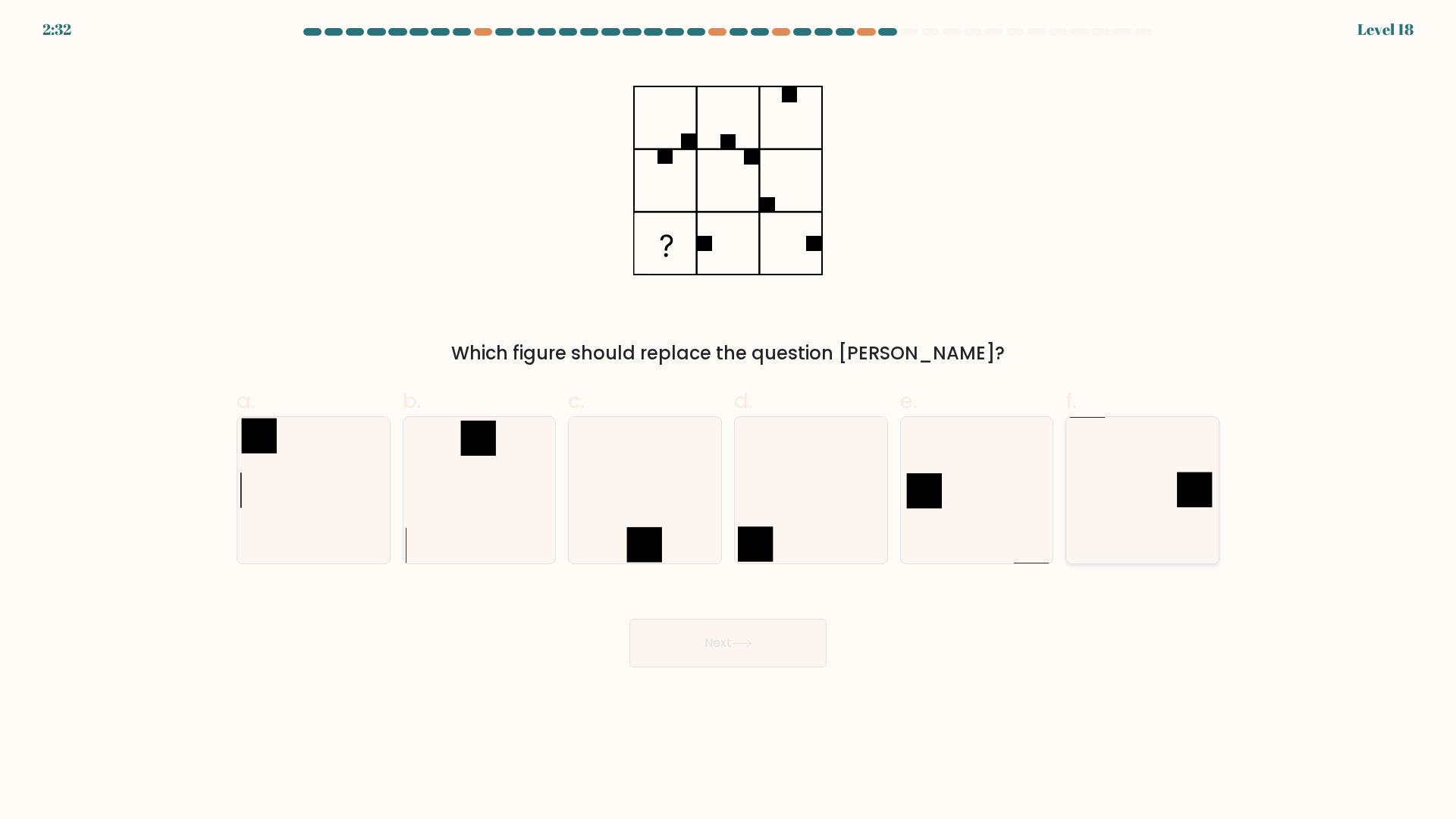
click at [1162, 505] on icon at bounding box center [1143, 490] width 146 height 146
click at [728, 419] on input "f." at bounding box center [728, 414] width 1 height 10
radio input "true"
click at [752, 647] on icon at bounding box center [742, 644] width 21 height 9
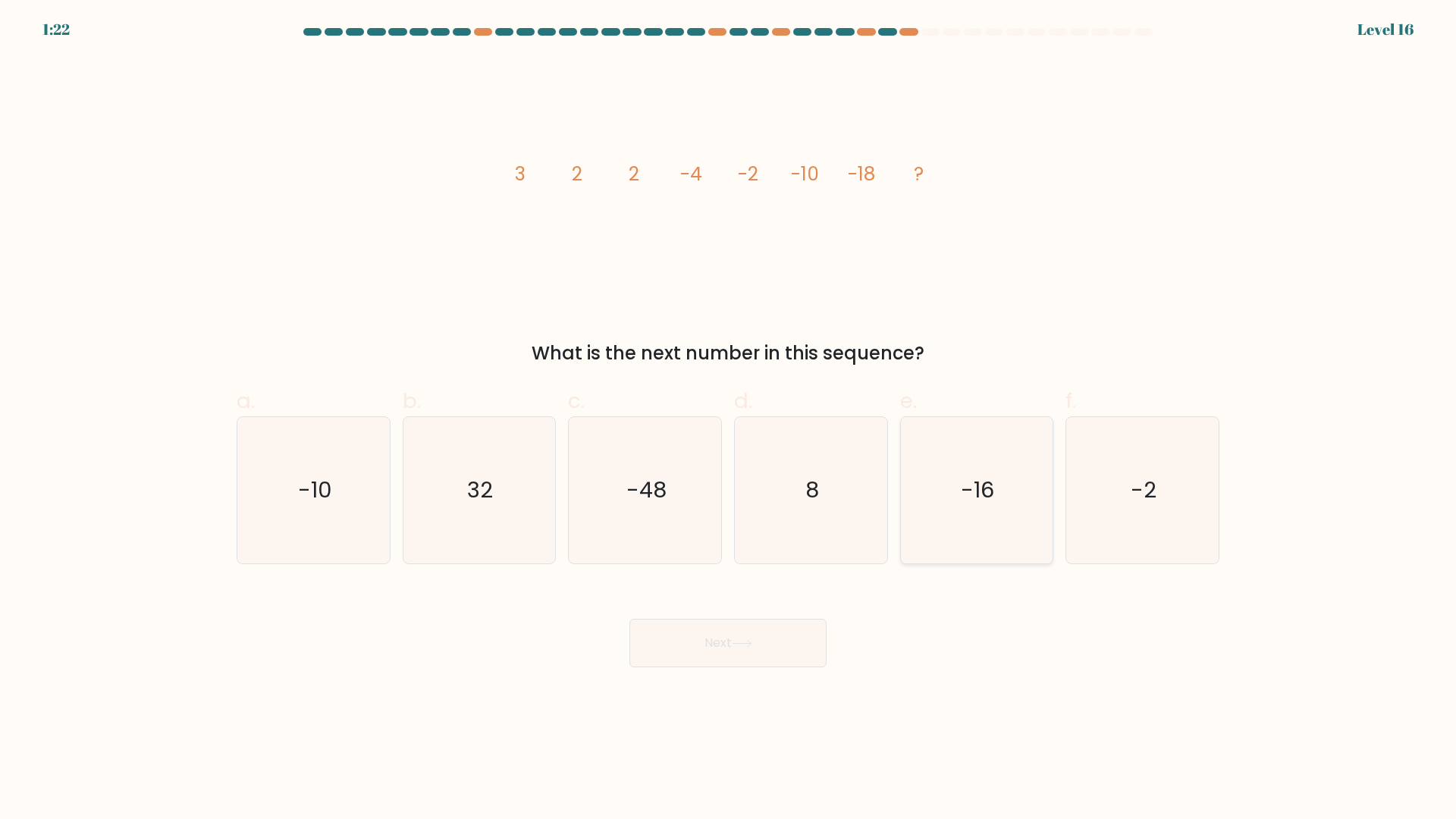
click at [1002, 486] on icon "-16" at bounding box center [976, 490] width 146 height 146
click at [728, 419] on input "e. -16" at bounding box center [728, 414] width 1 height 10
radio input "true"
click at [759, 643] on button "Next" at bounding box center [728, 643] width 197 height 48
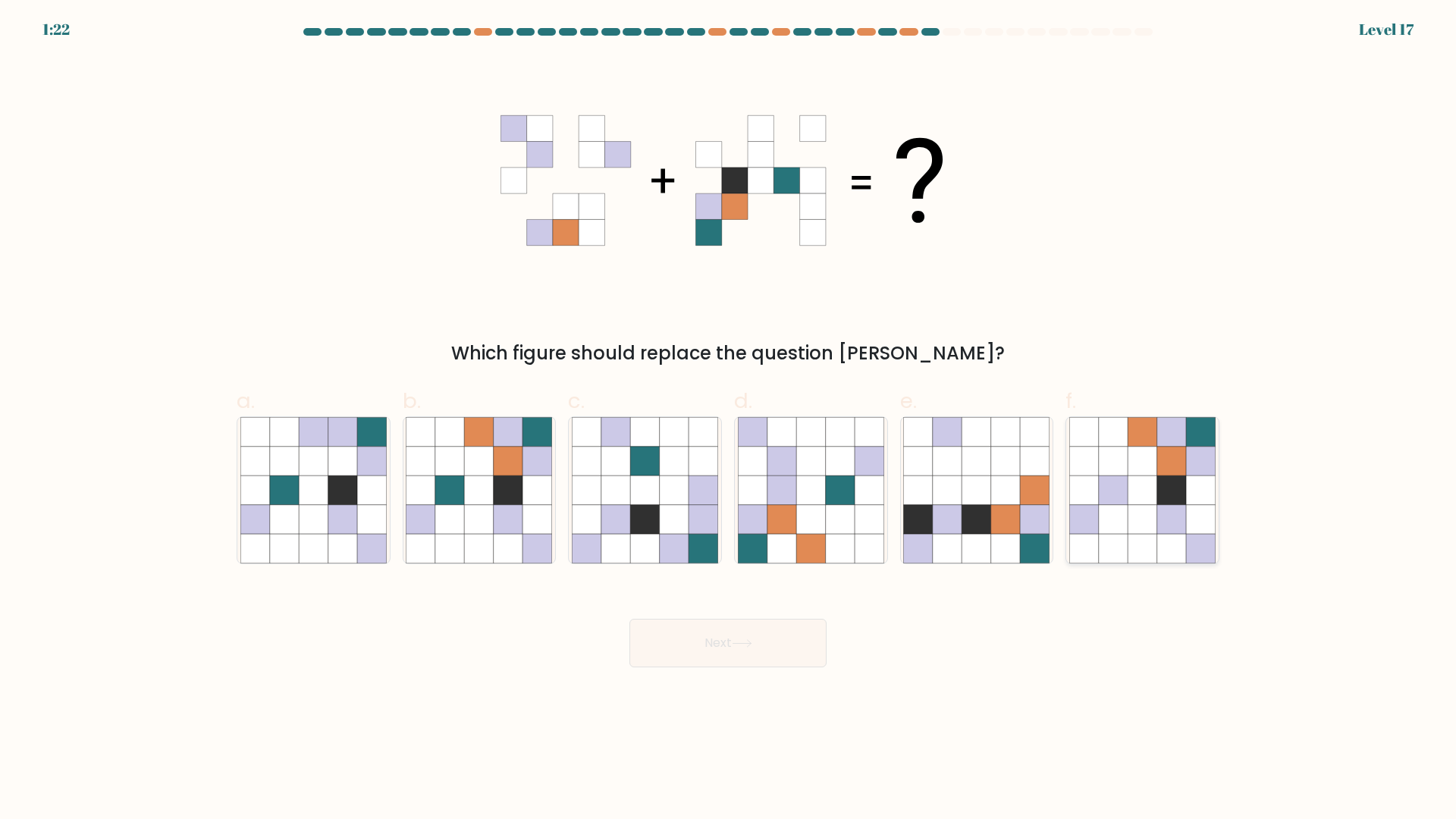
click at [1147, 518] on icon at bounding box center [1142, 519] width 29 height 29
click at [728, 419] on input "f." at bounding box center [728, 414] width 1 height 10
radio input "true"
click at [744, 644] on icon at bounding box center [742, 644] width 21 height 9
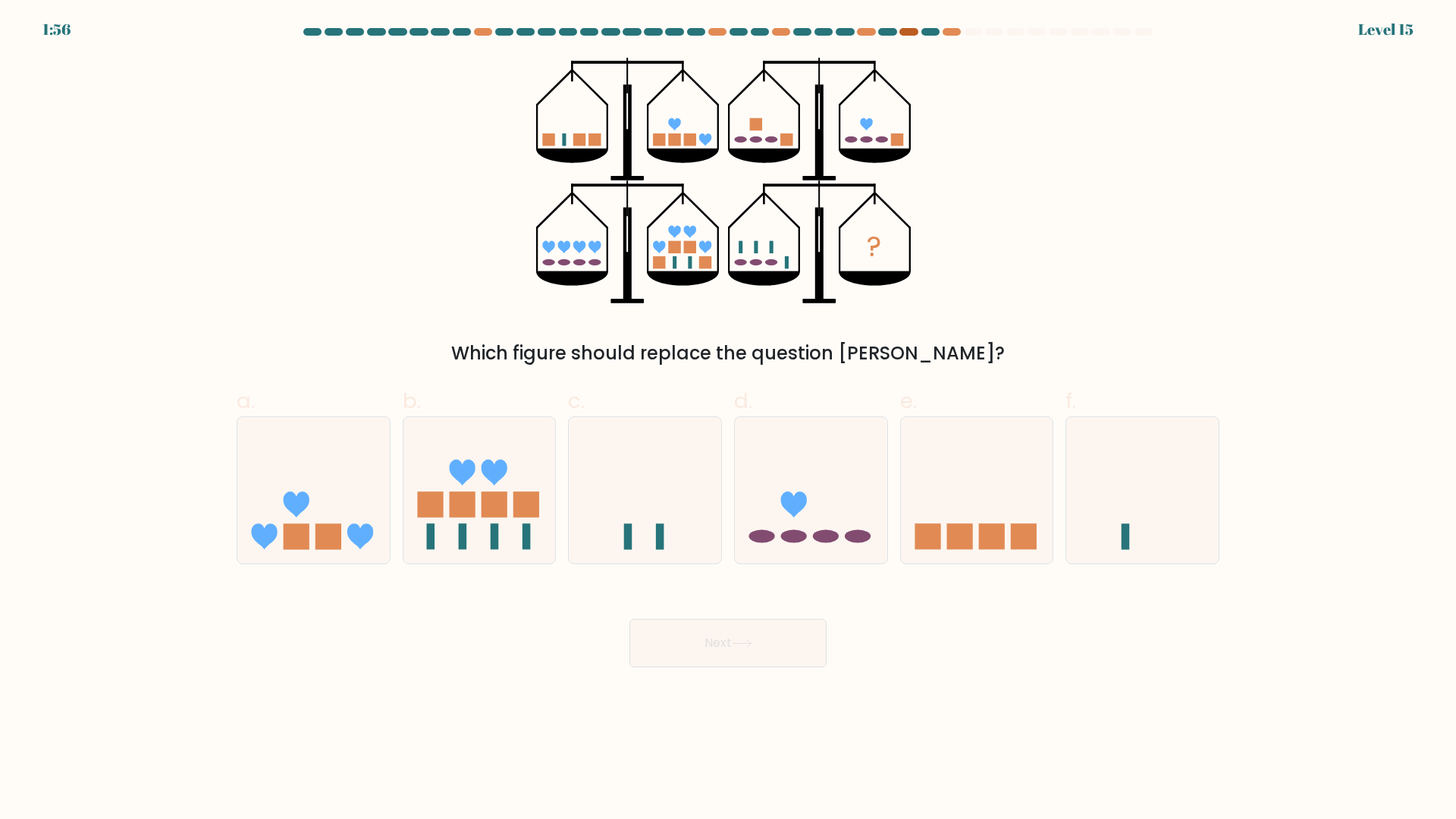
click at [911, 33] on div at bounding box center [908, 32] width 18 height 8
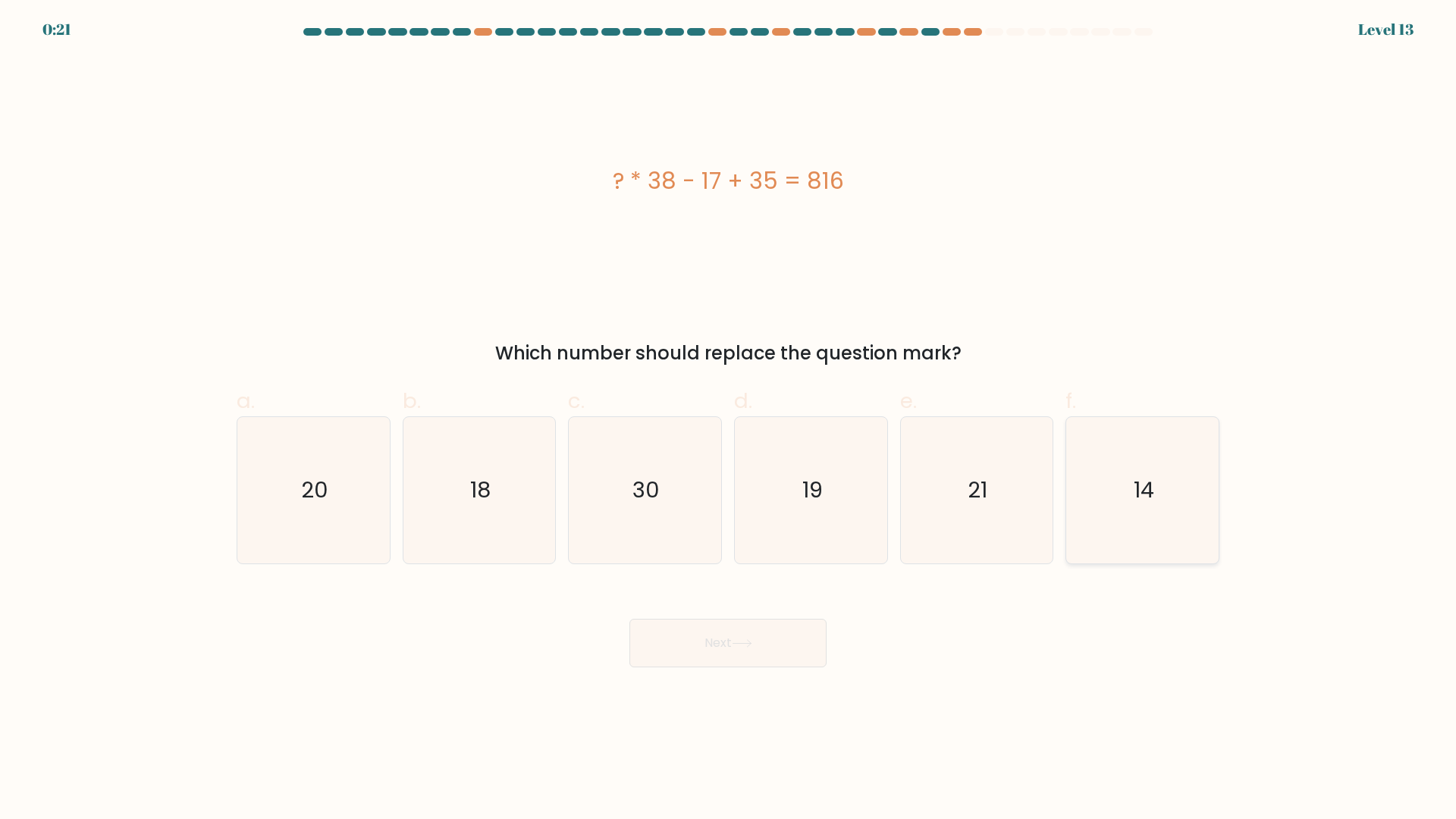
click at [1147, 491] on text "14" at bounding box center [1144, 490] width 21 height 30
click at [728, 419] on input "f. 14" at bounding box center [728, 414] width 1 height 10
radio input "true"
click at [782, 659] on button "Next" at bounding box center [728, 643] width 197 height 48
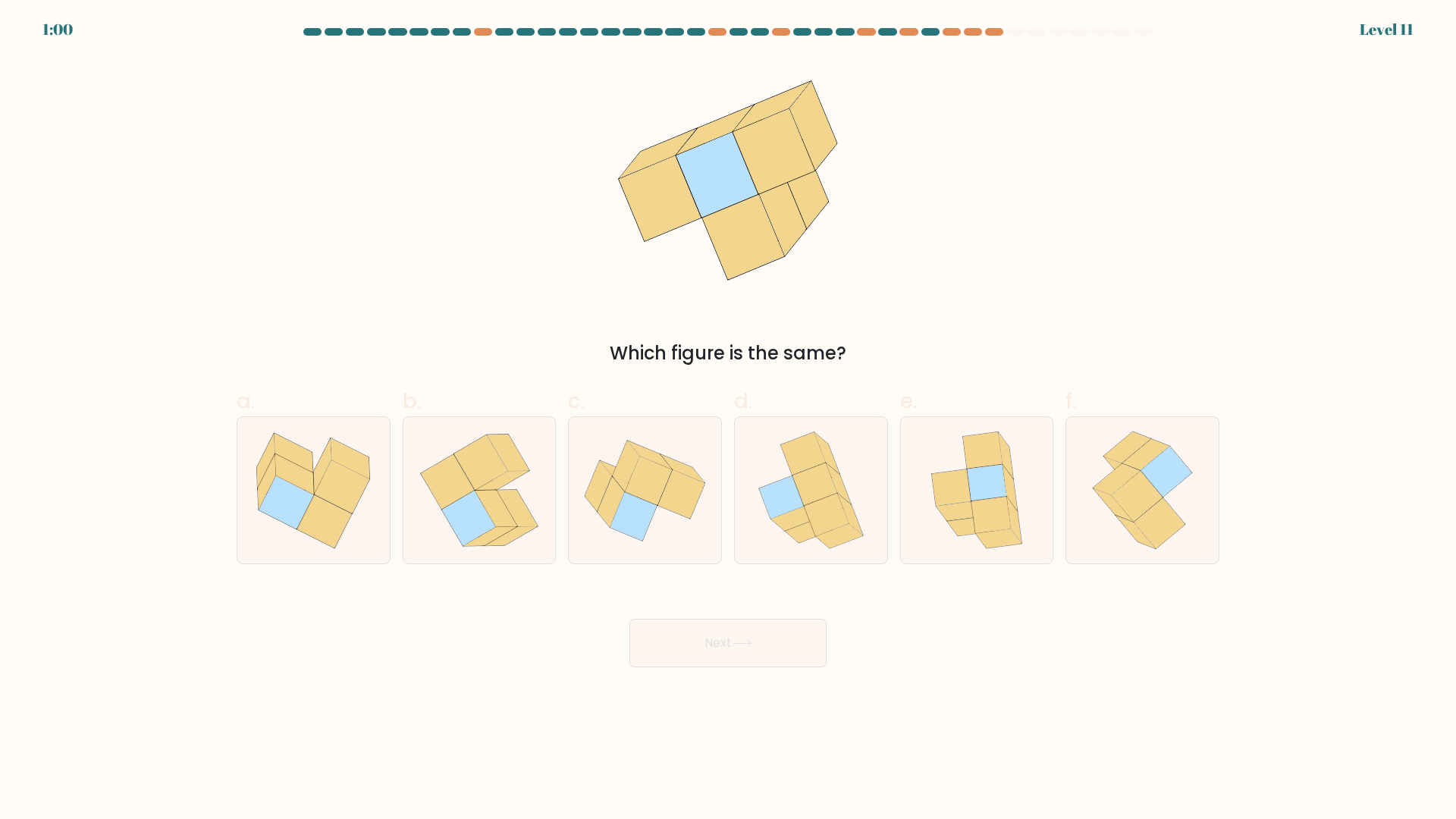
drag, startPoint x: 1177, startPoint y: 106, endPoint x: 1182, endPoint y: 123, distance: 17.7
click at [1182, 123] on div "Which figure is the same?" at bounding box center [728, 213] width 1001 height 310
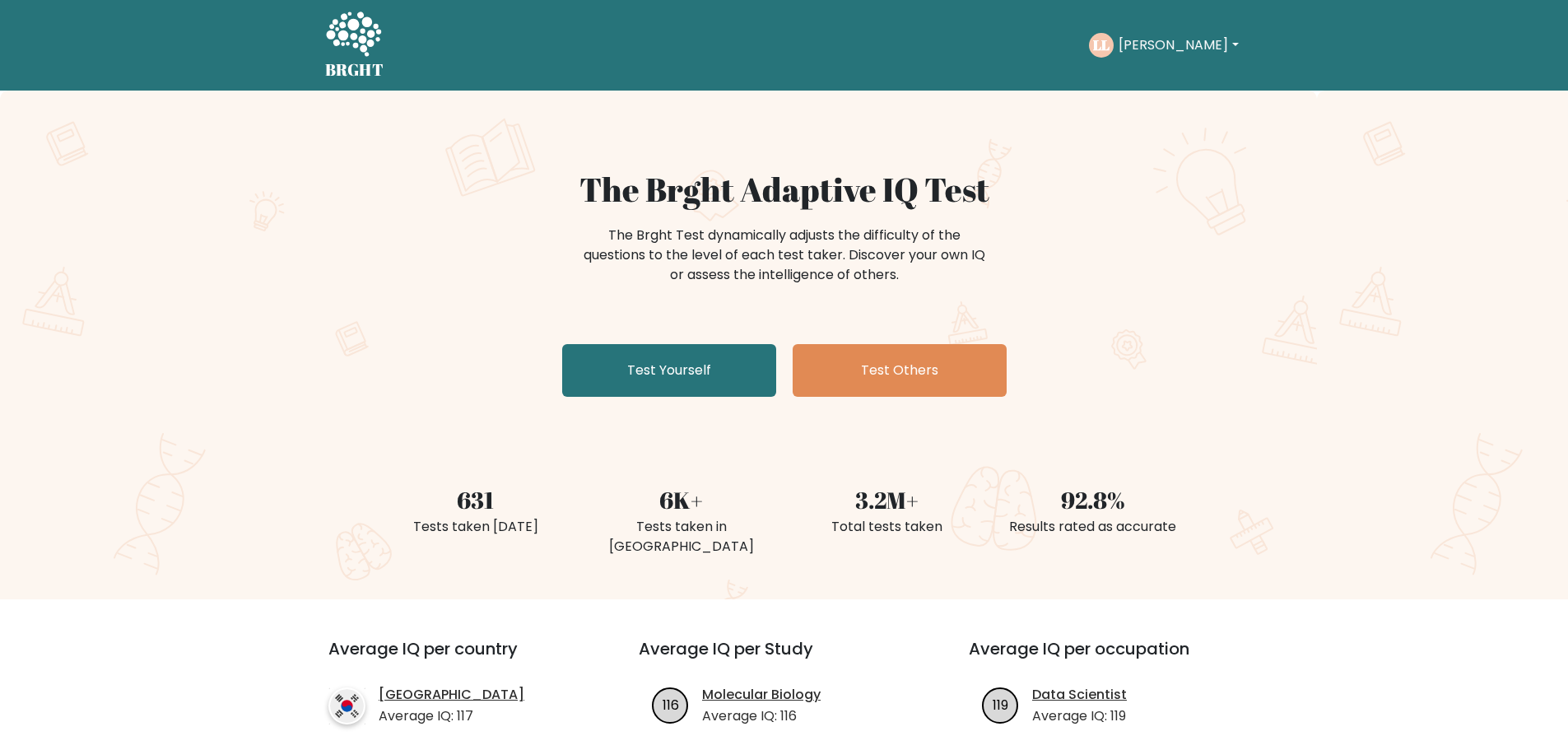
click at [343, 46] on icon at bounding box center [353, 34] width 55 height 45
click at [1174, 36] on button "[PERSON_NAME]" at bounding box center [1178, 45] width 129 height 22
click at [1168, 76] on link "Dashboard" at bounding box center [1154, 79] width 130 height 27
click at [379, 38] on icon at bounding box center [353, 34] width 55 height 45
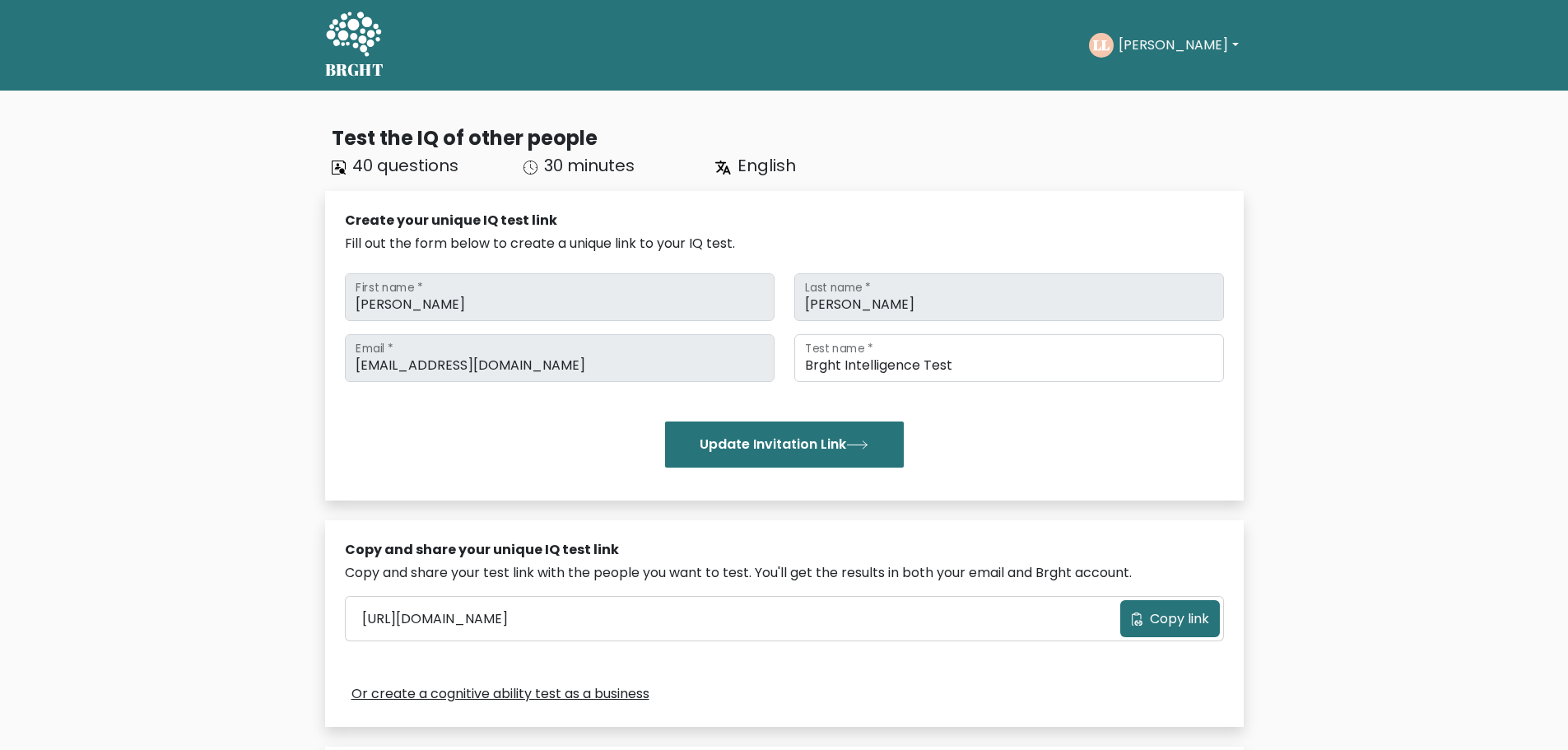
click at [1140, 58] on div "LL [PERSON_NAME] Dashboard Profile Settings Logout" at bounding box center [1165, 46] width 154 height 38
click at [1109, 38] on text "LL" at bounding box center [1100, 45] width 16 height 19
click at [1143, 42] on button "[PERSON_NAME]" at bounding box center [1178, 45] width 129 height 22
click at [1139, 102] on link "Profile" at bounding box center [1154, 106] width 130 height 27
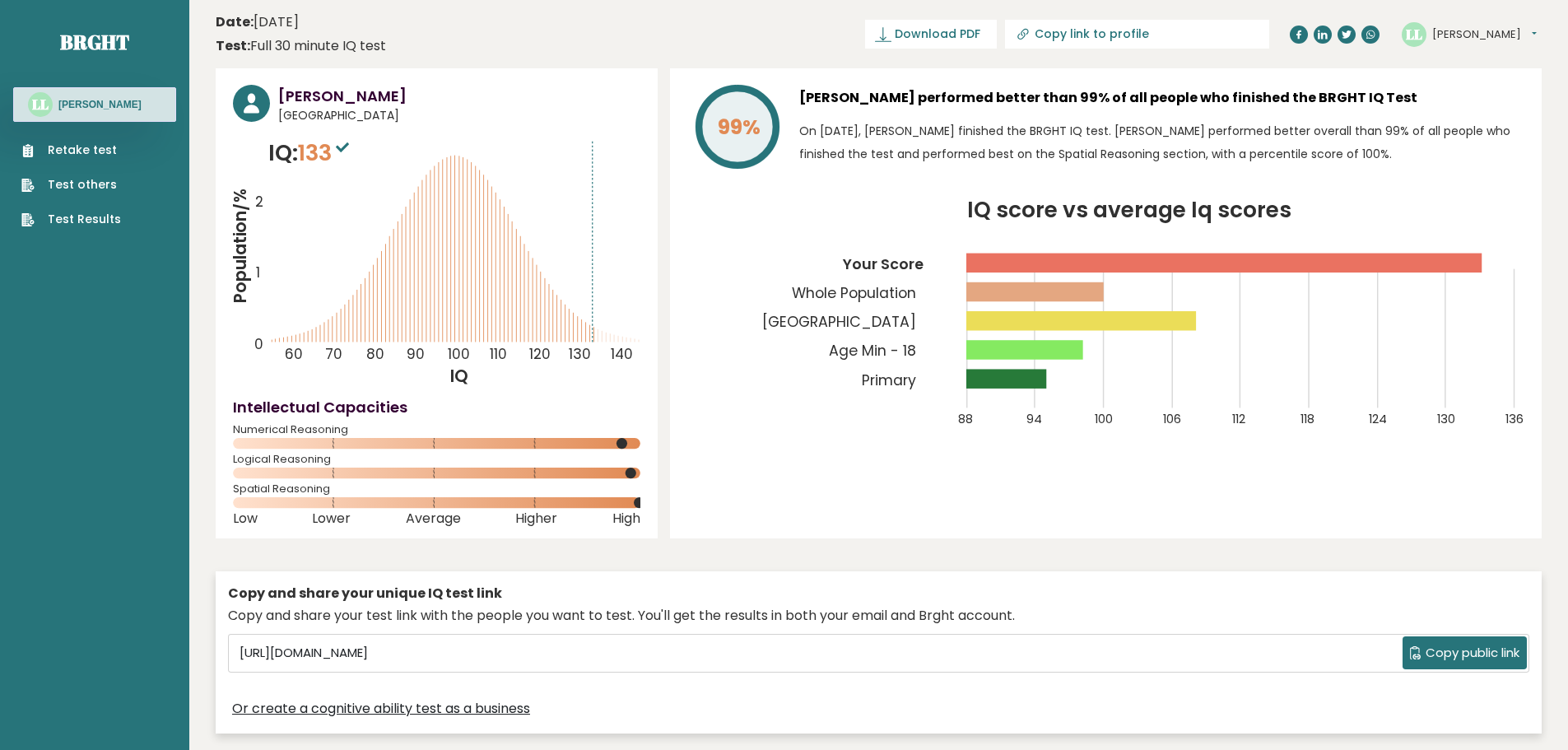
drag, startPoint x: 1016, startPoint y: 613, endPoint x: 1114, endPoint y: 246, distance: 379.9
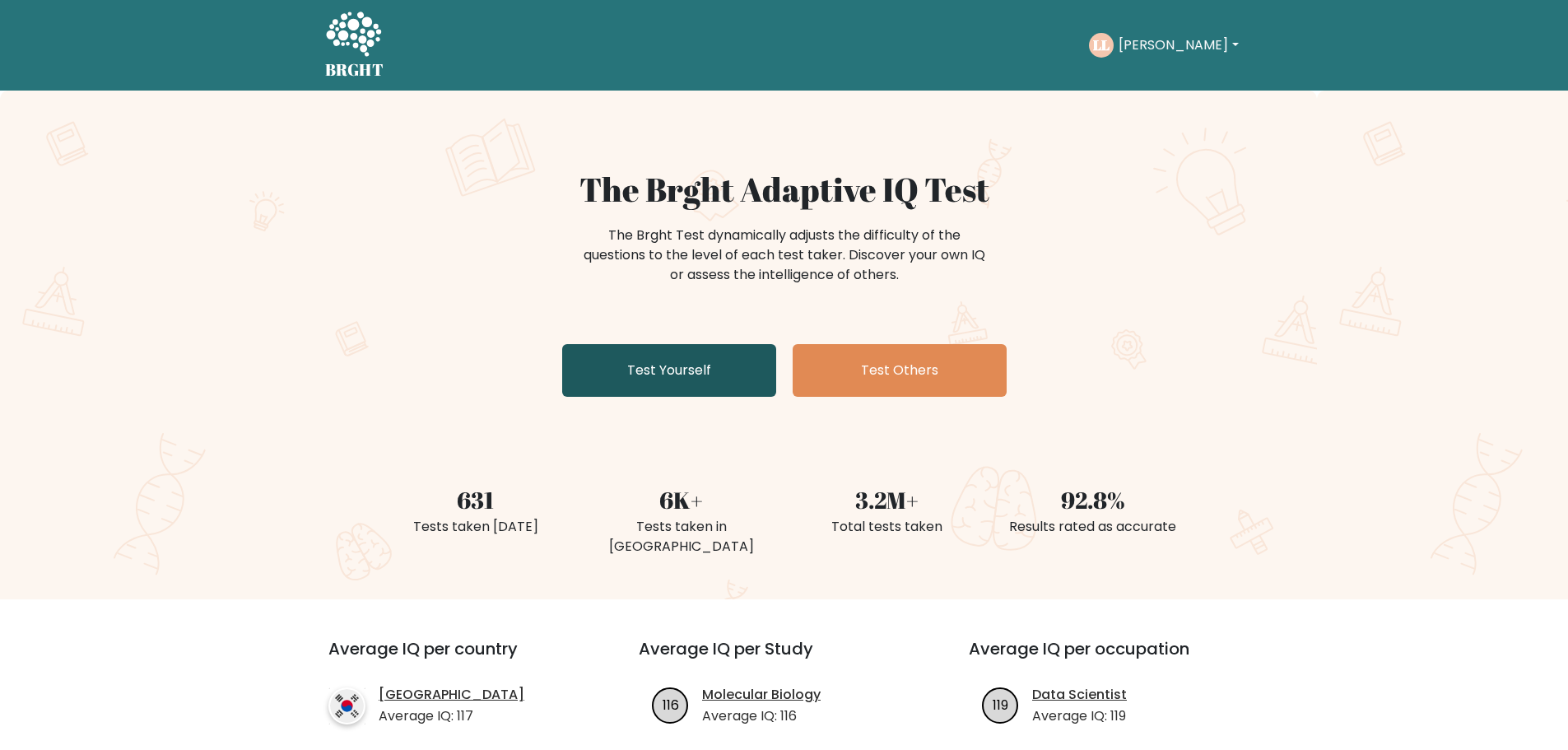
click at [714, 354] on link "Test Yourself" at bounding box center [669, 369] width 214 height 53
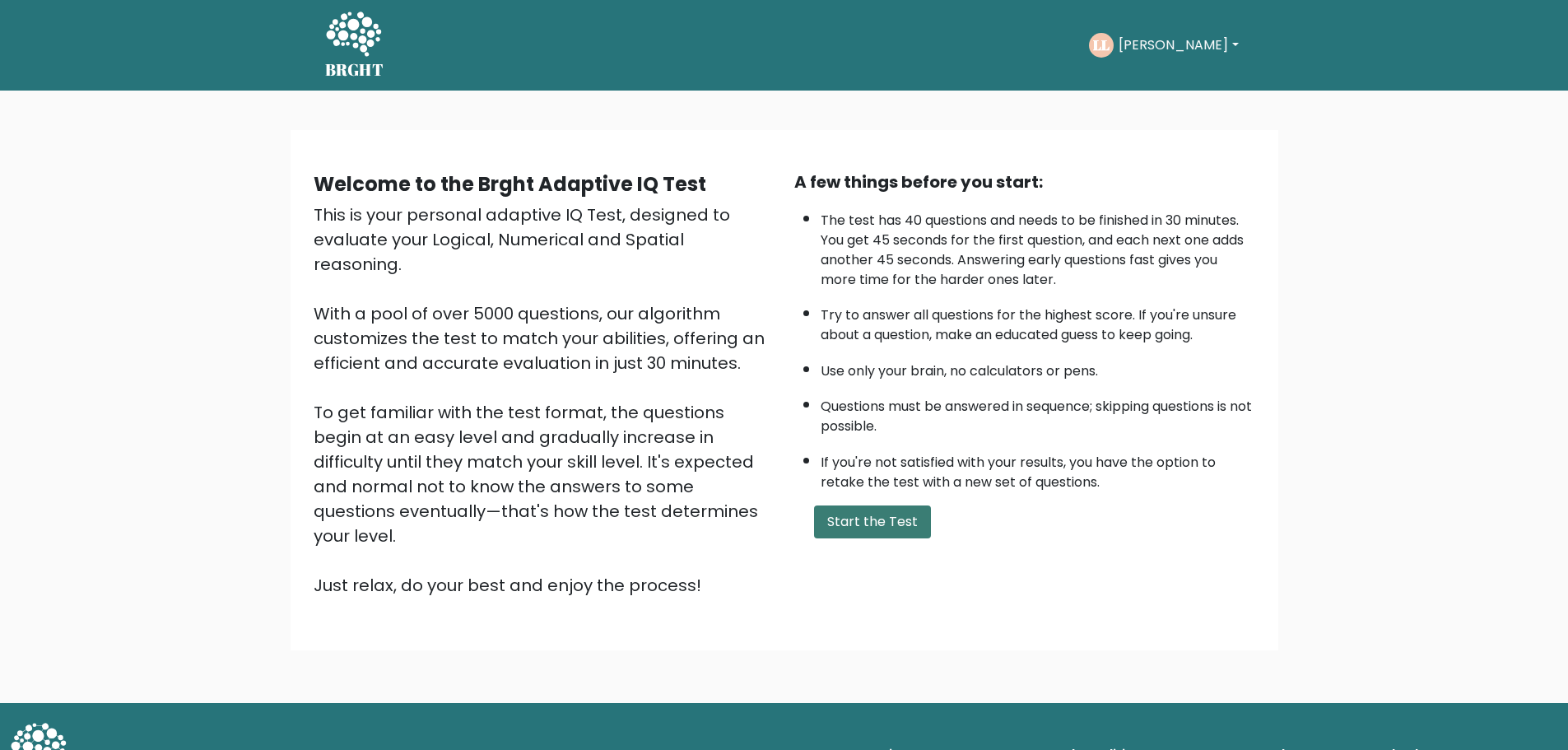
click at [901, 519] on button "Start the Test" at bounding box center [872, 522] width 117 height 33
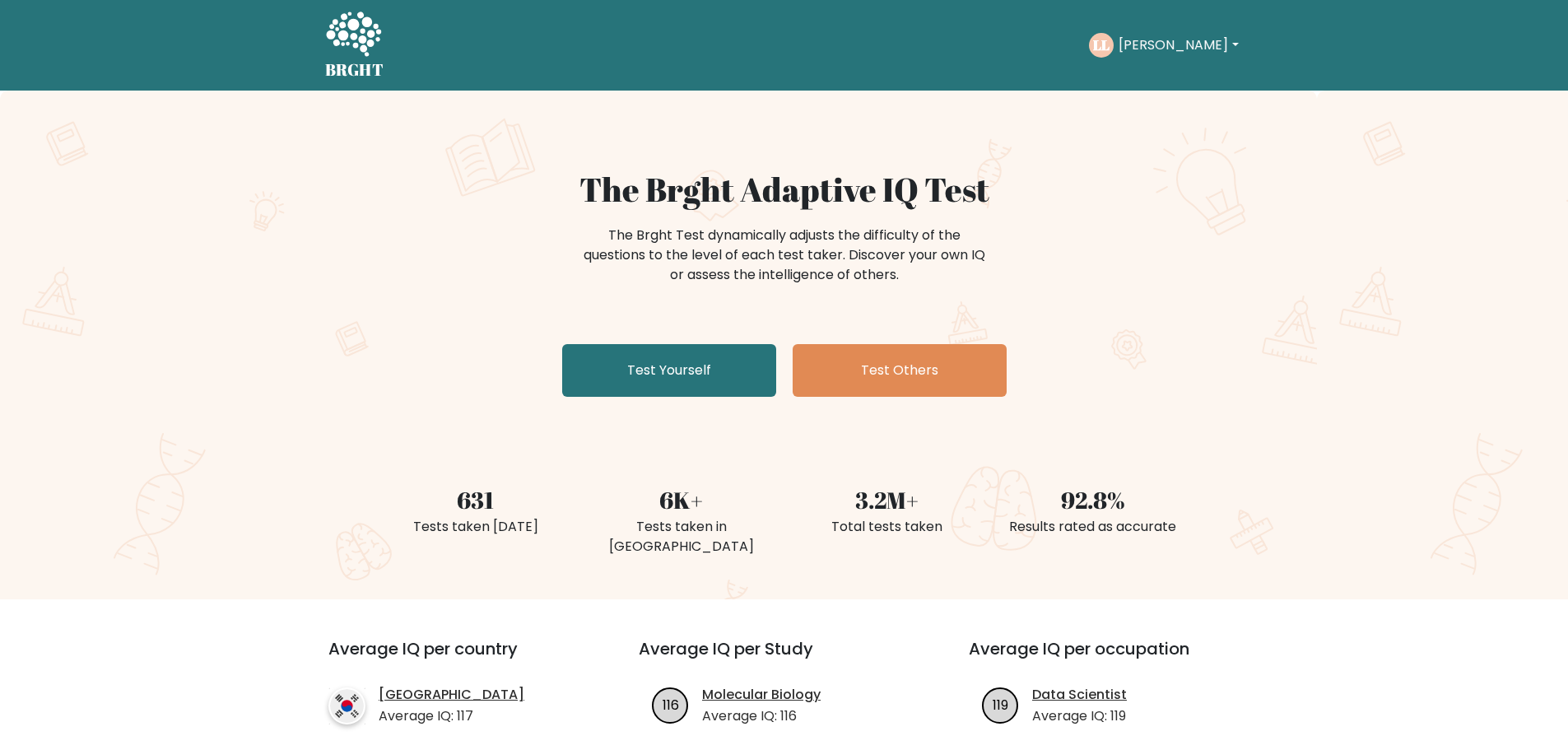
click at [1136, 43] on button "[PERSON_NAME]" at bounding box center [1178, 45] width 129 height 22
click at [1146, 80] on link "Dashboard" at bounding box center [1154, 79] width 130 height 27
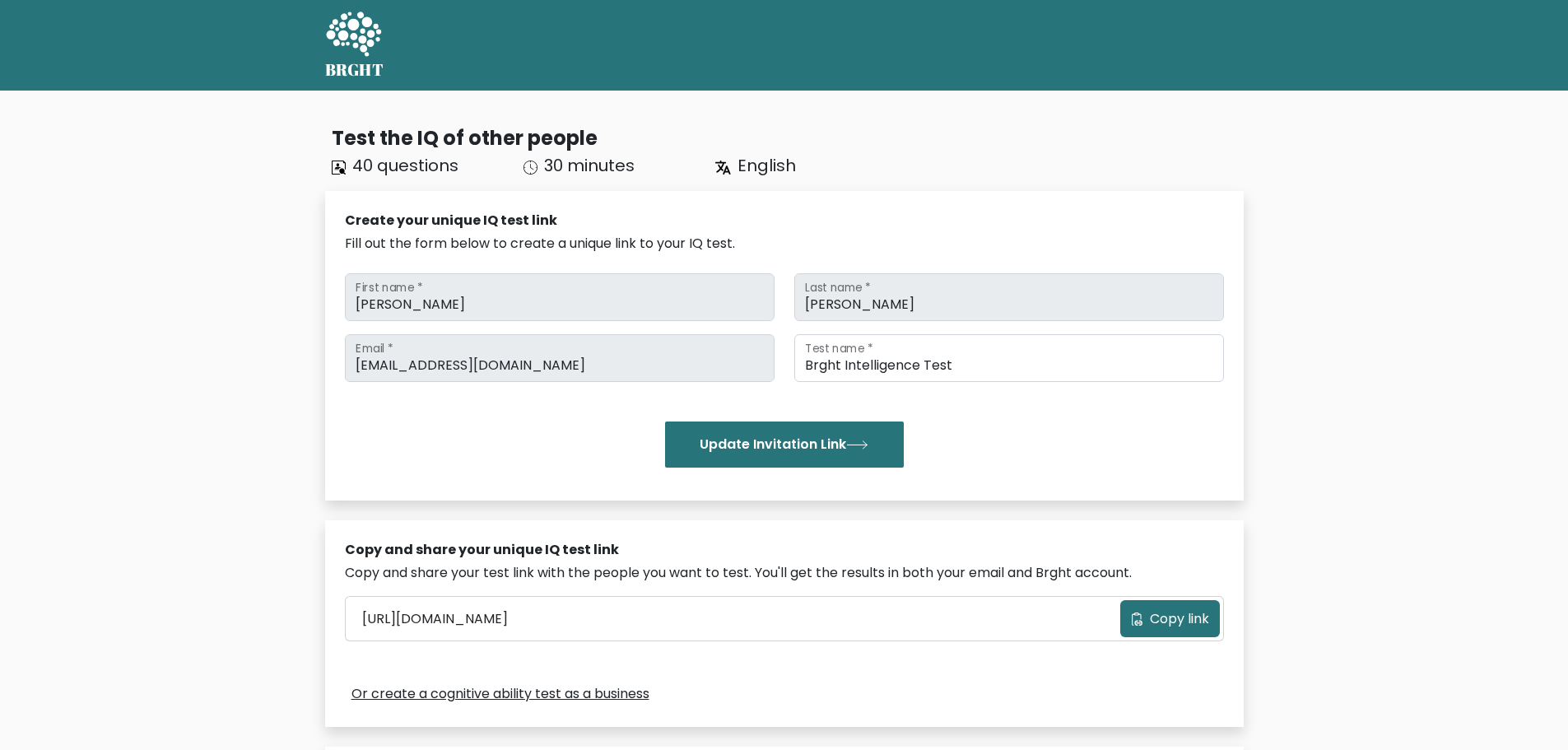
click at [341, 53] on icon at bounding box center [353, 34] width 57 height 49
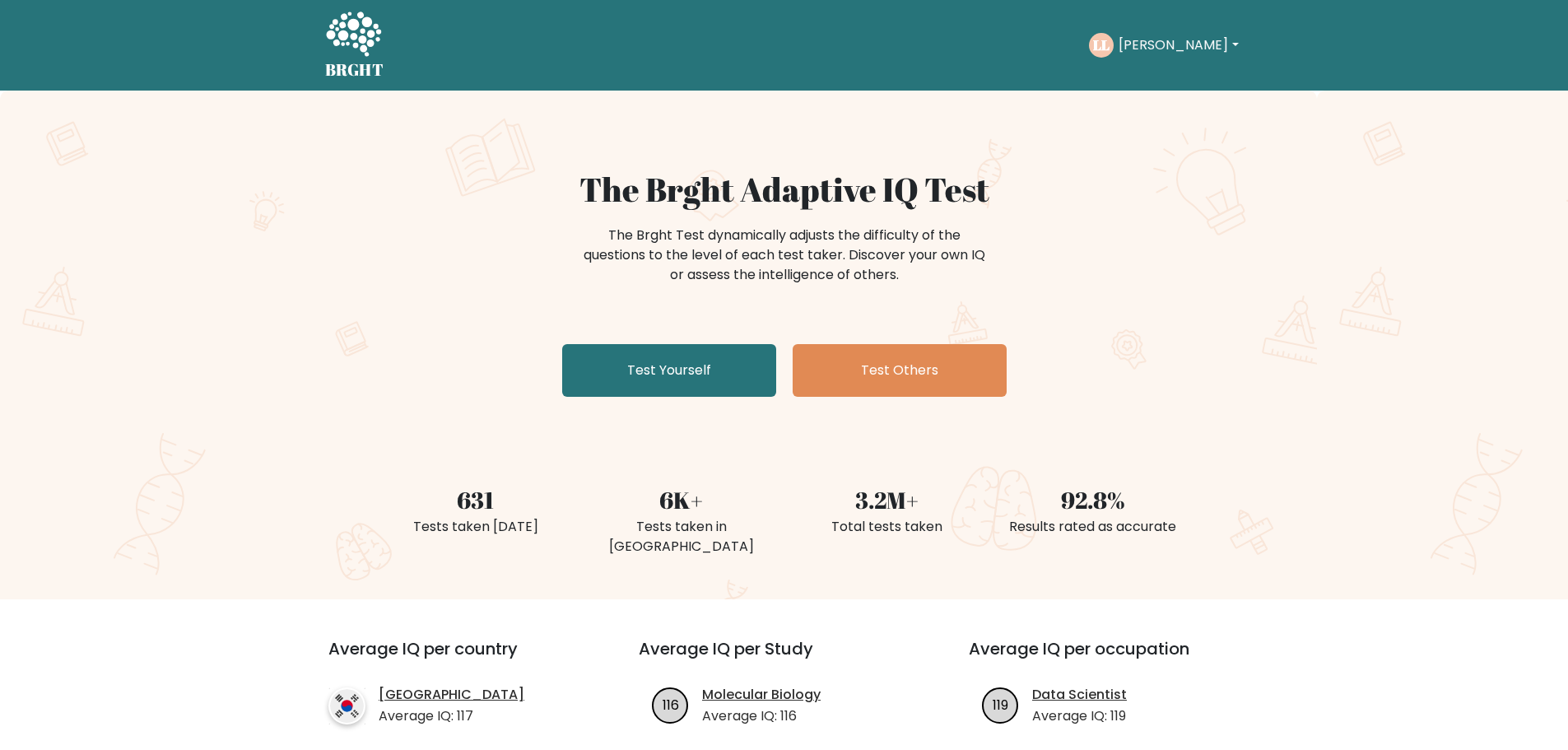
click at [1154, 40] on button "[PERSON_NAME]" at bounding box center [1178, 45] width 129 height 22
click at [1161, 100] on link "Profile" at bounding box center [1154, 106] width 130 height 27
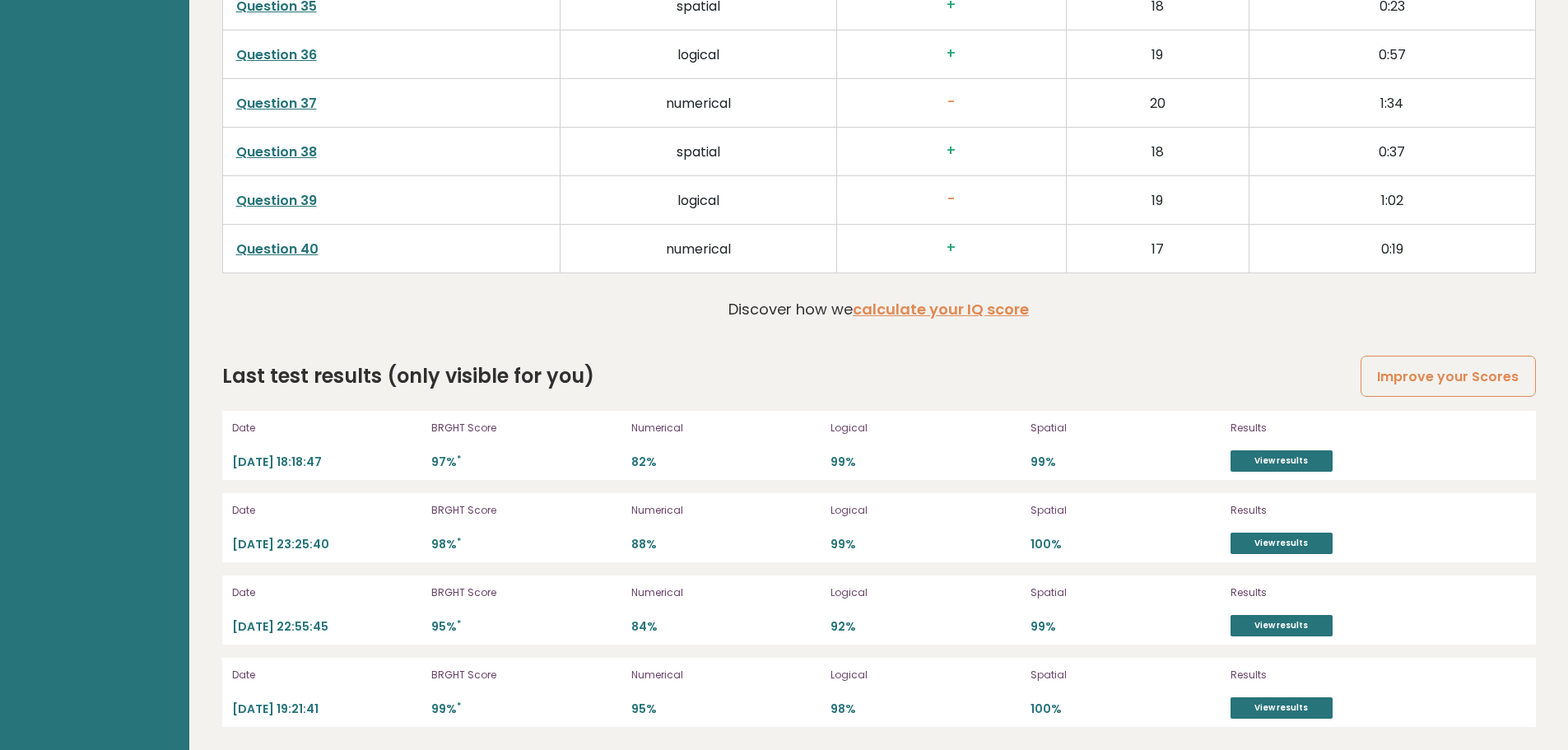
scroll to position [4453, 0]
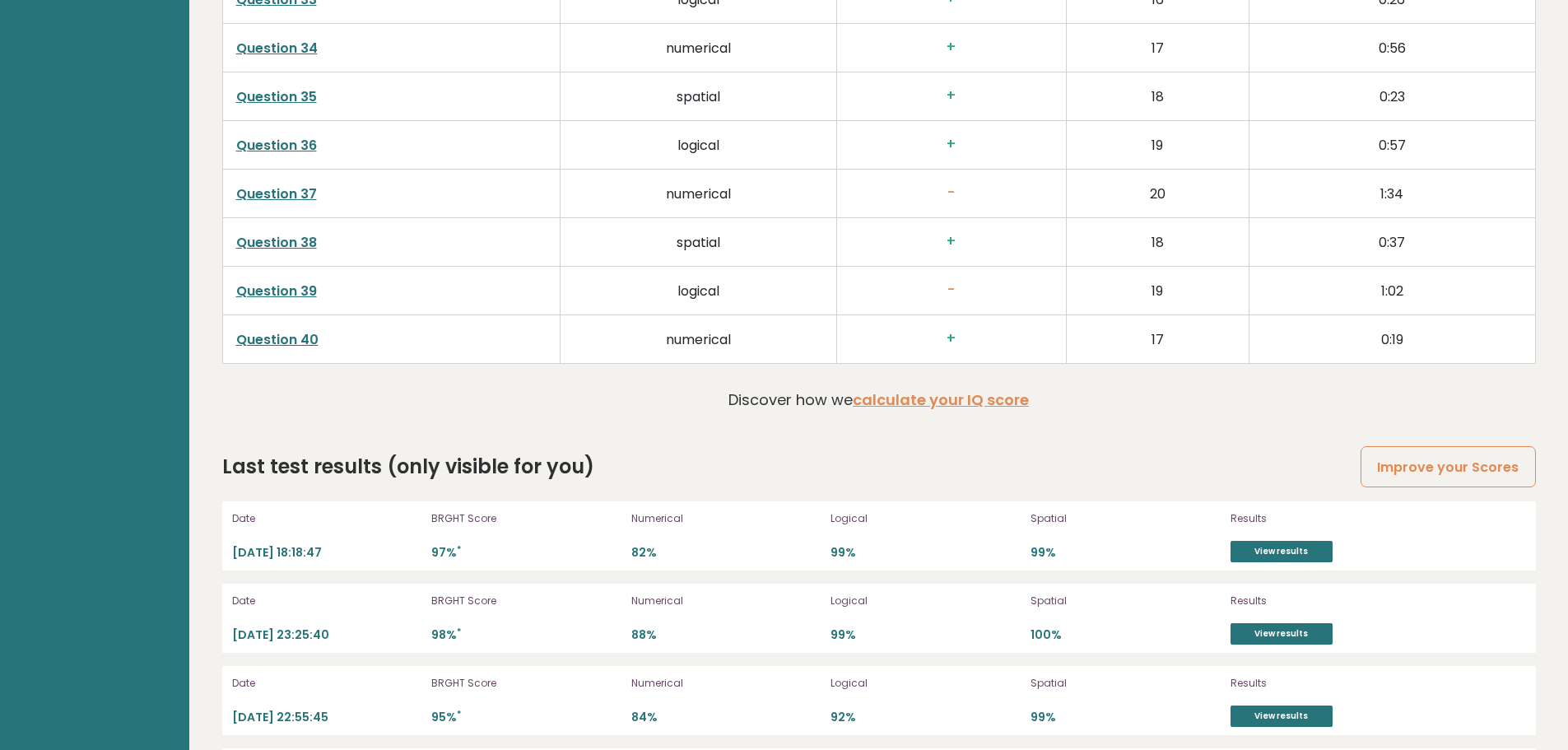
scroll to position [4453, 0]
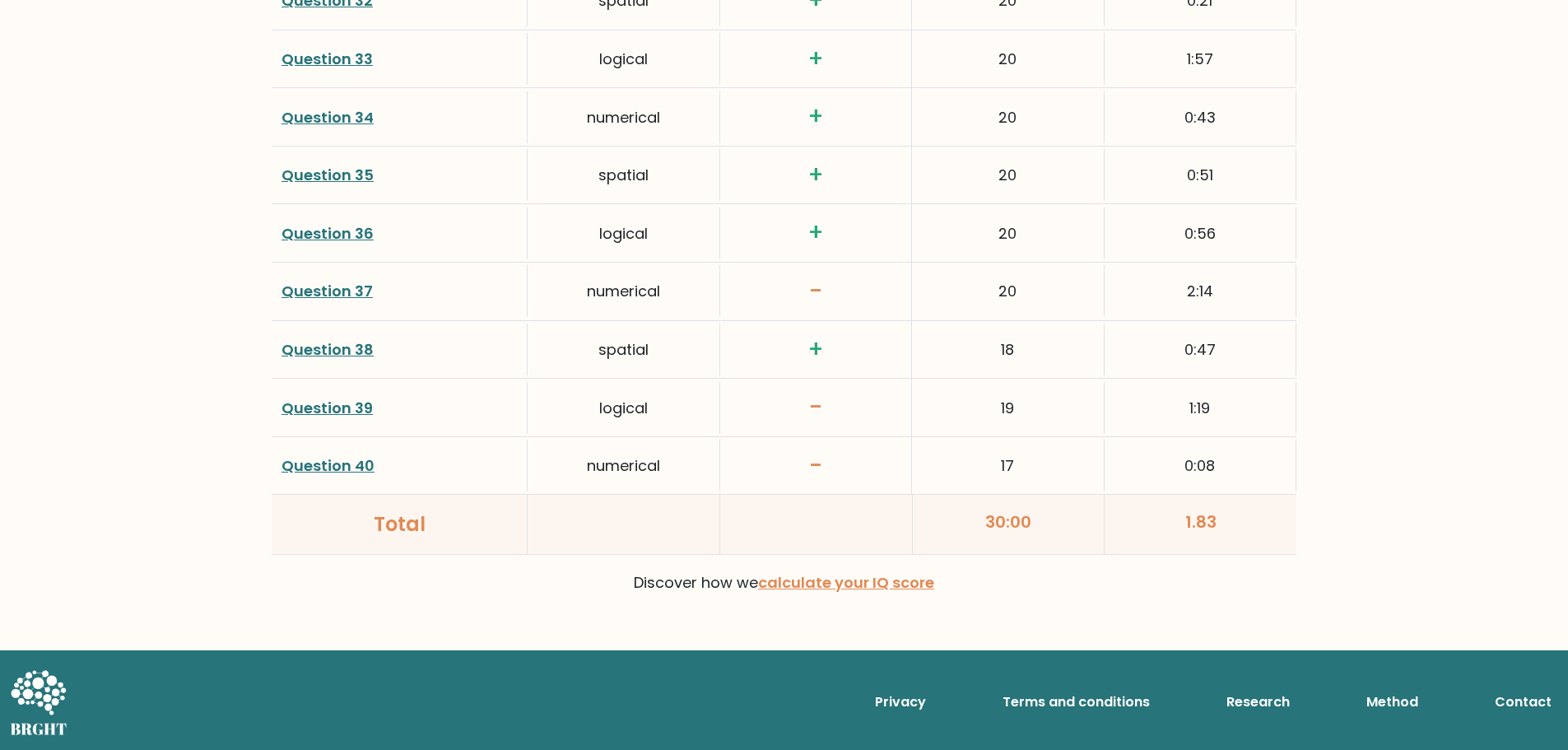
scroll to position [4214, 0]
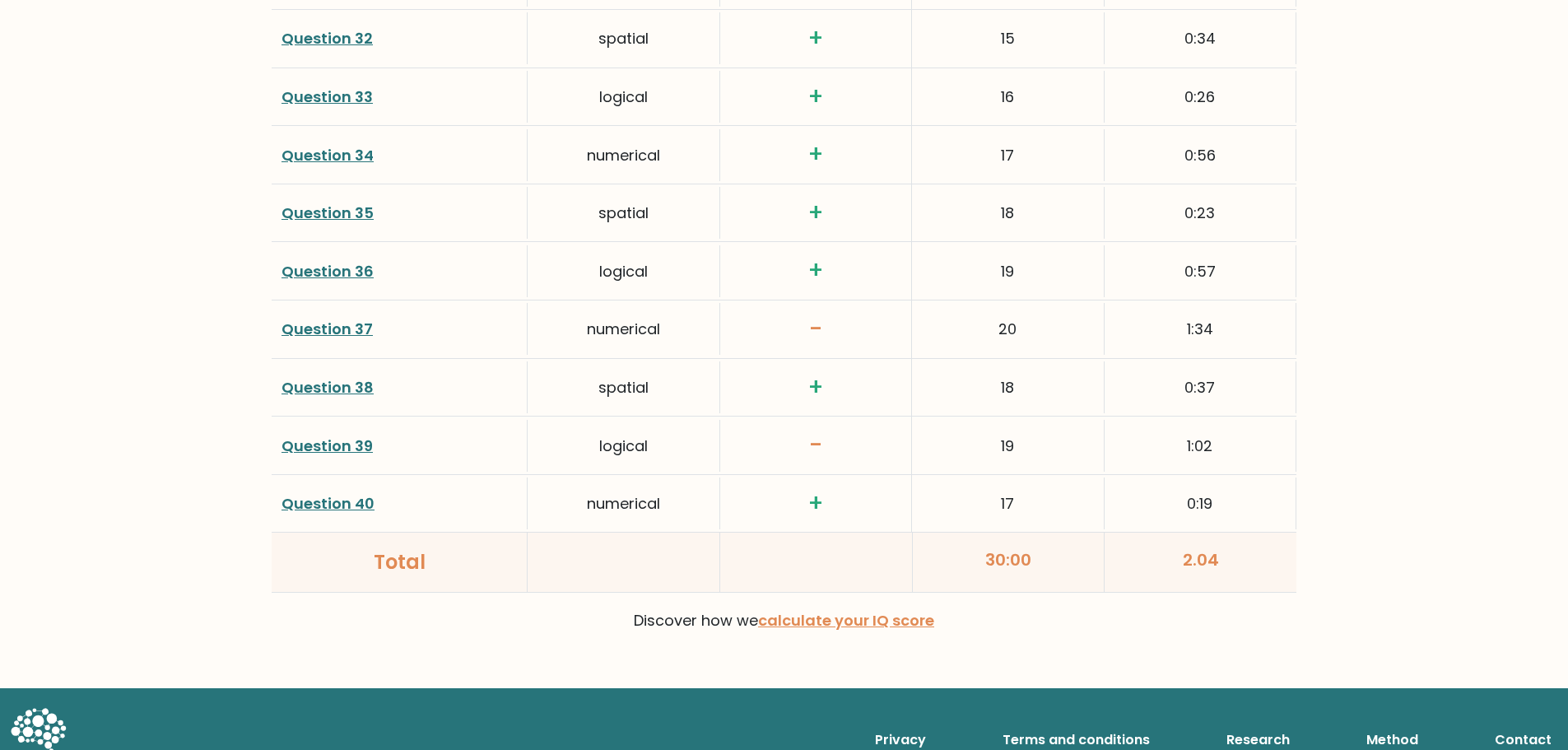
scroll to position [4214, 0]
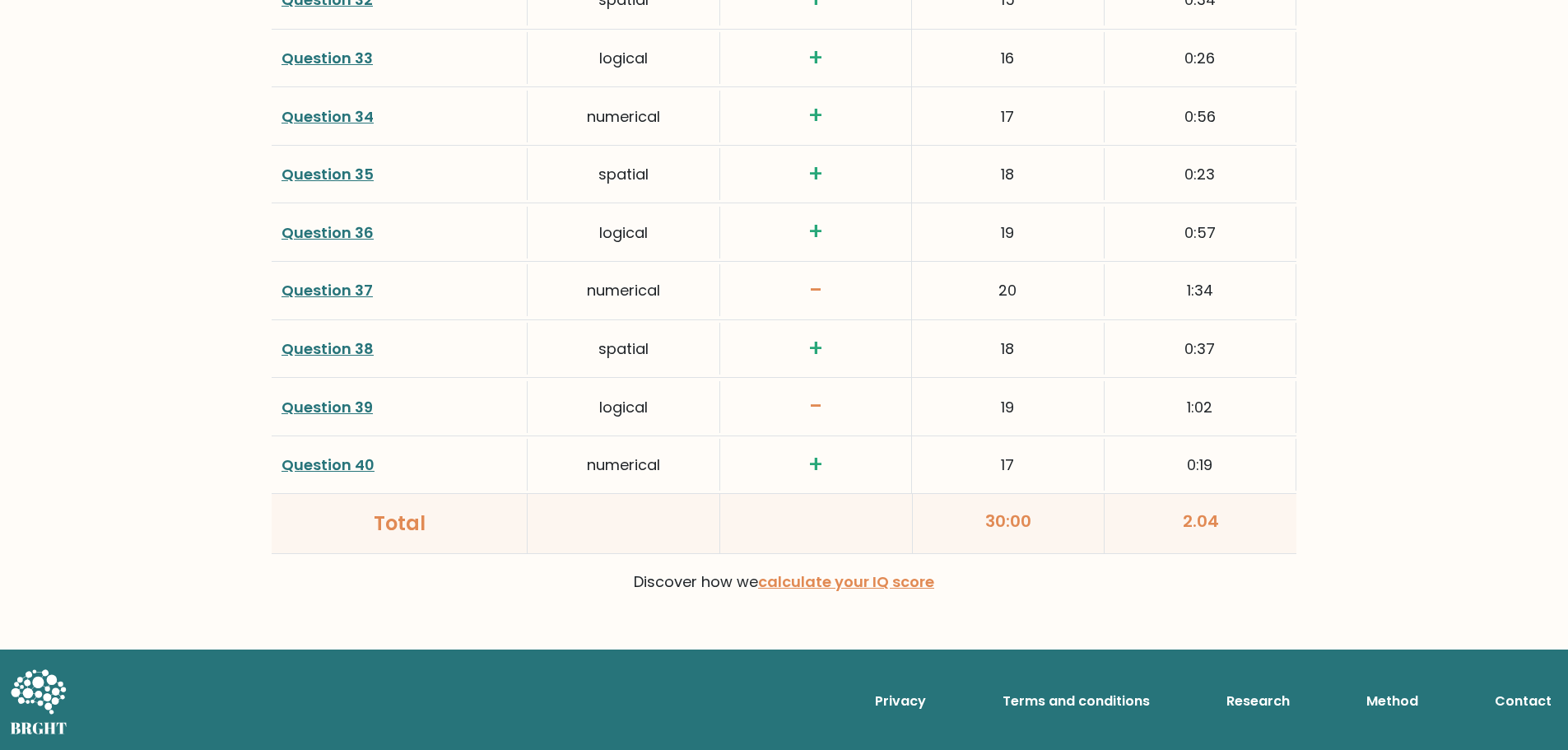
drag, startPoint x: 1238, startPoint y: 716, endPoint x: 1238, endPoint y: 553, distance: 163.0
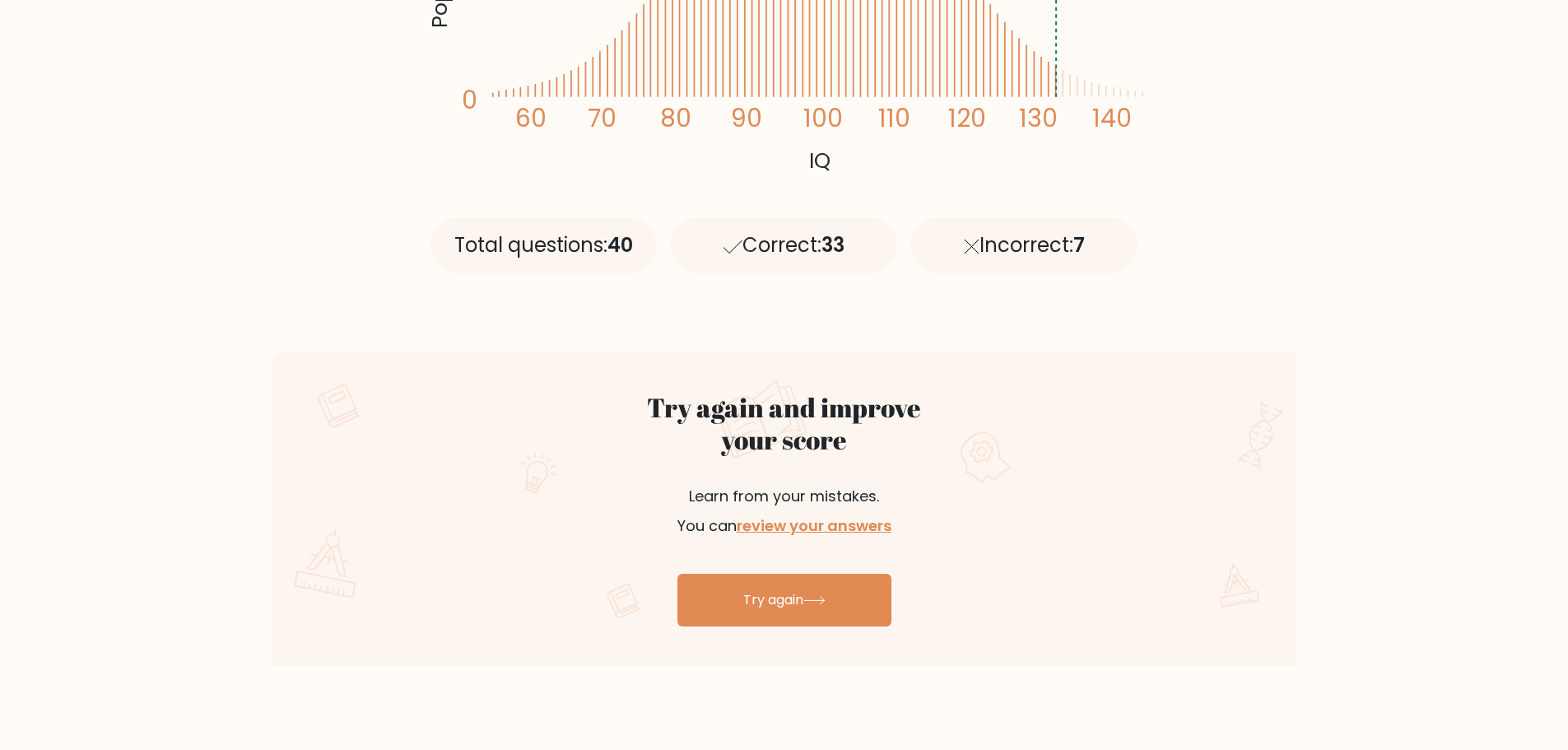
drag, startPoint x: 1341, startPoint y: 580, endPoint x: 1323, endPoint y: 387, distance: 193.8
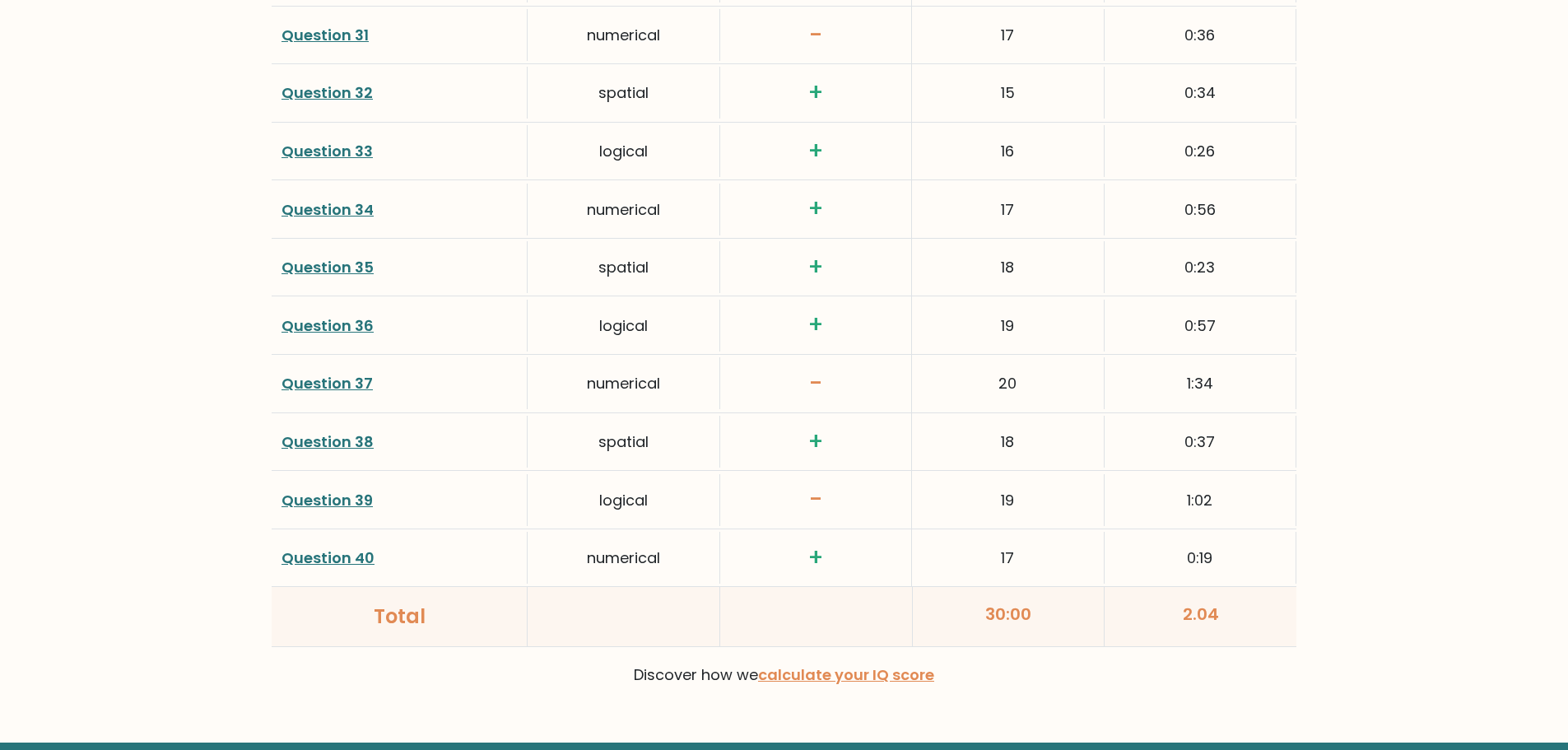
drag, startPoint x: 1300, startPoint y: 425, endPoint x: 1265, endPoint y: 609, distance: 187.3
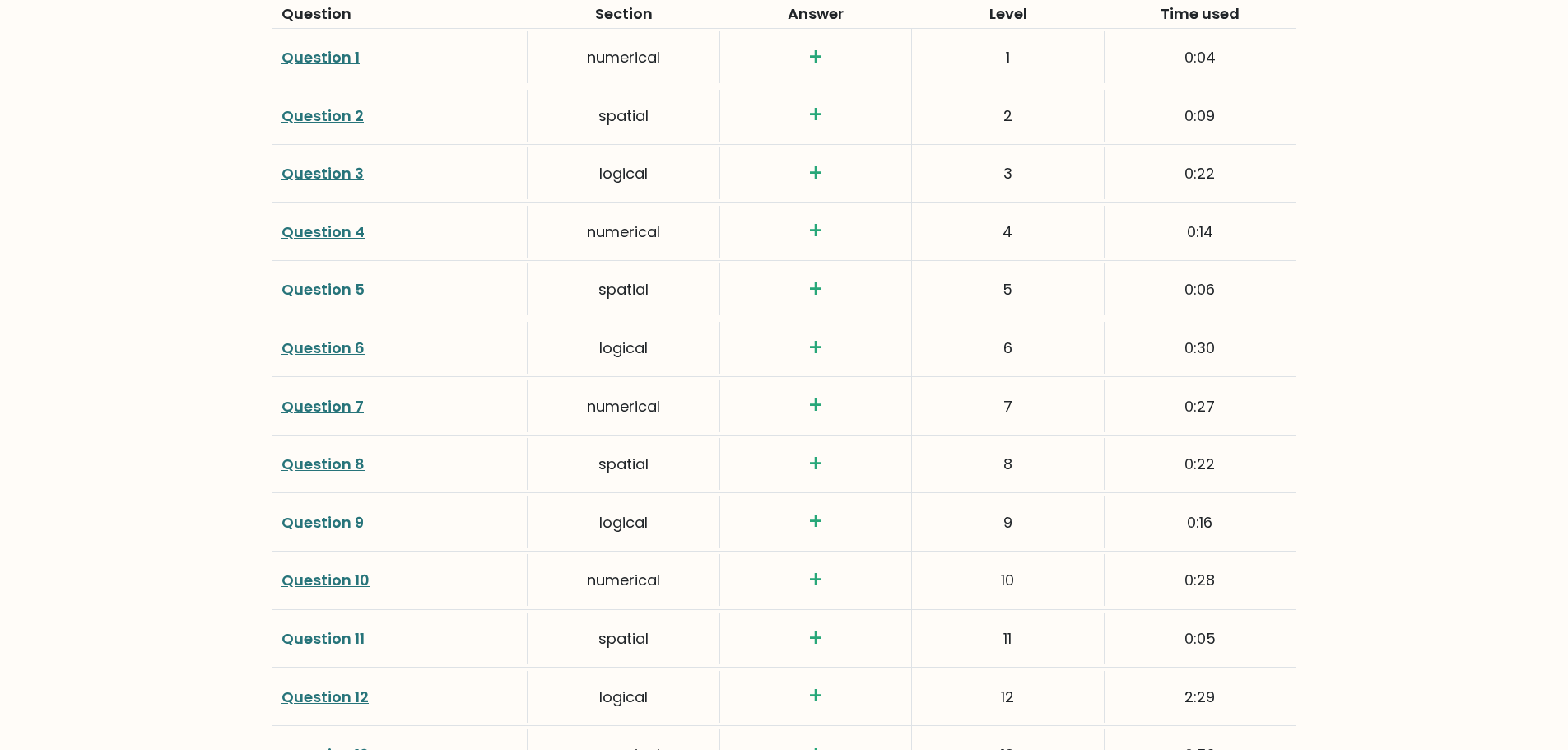
scroll to position [2074, 0]
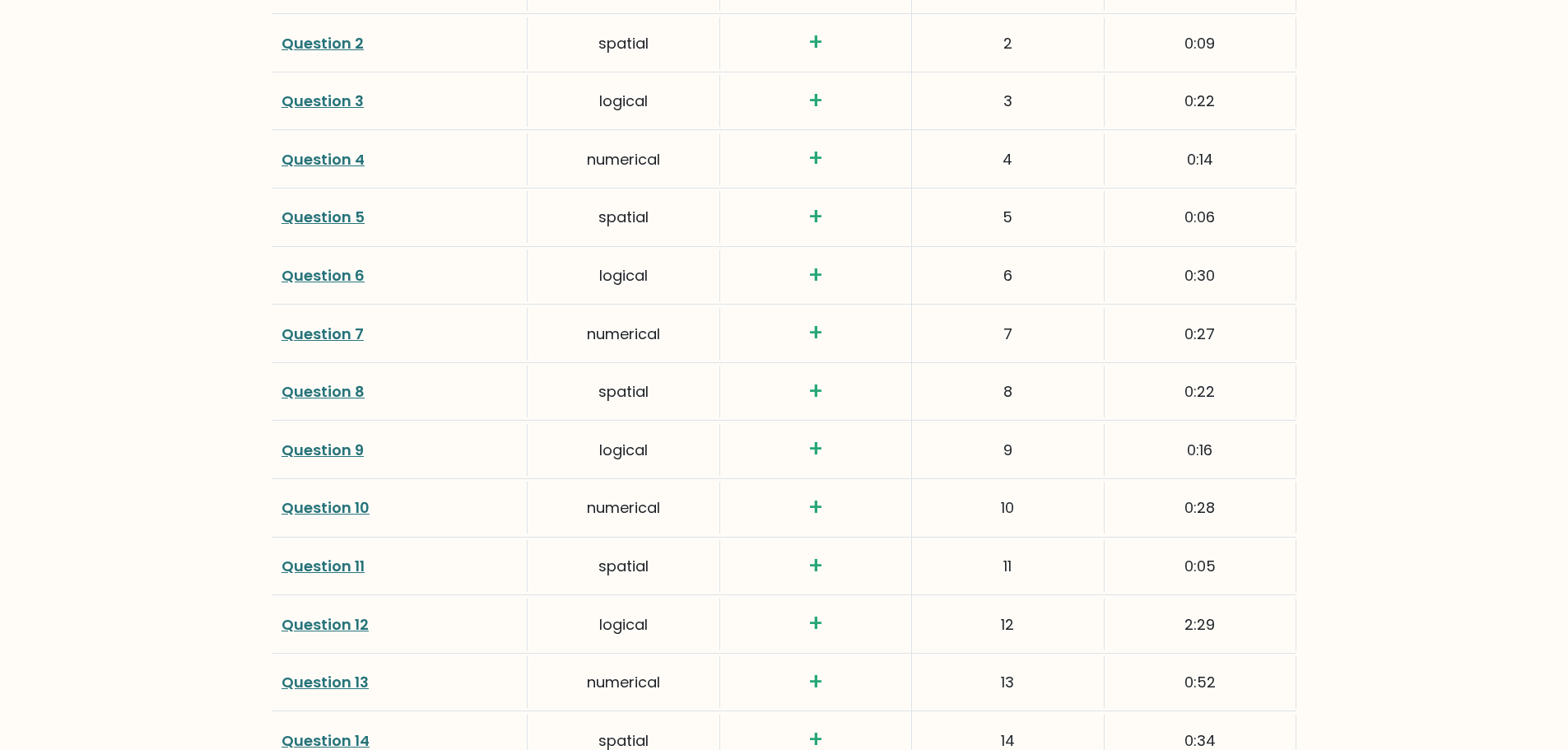
drag, startPoint x: 1297, startPoint y: 442, endPoint x: 1291, endPoint y: 504, distance: 62.3
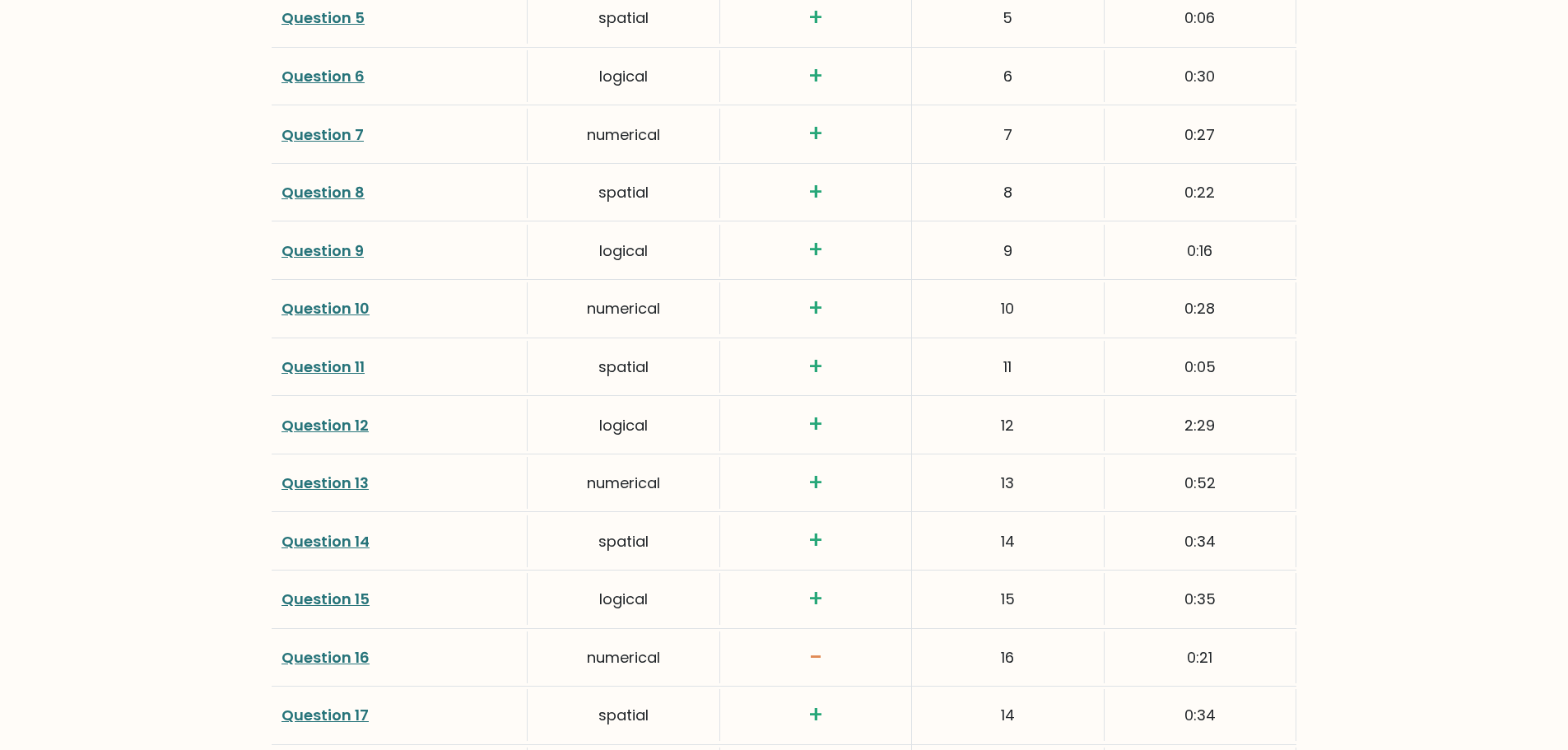
scroll to position [2239, 0]
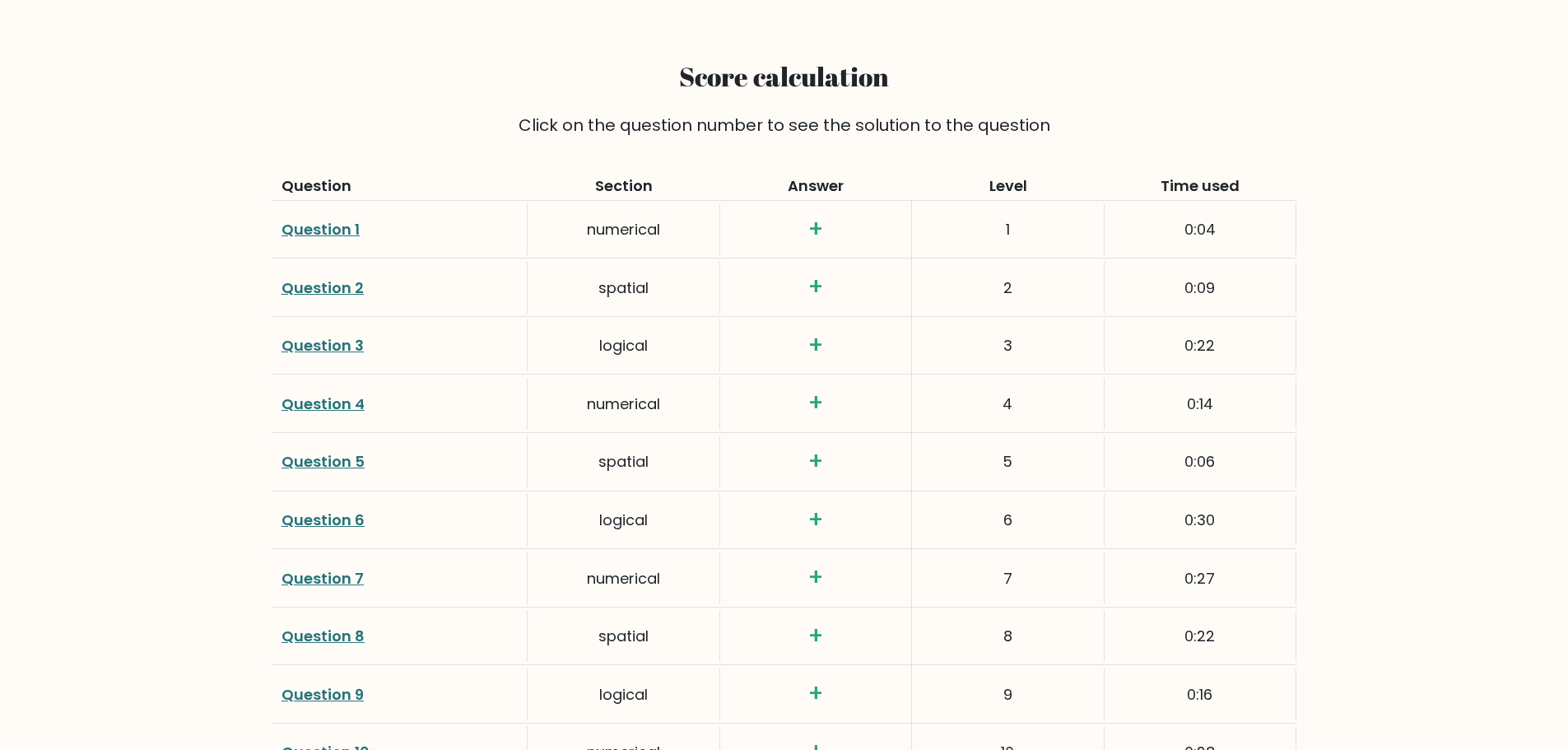
scroll to position [1910, 0]
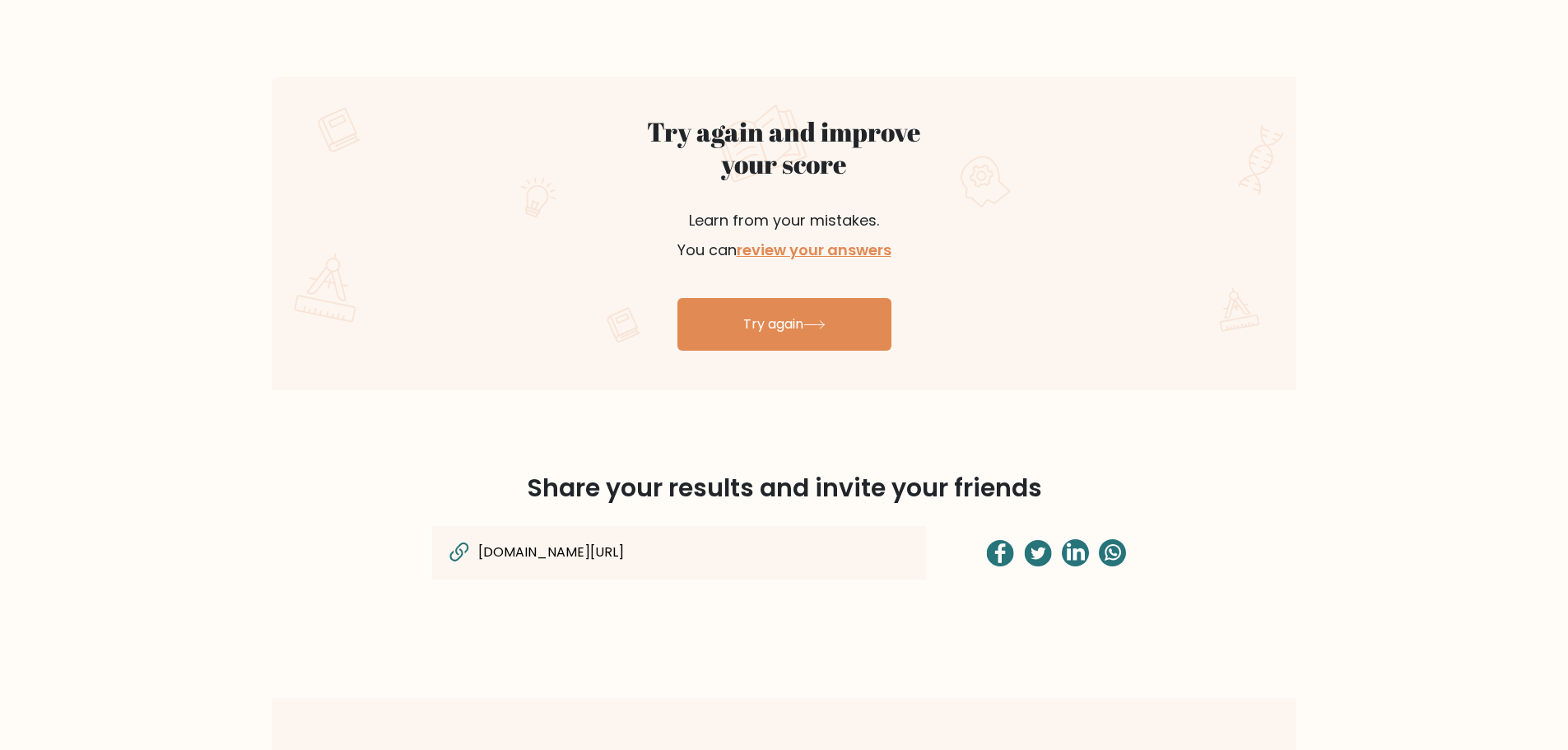
scroll to position [840, 0]
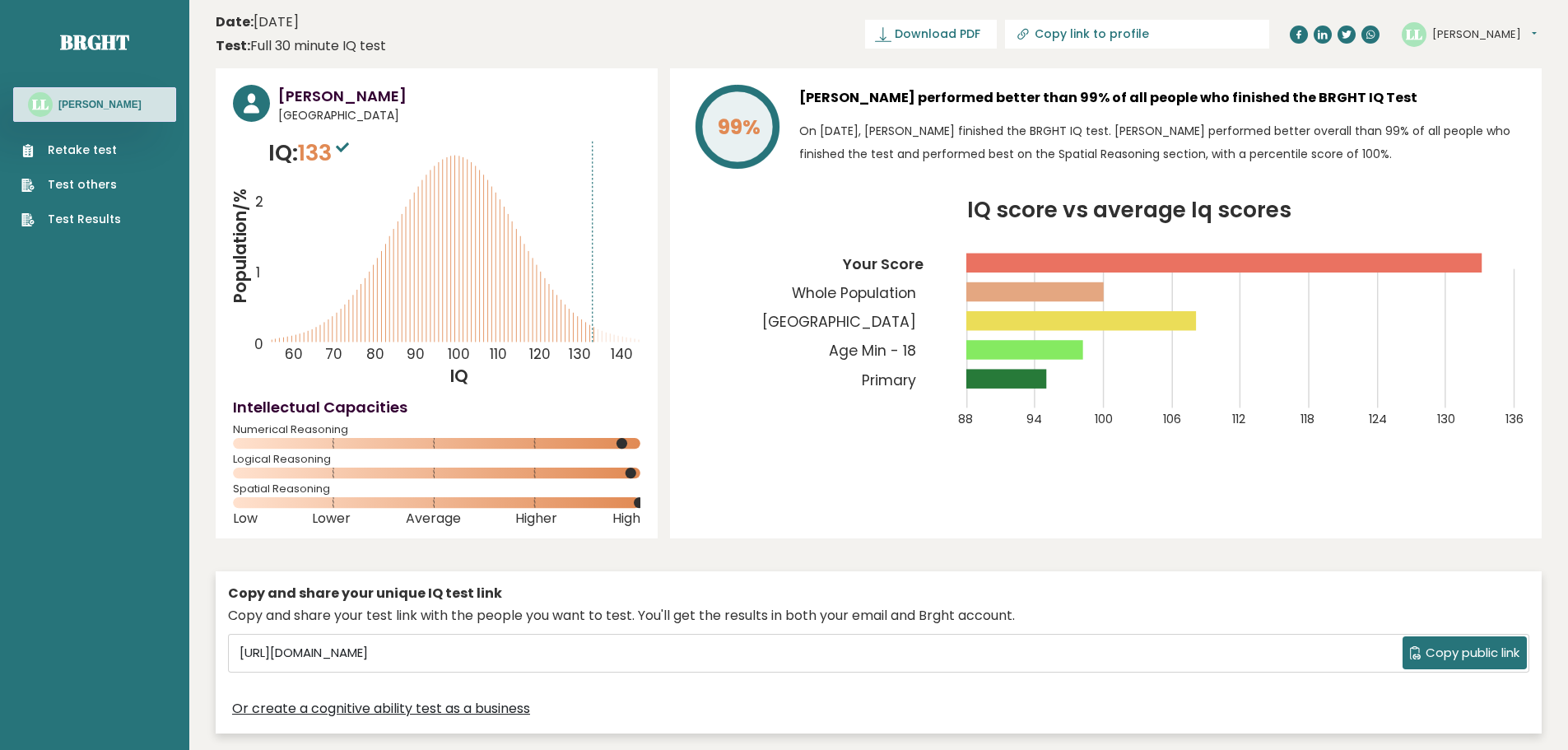
drag, startPoint x: 1031, startPoint y: 461, endPoint x: 1013, endPoint y: 139, distance: 322.5
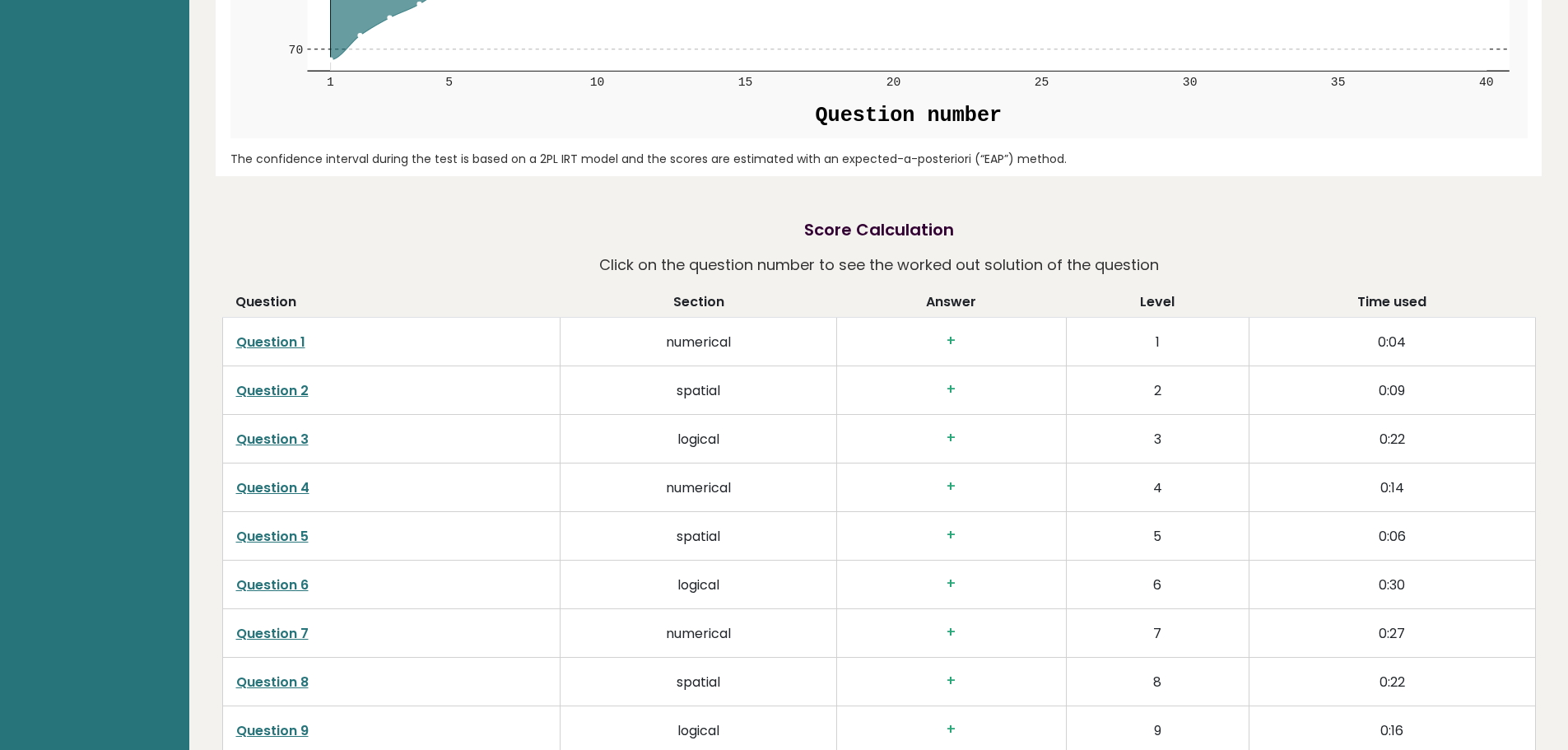
scroll to position [2469, 0]
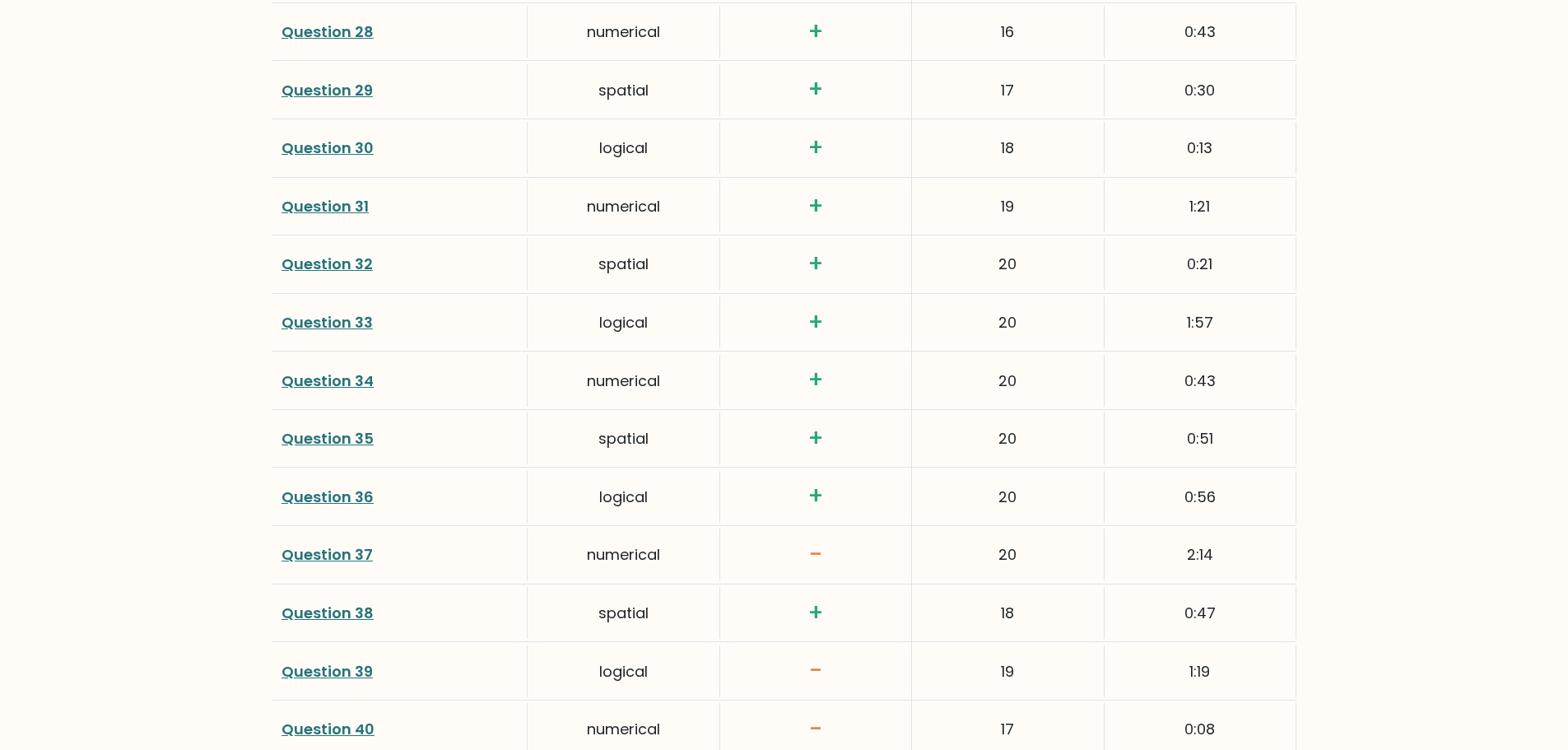
scroll to position [4214, 0]
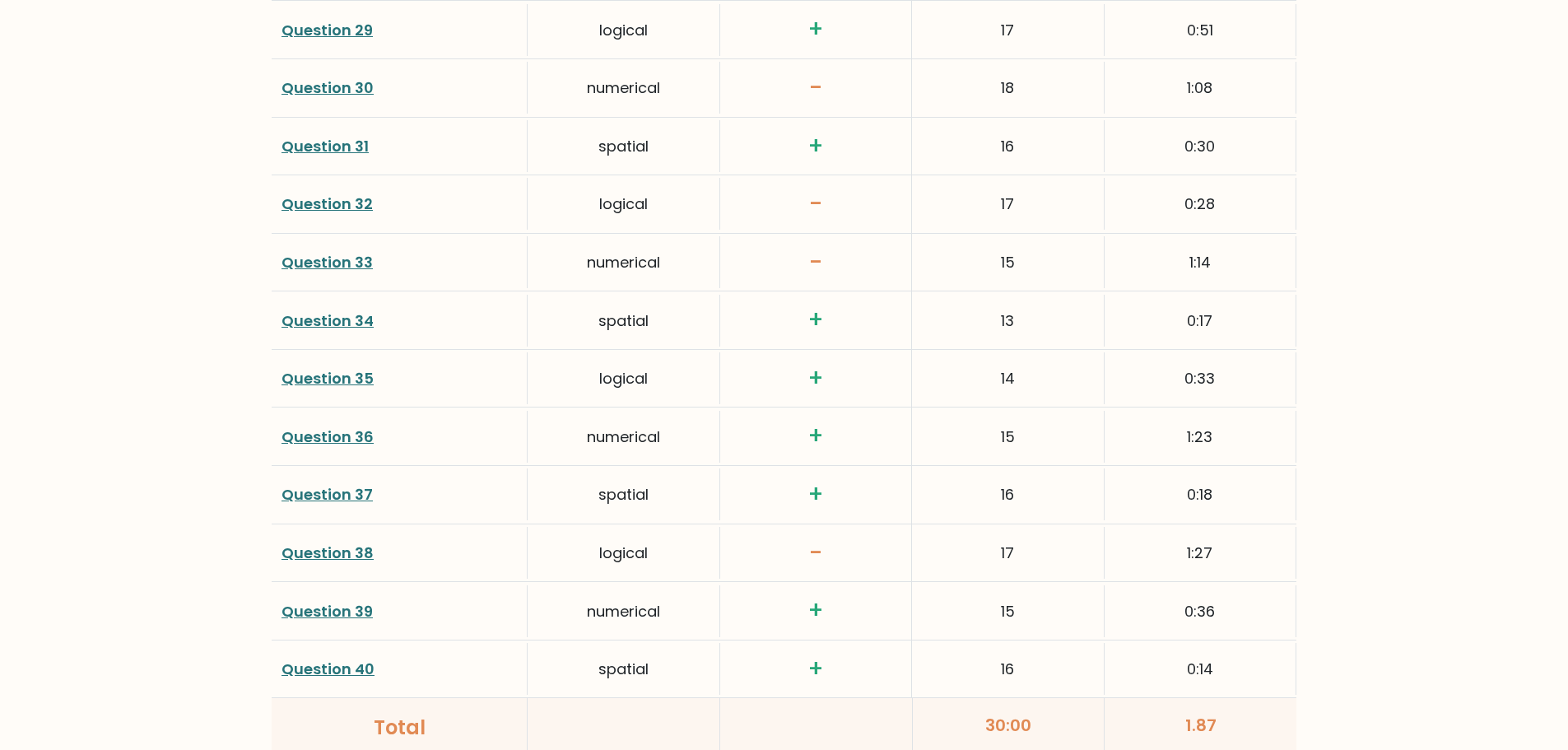
scroll to position [4214, 0]
